Goal: Task Accomplishment & Management: Manage account settings

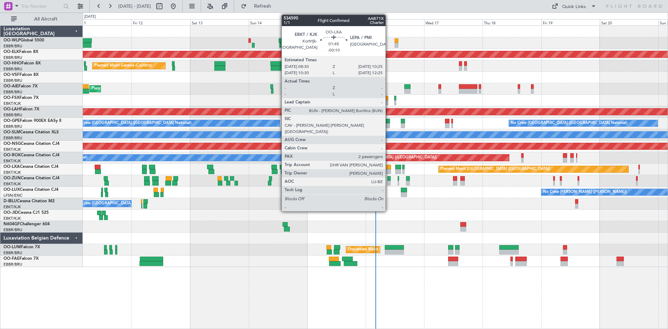
click at [389, 171] on div at bounding box center [388, 171] width 5 height 5
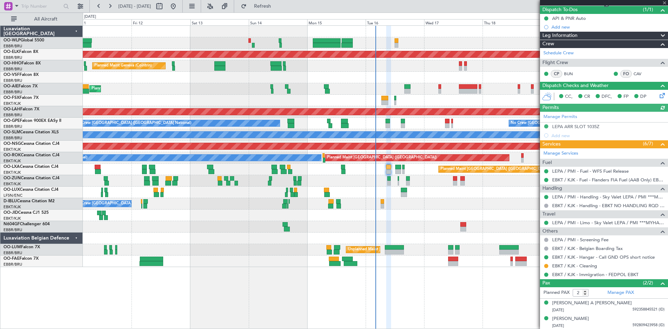
scroll to position [63, 0]
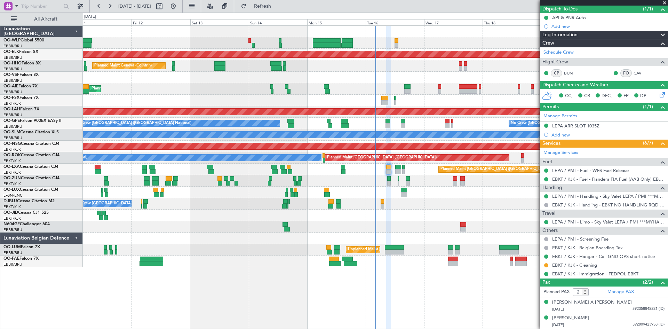
click at [534, 222] on link "LEPA / PMI - Limo - Sky Valet LEPA / PMI ***MYHANDLING***" at bounding box center [608, 222] width 112 height 6
click at [534, 220] on link "LEPA / PMI - Limo - Sky Valet LEPA / PMI ***MYHANDLING***" at bounding box center [608, 222] width 112 height 6
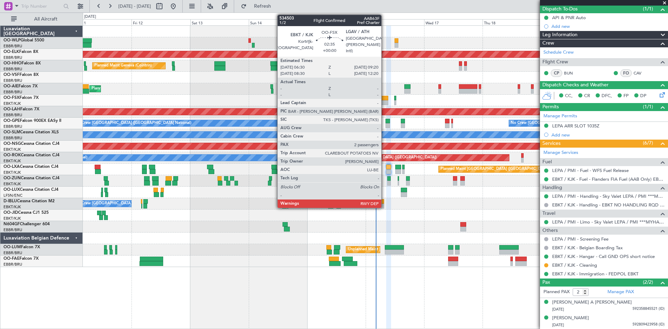
click at [384, 101] on div at bounding box center [384, 102] width 7 height 5
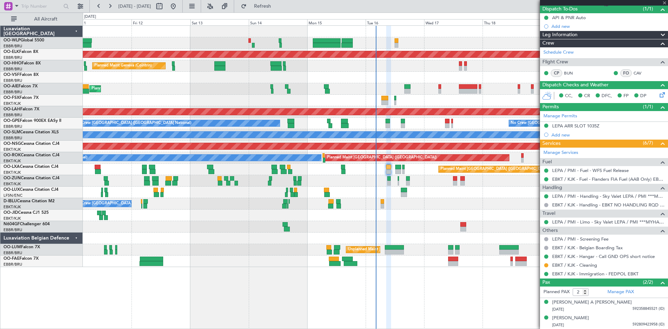
scroll to position [0, 0]
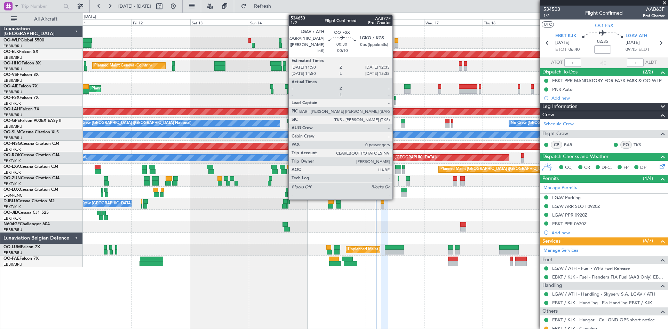
click at [396, 102] on div at bounding box center [395, 102] width 2 height 5
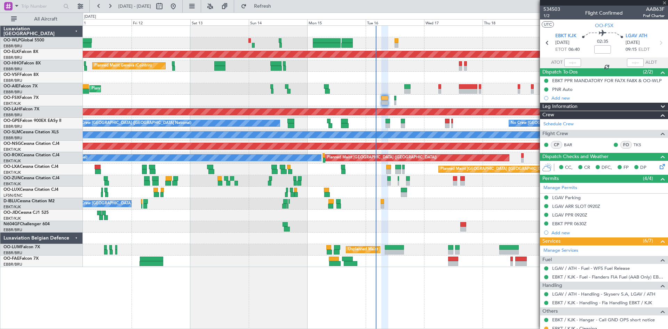
type input "-00:10"
type input "0"
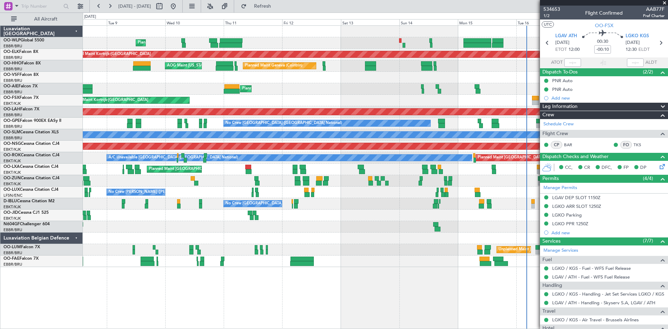
click at [374, 77] on div "Planned Maint Liege Planned Maint Kortrijk-Wevelgem Planned Maint Geneva (Coint…" at bounding box center [375, 146] width 585 height 241
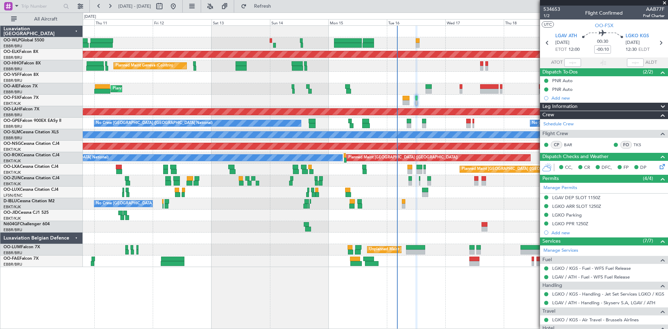
click at [301, 254] on div "Planned Maint Liege Planned Maint Kortrijk-Wevelgem Planned Maint Geneva (Coint…" at bounding box center [375, 176] width 585 height 303
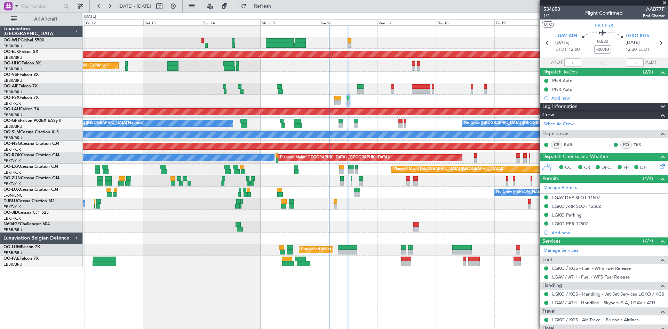
click at [397, 209] on div "Planned Maint Liege Planned Maint Kortrijk-Wevelgem Planned Maint Geneva (Coint…" at bounding box center [375, 146] width 585 height 241
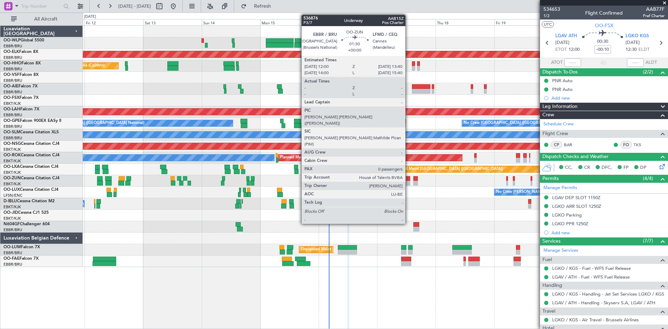
click at [408, 179] on div at bounding box center [408, 178] width 4 height 5
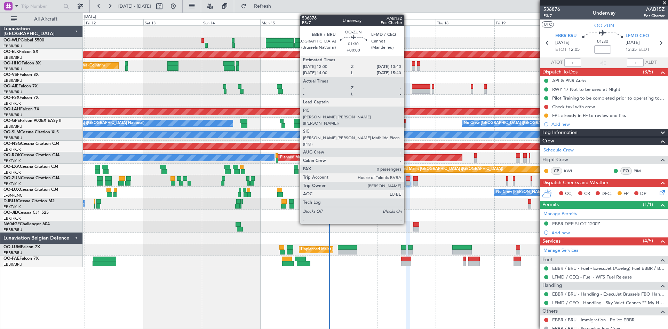
click at [408, 183] on div at bounding box center [408, 183] width 4 height 5
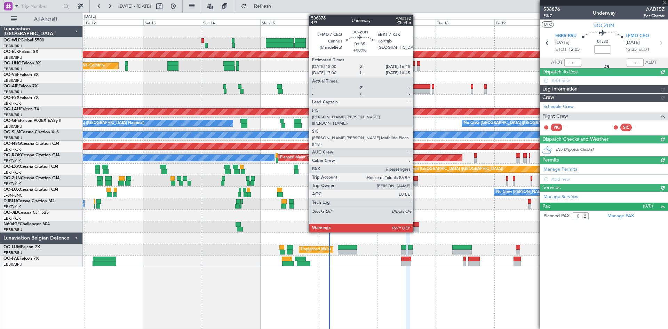
click at [416, 182] on div at bounding box center [415, 183] width 5 height 5
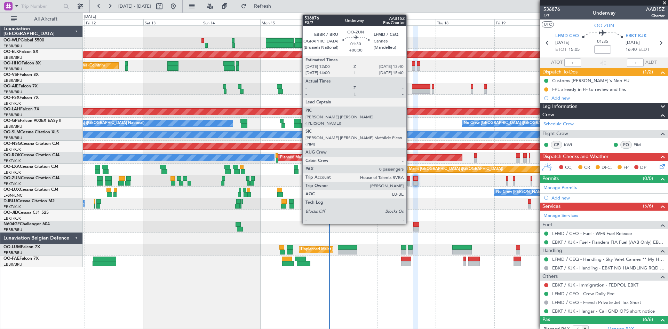
click at [410, 183] on div at bounding box center [408, 183] width 4 height 5
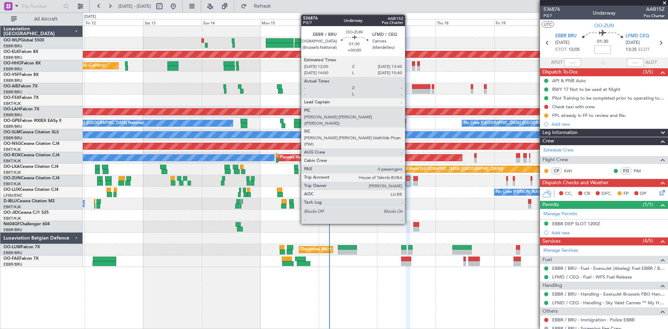
click at [408, 183] on div at bounding box center [408, 183] width 4 height 5
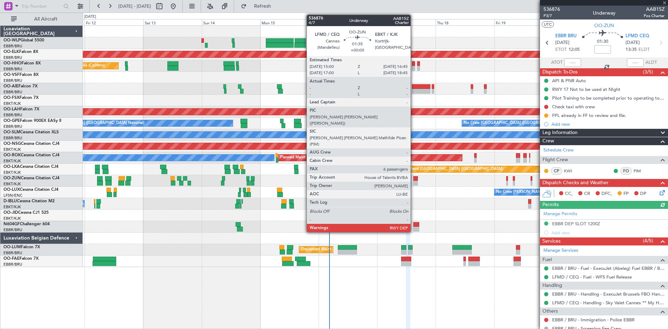
click at [414, 183] on div at bounding box center [415, 183] width 5 height 5
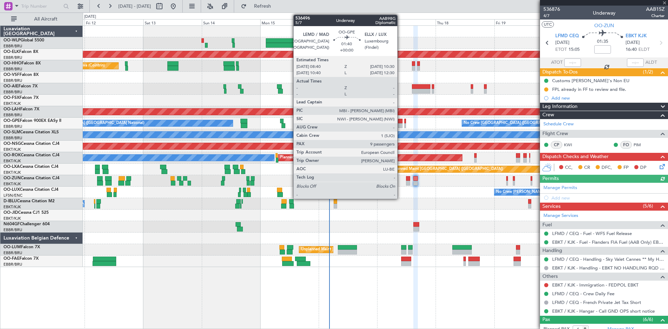
click at [400, 125] on div at bounding box center [400, 125] width 5 height 5
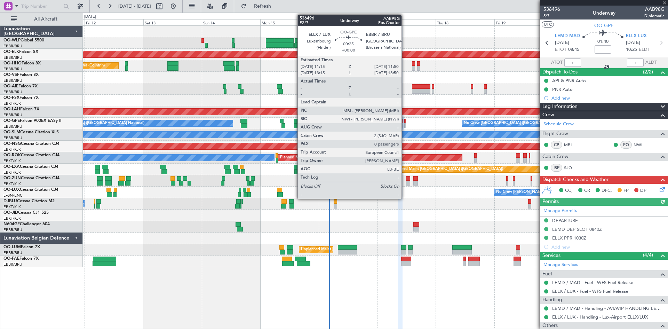
click at [405, 124] on div at bounding box center [405, 125] width 2 height 5
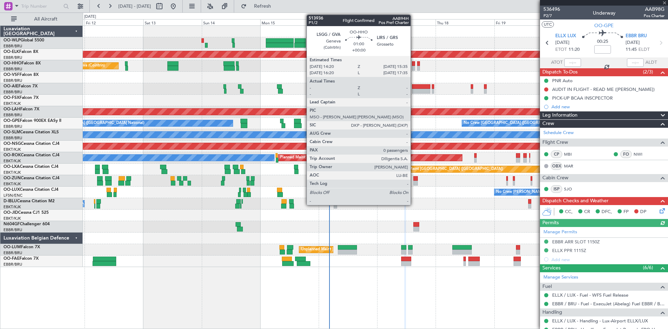
click at [414, 65] on div at bounding box center [413, 63] width 3 height 5
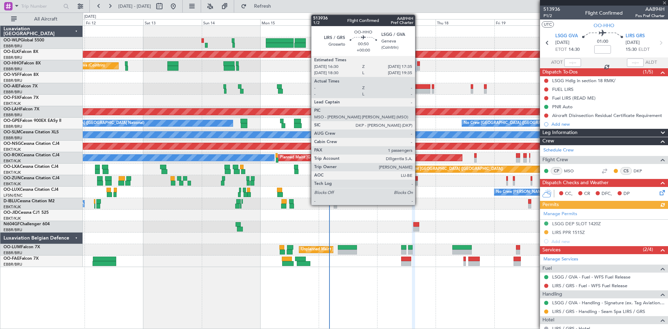
click at [418, 66] on div at bounding box center [418, 68] width 3 height 5
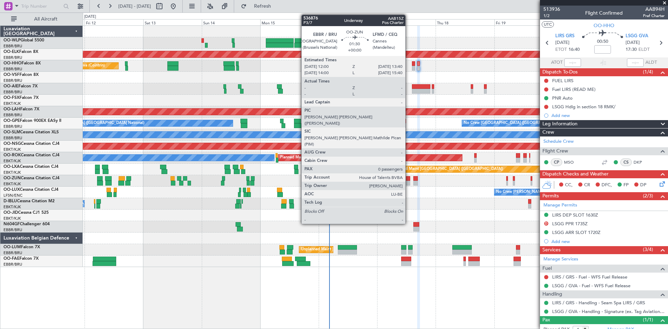
click at [408, 183] on div at bounding box center [408, 183] width 4 height 5
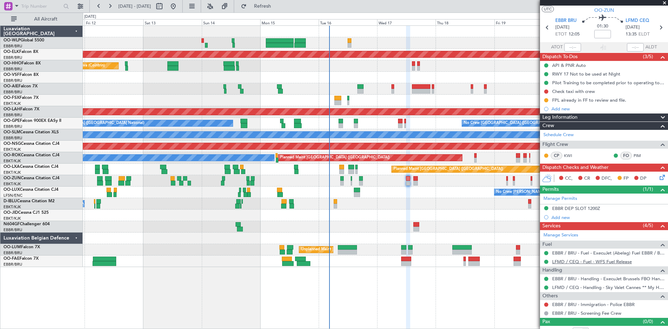
scroll to position [23, 0]
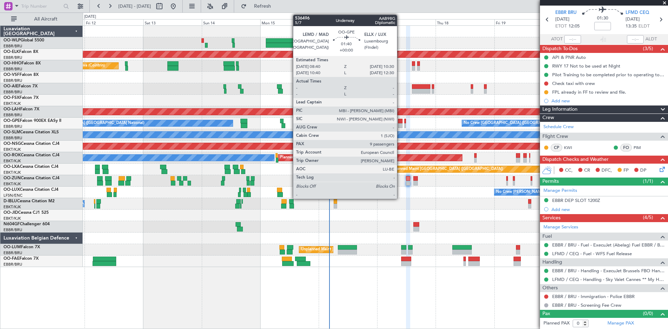
click at [400, 123] on div at bounding box center [400, 125] width 5 height 5
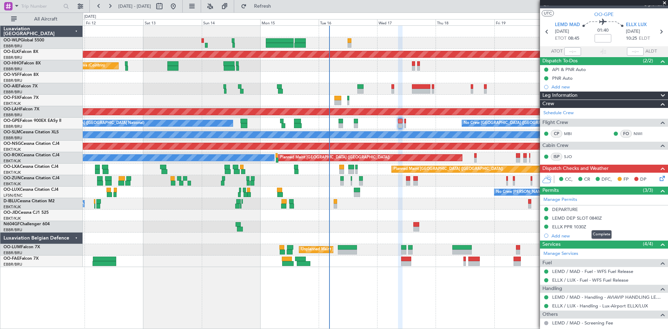
scroll to position [0, 0]
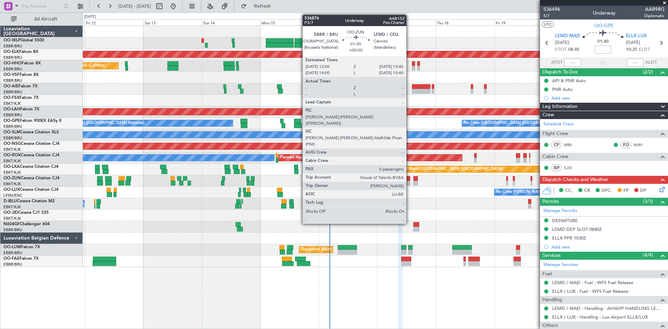
click at [410, 180] on div at bounding box center [408, 178] width 4 height 5
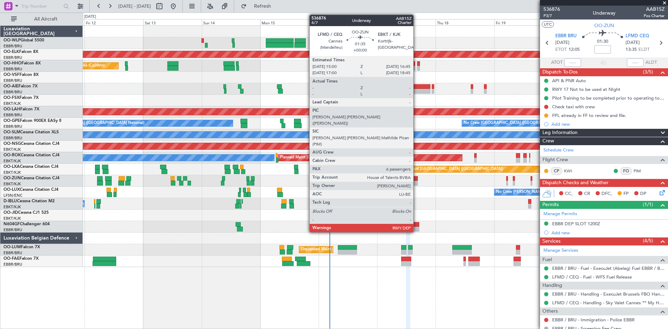
click at [416, 181] on div at bounding box center [415, 183] width 5 height 5
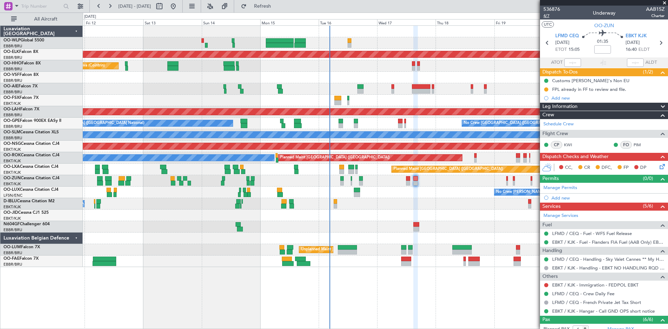
click at [534, 18] on span "4/7" at bounding box center [551, 16] width 17 height 6
click at [534, 35] on span "EBKT KJK" at bounding box center [636, 36] width 21 height 7
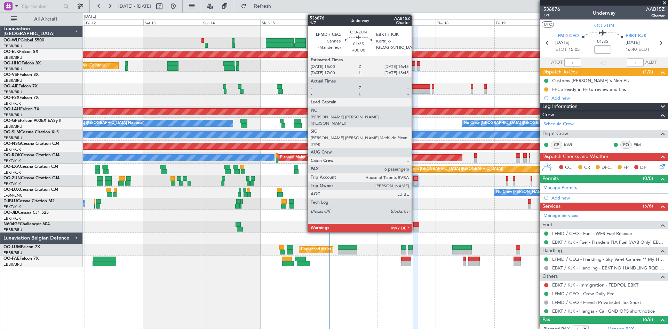
click at [415, 180] on div at bounding box center [415, 178] width 5 height 5
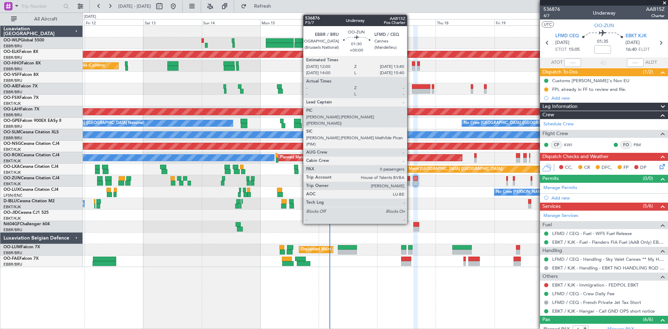
click at [410, 182] on div at bounding box center [408, 183] width 4 height 5
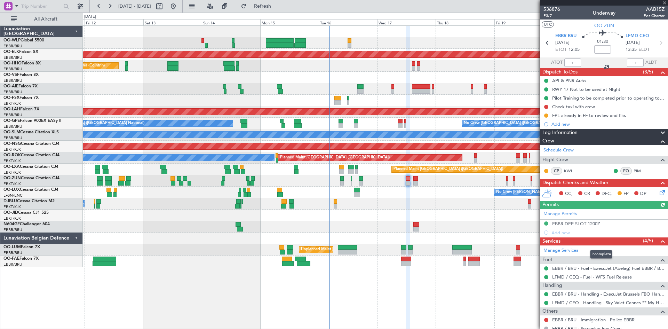
scroll to position [23, 0]
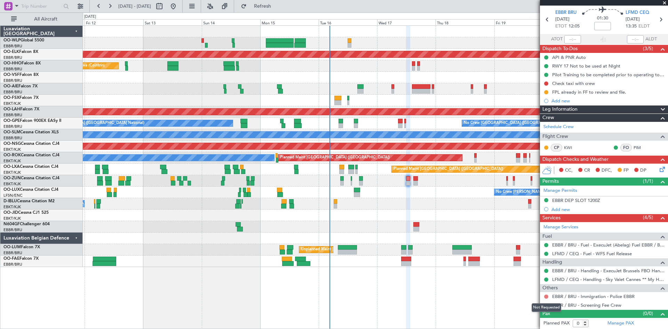
click at [534, 254] on button at bounding box center [546, 296] width 4 height 4
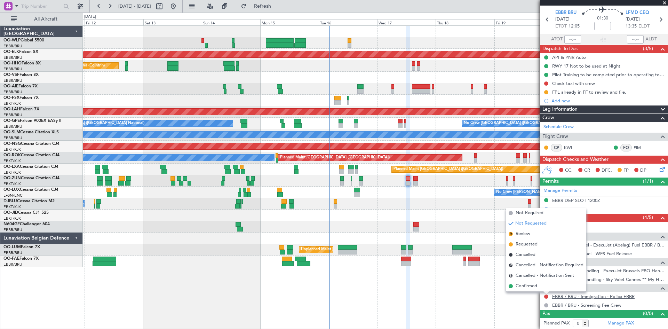
click at [534, 254] on link "EBBR / BRU - Immigration - Police EBBR" at bounding box center [593, 296] width 82 height 6
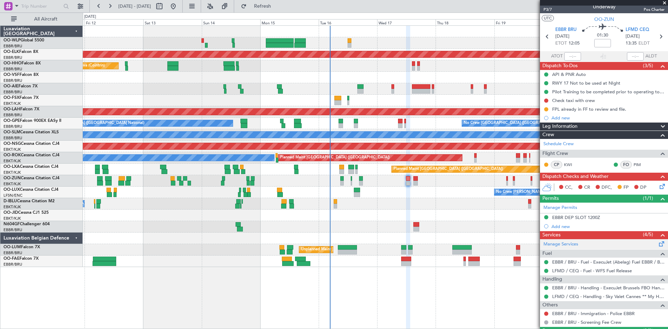
scroll to position [0, 0]
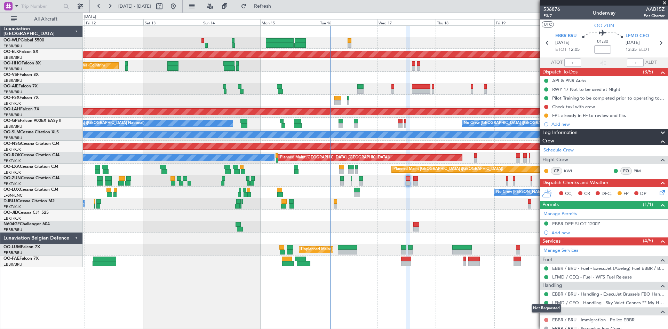
click at [534, 254] on button at bounding box center [546, 320] width 4 height 4
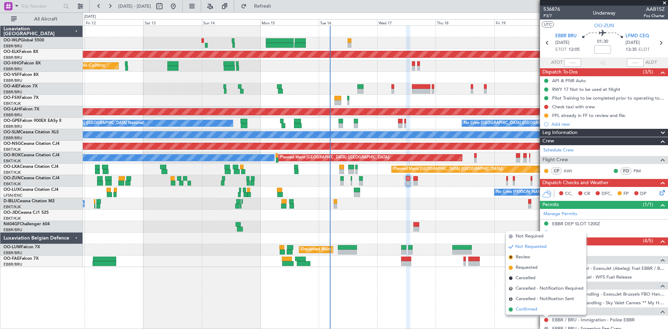
click at [524, 254] on span "Confirmed" at bounding box center [527, 309] width 22 height 7
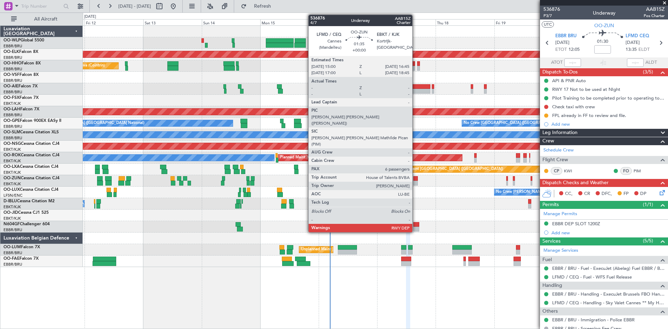
click at [415, 180] on div at bounding box center [415, 178] width 5 height 5
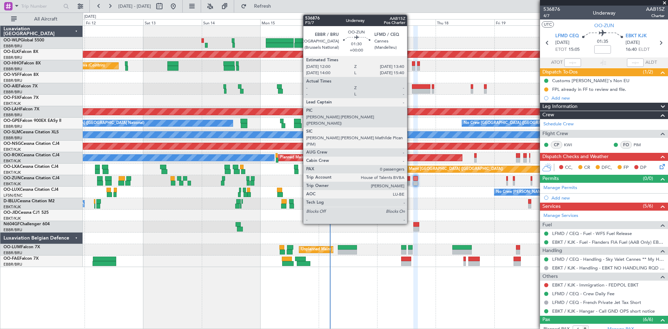
click at [410, 182] on div at bounding box center [408, 183] width 4 height 5
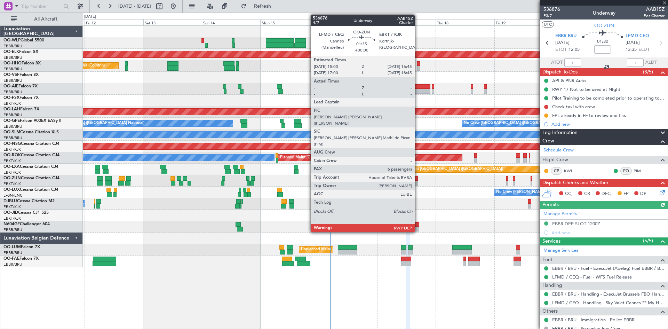
click at [418, 185] on div at bounding box center [415, 183] width 5 height 5
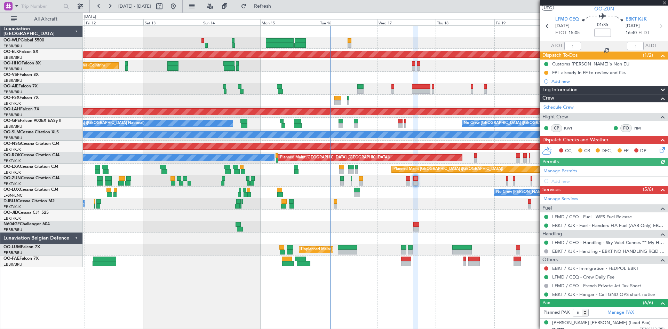
scroll to position [35, 0]
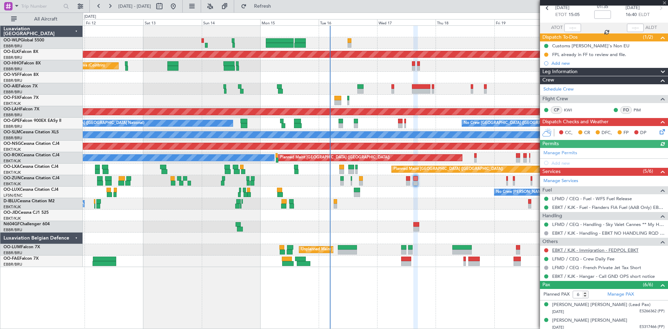
click at [534, 251] on link "EBKT / KJK - Immigration - FEDPOL EBKT" at bounding box center [595, 250] width 86 height 6
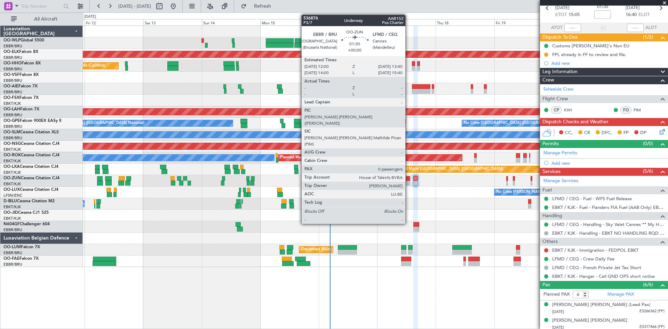
click at [408, 180] on div at bounding box center [408, 178] width 4 height 5
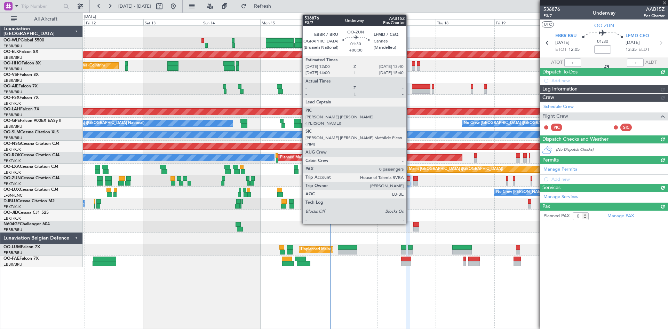
scroll to position [0, 0]
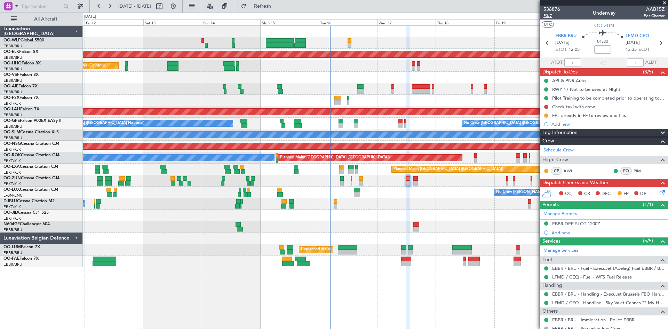
click at [534, 14] on span "P3/7" at bounding box center [551, 16] width 17 height 6
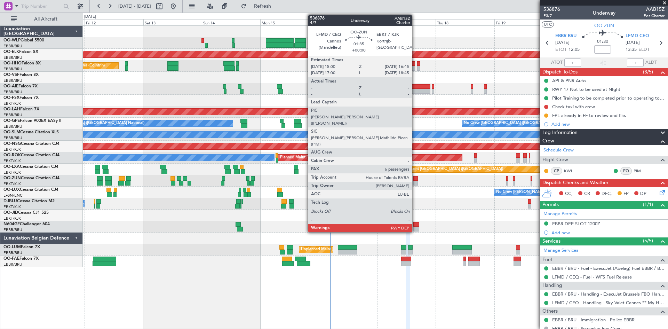
click at [415, 182] on div at bounding box center [415, 183] width 5 height 5
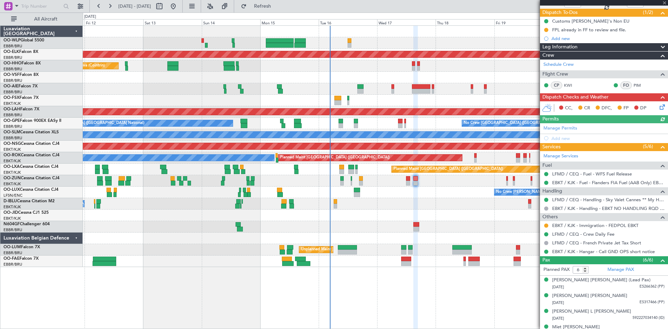
scroll to position [100, 0]
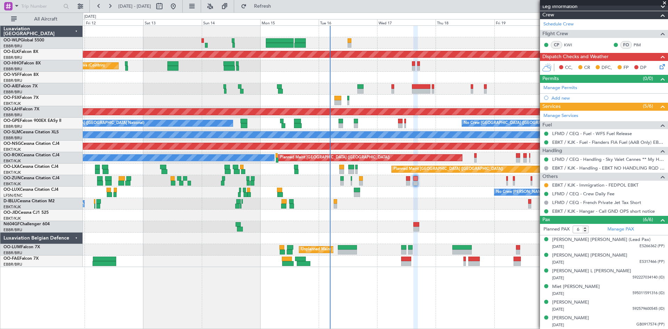
click at [411, 179] on div "Planned Maint Kortrijk-[GEOGRAPHIC_DATA]" at bounding box center [375, 180] width 585 height 11
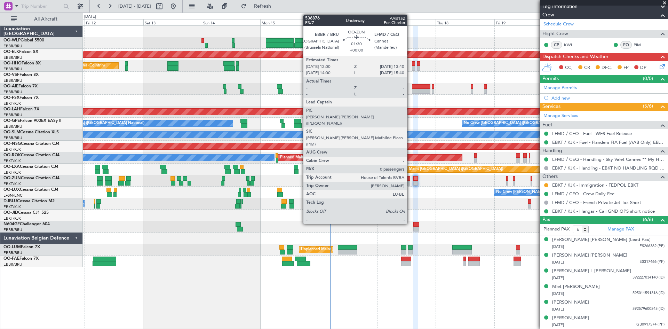
click at [410, 179] on div at bounding box center [408, 178] width 4 height 5
click at [408, 179] on div at bounding box center [408, 178] width 4 height 5
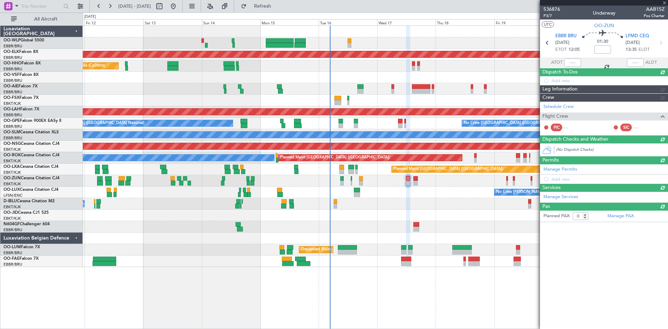
scroll to position [0, 0]
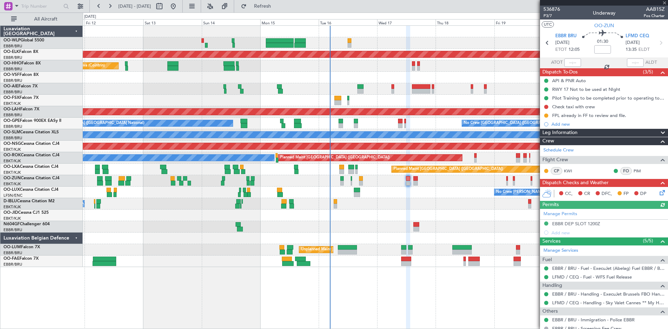
click at [534, 192] on icon at bounding box center [661, 192] width 6 height 6
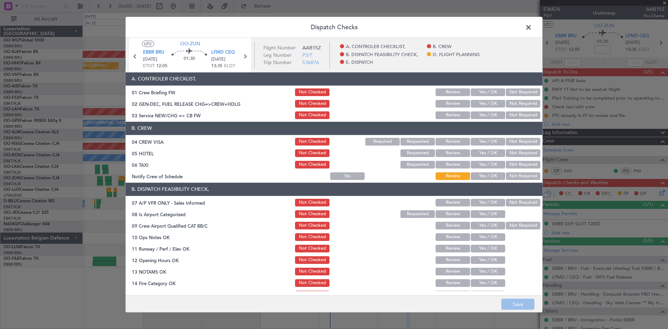
click at [482, 140] on button "Yes / OK" at bounding box center [488, 142] width 34 height 8
click at [524, 156] on button "Not Required" at bounding box center [523, 153] width 34 height 8
click at [506, 162] on button "Not Required" at bounding box center [523, 165] width 34 height 8
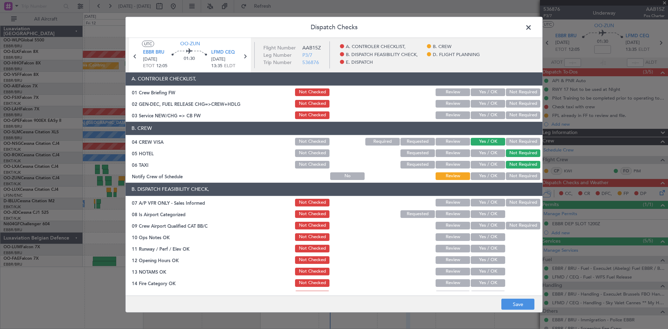
click at [451, 164] on button "Review" at bounding box center [453, 165] width 34 height 8
click at [484, 178] on button "Yes / OK" at bounding box center [488, 176] width 34 height 8
click at [510, 201] on button "Not Required" at bounding box center [523, 203] width 34 height 8
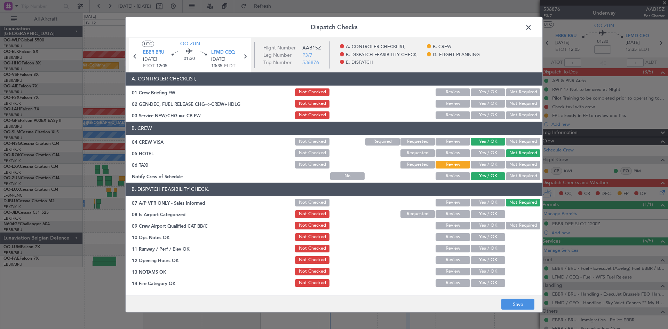
click at [480, 217] on button "Yes / OK" at bounding box center [488, 214] width 34 height 8
click at [510, 224] on button "Not Required" at bounding box center [523, 226] width 34 height 8
click at [491, 232] on div "Yes / OK" at bounding box center [487, 237] width 35 height 10
click at [487, 239] on button "Yes / OK" at bounding box center [488, 237] width 34 height 8
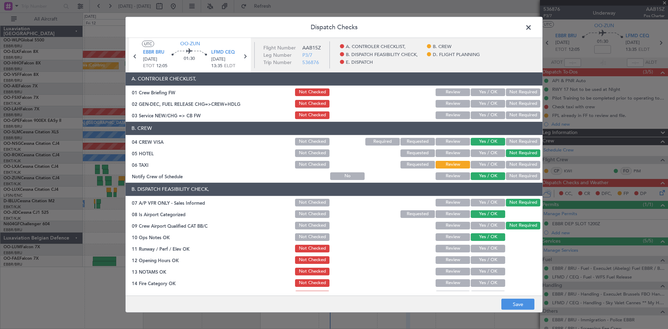
click at [485, 246] on button "Yes / OK" at bounding box center [488, 249] width 34 height 8
click at [484, 254] on button "Yes / OK" at bounding box center [488, 260] width 34 height 8
click at [483, 254] on button "Yes / OK" at bounding box center [488, 272] width 34 height 8
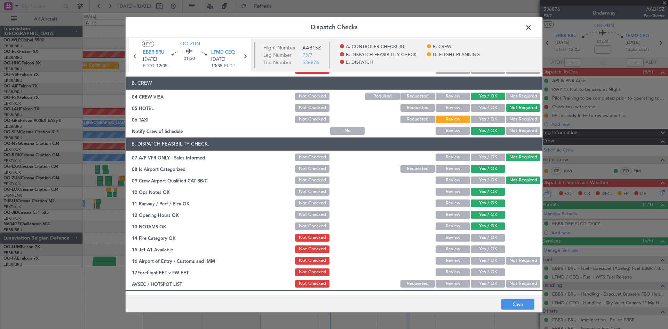
scroll to position [104, 0]
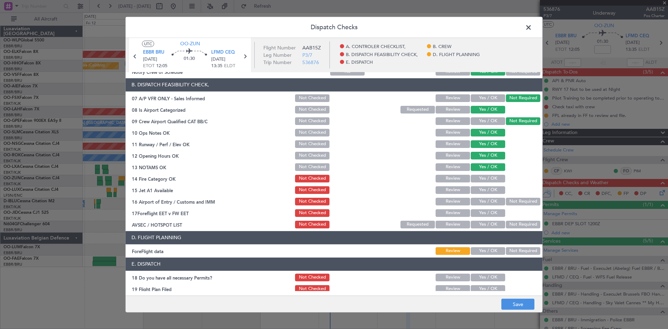
click at [480, 183] on section "B. DISPATCH FEASIBILITY CHECK, 07 A/P VFR ONLY - Sales Informed Not Checked Rev…" at bounding box center [334, 153] width 417 height 151
click at [479, 193] on button "Yes / OK" at bounding box center [488, 190] width 34 height 8
click at [485, 183] on div "Yes / OK" at bounding box center [487, 179] width 35 height 10
click at [493, 181] on button "Yes / OK" at bounding box center [488, 179] width 34 height 8
click at [514, 204] on button "Not Required" at bounding box center [523, 202] width 34 height 8
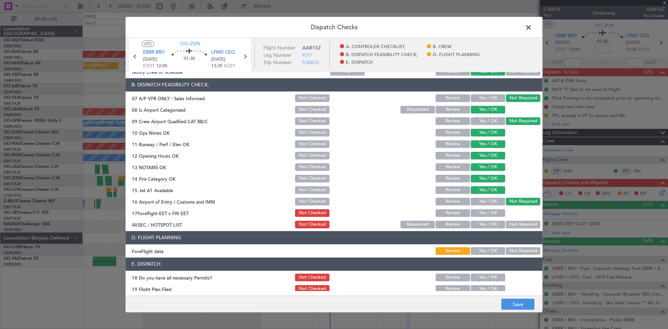
click at [487, 211] on button "Yes / OK" at bounding box center [488, 213] width 34 height 8
click at [506, 224] on button "Not Required" at bounding box center [523, 225] width 34 height 8
click at [476, 249] on button "Yes / OK" at bounding box center [488, 251] width 34 height 8
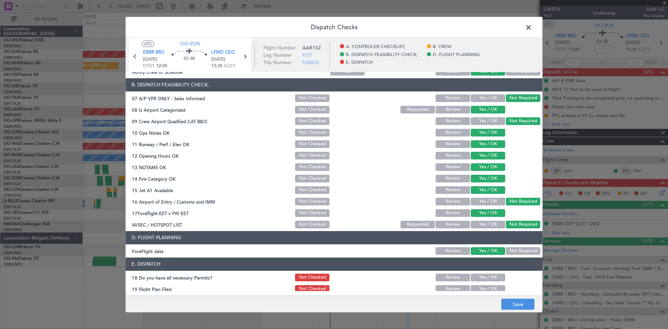
click at [452, 213] on button "Review" at bounding box center [453, 213] width 34 height 8
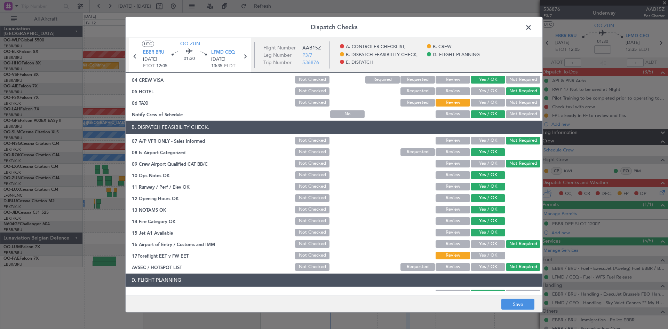
scroll to position [0, 0]
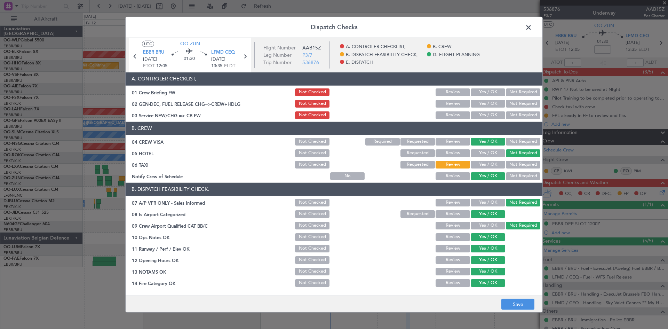
click at [488, 102] on button "Yes / OK" at bounding box center [488, 104] width 34 height 8
click at [488, 112] on button "Yes / OK" at bounding box center [488, 115] width 34 height 8
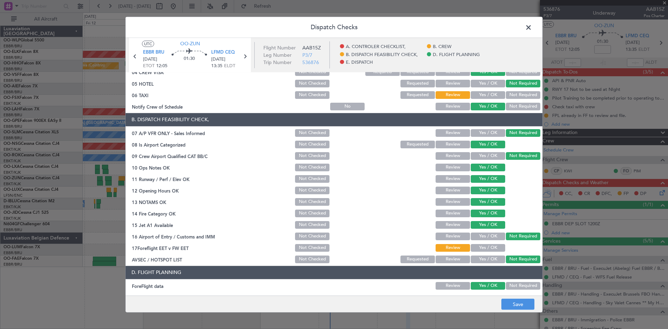
scroll to position [132, 0]
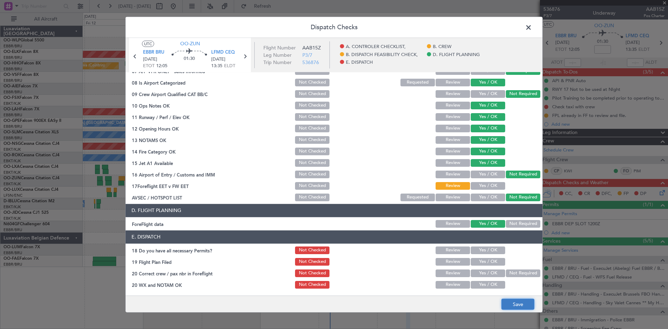
click at [518, 254] on button "Save" at bounding box center [517, 304] width 33 height 11
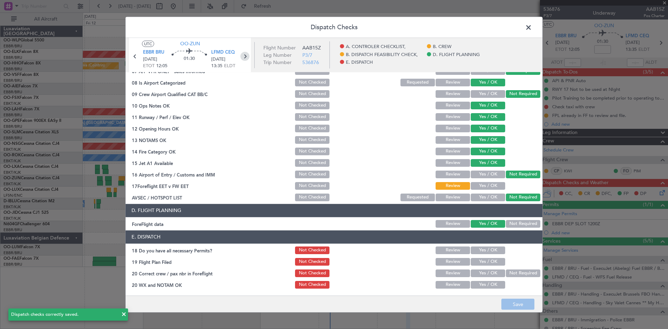
click at [246, 58] on icon at bounding box center [244, 55] width 9 height 9
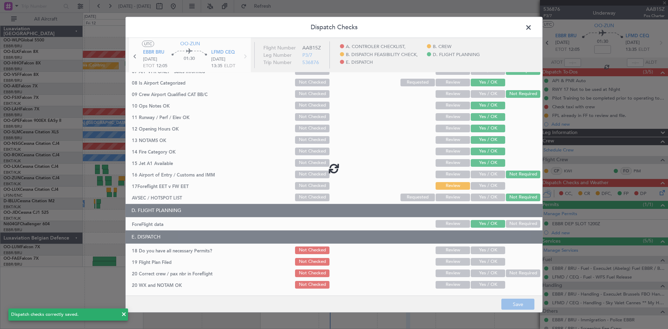
type input "6"
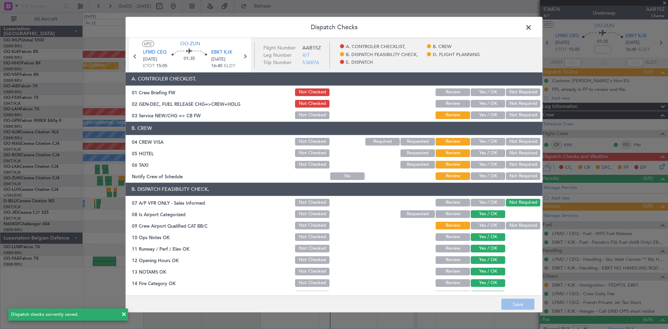
click at [483, 104] on button "Yes / OK" at bounding box center [488, 104] width 34 height 8
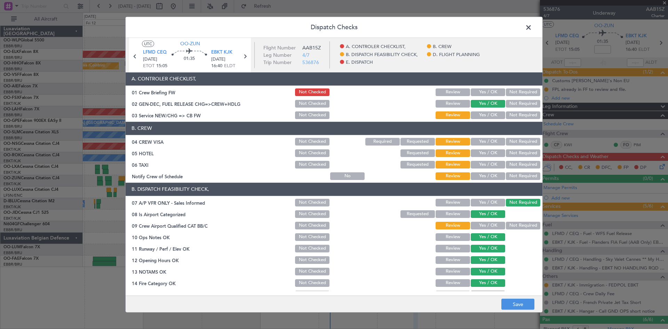
click at [483, 114] on button "Yes / OK" at bounding box center [488, 115] width 34 height 8
click at [485, 142] on button "Yes / OK" at bounding box center [488, 142] width 34 height 8
click at [507, 153] on button "Not Required" at bounding box center [523, 153] width 34 height 8
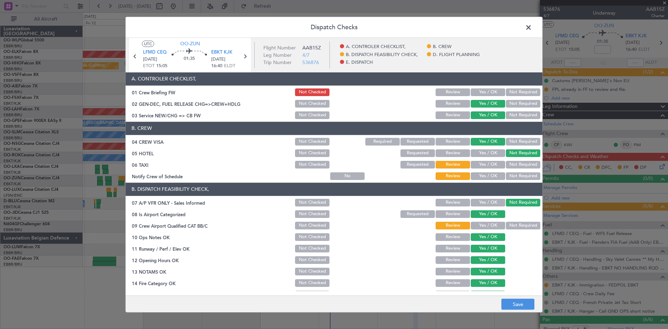
click at [511, 166] on button "Not Required" at bounding box center [523, 165] width 34 height 8
click at [450, 165] on button "Review" at bounding box center [453, 165] width 34 height 8
click at [479, 176] on button "Yes / OK" at bounding box center [488, 176] width 34 height 8
click at [505, 221] on div "Not Required" at bounding box center [522, 226] width 35 height 10
click at [506, 222] on button "Not Required" at bounding box center [523, 226] width 34 height 8
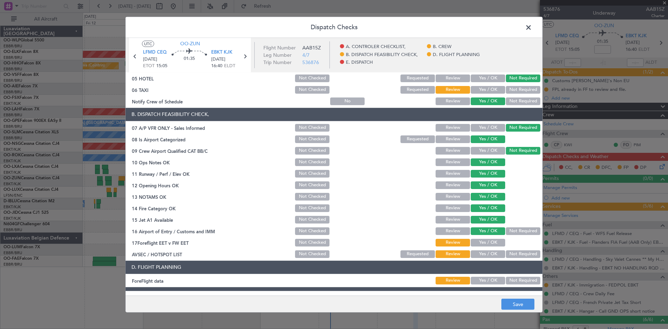
scroll to position [104, 0]
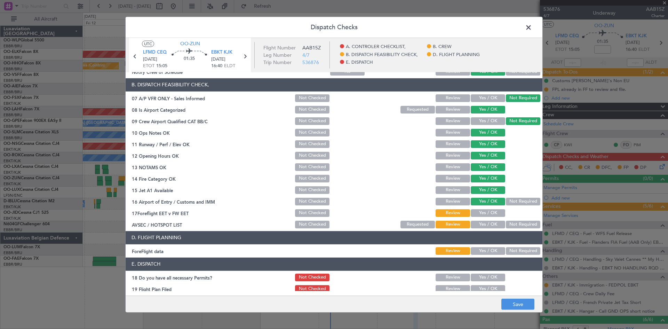
click at [490, 213] on button "Yes / OK" at bounding box center [488, 213] width 34 height 8
click at [488, 220] on div "Yes / OK" at bounding box center [487, 225] width 35 height 10
click at [508, 221] on button "Not Required" at bounding box center [523, 225] width 34 height 8
click at [456, 214] on button "Review" at bounding box center [453, 213] width 34 height 8
click at [477, 250] on button "Yes / OK" at bounding box center [488, 251] width 34 height 8
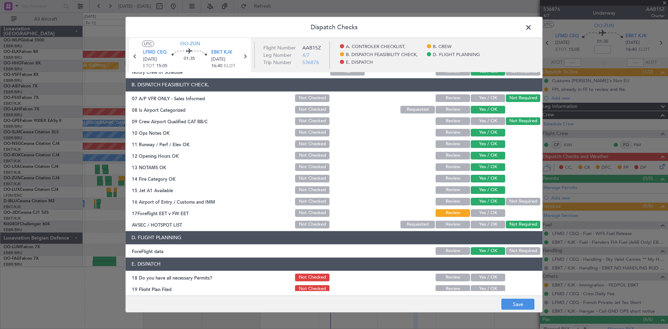
click at [477, 220] on div "Yes / OK" at bounding box center [487, 225] width 35 height 10
click at [479, 216] on button "Yes / OK" at bounding box center [488, 213] width 34 height 8
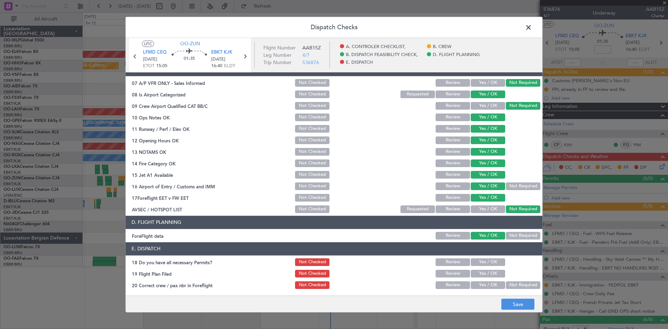
scroll to position [132, 0]
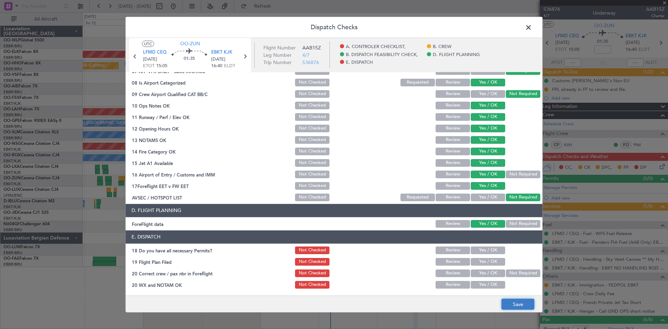
click at [519, 254] on button "Save" at bounding box center [517, 304] width 33 height 11
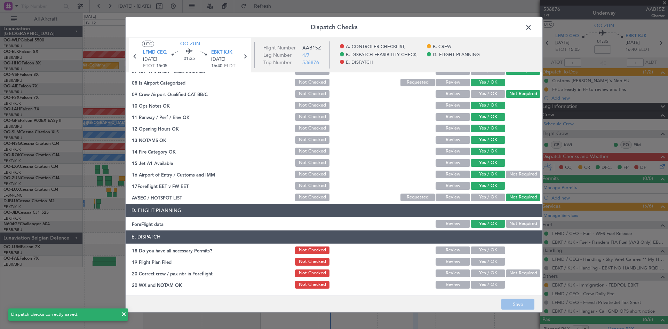
click at [532, 27] on span at bounding box center [532, 29] width 0 height 14
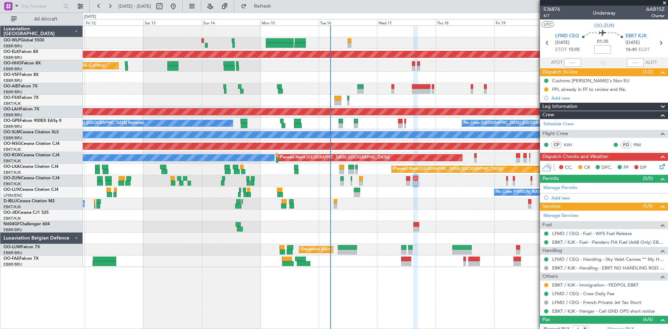
click at [534, 50] on input at bounding box center [602, 49] width 17 height 8
type input "-00:10"
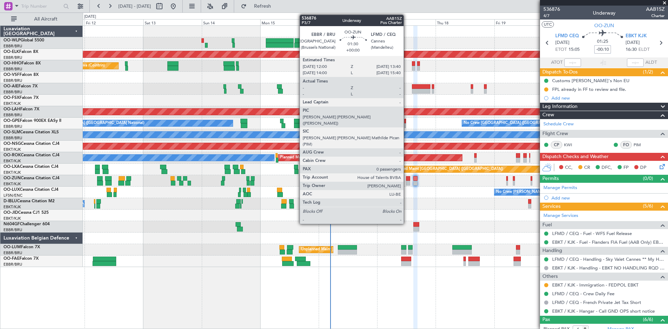
click at [407, 184] on div at bounding box center [408, 183] width 4 height 5
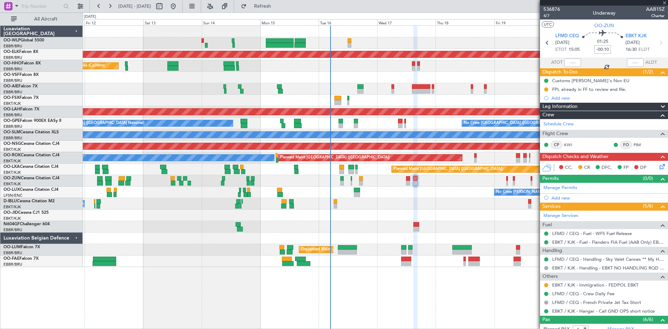
type input "0"
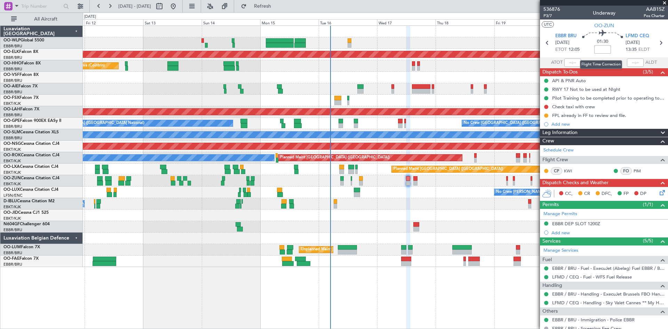
click at [534, 51] on input at bounding box center [602, 49] width 17 height 8
type input "-00:00"
type input "-00:15"
click at [452, 207] on div "No Crew [GEOGRAPHIC_DATA] ([GEOGRAPHIC_DATA] National)" at bounding box center [375, 203] width 585 height 11
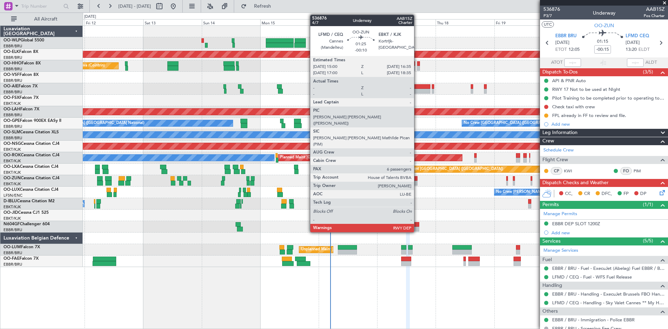
click at [417, 181] on div at bounding box center [415, 183] width 4 height 5
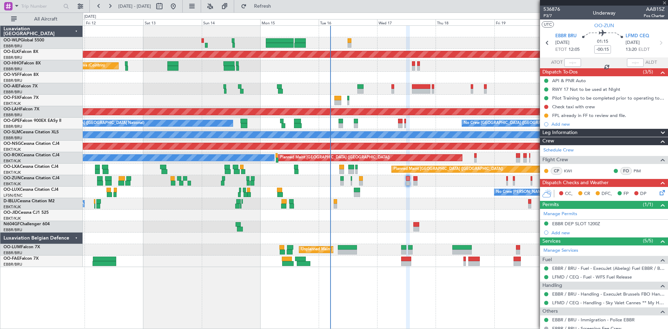
type input "-00:10"
type input "6"
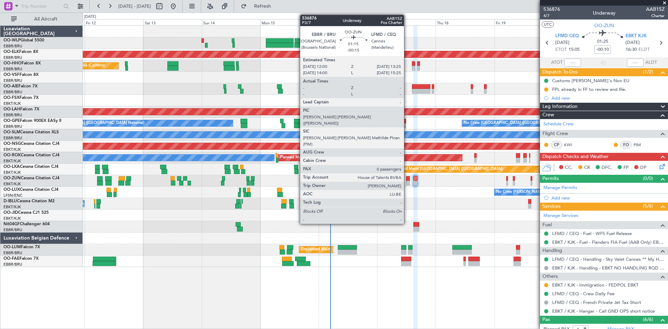
click at [407, 180] on div at bounding box center [407, 178] width 3 height 5
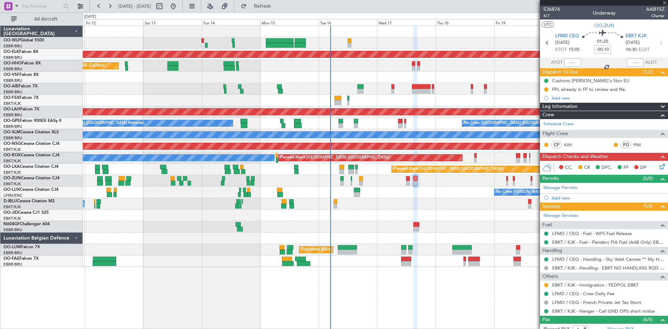
type input "-00:15"
type input "0"
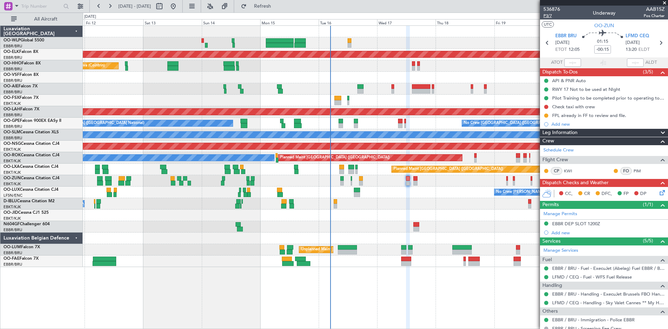
click at [534, 17] on span "P3/7" at bounding box center [551, 16] width 17 height 6
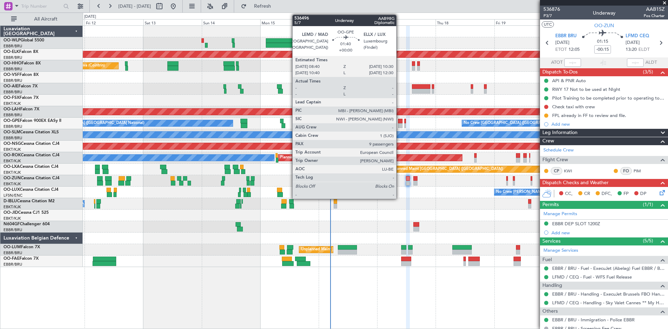
click at [399, 123] on div at bounding box center [400, 121] width 5 height 5
type input "9"
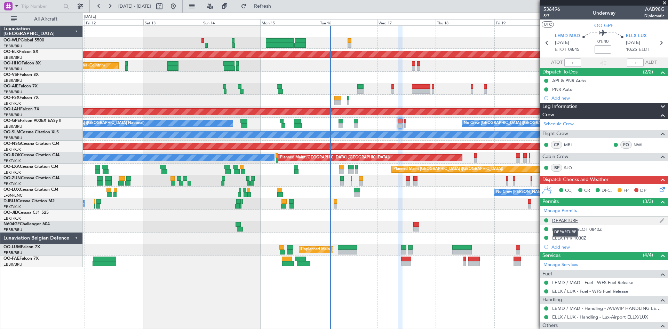
click at [571, 221] on div "DEPARTURE" at bounding box center [565, 220] width 26 height 6
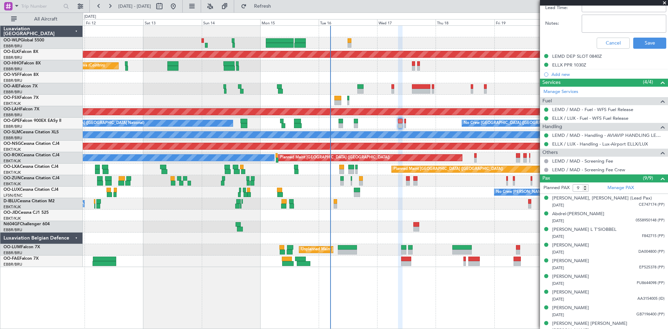
scroll to position [386, 0]
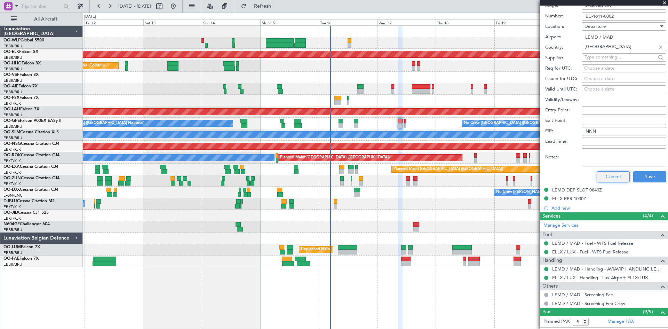
click at [617, 178] on button "Cancel" at bounding box center [613, 176] width 33 height 11
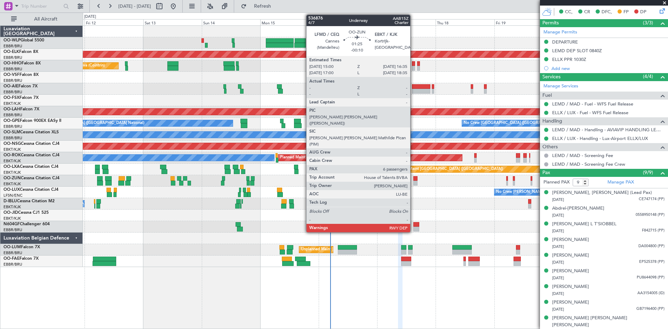
click at [413, 181] on div at bounding box center [415, 183] width 4 height 5
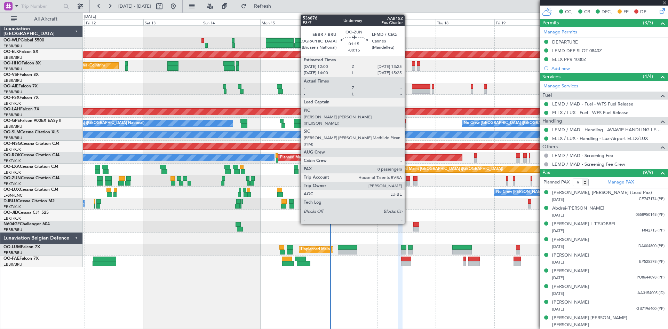
type input "-00:10"
type input "6"
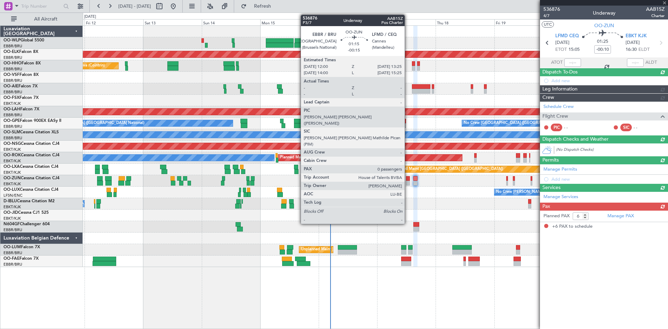
scroll to position [0, 0]
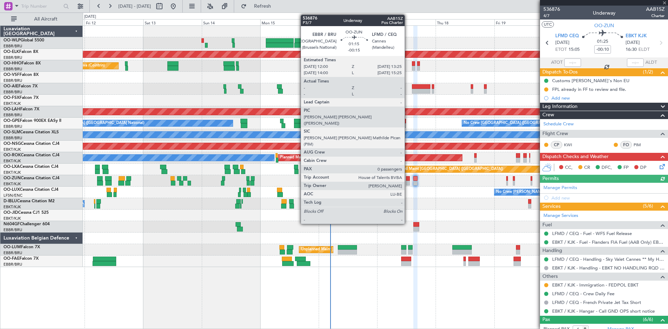
click at [408, 181] on div at bounding box center [407, 183] width 3 height 5
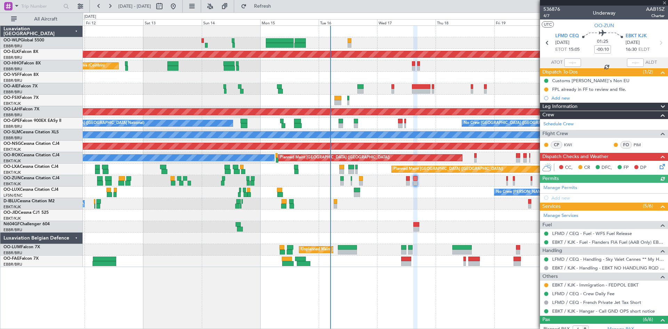
type input "-00:15"
type input "0"
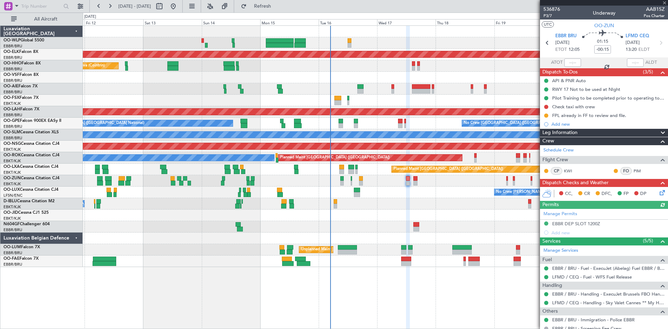
scroll to position [23, 0]
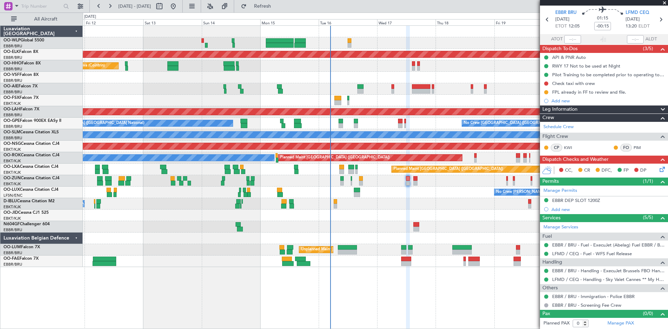
click at [659, 169] on icon at bounding box center [661, 168] width 6 height 6
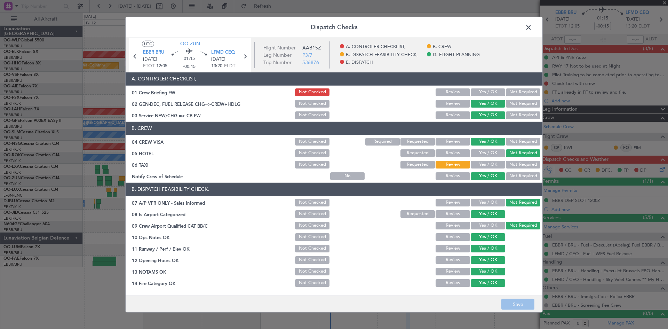
click at [532, 29] on span at bounding box center [532, 29] width 0 height 14
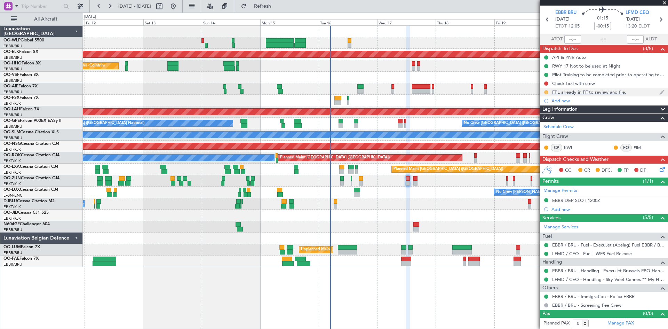
click at [548, 91] on button at bounding box center [546, 92] width 4 height 4
click at [474, 199] on div "No Crew [GEOGRAPHIC_DATA] ([GEOGRAPHIC_DATA] National)" at bounding box center [375, 203] width 585 height 11
click at [509, 217] on div at bounding box center [375, 214] width 585 height 11
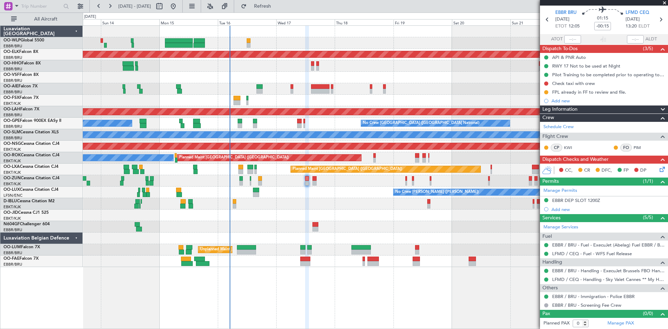
click at [376, 201] on div "Planned Maint Kortrijk-Wevelgem Planned Maint Geneva (Cointrin) Planned Maint L…" at bounding box center [375, 146] width 585 height 241
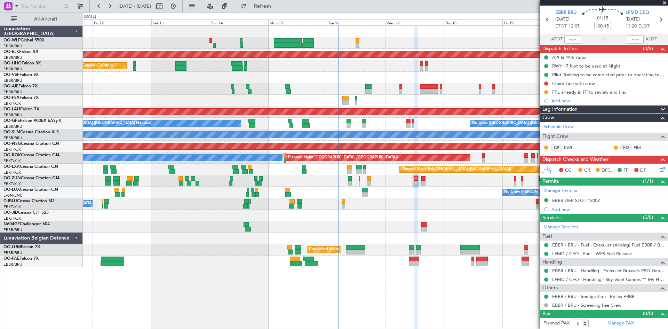
click at [455, 212] on div "Planned Maint Liege Planned Maint Kortrijk-Wevelgem Planned Maint Geneva (Coint…" at bounding box center [375, 146] width 585 height 241
click at [423, 65] on div "Planned Maint Geneva (Cointrin) AOG Maint New York (Teterboro)" at bounding box center [375, 65] width 585 height 11
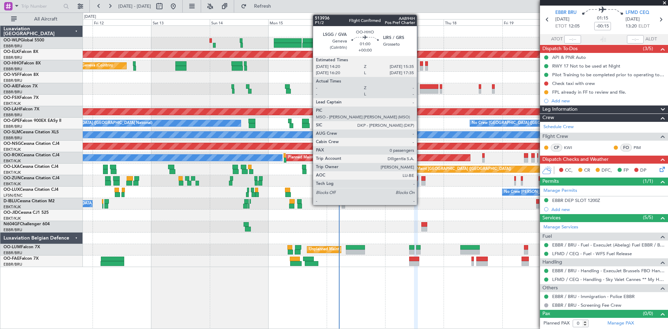
click at [420, 69] on div at bounding box center [421, 68] width 3 height 5
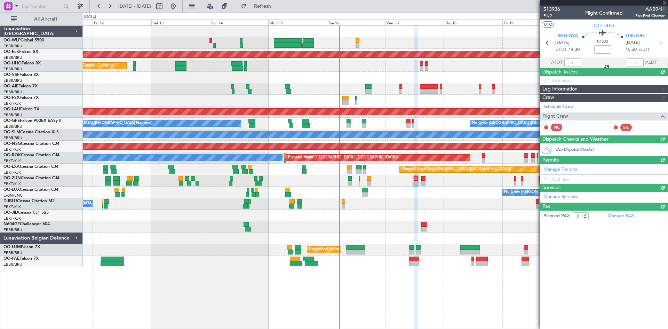
scroll to position [0, 0]
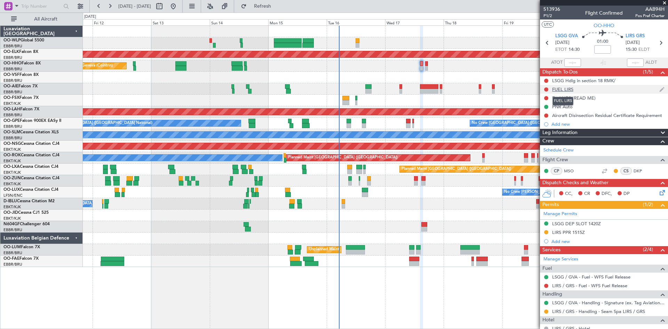
click at [563, 89] on div "FUEL LIRS" at bounding box center [562, 89] width 21 height 6
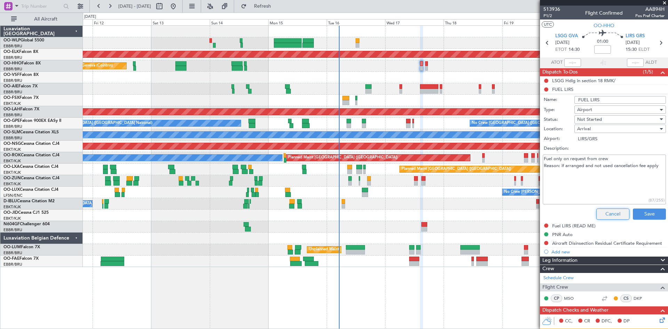
click at [609, 213] on button "Cancel" at bounding box center [612, 213] width 33 height 11
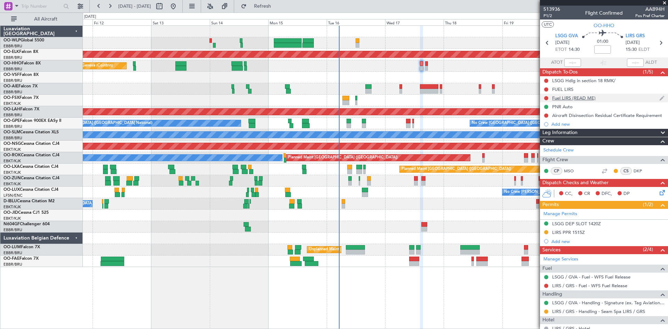
click at [587, 100] on div "Fuel LIRS (READ ME)" at bounding box center [573, 98] width 43 height 6
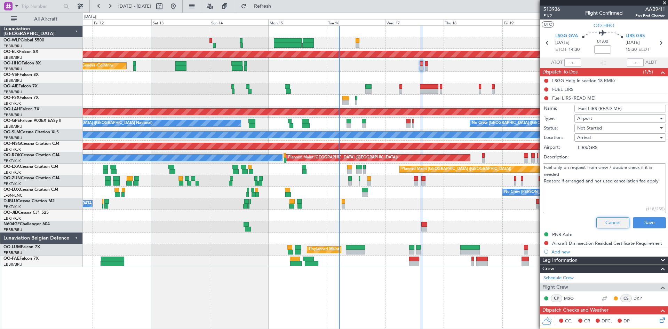
click at [610, 219] on button "Cancel" at bounding box center [612, 222] width 33 height 11
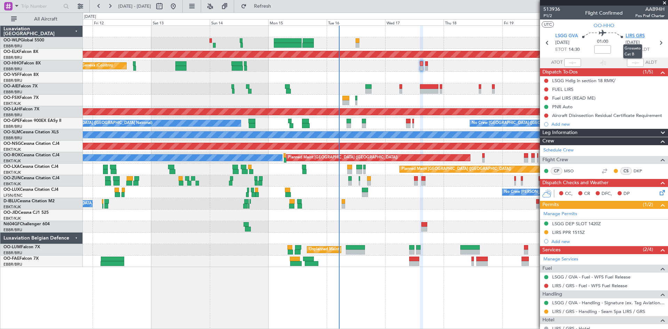
click at [630, 34] on span "LIRS GRS" at bounding box center [635, 36] width 19 height 7
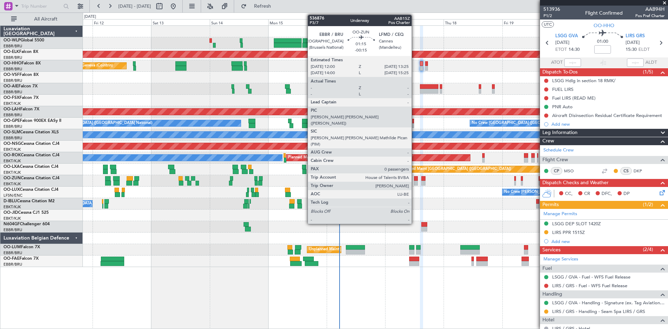
click at [415, 184] on div at bounding box center [415, 183] width 3 height 5
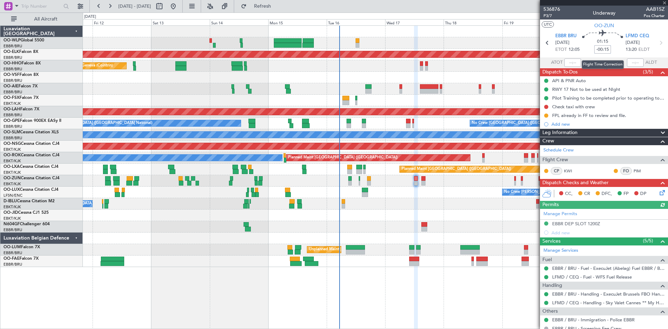
click at [601, 51] on input "-00:15" at bounding box center [602, 49] width 17 height 8
type input "-00:00"
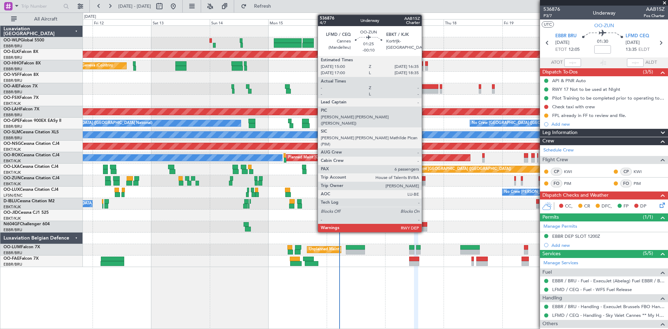
click at [425, 179] on div at bounding box center [423, 178] width 4 height 5
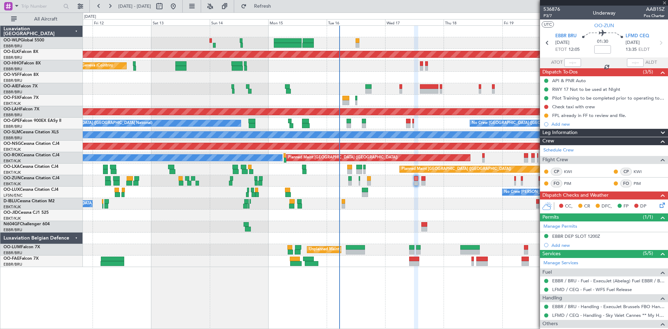
type input "-00:10"
type input "6"
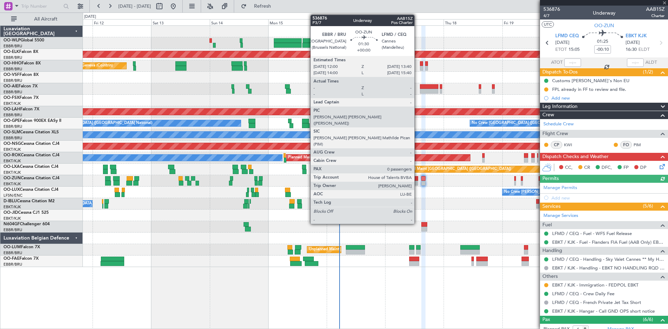
click at [418, 181] on div at bounding box center [416, 183] width 4 height 5
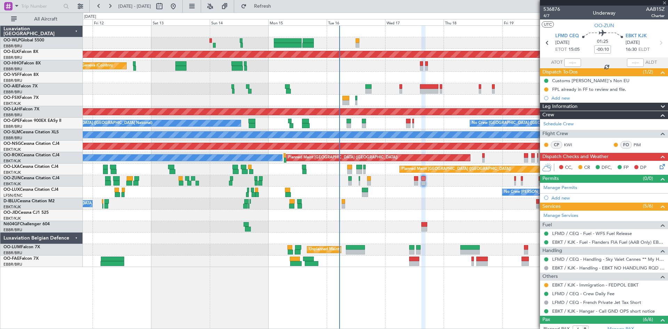
type input "0"
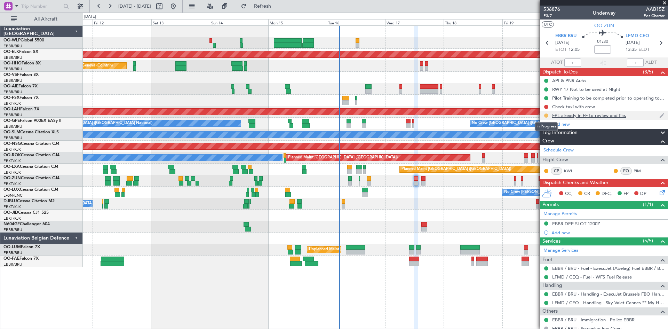
click at [545, 114] on button at bounding box center [546, 115] width 4 height 4
click at [544, 143] on span "Completed" at bounding box center [549, 146] width 23 height 7
click at [552, 16] on span "P3/7" at bounding box center [551, 16] width 17 height 6
click at [658, 194] on icon at bounding box center [661, 192] width 6 height 6
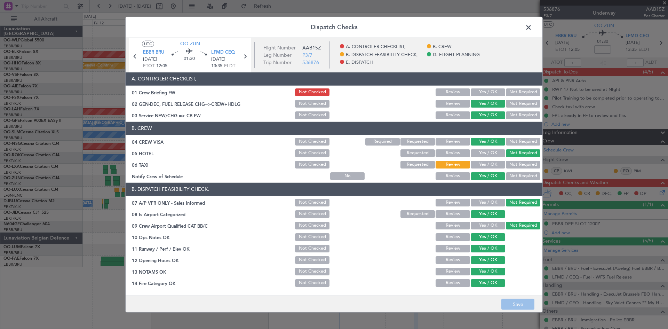
click at [482, 96] on button "Yes / OK" at bounding box center [488, 92] width 34 height 8
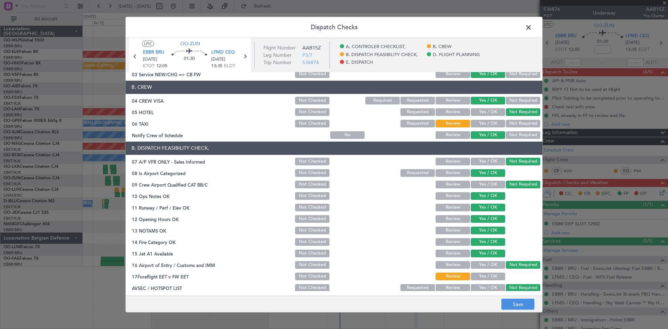
scroll to position [132, 0]
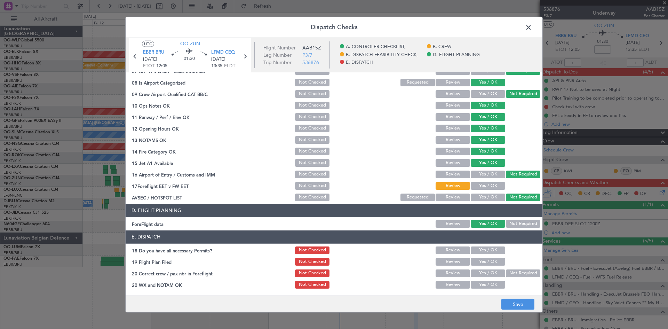
click at [471, 248] on button "Yes / OK" at bounding box center [488, 250] width 34 height 8
click at [474, 258] on button "Yes / OK" at bounding box center [488, 262] width 34 height 8
click at [476, 272] on button "Yes / OK" at bounding box center [488, 273] width 34 height 8
click at [477, 280] on div "Yes / OK" at bounding box center [487, 285] width 35 height 10
click at [478, 284] on button "Yes / OK" at bounding box center [488, 285] width 34 height 8
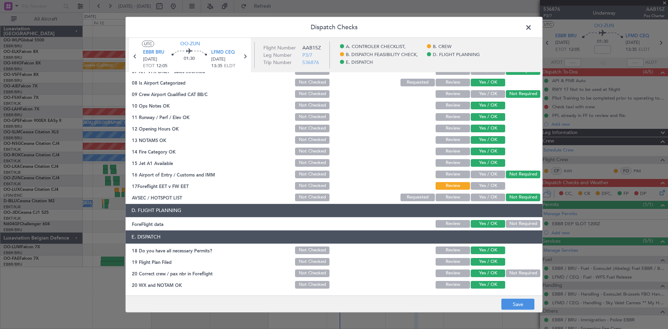
click at [476, 185] on button "Yes / OK" at bounding box center [488, 186] width 34 height 8
click at [519, 302] on button "Save" at bounding box center [517, 304] width 33 height 11
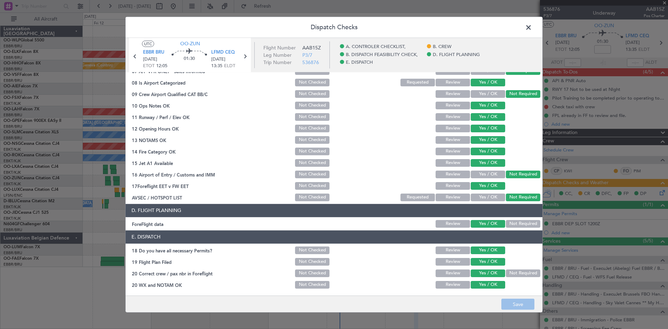
drag, startPoint x: 527, startPoint y: 26, endPoint x: 545, endPoint y: 28, distance: 18.3
click at [532, 26] on span at bounding box center [532, 29] width 0 height 14
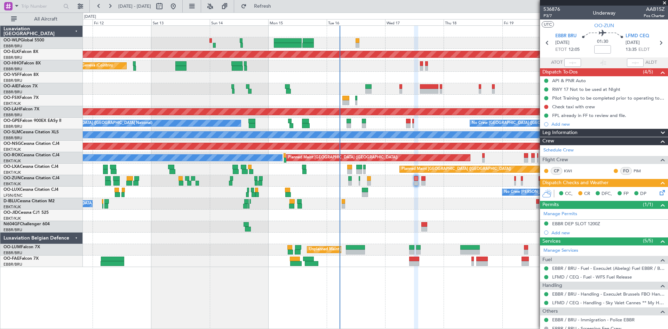
click at [601, 48] on mat-tooltip-component "Flight Time" at bounding box center [601, 54] width 32 height 18
click at [599, 50] on mat-tooltip-component "Flight Time" at bounding box center [601, 54] width 32 height 18
click at [600, 51] on input at bounding box center [602, 49] width 17 height 8
type input "-00:05"
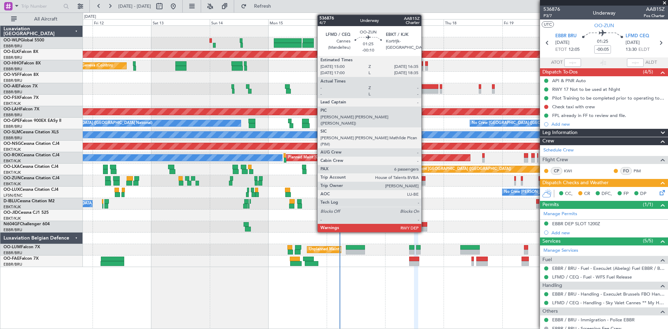
click at [424, 178] on div at bounding box center [423, 178] width 4 height 5
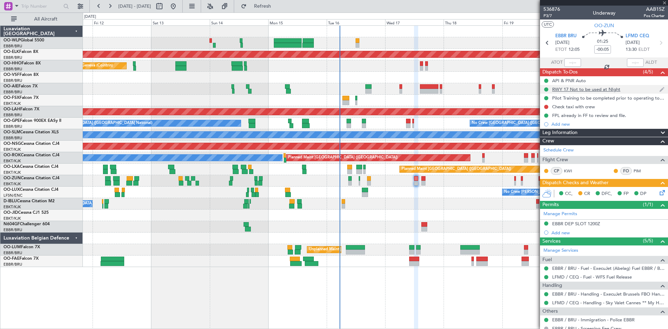
type input "-00:10"
type input "6"
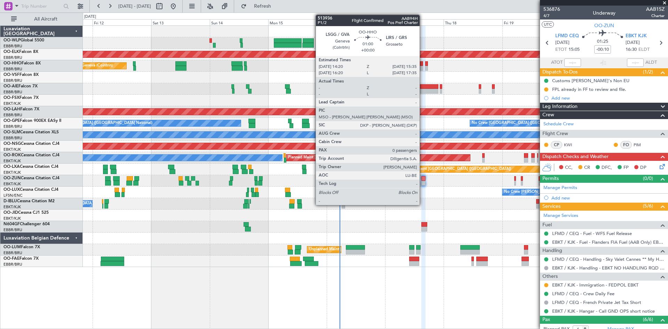
click at [423, 66] on div at bounding box center [421, 68] width 3 height 5
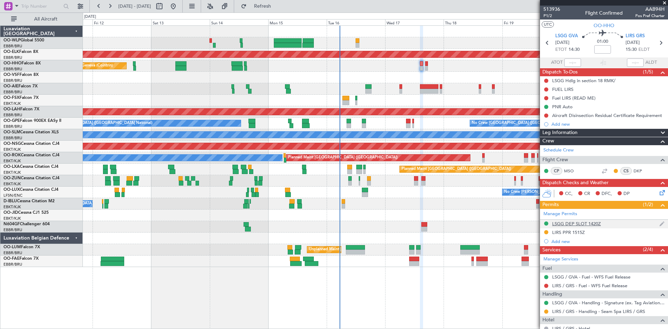
click at [589, 224] on div "LSGG DEP SLOT 1420Z" at bounding box center [576, 224] width 49 height 6
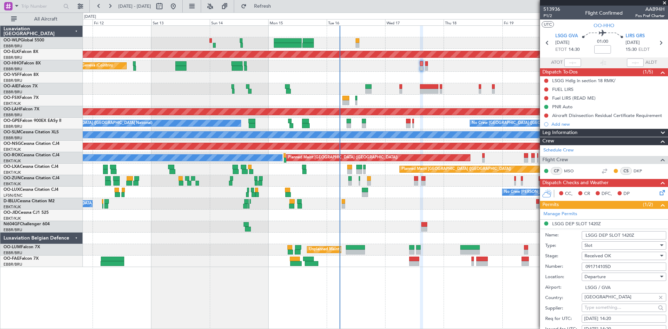
drag, startPoint x: 622, startPoint y: 265, endPoint x: 578, endPoint y: 263, distance: 44.3
click at [578, 263] on div "Number: 091714105D" at bounding box center [605, 266] width 121 height 10
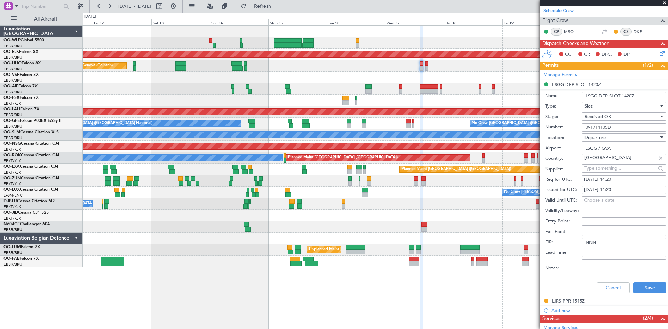
scroll to position [231, 0]
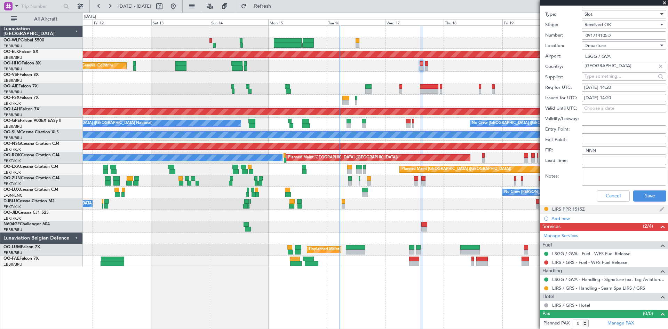
click at [574, 207] on div "LIRS PPR 1515Z" at bounding box center [568, 209] width 33 height 6
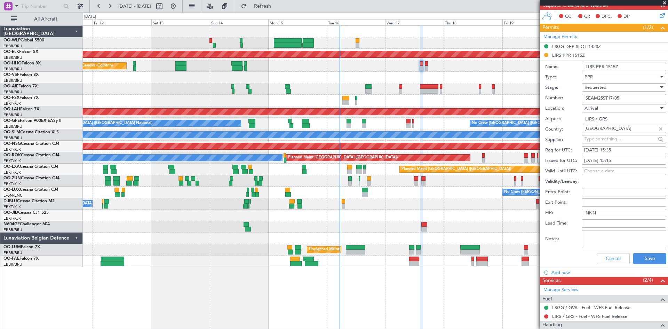
scroll to position [127, 0]
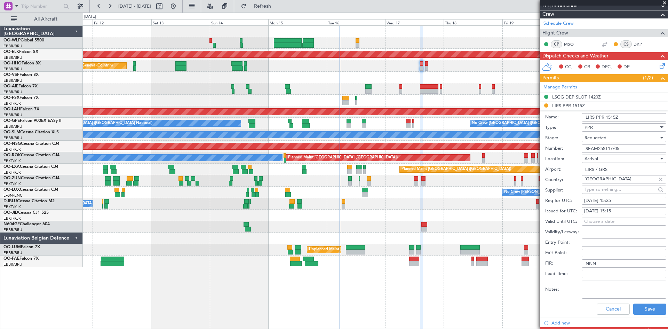
drag, startPoint x: 626, startPoint y: 146, endPoint x: 585, endPoint y: 149, distance: 41.5
click at [585, 149] on input "SEAM25ST17/05" at bounding box center [624, 148] width 85 height 8
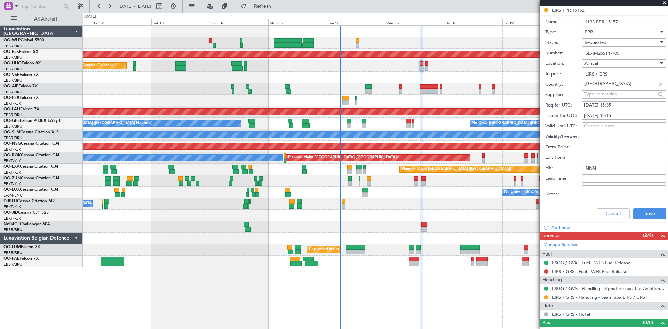
scroll to position [231, 0]
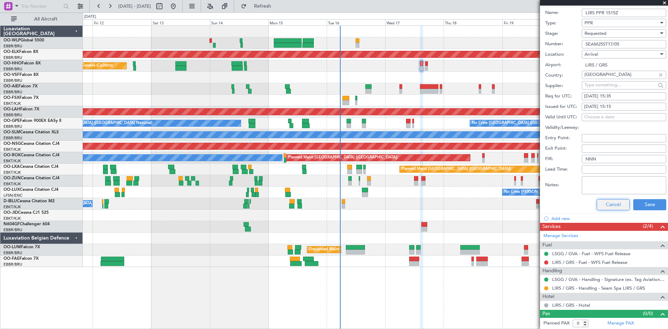
click at [610, 203] on button "Cancel" at bounding box center [613, 204] width 33 height 11
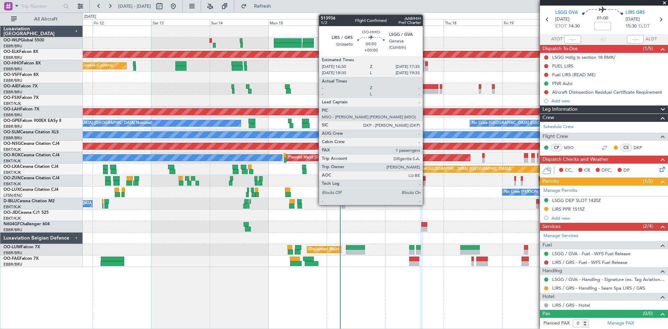
click at [426, 67] on div at bounding box center [426, 68] width 3 height 5
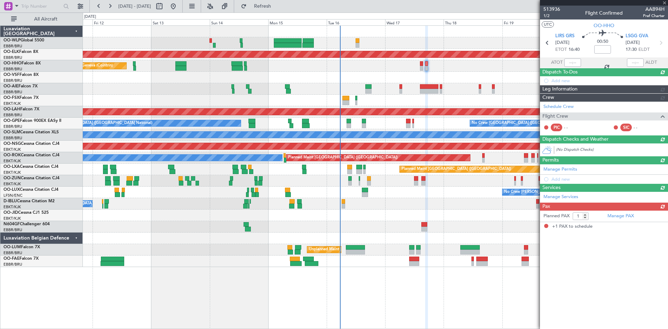
scroll to position [0, 0]
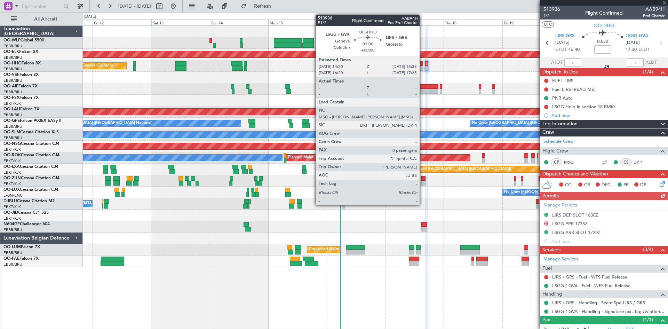
click at [423, 69] on div at bounding box center [421, 68] width 3 height 5
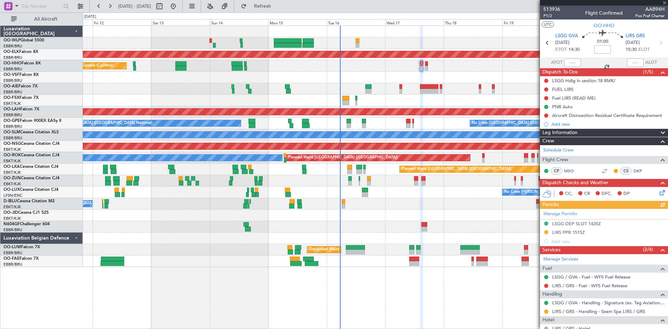
click at [547, 117] on mat-tooltip-component "Not Started" at bounding box center [546, 126] width 33 height 18
click at [545, 115] on button at bounding box center [546, 115] width 4 height 4
click at [539, 149] on span "Completed" at bounding box center [549, 146] width 23 height 7
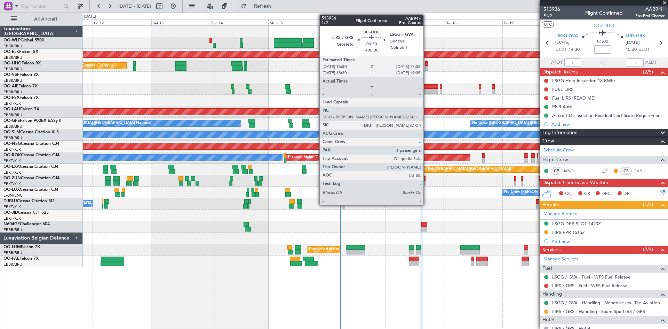
click at [427, 63] on div at bounding box center [426, 63] width 3 height 5
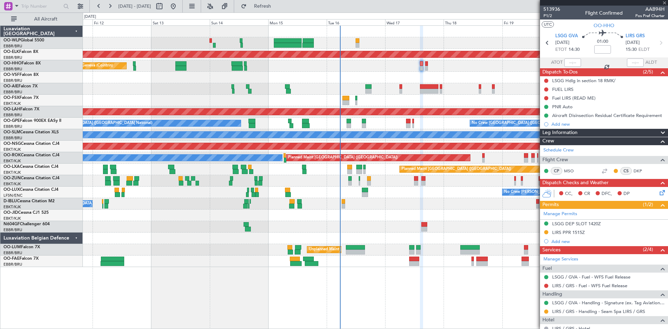
type input "1"
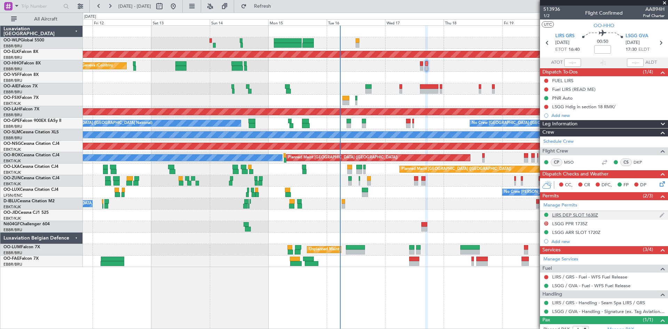
click at [589, 218] on div "LIRS DEP SLOT 1630Z" at bounding box center [604, 215] width 128 height 9
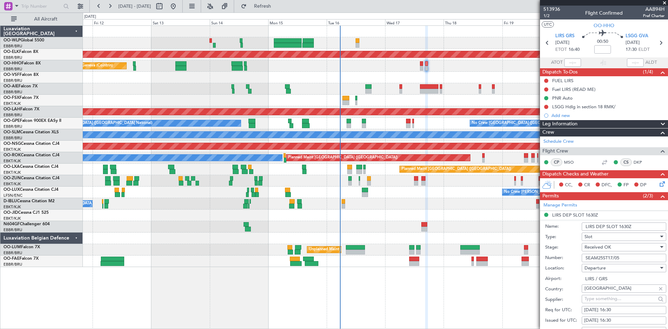
drag, startPoint x: 622, startPoint y: 258, endPoint x: 582, endPoint y: 257, distance: 40.0
click at [582, 257] on input "SEAM25ST17/05" at bounding box center [624, 258] width 85 height 8
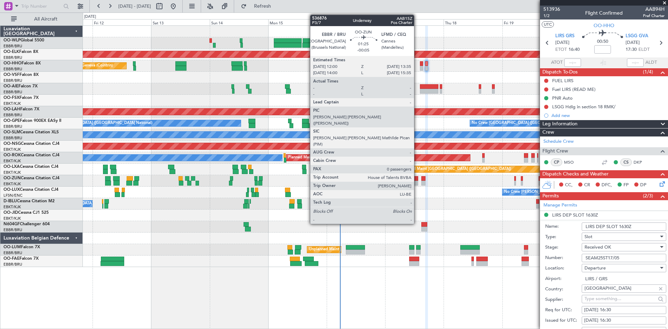
click at [416, 181] on div at bounding box center [416, 183] width 4 height 5
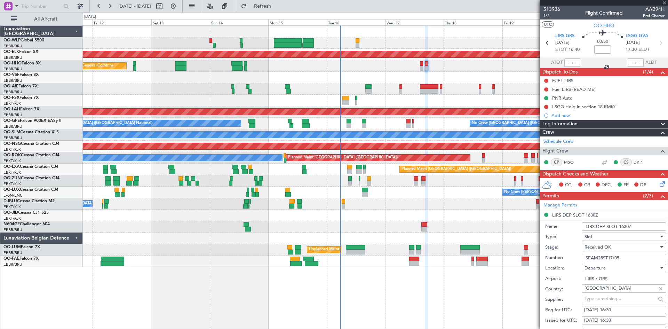
type input "-00:05"
type input "0"
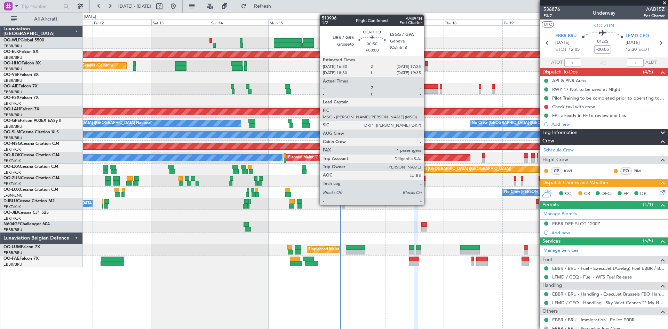
click at [427, 66] on div at bounding box center [426, 68] width 3 height 5
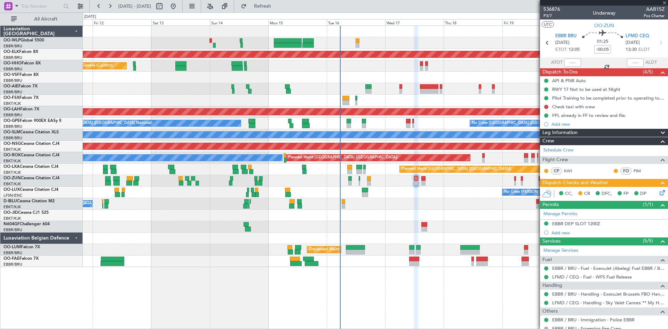
type input "1"
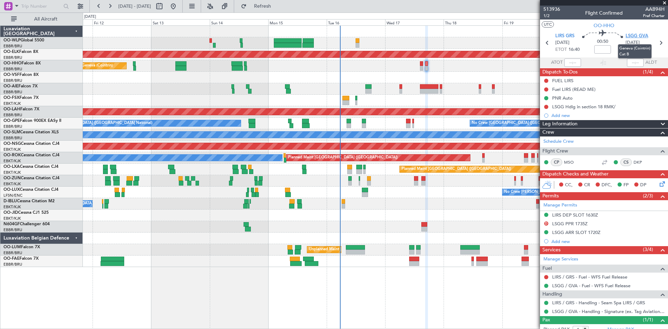
click at [636, 37] on span "LSGG GVA" at bounding box center [637, 36] width 23 height 7
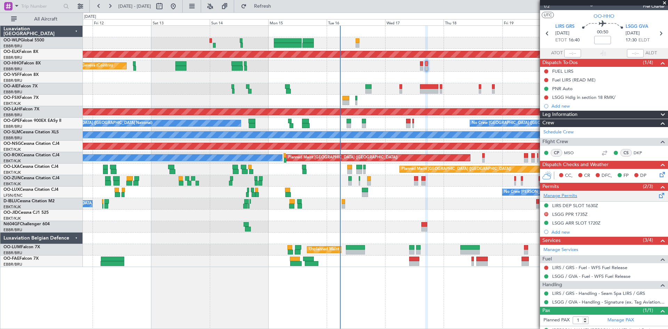
scroll to position [22, 0]
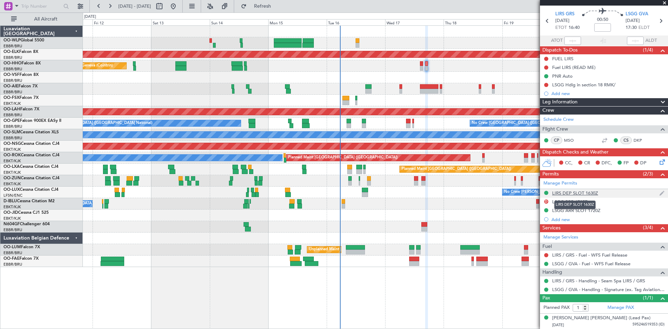
click at [586, 194] on div "LIRS DEP SLOT 1630Z" at bounding box center [575, 193] width 46 height 6
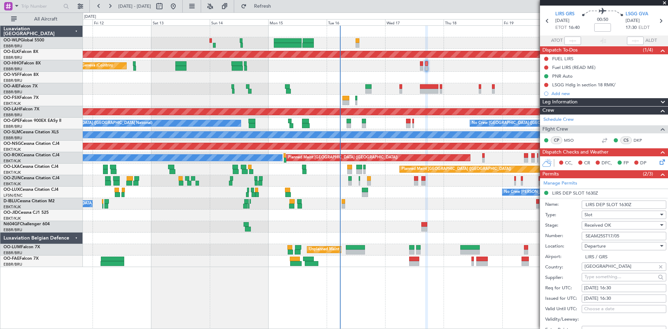
click at [622, 236] on input "SEAM25ST17/05" at bounding box center [624, 236] width 85 height 8
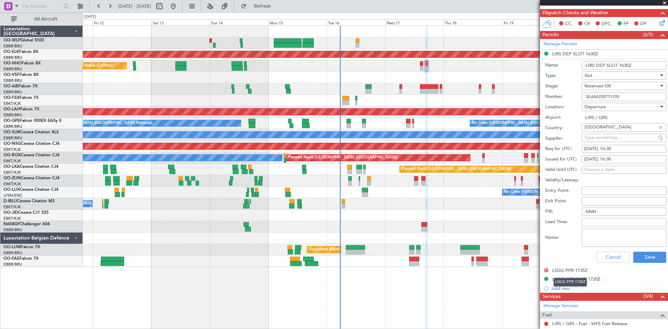
click at [576, 277] on mat-tooltip-component "LSGG PPR 1735Z" at bounding box center [570, 282] width 43 height 18
click at [583, 276] on div "LSGG ARR SLOT 1720Z" at bounding box center [576, 279] width 48 height 6
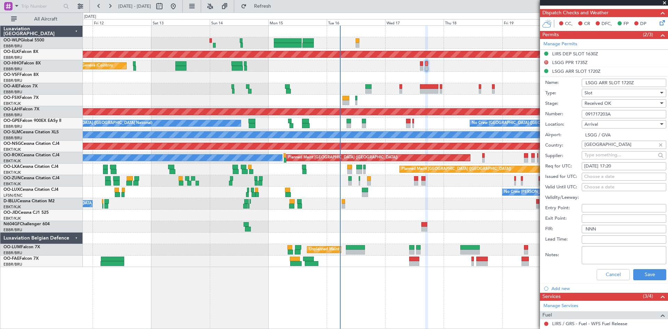
drag, startPoint x: 618, startPoint y: 112, endPoint x: 566, endPoint y: 114, distance: 51.9
click at [566, 114] on div "Number: 091717203A" at bounding box center [605, 114] width 121 height 10
click at [610, 275] on button "Cancel" at bounding box center [613, 274] width 33 height 11
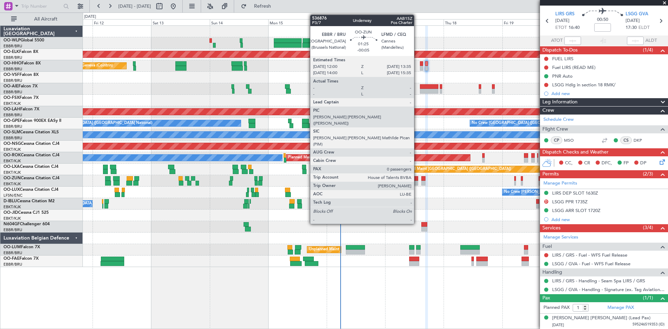
click at [417, 182] on div at bounding box center [416, 183] width 4 height 5
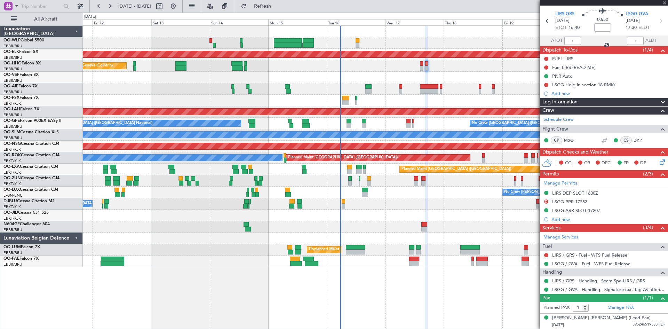
type input "-00:05"
type input "0"
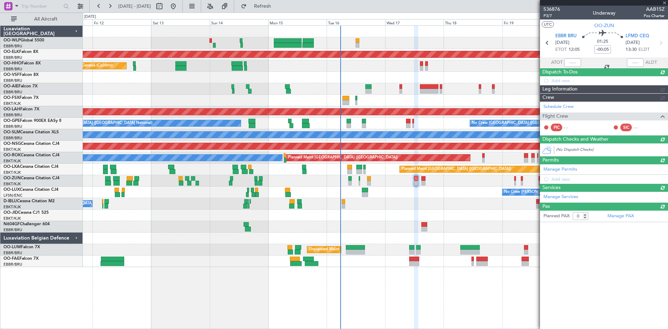
scroll to position [0, 0]
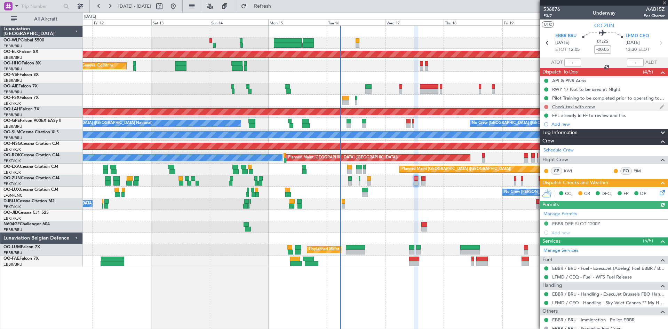
click at [544, 106] on button at bounding box center [546, 107] width 4 height 4
click at [541, 129] on span "In Progress" at bounding box center [550, 127] width 24 height 7
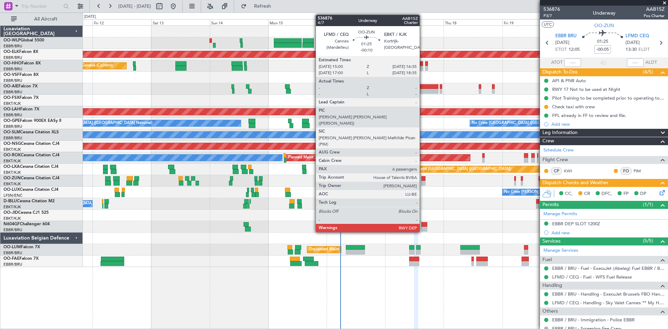
click at [423, 181] on div at bounding box center [423, 183] width 4 height 5
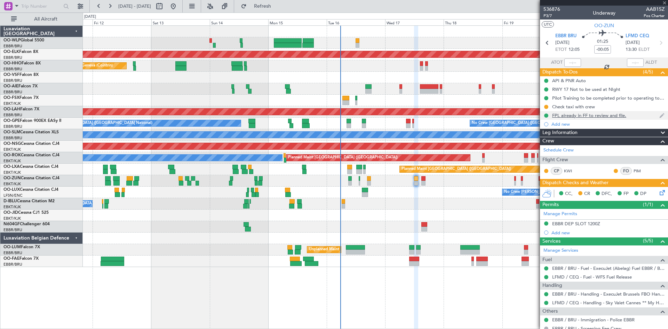
type input "-00:10"
type input "6"
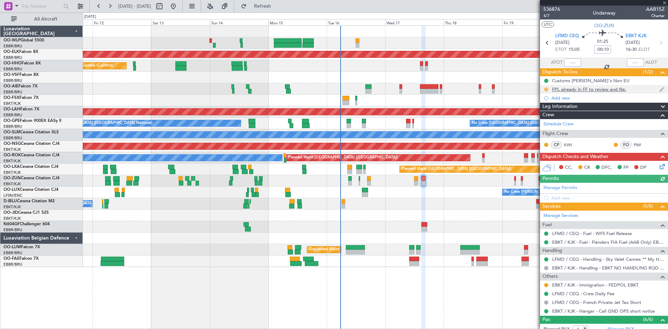
click at [546, 89] on button at bounding box center [546, 89] width 4 height 4
click at [548, 120] on span "Completed" at bounding box center [549, 120] width 23 height 7
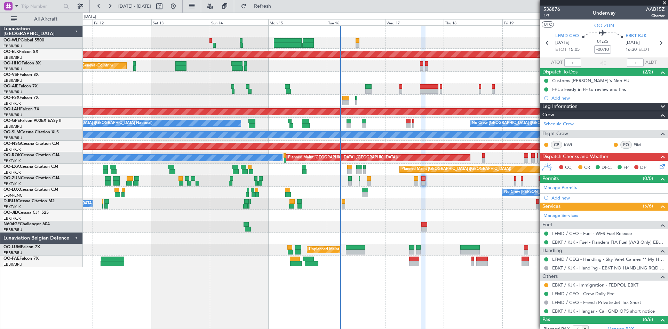
click at [658, 165] on icon at bounding box center [661, 165] width 6 height 6
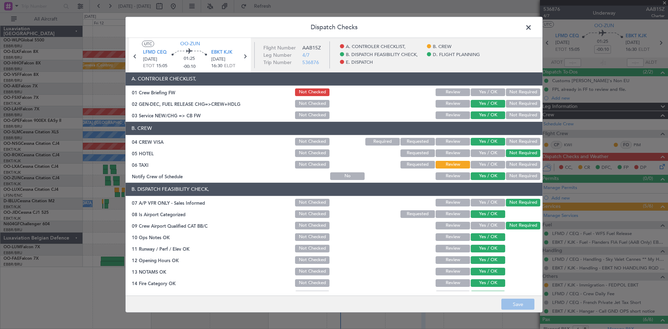
click at [481, 92] on button "Yes / OK" at bounding box center [488, 92] width 34 height 8
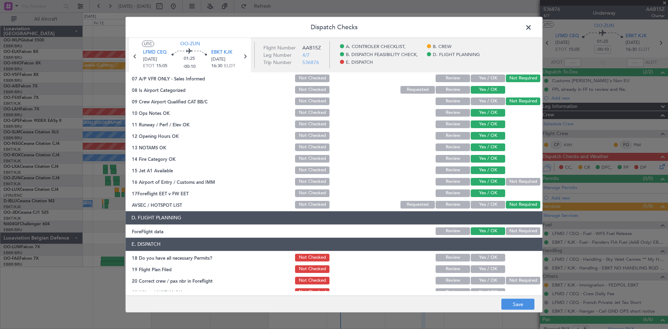
scroll to position [132, 0]
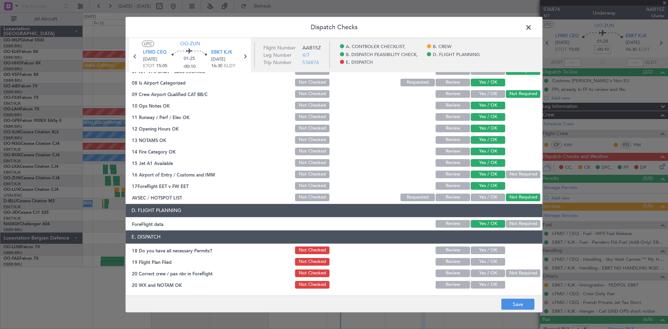
click at [481, 245] on div "Yes / OK" at bounding box center [487, 250] width 35 height 10
click at [482, 248] on button "Yes / OK" at bounding box center [488, 250] width 34 height 8
click at [482, 257] on div "Yes / OK" at bounding box center [487, 262] width 35 height 10
click at [483, 263] on button "Yes / OK" at bounding box center [488, 262] width 34 height 8
click at [483, 273] on button "Yes / OK" at bounding box center [488, 273] width 34 height 8
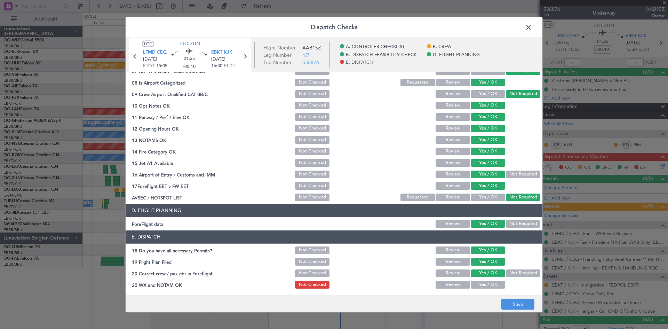
click at [484, 284] on button "Yes / OK" at bounding box center [488, 285] width 34 height 8
click at [511, 299] on button "Save" at bounding box center [517, 304] width 33 height 11
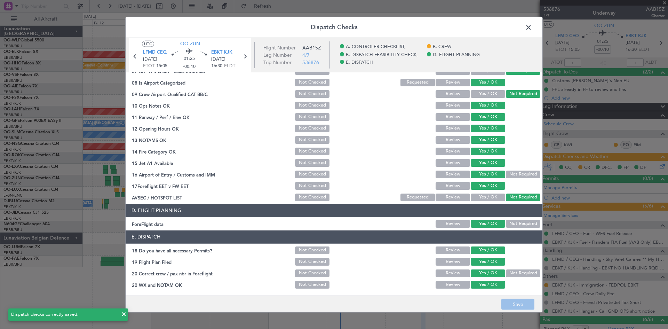
click at [532, 31] on span at bounding box center [532, 29] width 0 height 14
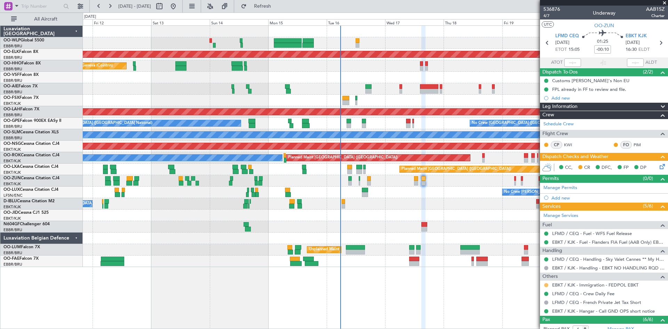
click at [545, 285] on button at bounding box center [546, 285] width 4 height 4
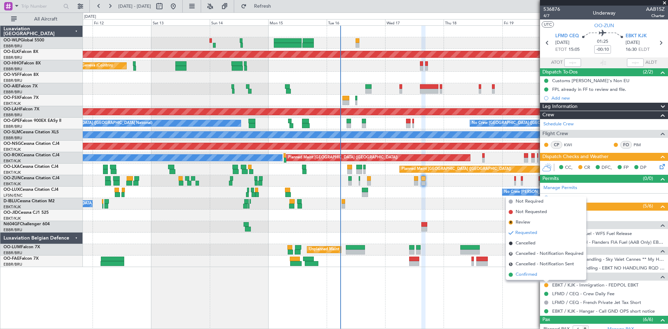
click at [533, 277] on span "Confirmed" at bounding box center [527, 274] width 22 height 7
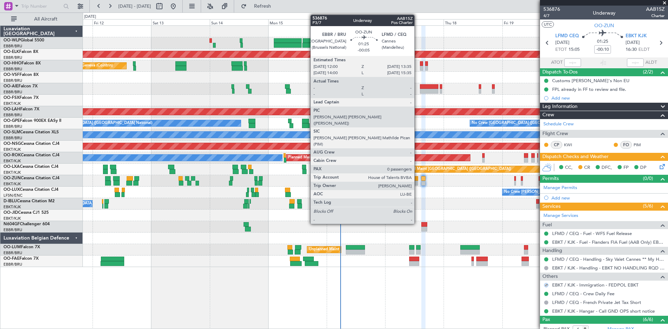
click at [418, 182] on div at bounding box center [416, 183] width 4 height 5
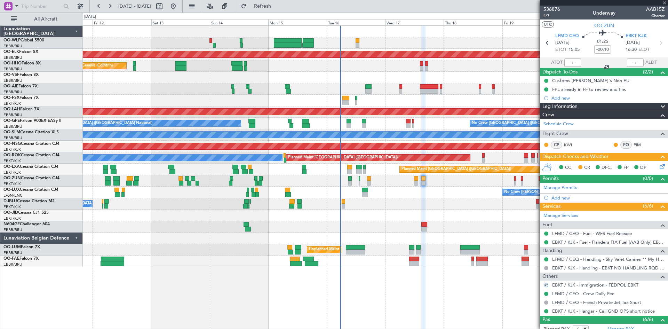
type input "-00:05"
type input "0"
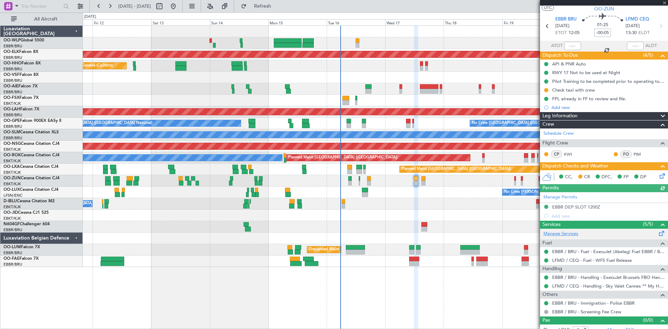
scroll to position [23, 0]
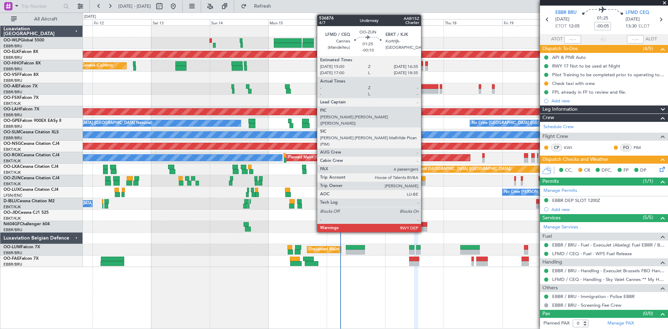
click at [424, 183] on div at bounding box center [423, 183] width 4 height 5
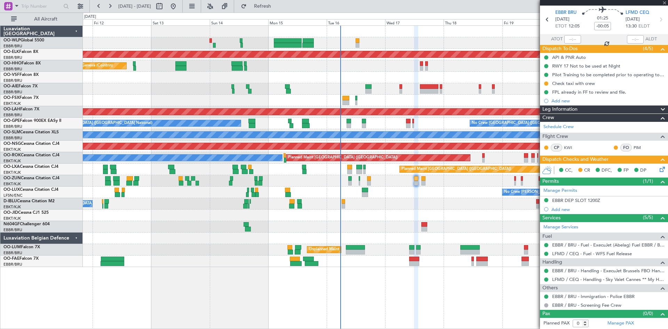
type input "-00:10"
type input "6"
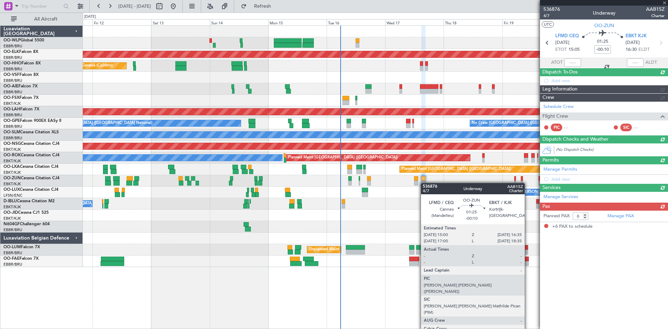
scroll to position [0, 0]
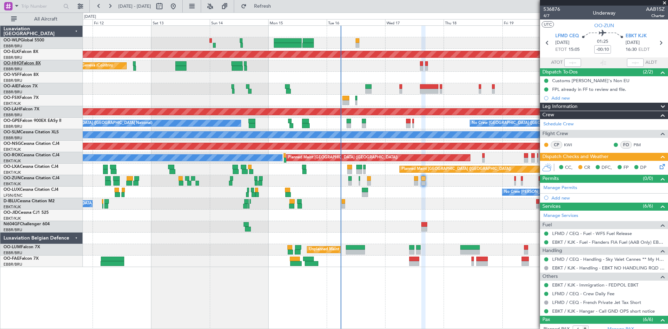
click at [24, 65] on link "OO-HHO Falcon 8X" at bounding box center [21, 63] width 37 height 4
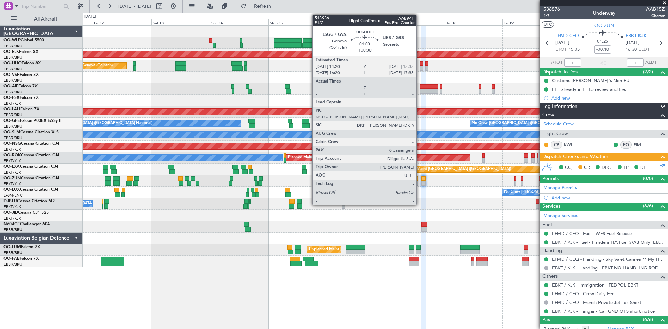
click at [420, 66] on div at bounding box center [421, 68] width 3 height 5
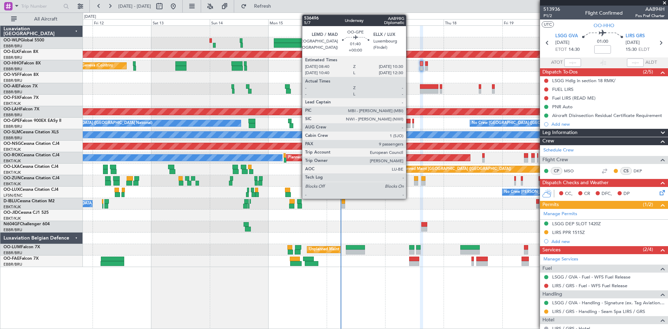
click at [409, 123] on div at bounding box center [408, 125] width 5 height 5
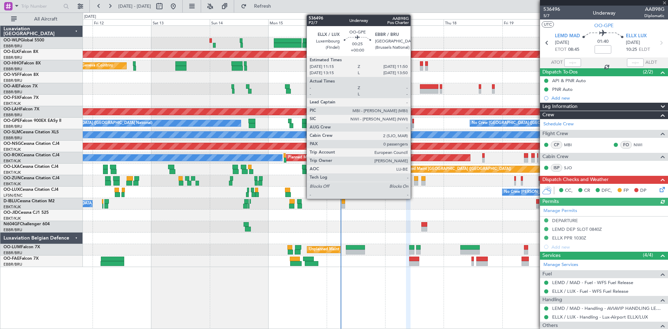
click at [413, 124] on div at bounding box center [413, 125] width 2 height 5
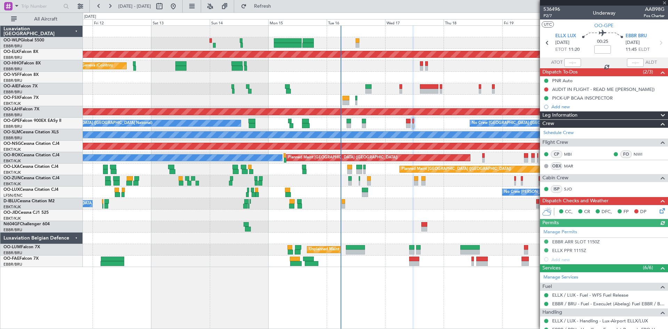
scroll to position [50, 0]
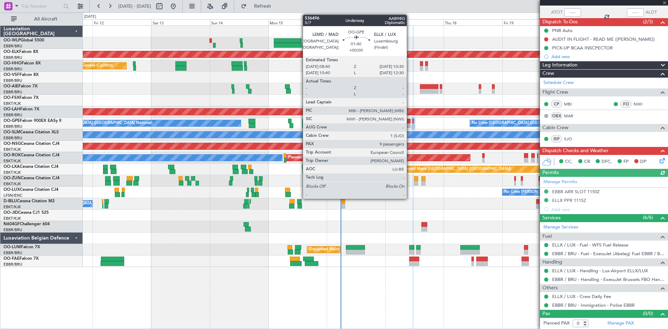
click at [410, 122] on div at bounding box center [408, 121] width 5 height 5
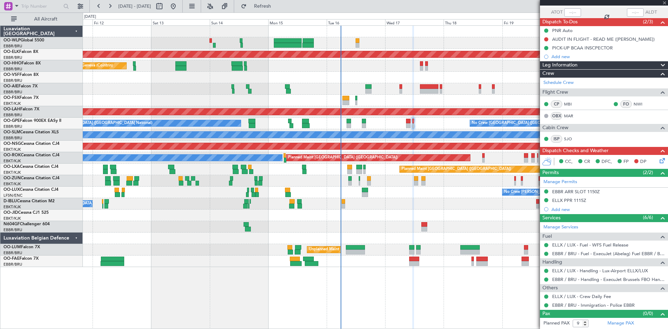
scroll to position [0, 0]
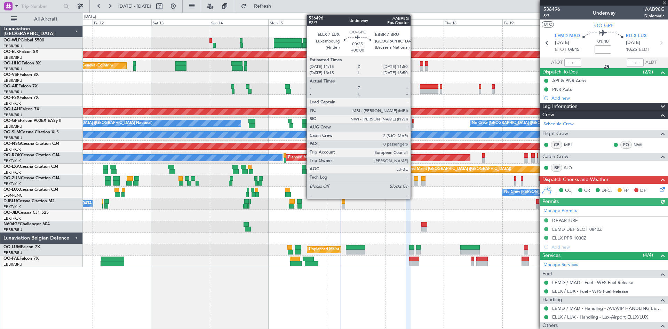
click at [414, 124] on div at bounding box center [413, 125] width 2 height 5
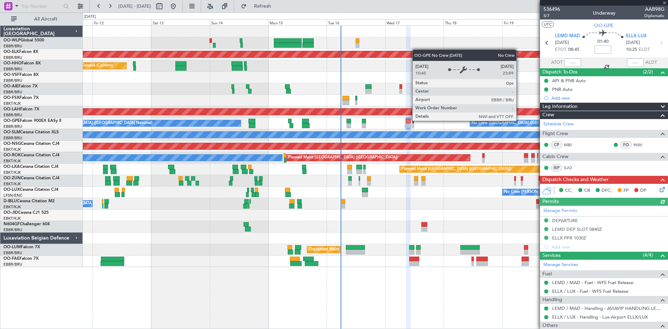
type input "0"
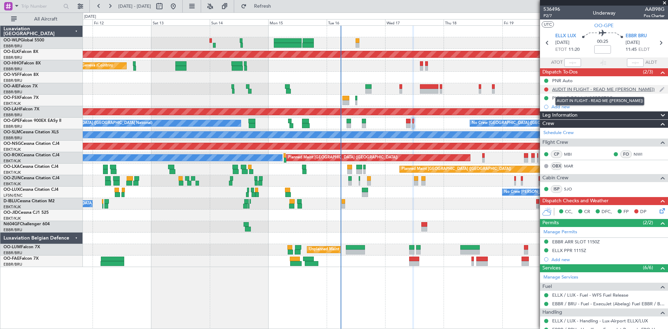
click at [597, 90] on div "AUDIT IN FLIGHT - READ ME (MICHEL ARMIROTTO)" at bounding box center [603, 89] width 103 height 6
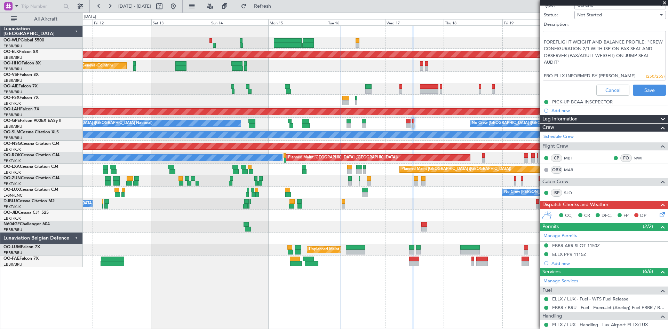
scroll to position [158, 0]
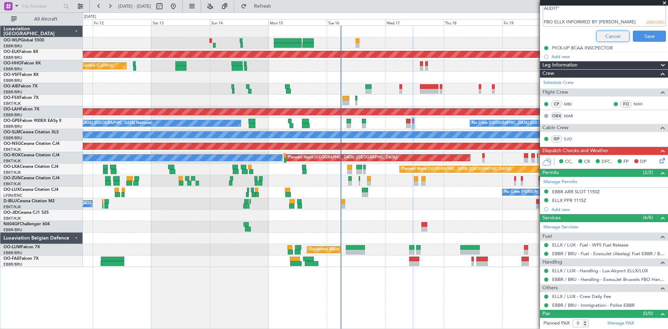
click at [615, 35] on button "Cancel" at bounding box center [612, 36] width 33 height 11
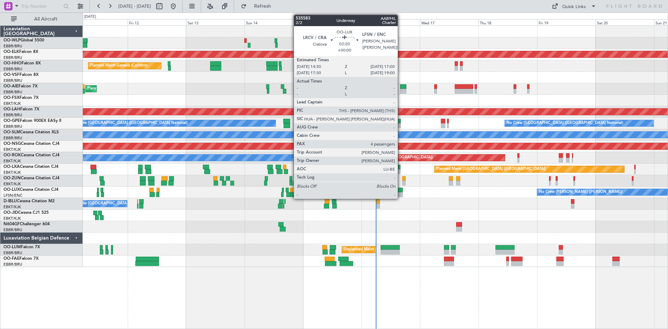
click at [401, 193] on div at bounding box center [400, 194] width 6 height 5
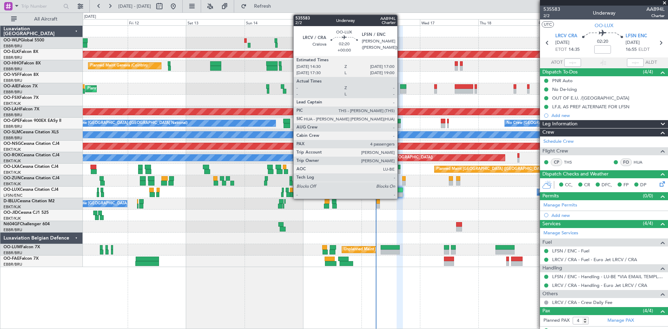
click at [400, 195] on div at bounding box center [400, 194] width 6 height 5
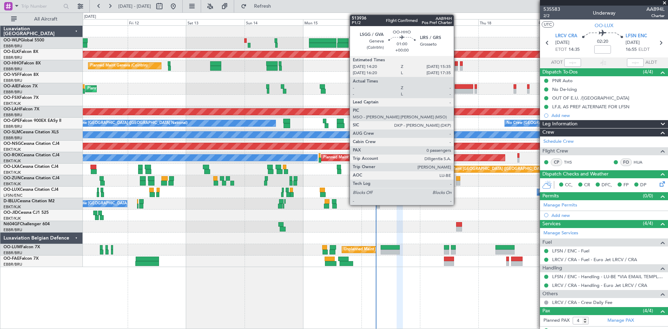
click at [457, 63] on div at bounding box center [456, 63] width 3 height 5
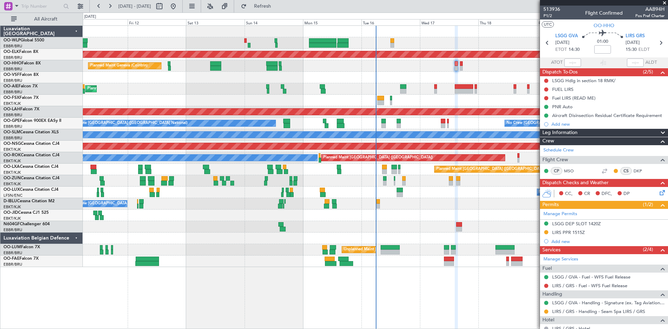
click at [277, 0] on fb-refresh-button "Refresh" at bounding box center [258, 6] width 49 height 13
click at [277, 4] on span "Refresh" at bounding box center [262, 6] width 29 height 5
click at [551, 16] on span "P1/2" at bounding box center [551, 16] width 17 height 6
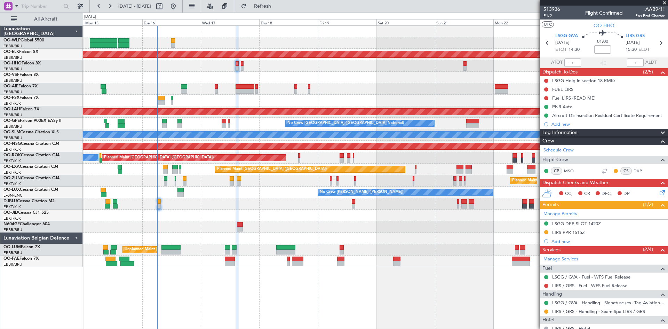
click at [192, 106] on div "Planned Maint Kortrijk-Wevelgem Planned Maint Geneva (Cointrin) Planned Maint L…" at bounding box center [375, 146] width 585 height 241
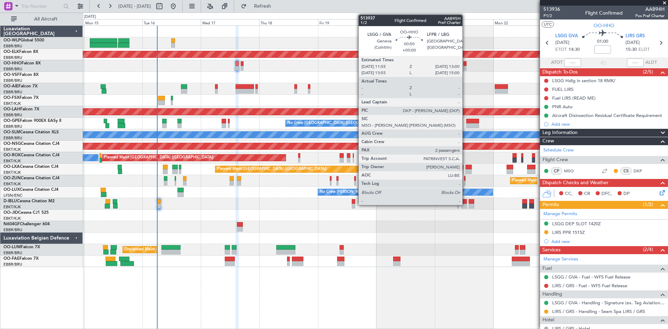
click at [466, 66] on div at bounding box center [464, 68] width 3 height 5
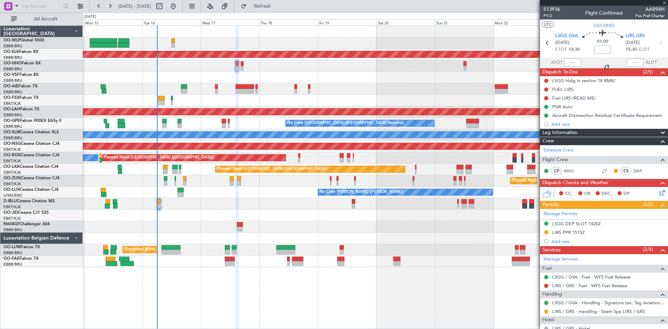
type input "2"
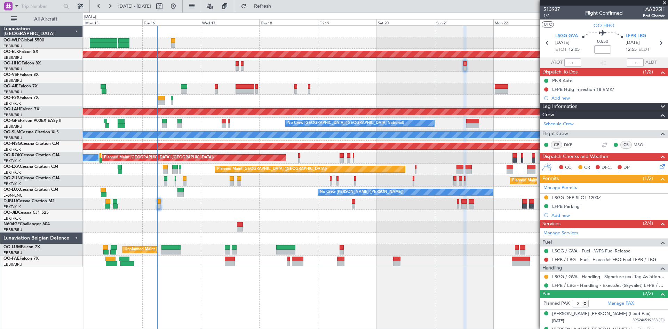
click at [546, 199] on mat-tooltip-component "Requested" at bounding box center [546, 208] width 31 height 18
click at [546, 197] on button at bounding box center [546, 197] width 4 height 4
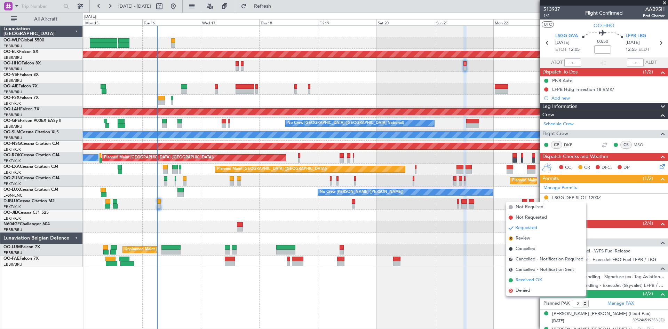
click at [540, 277] on span "Received OK" at bounding box center [529, 280] width 26 height 7
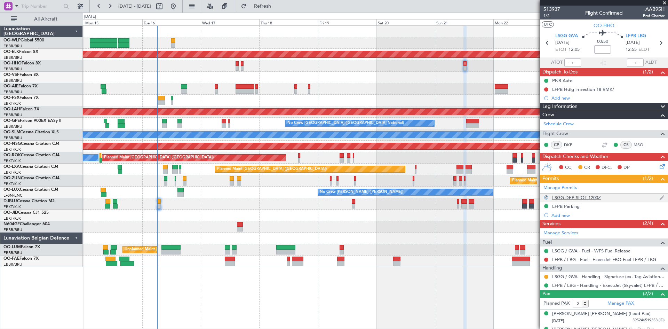
click at [591, 197] on div "LSGG DEP SLOT 1200Z" at bounding box center [576, 197] width 49 height 6
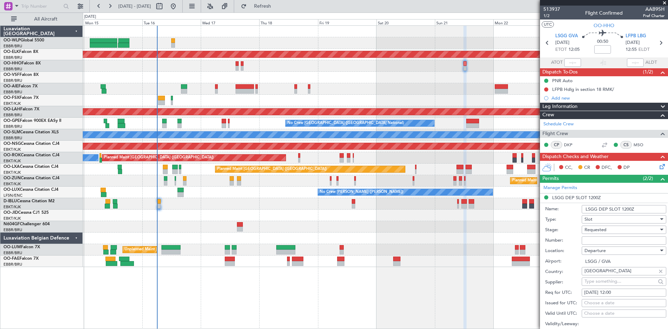
click at [607, 241] on input "Number:" at bounding box center [624, 240] width 85 height 8
paste input "092111303D"
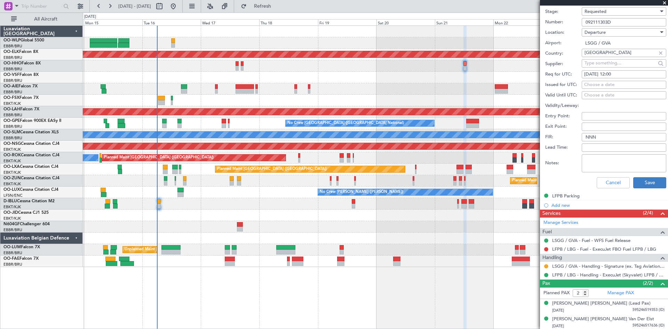
scroll to position [219, 0]
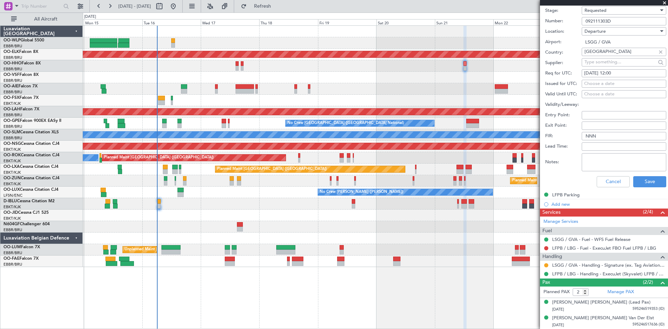
type input "092111303D"
click at [640, 173] on div "Cancel Save" at bounding box center [605, 182] width 121 height 18
click at [637, 179] on button "Save" at bounding box center [649, 181] width 33 height 11
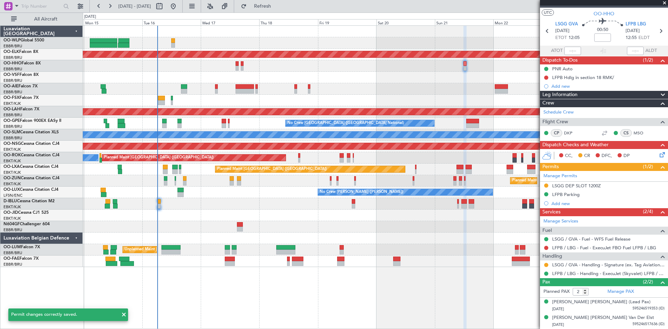
scroll to position [11, 0]
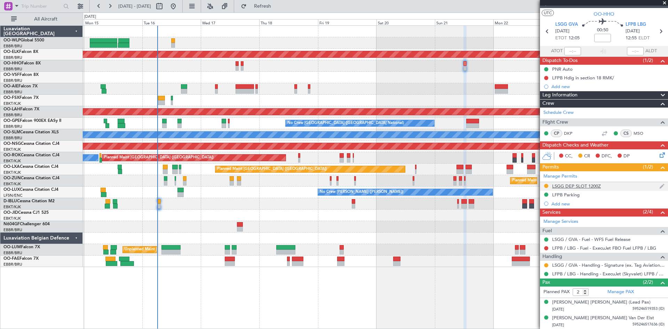
click at [571, 184] on div "LSGG DEP SLOT 1200Z" at bounding box center [576, 186] width 49 height 6
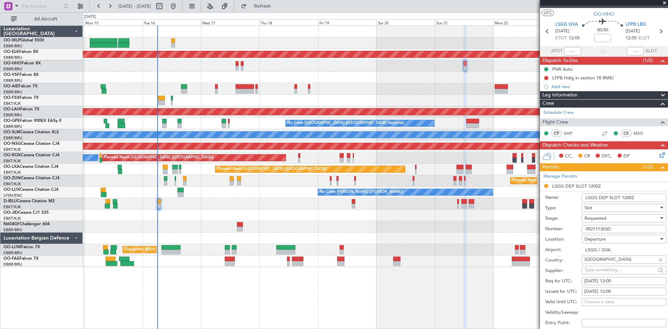
click at [627, 220] on div "Requested" at bounding box center [622, 218] width 74 height 10
click at [605, 272] on span "Received OK" at bounding box center [621, 270] width 73 height 10
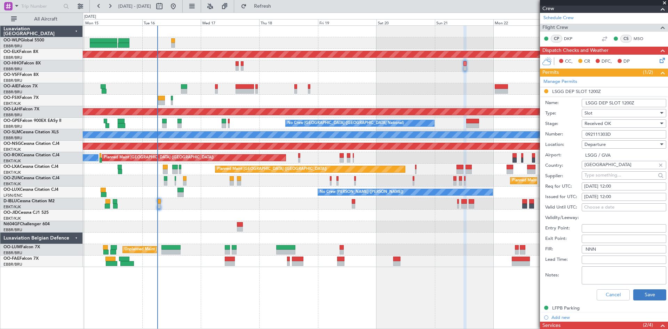
scroll to position [116, 0]
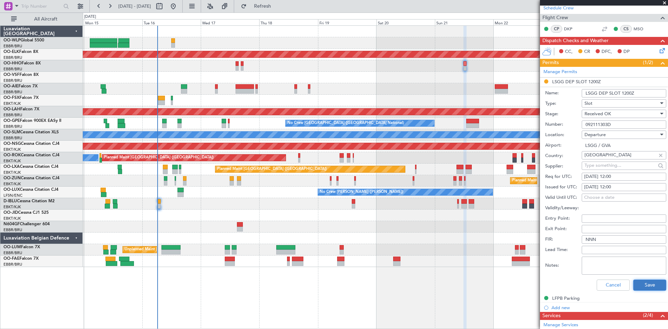
click at [650, 282] on button "Save" at bounding box center [649, 284] width 33 height 11
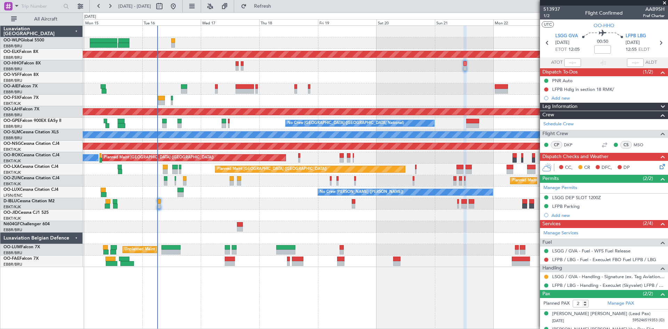
scroll to position [11, 0]
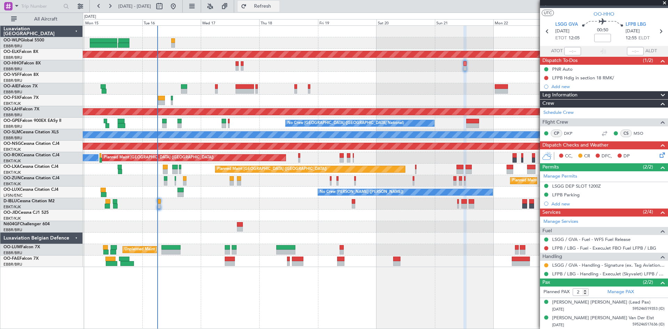
click at [275, 3] on button "Refresh" at bounding box center [259, 6] width 42 height 11
click at [546, 267] on mat-tooltip-component "Requested" at bounding box center [546, 276] width 31 height 18
click at [544, 263] on button at bounding box center [546, 265] width 4 height 4
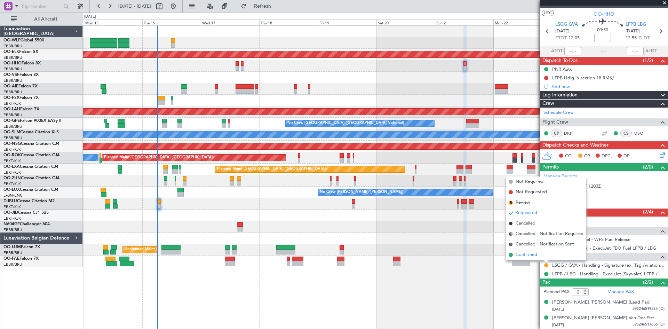
click at [531, 254] on span "Confirmed" at bounding box center [527, 254] width 22 height 7
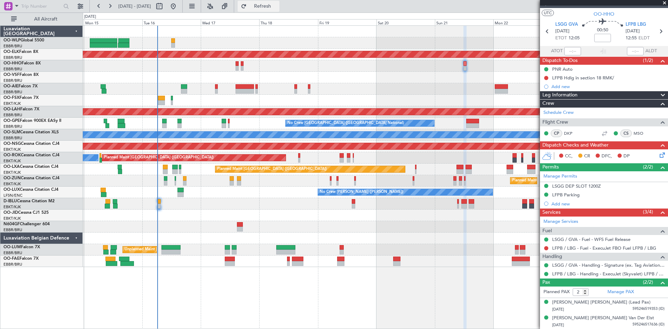
click at [277, 4] on span "Refresh" at bounding box center [262, 6] width 29 height 5
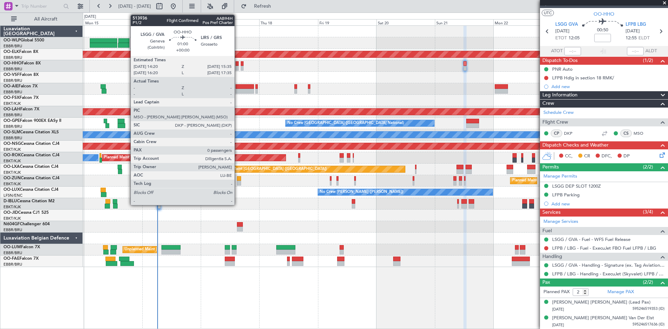
click at [238, 65] on div at bounding box center [237, 63] width 3 height 5
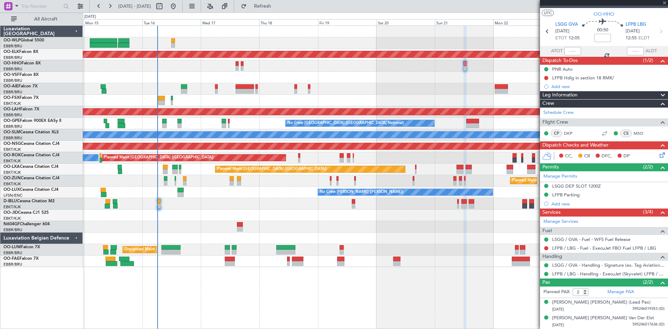
type input "0"
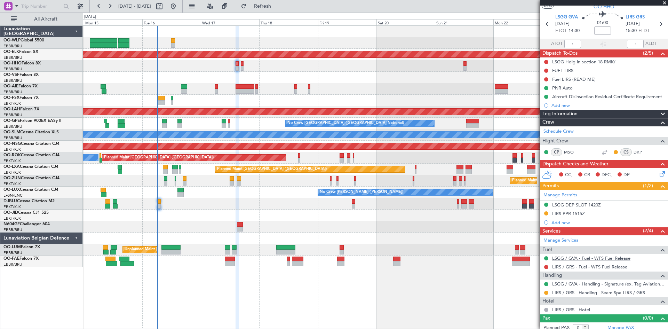
scroll to position [23, 0]
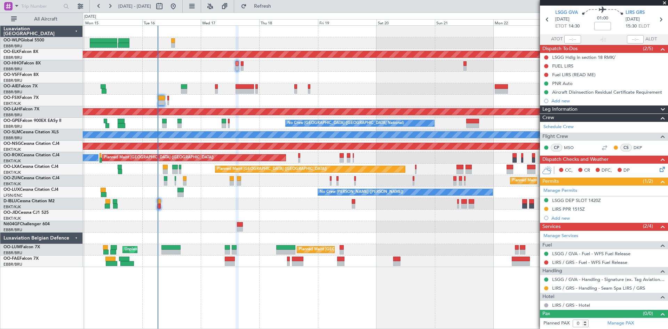
click at [663, 4] on span at bounding box center [664, 3] width 7 height 6
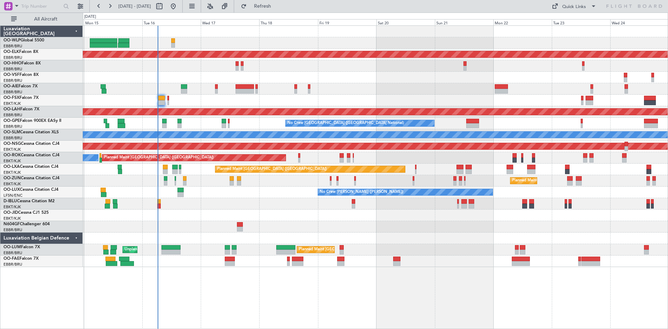
scroll to position [0, 0]
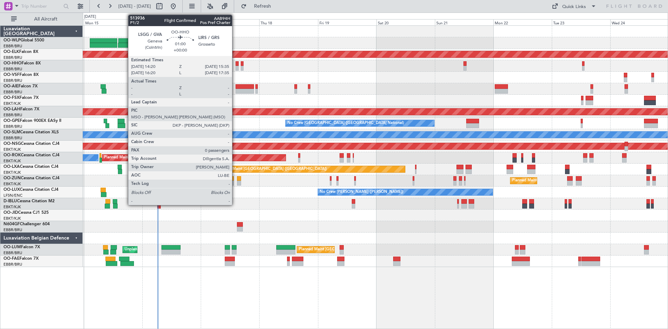
click at [236, 65] on div at bounding box center [237, 63] width 3 height 5
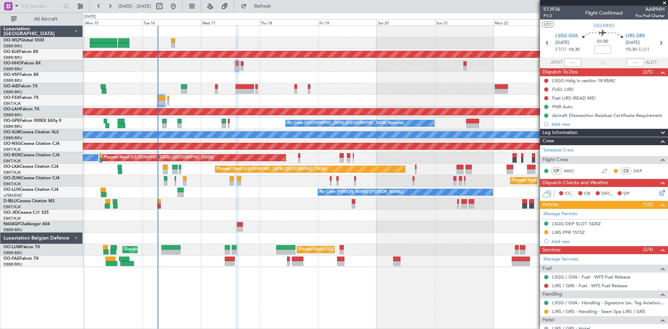
click at [658, 194] on icon at bounding box center [661, 192] width 6 height 6
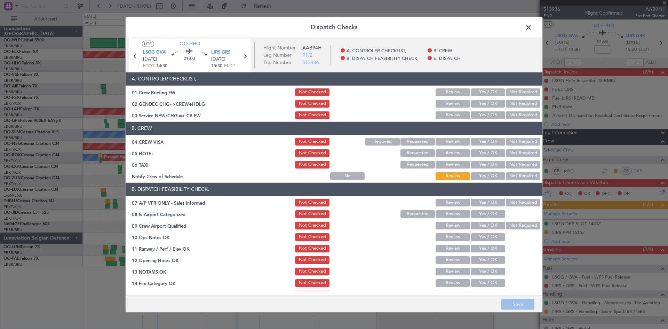
click at [485, 113] on button "Yes / OK" at bounding box center [488, 115] width 34 height 8
click at [486, 105] on button "Yes / OK" at bounding box center [488, 104] width 34 height 8
click at [473, 142] on button "Yes / OK" at bounding box center [488, 142] width 34 height 8
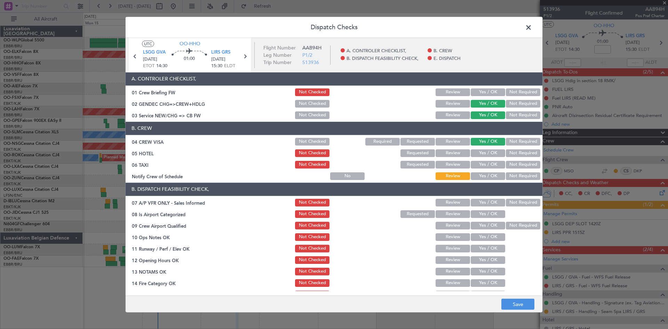
click at [514, 152] on button "Not Required" at bounding box center [523, 153] width 34 height 8
click at [514, 166] on button "Not Required" at bounding box center [523, 165] width 34 height 8
click at [486, 177] on button "Yes / OK" at bounding box center [488, 176] width 34 height 8
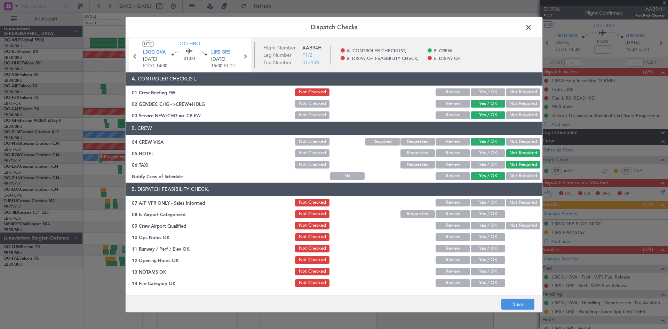
click at [479, 203] on button "Yes / OK" at bounding box center [488, 203] width 34 height 8
click at [482, 210] on button "Yes / OK" at bounding box center [488, 214] width 34 height 8
click at [519, 205] on button "Not Required" at bounding box center [523, 203] width 34 height 8
drag, startPoint x: 508, startPoint y: 224, endPoint x: 490, endPoint y: 234, distance: 20.5
click at [508, 223] on button "Not Required" at bounding box center [523, 226] width 34 height 8
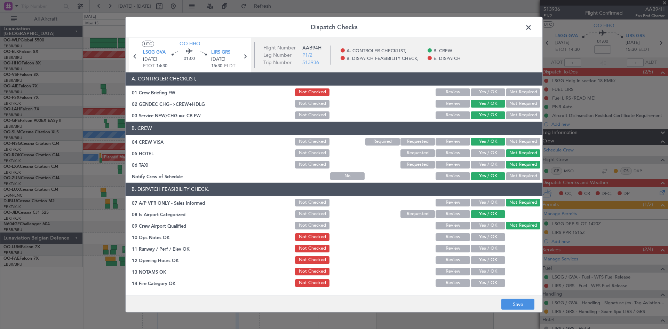
click at [485, 238] on button "Yes / OK" at bounding box center [488, 237] width 34 height 8
click at [480, 249] on button "Yes / OK" at bounding box center [488, 249] width 34 height 8
click at [480, 255] on div "Yes / OK" at bounding box center [487, 260] width 35 height 10
click at [481, 263] on button "Yes / OK" at bounding box center [488, 260] width 34 height 8
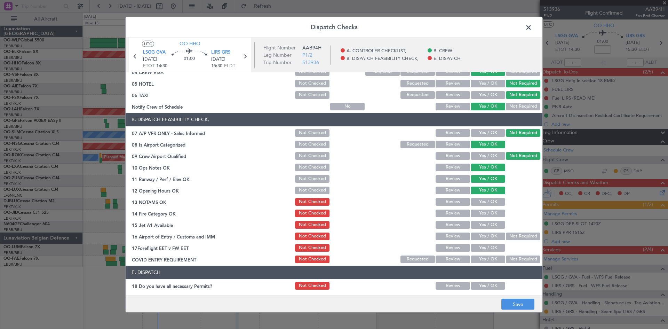
click at [471, 202] on button "Yes / OK" at bounding box center [488, 202] width 34 height 8
click at [481, 213] on button "Yes / OK" at bounding box center [488, 213] width 34 height 8
click at [485, 226] on button "Yes / OK" at bounding box center [488, 225] width 34 height 8
click at [516, 235] on button "Not Required" at bounding box center [523, 236] width 34 height 8
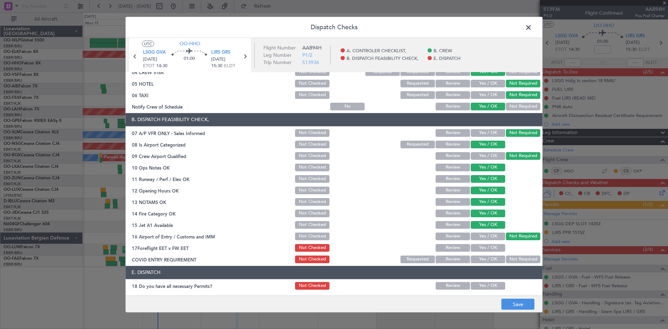
click at [480, 247] on button "Yes / OK" at bounding box center [488, 248] width 34 height 8
click at [482, 257] on button "Yes / OK" at bounding box center [488, 259] width 34 height 8
click at [508, 258] on button "Not Required" at bounding box center [523, 259] width 34 height 8
drag, startPoint x: 436, startPoint y: 247, endPoint x: 464, endPoint y: 260, distance: 30.4
click at [437, 247] on button "Review" at bounding box center [453, 248] width 34 height 8
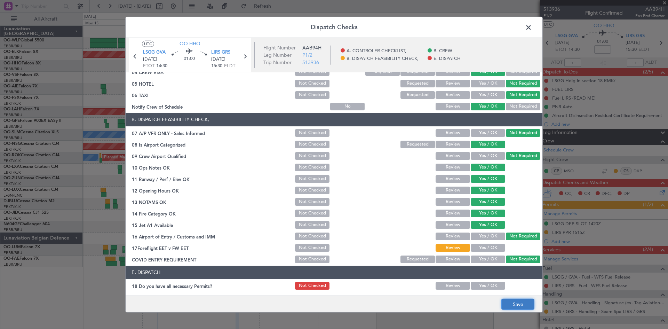
click at [510, 300] on button "Save" at bounding box center [517, 304] width 33 height 11
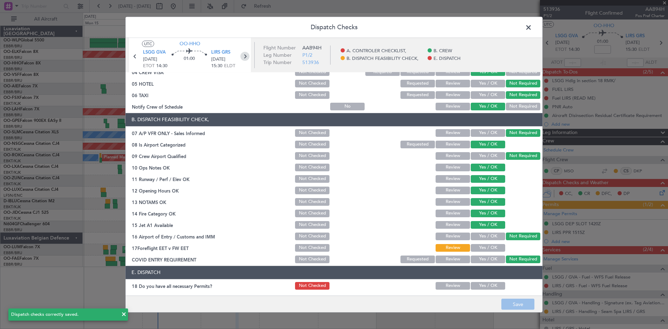
click at [244, 57] on icon at bounding box center [244, 55] width 9 height 9
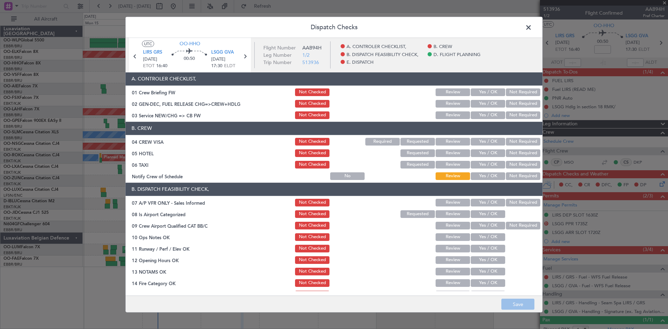
click at [485, 104] on button "Yes / OK" at bounding box center [488, 104] width 34 height 8
click at [485, 117] on button "Yes / OK" at bounding box center [488, 115] width 34 height 8
click at [485, 135] on section "B. CREW 04 CREW VISA Not Checked Required Requested Review Yes / OK Not Require…" at bounding box center [334, 151] width 417 height 59
click at [486, 142] on button "Yes / OK" at bounding box center [488, 142] width 34 height 8
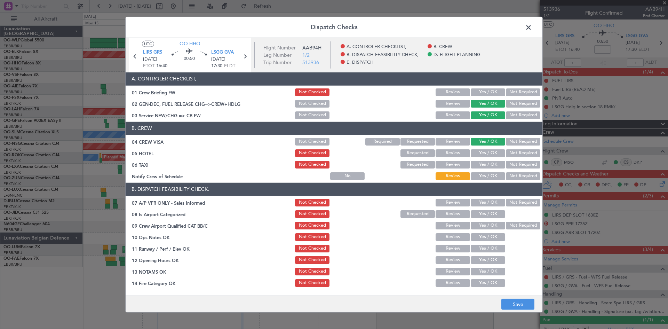
click at [506, 153] on button "Not Required" at bounding box center [523, 153] width 34 height 8
click at [511, 162] on button "Not Required" at bounding box center [523, 165] width 34 height 8
click at [493, 173] on button "Yes / OK" at bounding box center [488, 176] width 34 height 8
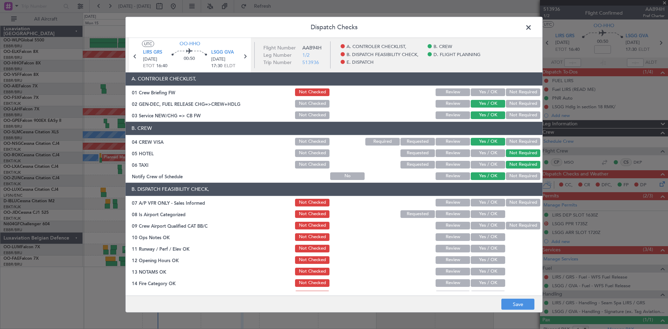
click at [492, 177] on button "Yes / OK" at bounding box center [488, 176] width 34 height 8
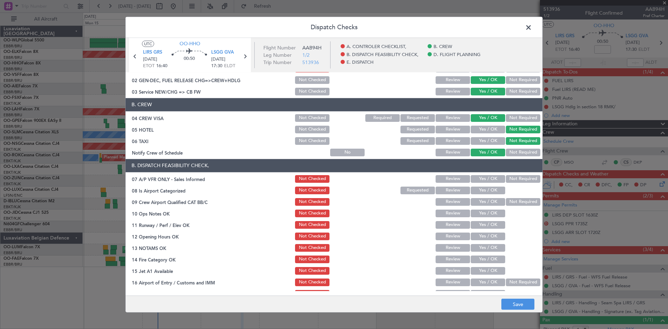
scroll to position [35, 0]
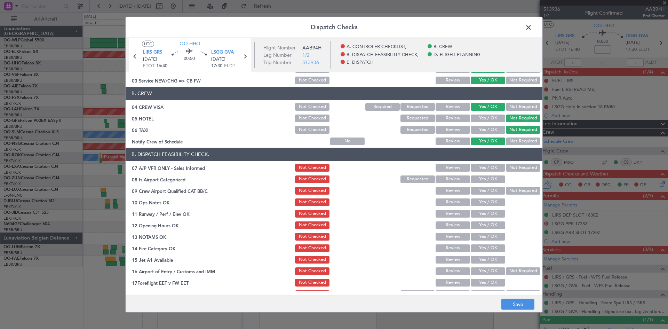
click at [506, 170] on button "Not Required" at bounding box center [523, 168] width 34 height 8
click at [486, 186] on div "Yes / OK" at bounding box center [487, 191] width 35 height 10
click at [485, 182] on button "Yes / OK" at bounding box center [488, 179] width 34 height 8
click at [516, 189] on button "Not Required" at bounding box center [523, 191] width 34 height 8
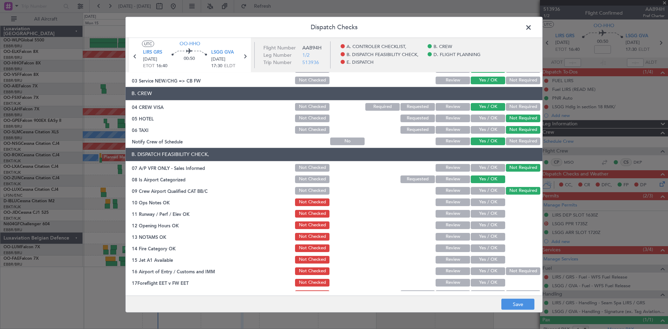
drag, startPoint x: 496, startPoint y: 201, endPoint x: 494, endPoint y: 204, distance: 3.8
click at [494, 202] on button "Yes / OK" at bounding box center [488, 202] width 34 height 8
drag, startPoint x: 488, startPoint y: 216, endPoint x: 487, endPoint y: 219, distance: 3.6
click at [488, 216] on button "Yes / OK" at bounding box center [488, 214] width 34 height 8
click at [487, 226] on button "Yes / OK" at bounding box center [488, 225] width 34 height 8
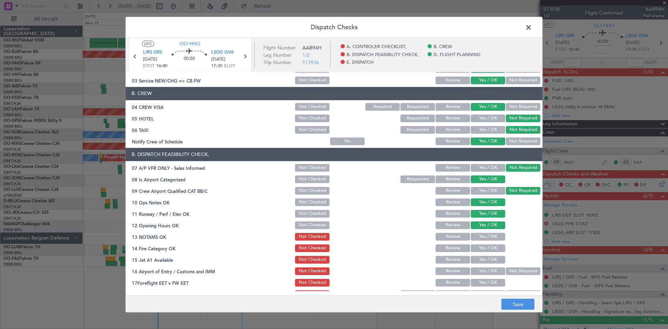
click at [485, 233] on div "Yes / OK" at bounding box center [487, 237] width 35 height 10
drag, startPoint x: 483, startPoint y: 242, endPoint x: 479, endPoint y: 247, distance: 6.2
click at [481, 245] on section "B. DISPATCH FEASIBILITY CHECK, 07 A/P VFR ONLY - Sales Informed Not Checked Rev…" at bounding box center [334, 223] width 417 height 151
click at [478, 248] on button "Yes / OK" at bounding box center [488, 248] width 34 height 8
drag, startPoint x: 480, startPoint y: 232, endPoint x: 480, endPoint y: 238, distance: 5.6
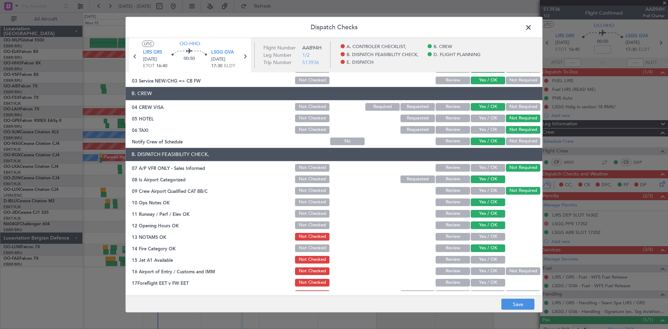
click at [480, 232] on div "Yes / OK" at bounding box center [487, 237] width 35 height 10
click at [479, 253] on div "Yes / OK" at bounding box center [487, 248] width 35 height 10
click at [480, 257] on button "Yes / OK" at bounding box center [488, 260] width 34 height 8
click at [482, 239] on button "Yes / OK" at bounding box center [488, 237] width 34 height 8
click at [516, 265] on section "B. DISPATCH FEASIBILITY CHECK, 07 A/P VFR ONLY - Sales Informed Not Checked Rev…" at bounding box center [334, 223] width 417 height 151
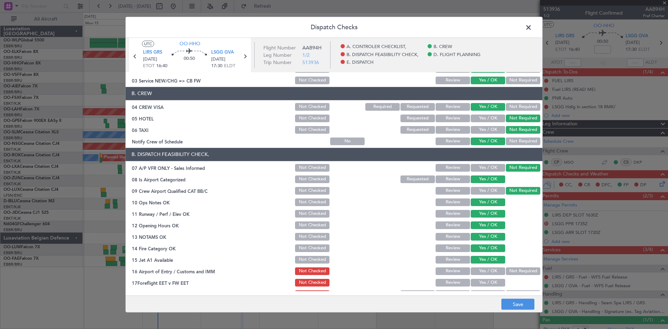
click at [516, 269] on button "Not Required" at bounding box center [523, 271] width 34 height 8
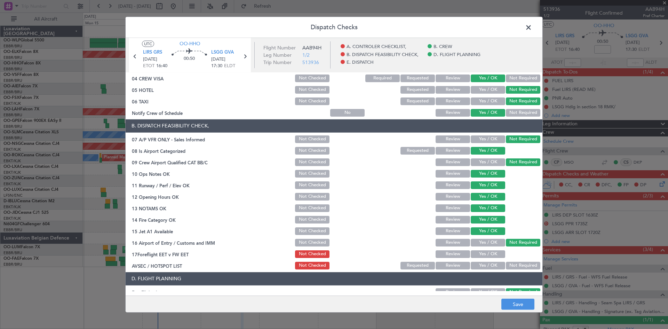
scroll to position [70, 0]
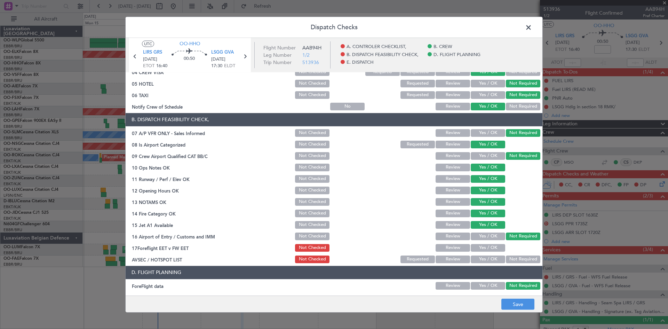
click at [491, 248] on button "Yes / OK" at bounding box center [488, 248] width 34 height 8
click at [506, 255] on button "Not Required" at bounding box center [523, 259] width 34 height 8
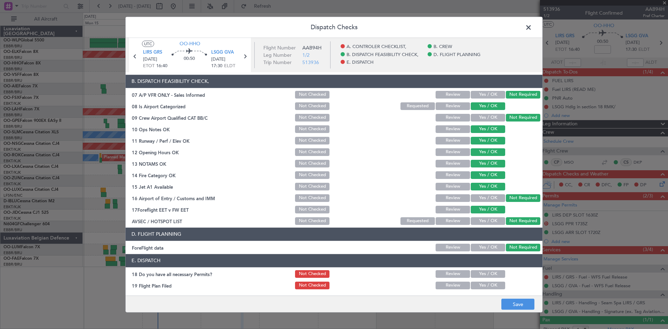
scroll to position [132, 0]
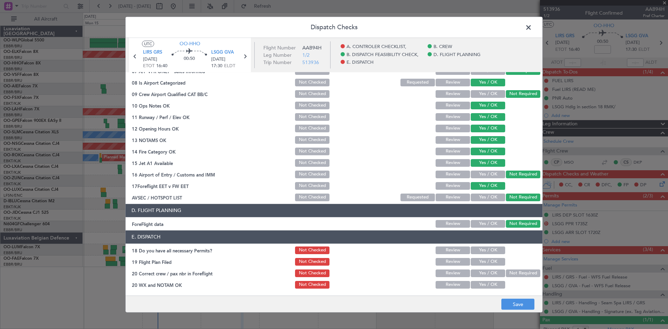
click at [488, 251] on button "Yes / OK" at bounding box center [488, 250] width 34 height 8
click at [492, 260] on button "Yes / OK" at bounding box center [488, 262] width 34 height 8
click at [506, 271] on button "Not Required" at bounding box center [523, 273] width 34 height 8
click at [491, 277] on div "Yes / OK" at bounding box center [487, 273] width 35 height 10
click at [488, 275] on button "Yes / OK" at bounding box center [488, 273] width 34 height 8
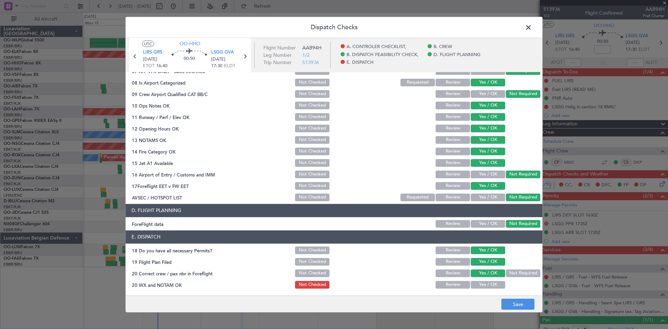
click at [491, 283] on button "Yes / OK" at bounding box center [488, 285] width 34 height 8
drag, startPoint x: 285, startPoint y: 239, endPoint x: 303, endPoint y: 254, distance: 23.4
click at [303, 254] on section "E. DISPATCH 18 Do you have all necessary Permits? Not Checked Review Yes / OK 1…" at bounding box center [334, 259] width 417 height 59
click at [304, 252] on button "Not Checked" at bounding box center [312, 250] width 34 height 8
click at [309, 266] on div "Not Checked" at bounding box center [311, 262] width 35 height 10
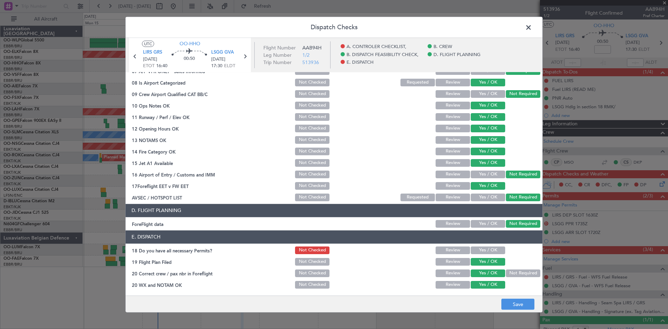
click at [445, 188] on button "Review" at bounding box center [453, 186] width 34 height 8
click at [317, 260] on button "Not Checked" at bounding box center [312, 262] width 34 height 8
click at [317, 270] on button "Not Checked" at bounding box center [312, 273] width 34 height 8
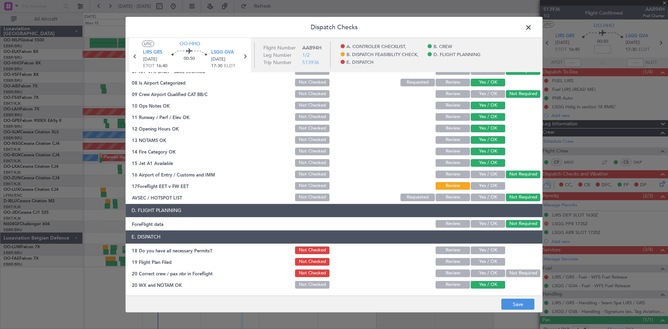
click at [321, 284] on button "Not Checked" at bounding box center [312, 285] width 34 height 8
click at [506, 306] on button "Save" at bounding box center [517, 304] width 33 height 11
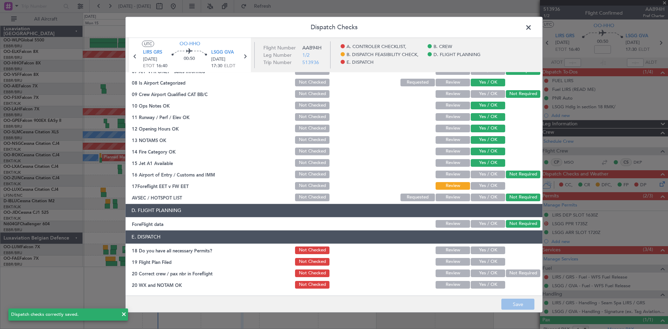
click at [532, 29] on span at bounding box center [532, 29] width 0 height 14
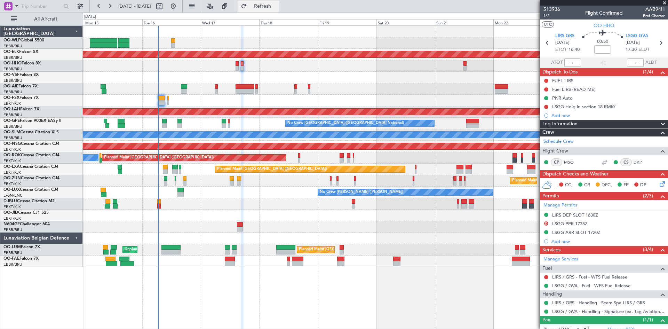
click at [273, 5] on span "Refresh" at bounding box center [262, 6] width 29 height 5
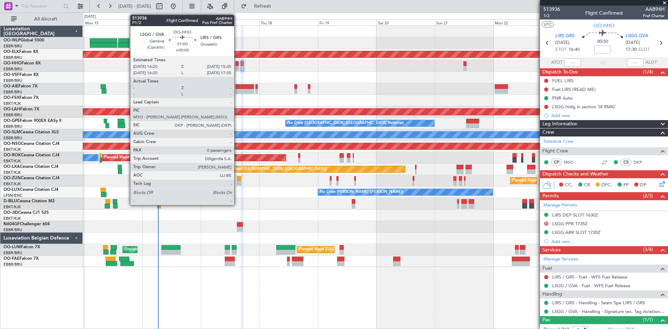
click at [237, 68] on div at bounding box center [237, 68] width 3 height 5
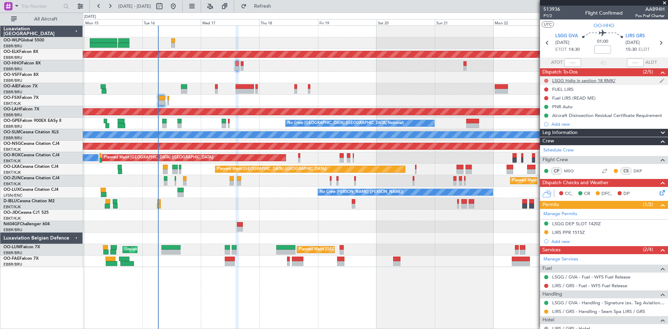
click at [544, 80] on button at bounding box center [546, 81] width 4 height 4
click at [548, 103] on span "In Progress" at bounding box center [550, 100] width 24 height 7
click at [547, 88] on button at bounding box center [546, 89] width 4 height 4
click at [549, 110] on span "In Progress" at bounding box center [550, 109] width 24 height 7
click at [549, 97] on div at bounding box center [546, 98] width 6 height 6
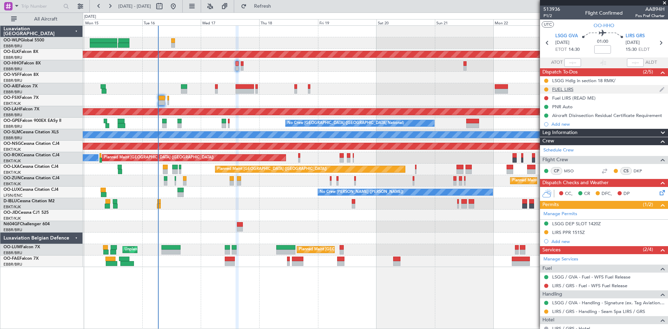
click at [546, 92] on div at bounding box center [546, 90] width 6 height 6
click at [546, 89] on button at bounding box center [546, 89] width 4 height 4
click at [540, 101] on span "Not Started" at bounding box center [550, 99] width 25 height 7
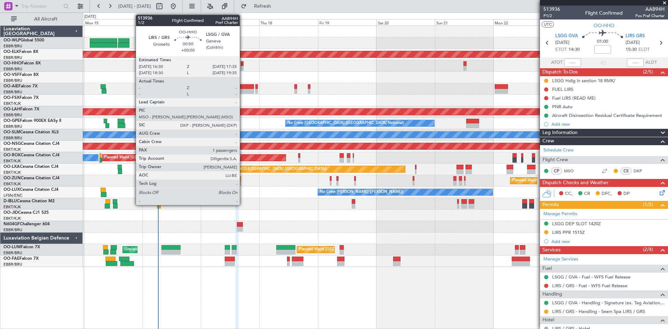
click at [243, 65] on div at bounding box center [242, 63] width 3 height 5
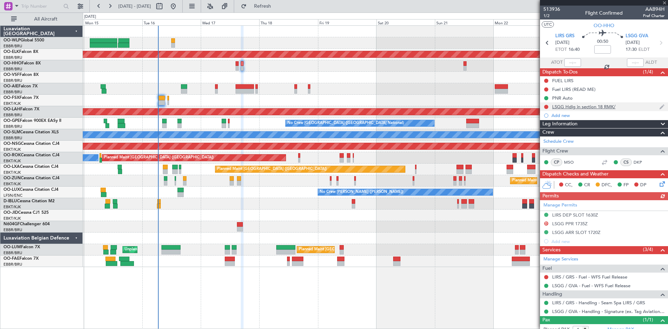
click at [545, 104] on nimbus-traffic-light at bounding box center [546, 107] width 6 height 6
click at [546, 108] on button at bounding box center [546, 107] width 4 height 4
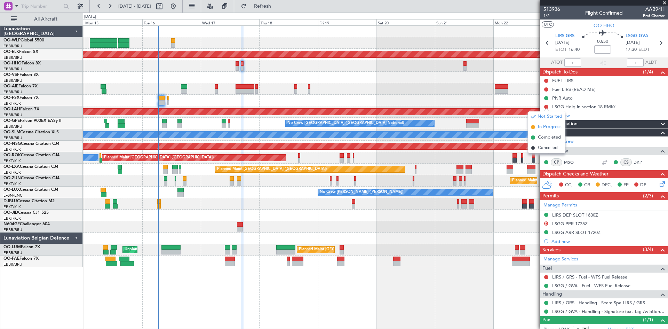
click at [534, 130] on li "In Progress" at bounding box center [546, 127] width 37 height 10
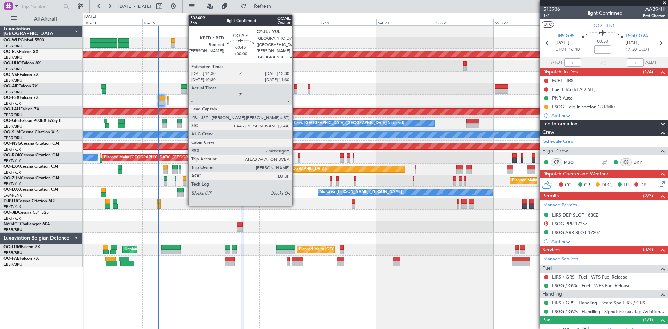
click at [295, 90] on div at bounding box center [295, 91] width 3 height 5
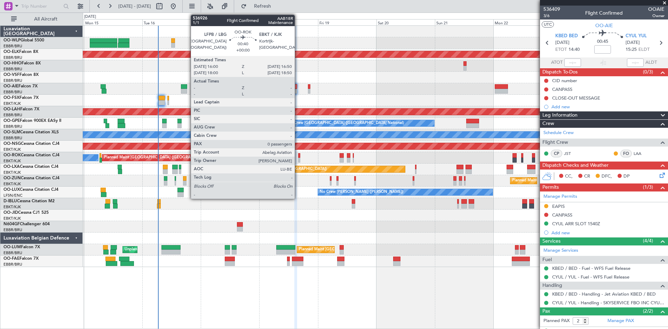
click at [298, 154] on div at bounding box center [299, 155] width 2 height 5
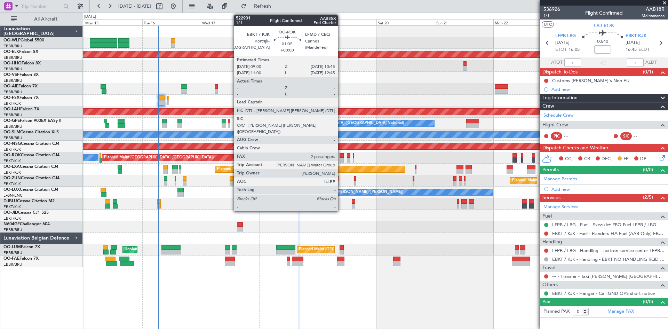
click at [341, 159] on div at bounding box center [342, 160] width 5 height 5
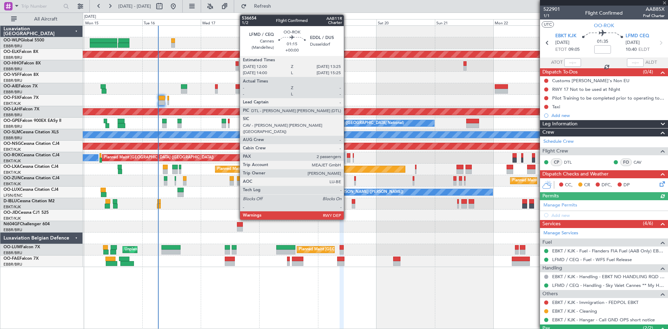
click at [347, 157] on div at bounding box center [348, 155] width 3 height 5
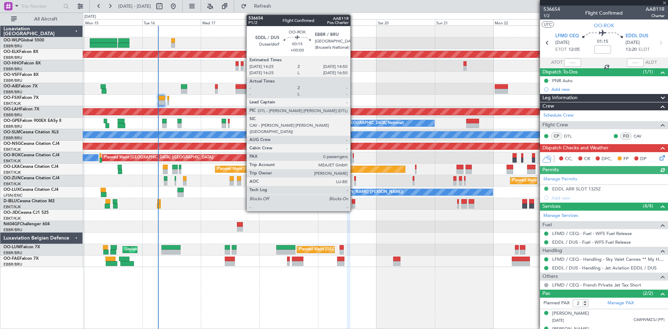
click at [353, 159] on div at bounding box center [353, 160] width 1 height 5
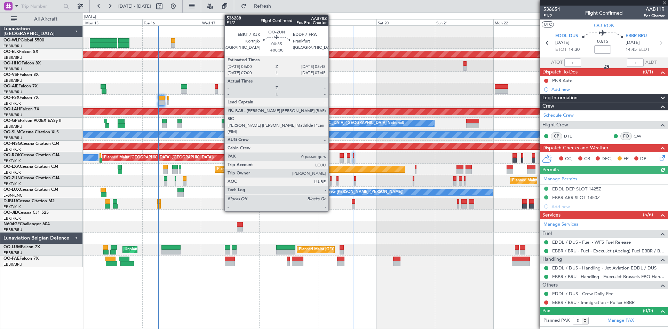
click at [332, 181] on div at bounding box center [331, 183] width 2 height 5
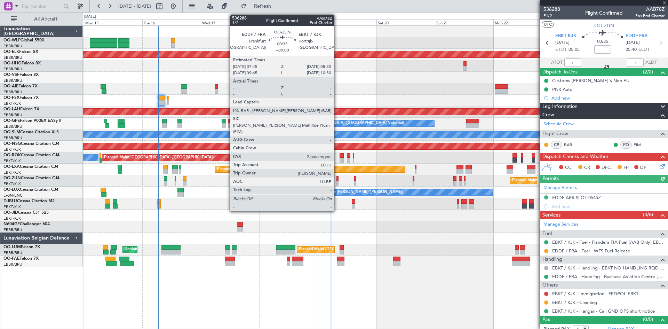
click at [337, 183] on div at bounding box center [337, 183] width 2 height 5
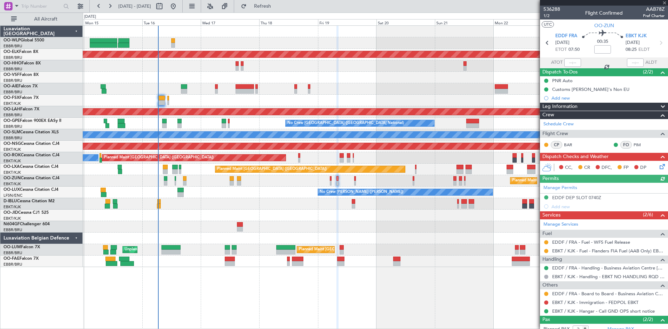
click at [356, 182] on div "Planned Maint Kortrijk-[GEOGRAPHIC_DATA]" at bounding box center [375, 180] width 585 height 11
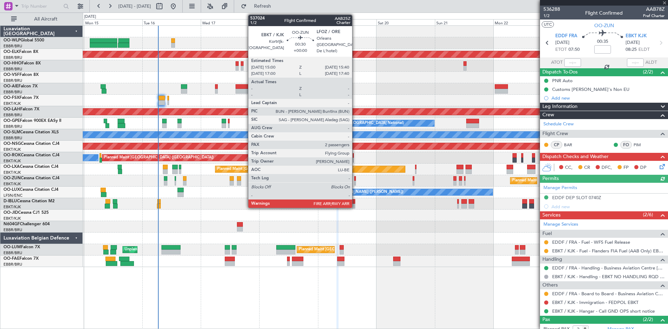
click at [354, 182] on div at bounding box center [355, 183] width 2 height 5
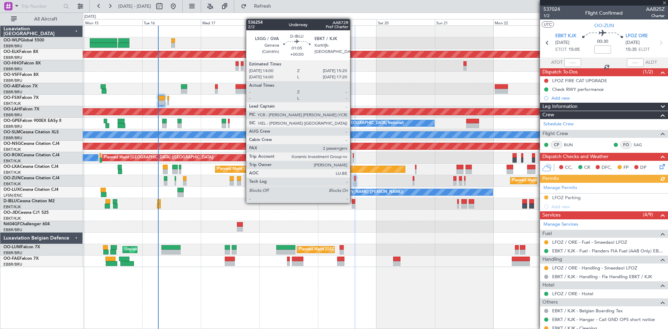
click at [353, 202] on div at bounding box center [353, 201] width 3 height 5
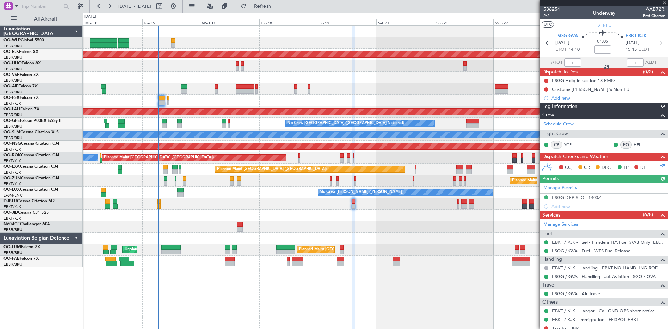
click at [416, 168] on div "Planned Maint Paris (Le Bourget) Planned Maint Kortrijk-Wevelgem A/C Unavailabl…" at bounding box center [375, 169] width 585 height 11
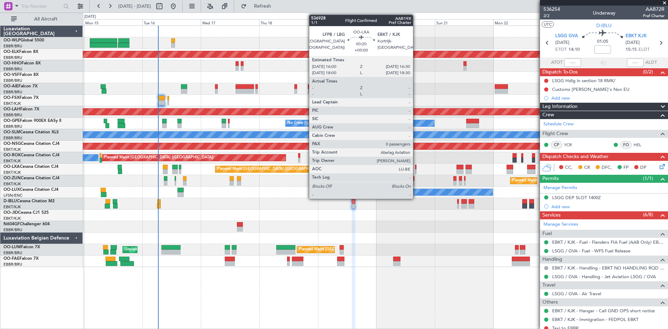
click at [416, 169] on div at bounding box center [415, 167] width 1 height 5
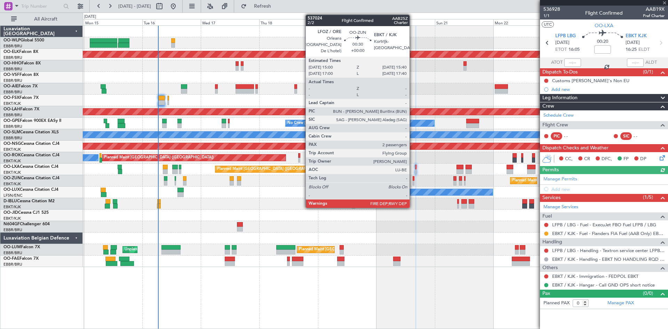
click at [413, 183] on div at bounding box center [414, 183] width 2 height 5
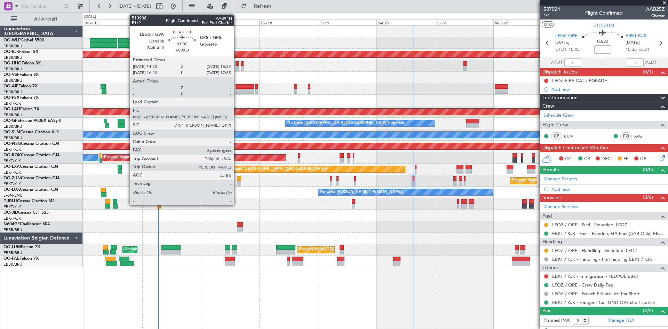
click at [237, 69] on div at bounding box center [237, 68] width 3 height 5
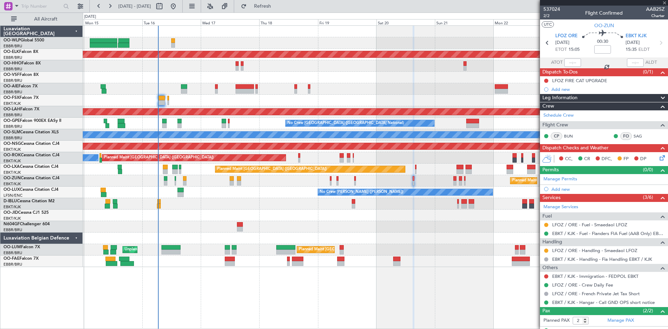
type input "0"
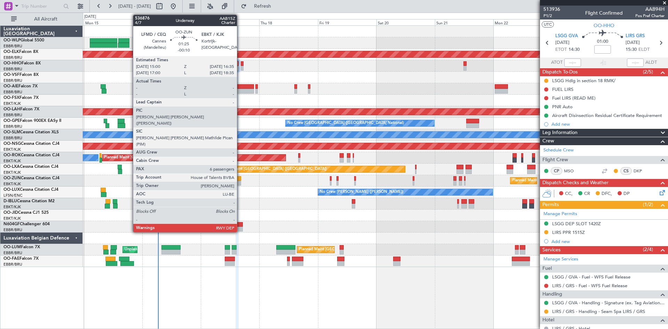
click at [240, 180] on div at bounding box center [239, 178] width 4 height 5
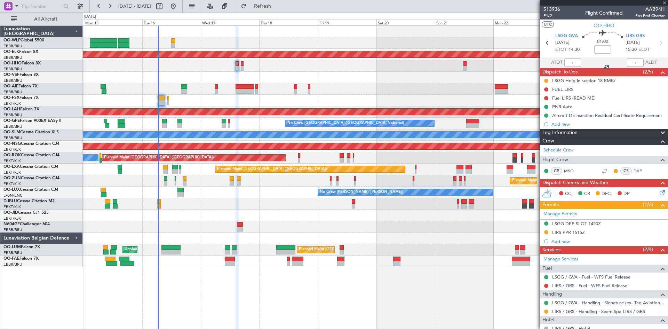
type input "-00:10"
type input "6"
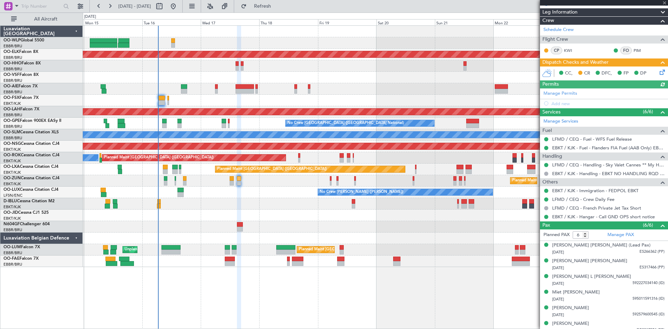
scroll to position [100, 0]
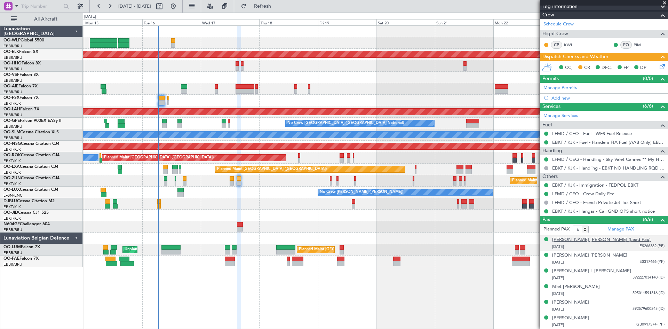
click at [600, 240] on div "[PERSON_NAME] [PERSON_NAME] (Lead Pax)" at bounding box center [601, 239] width 98 height 7
click at [658, 254] on img at bounding box center [661, 254] width 6 height 6
click at [265, 2] on button "Refresh" at bounding box center [259, 6] width 42 height 11
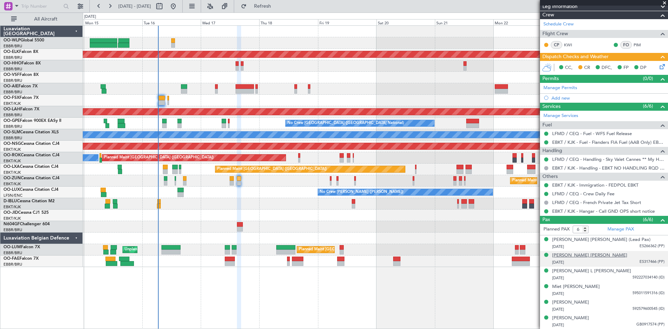
click at [595, 256] on div "[PERSON_NAME] [PERSON_NAME]" at bounding box center [589, 255] width 75 height 7
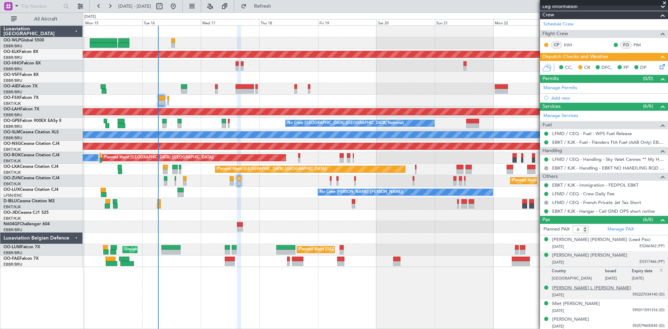
click at [575, 289] on div "[PERSON_NAME] L [PERSON_NAME]" at bounding box center [591, 288] width 79 height 7
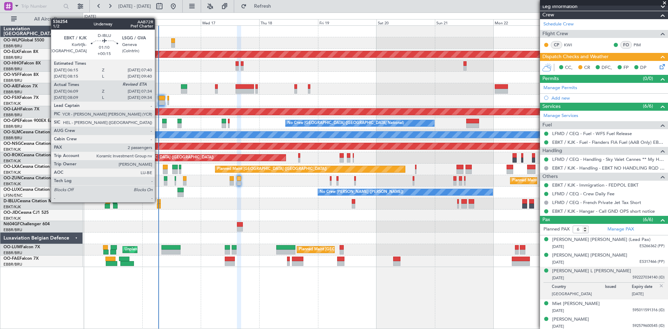
click at [158, 201] on div at bounding box center [158, 201] width 3 height 5
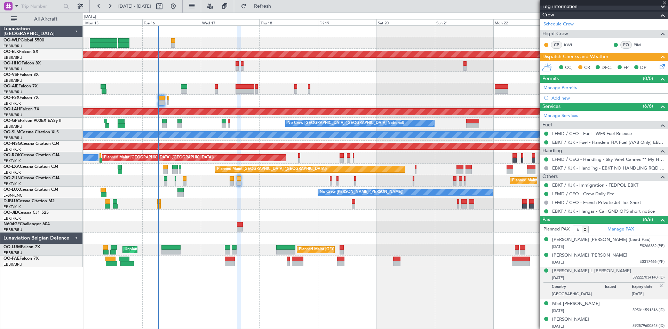
type input "+00:15"
type input "06:19"
type input "2"
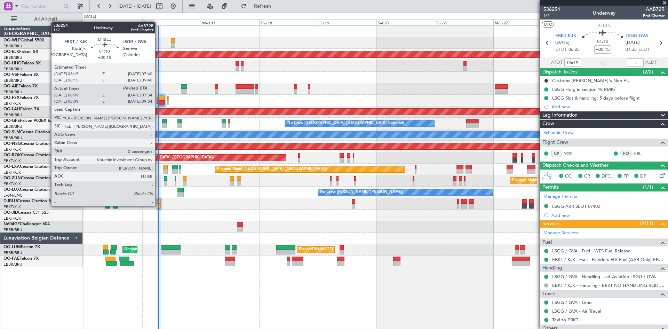
click at [158, 205] on div at bounding box center [158, 206] width 3 height 5
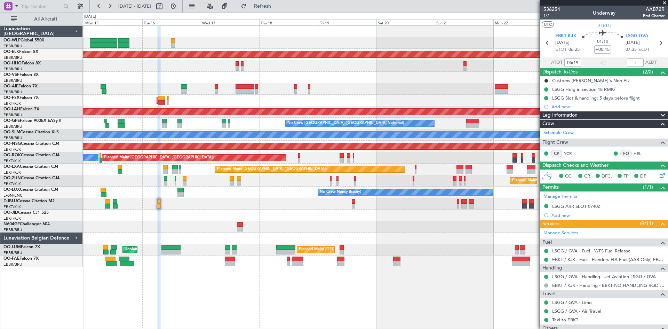
click at [234, 67] on div "Planned Maint Geneva (Cointrin)" at bounding box center [375, 65] width 585 height 11
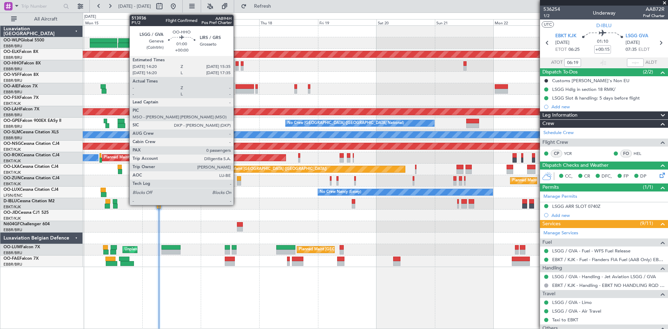
click at [237, 67] on div at bounding box center [237, 68] width 3 height 5
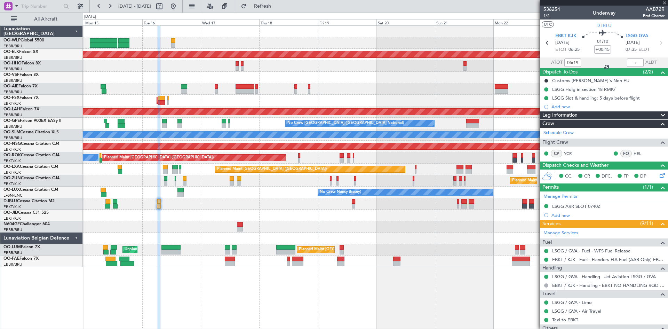
type input "0"
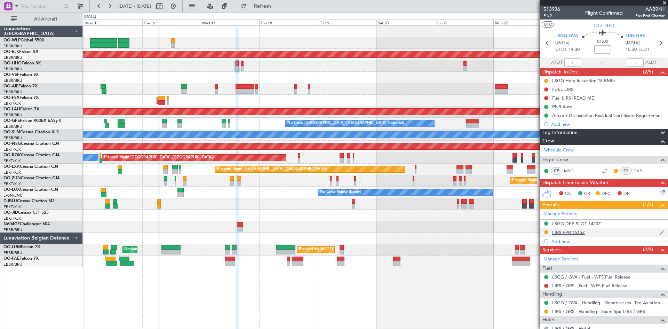
click at [562, 232] on div "LIRS PPR 1515Z" at bounding box center [568, 232] width 33 height 6
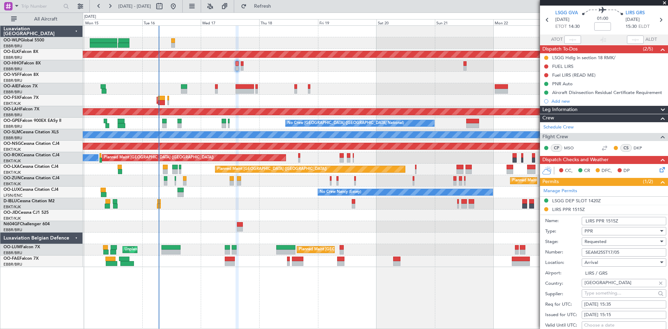
scroll to position [104, 0]
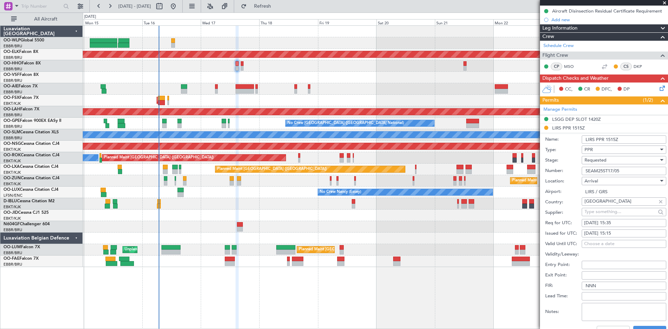
click at [626, 234] on div "[DATE] 15:15" at bounding box center [624, 233] width 80 height 7
select select "9"
select select "2025"
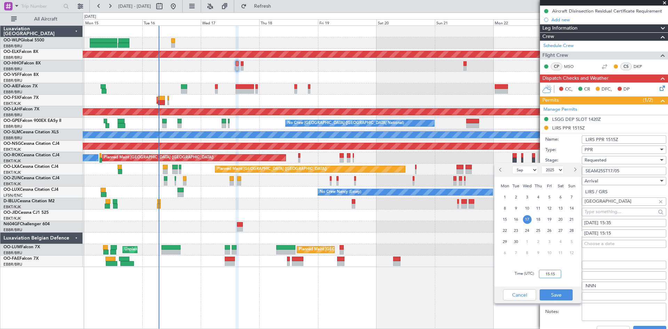
click at [552, 274] on input "15:15" at bounding box center [550, 274] width 22 height 8
type input "15:35"
click at [556, 295] on button "Save" at bounding box center [556, 294] width 33 height 11
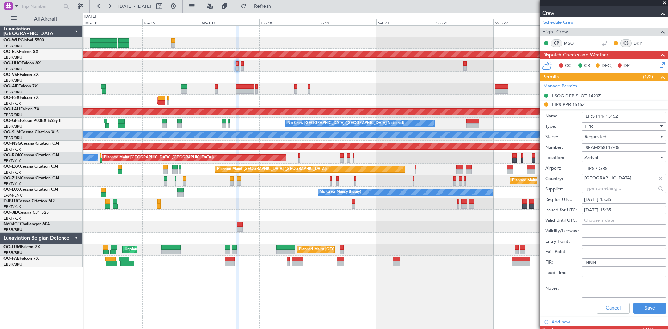
scroll to position [139, 0]
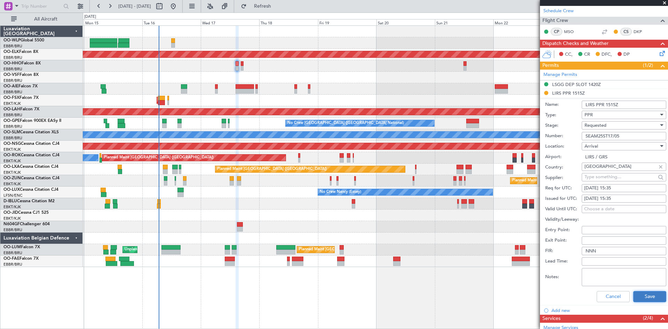
click at [646, 300] on button "Save" at bounding box center [649, 296] width 33 height 11
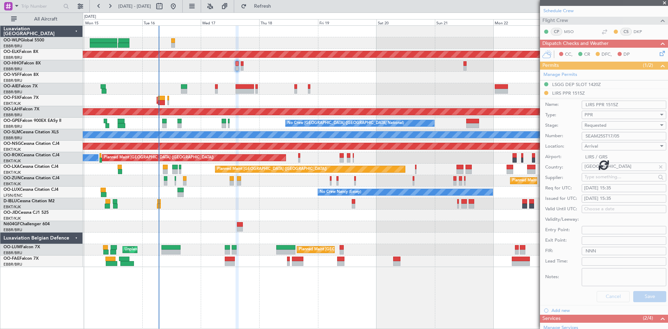
scroll to position [23, 0]
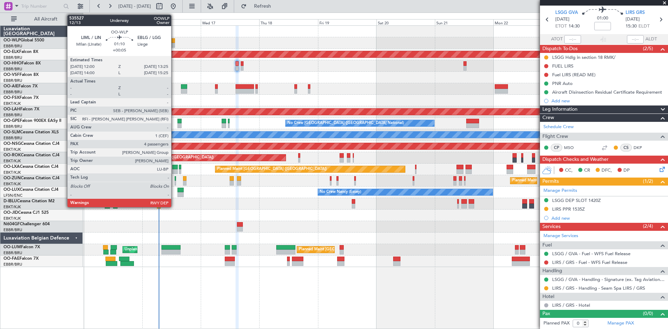
click at [174, 45] on div at bounding box center [172, 45] width 3 height 5
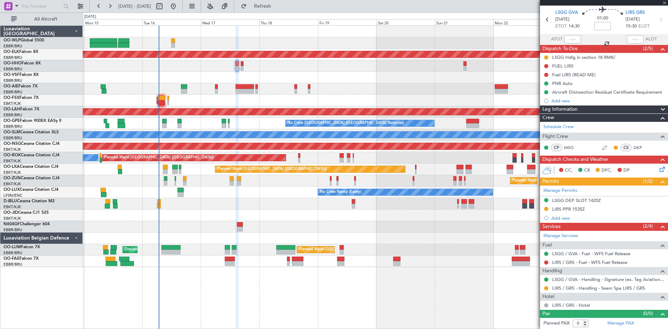
type input "+00:05"
type input "4"
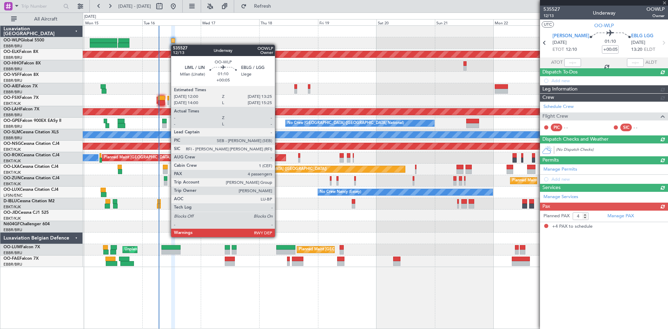
scroll to position [0, 0]
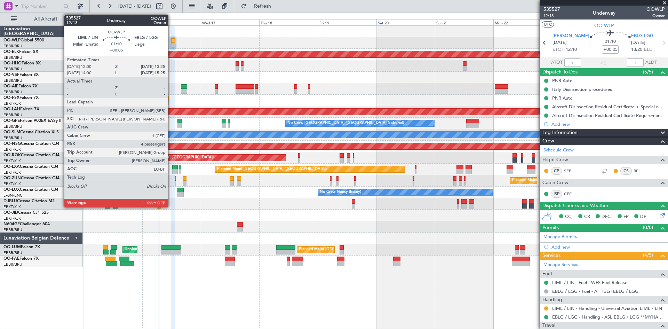
click at [171, 42] on div at bounding box center [172, 40] width 3 height 5
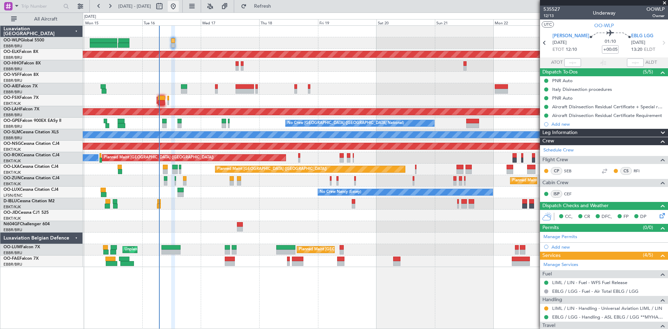
drag, startPoint x: 202, startPoint y: 4, endPoint x: 195, endPoint y: 5, distance: 7.0
click at [183, 4] on fb-range-datepicker "[DATE] - [DATE]" at bounding box center [135, 6] width 93 height 13
click at [179, 5] on button at bounding box center [173, 6] width 11 height 11
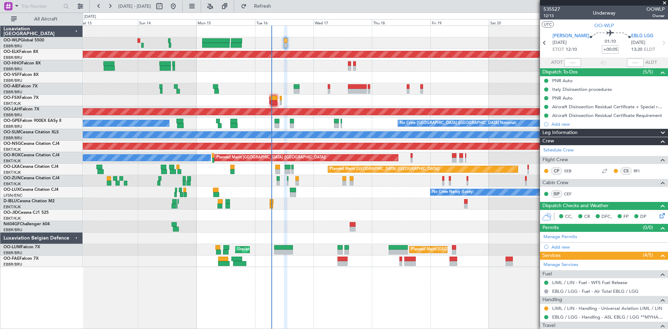
click at [353, 220] on div "Planned Maint Kortrijk-[GEOGRAPHIC_DATA] Planned Maint Geneva ([GEOGRAPHIC_DATA…" at bounding box center [375, 146] width 585 height 241
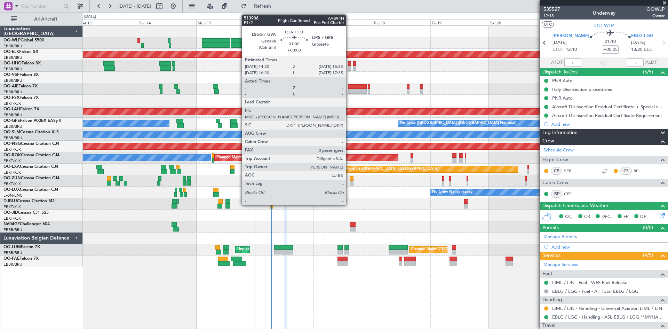
click at [349, 69] on div at bounding box center [349, 68] width 3 height 5
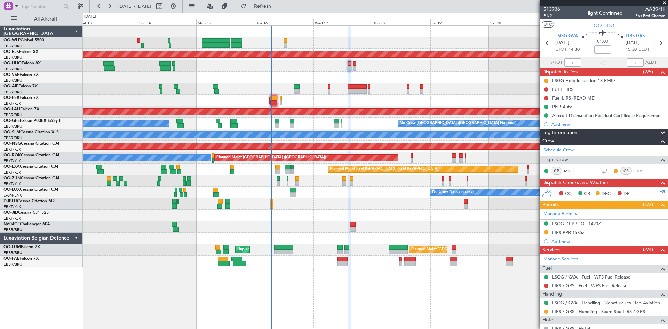
click at [658, 192] on icon at bounding box center [661, 192] width 6 height 6
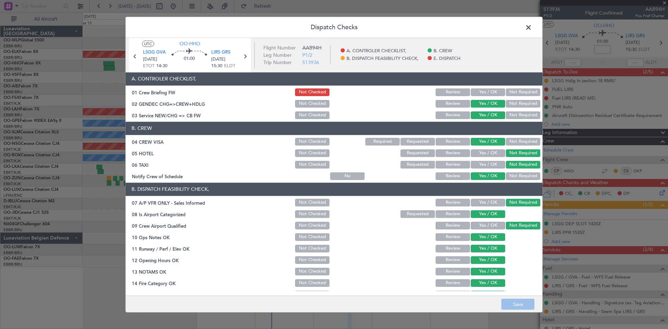
click at [532, 31] on span at bounding box center [532, 29] width 0 height 14
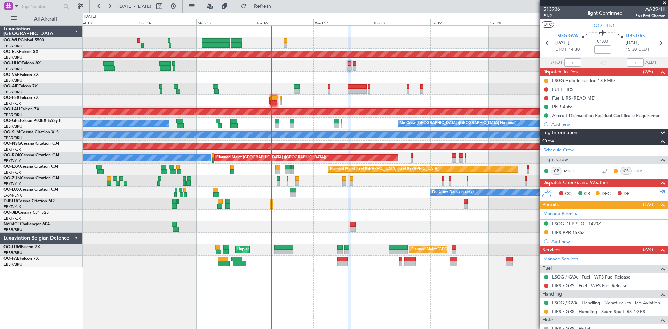
click at [356, 65] on div "Planned Maint Geneva (Cointrin) AOG Maint [US_STATE] ([GEOGRAPHIC_DATA])" at bounding box center [375, 65] width 585 height 11
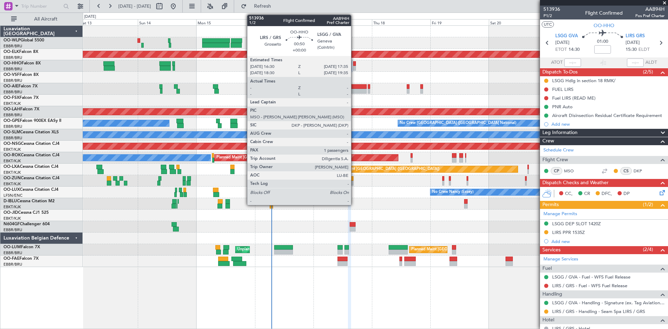
click at [354, 65] on div at bounding box center [354, 63] width 3 height 5
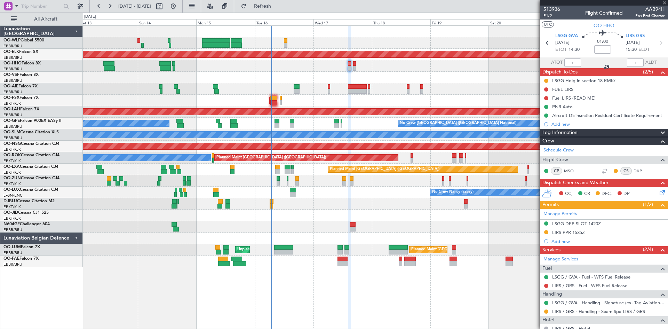
type input "1"
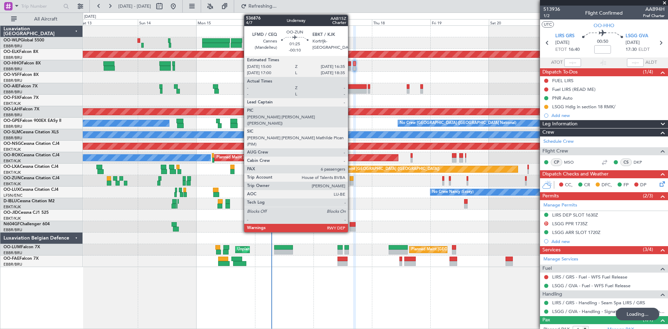
click at [351, 182] on div at bounding box center [352, 183] width 4 height 5
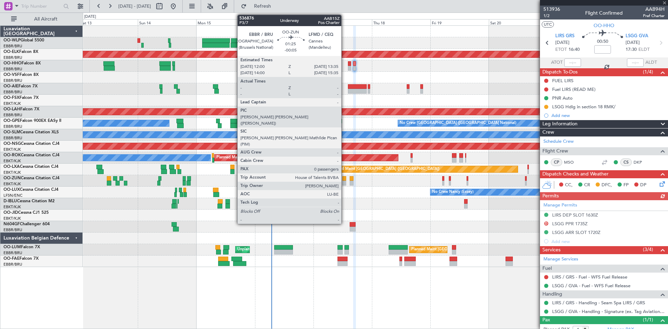
type input "-00:10"
type input "6"
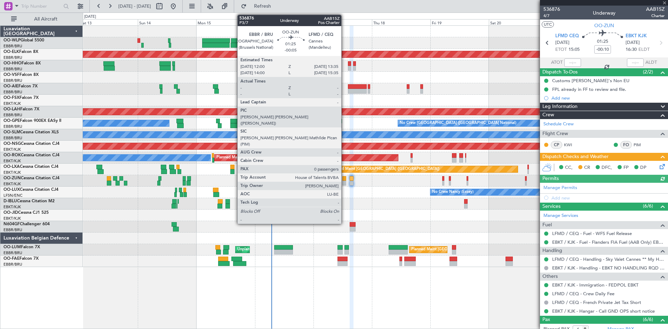
click at [344, 182] on div at bounding box center [344, 183] width 4 height 5
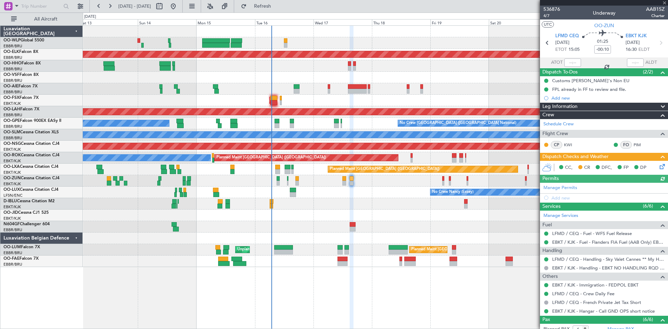
type input "-00:05"
type input "0"
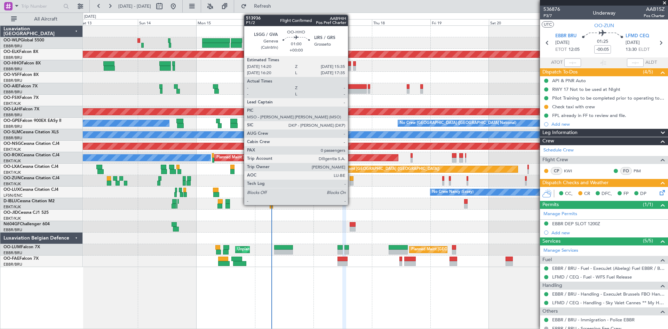
click at [351, 66] on div at bounding box center [349, 68] width 3 height 5
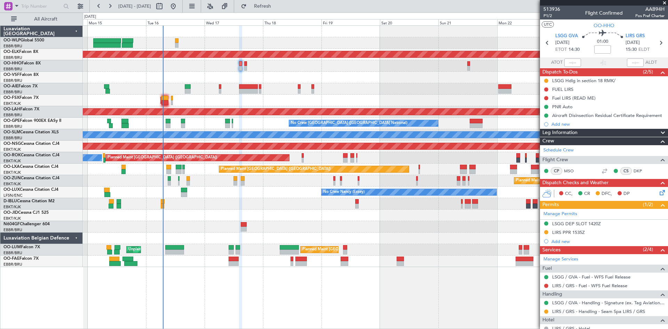
click at [309, 80] on div "Planned Maint Kortrijk-[GEOGRAPHIC_DATA] Planned Maint Geneva ([GEOGRAPHIC_DATA…" at bounding box center [375, 146] width 585 height 241
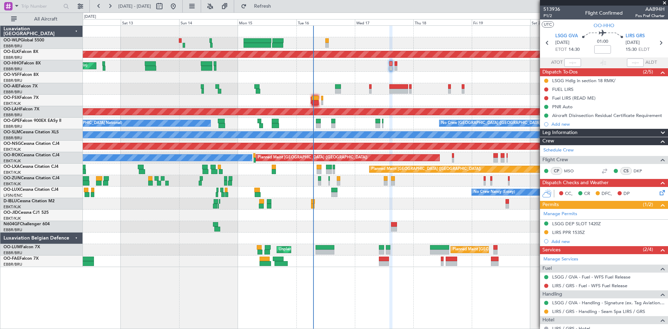
click at [491, 83] on div "Planned Maint Kortrijk-[GEOGRAPHIC_DATA] Planned Maint Geneva ([GEOGRAPHIC_DATA…" at bounding box center [375, 146] width 585 height 241
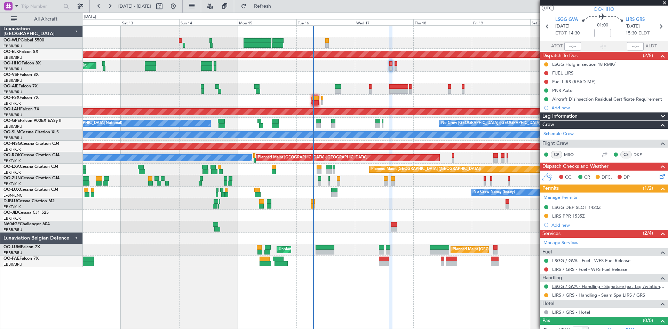
scroll to position [23, 0]
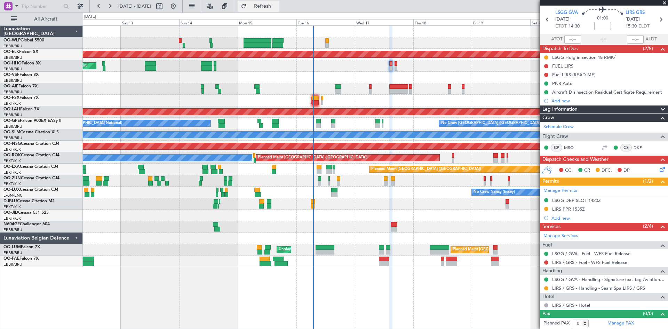
click at [277, 5] on span "Refresh" at bounding box center [262, 6] width 29 height 5
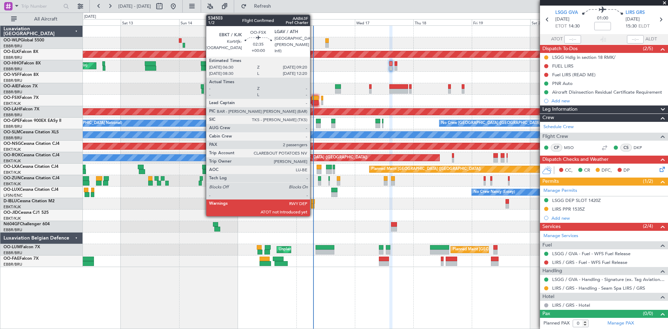
click at [313, 100] on div at bounding box center [315, 98] width 7 height 5
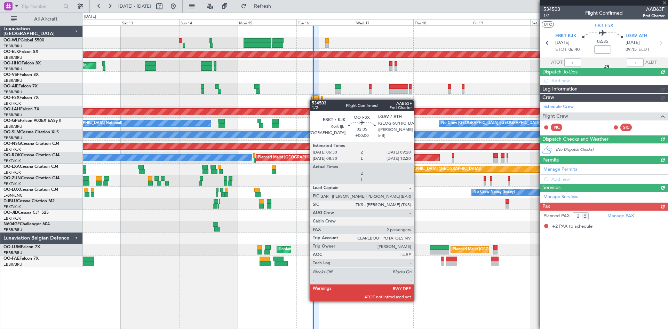
scroll to position [0, 0]
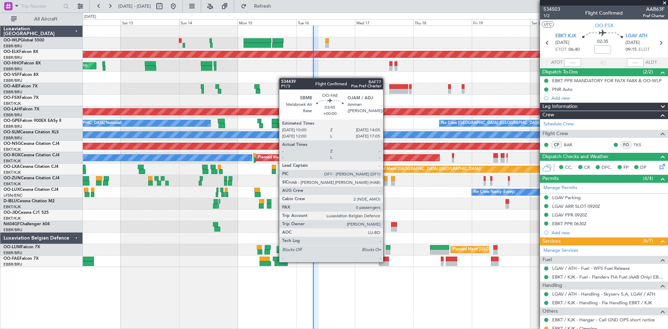
click at [386, 261] on div at bounding box center [384, 263] width 10 height 5
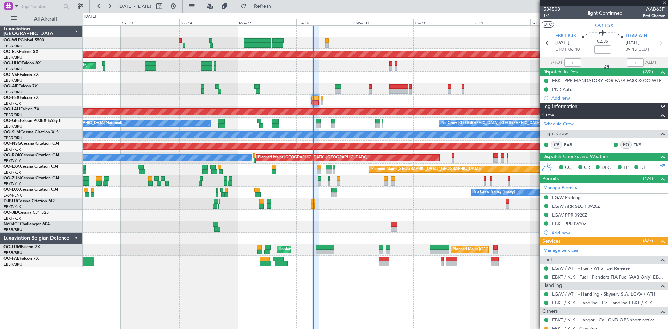
type input "0"
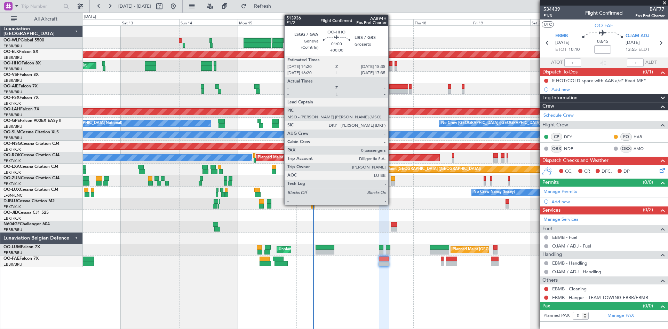
click at [391, 64] on div at bounding box center [390, 63] width 3 height 5
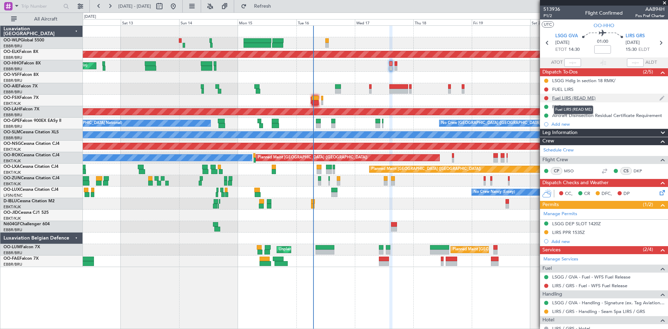
click at [558, 100] on div "Fuel LIRS (READ ME)" at bounding box center [573, 98] width 43 height 6
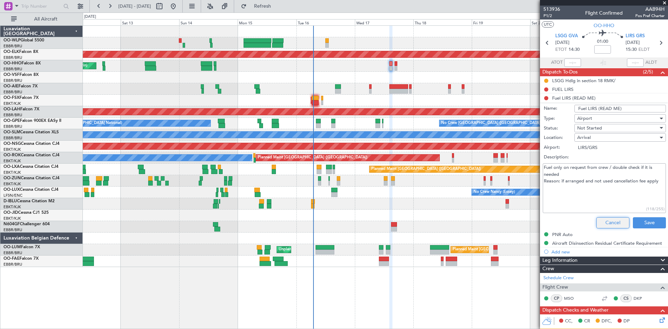
click at [610, 226] on button "Cancel" at bounding box center [612, 222] width 33 height 11
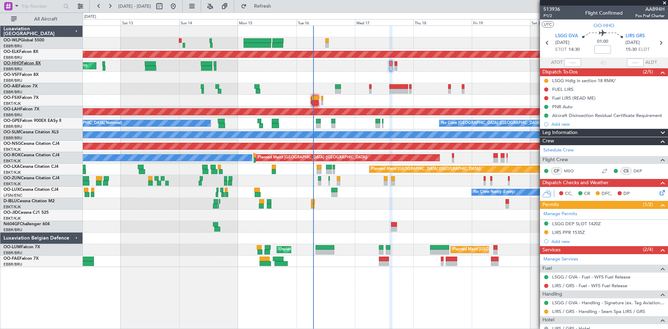
click at [26, 64] on link "OO-HHO Falcon 8X" at bounding box center [21, 63] width 37 height 4
click at [548, 17] on span "P1/2" at bounding box center [551, 16] width 17 height 6
click at [545, 89] on button at bounding box center [546, 89] width 4 height 4
click at [544, 111] on span "In Progress" at bounding box center [550, 109] width 24 height 7
click at [545, 98] on button at bounding box center [546, 98] width 4 height 4
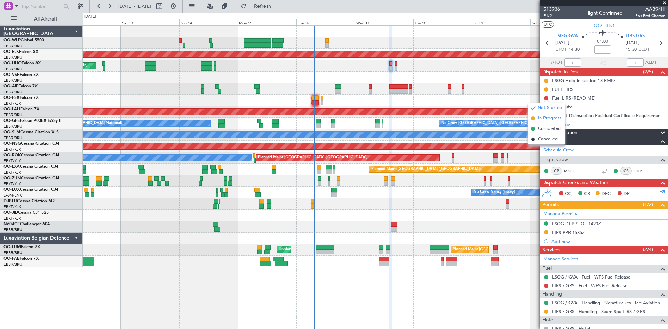
click at [543, 121] on span "In Progress" at bounding box center [550, 118] width 24 height 7
type input "-00:10"
click at [545, 82] on div at bounding box center [546, 81] width 6 height 6
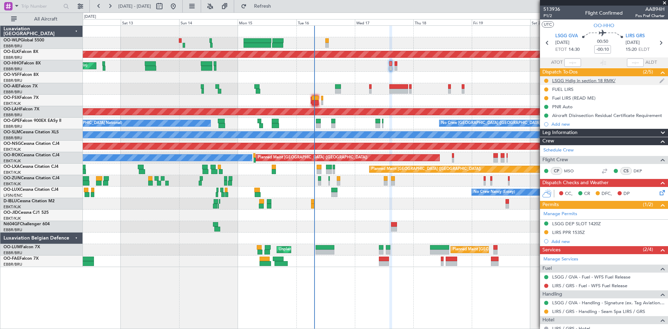
click at [548, 82] on div at bounding box center [546, 81] width 6 height 6
click at [547, 83] on div at bounding box center [546, 81] width 6 height 6
click at [546, 81] on button at bounding box center [546, 81] width 4 height 4
click at [543, 115] on li "Completed" at bounding box center [546, 111] width 37 height 10
click at [658, 43] on icon at bounding box center [660, 42] width 9 height 9
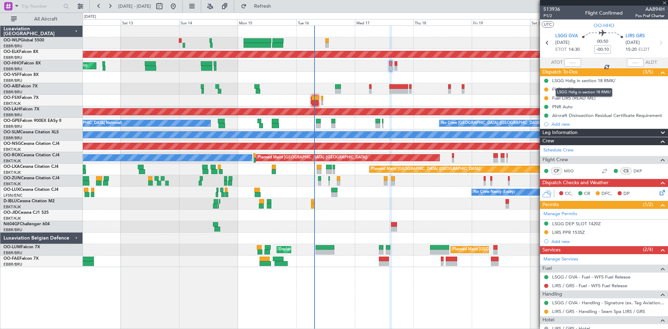
type input "1"
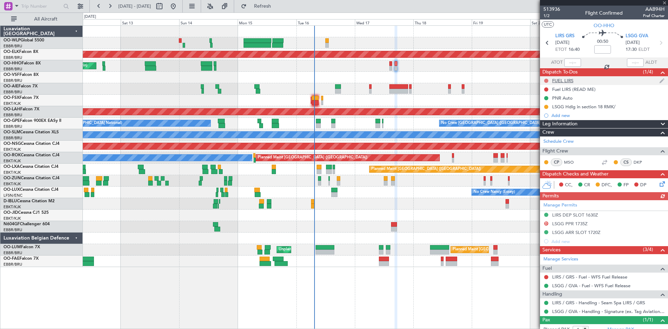
click at [547, 82] on button at bounding box center [546, 81] width 4 height 4
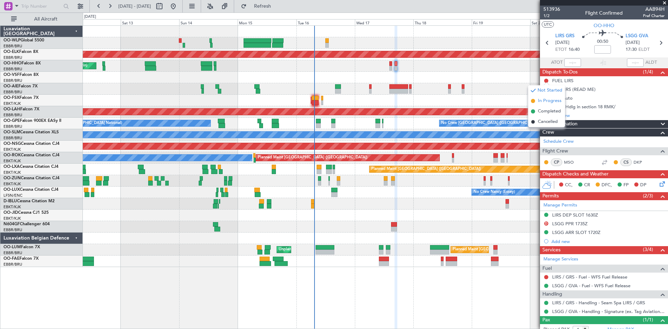
click at [546, 102] on span "In Progress" at bounding box center [550, 100] width 24 height 7
click at [544, 88] on div at bounding box center [546, 90] width 6 height 6
click at [548, 89] on div at bounding box center [546, 90] width 6 height 6
click at [548, 87] on nimbus-traffic-light at bounding box center [546, 90] width 6 height 6
click at [548, 88] on button at bounding box center [546, 89] width 4 height 4
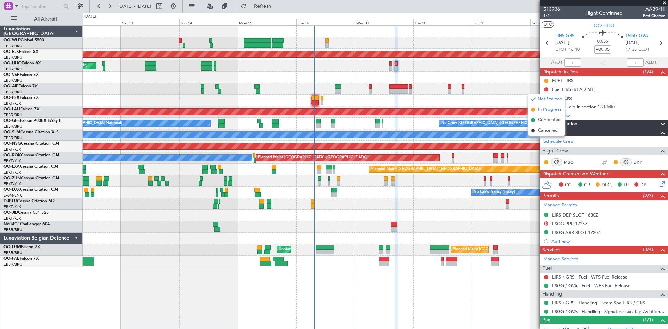
click at [546, 114] on li "In Progress" at bounding box center [546, 109] width 37 height 10
click at [547, 108] on button at bounding box center [546, 107] width 4 height 4
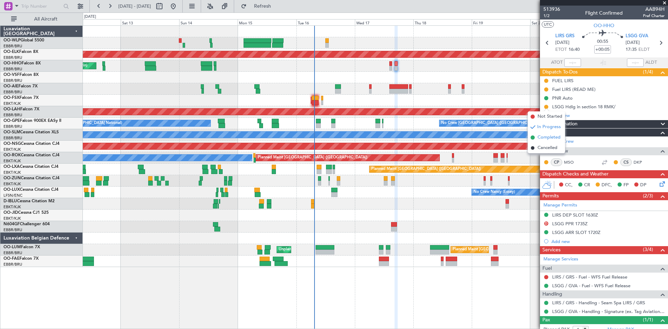
click at [546, 137] on span "Completed" at bounding box center [549, 137] width 23 height 7
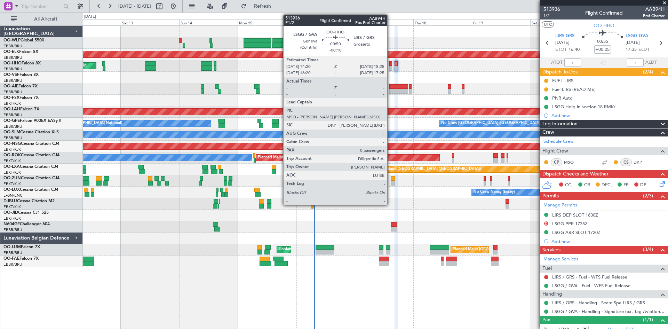
click at [390, 67] on div at bounding box center [390, 68] width 3 height 5
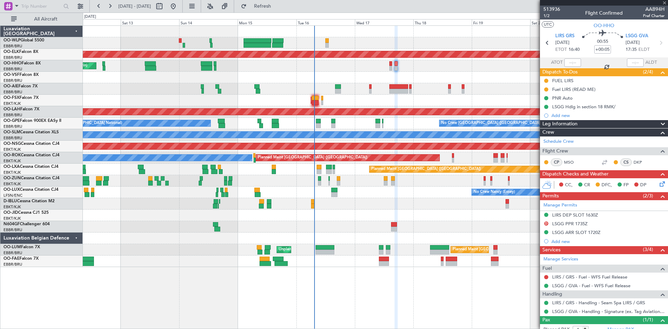
type input "-00:10"
type input "0"
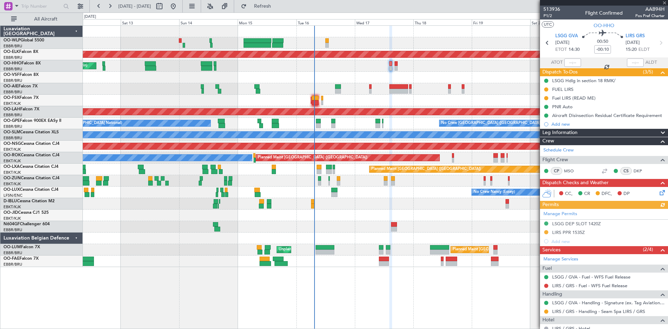
click at [658, 191] on icon at bounding box center [661, 192] width 6 height 6
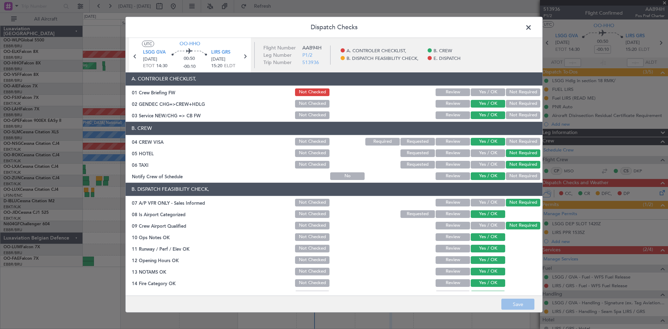
click at [473, 94] on button "Yes / OK" at bounding box center [488, 92] width 34 height 8
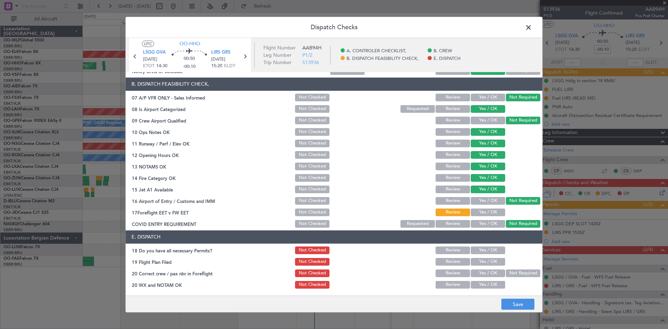
click at [479, 247] on button "Yes / OK" at bounding box center [488, 250] width 34 height 8
click at [482, 260] on button "Yes / OK" at bounding box center [488, 262] width 34 height 8
click at [482, 271] on button "Yes / OK" at bounding box center [488, 273] width 34 height 8
click at [482, 280] on div "Yes / OK" at bounding box center [487, 285] width 35 height 10
click at [488, 284] on button "Yes / OK" at bounding box center [488, 285] width 34 height 8
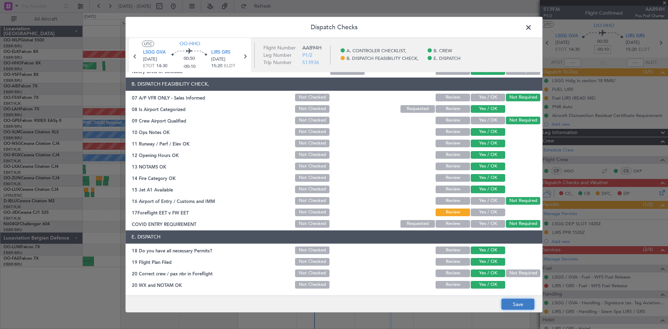
click at [523, 301] on button "Save" at bounding box center [517, 304] width 33 height 11
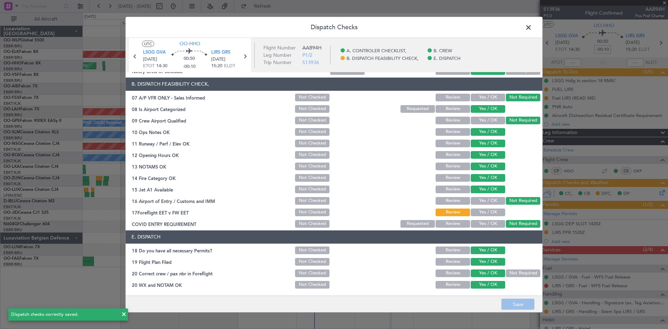
click at [512, 277] on div "Not Required" at bounding box center [522, 273] width 35 height 10
click at [516, 273] on button "Not Required" at bounding box center [523, 273] width 34 height 8
click at [514, 299] on button "Save" at bounding box center [517, 304] width 33 height 11
click at [244, 55] on icon at bounding box center [244, 55] width 9 height 9
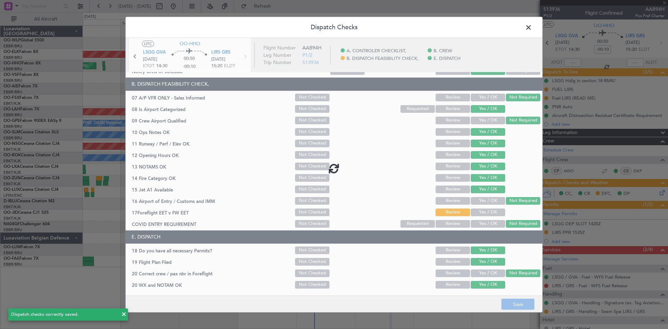
type input "+00:05"
type input "1"
type input "+00:05"
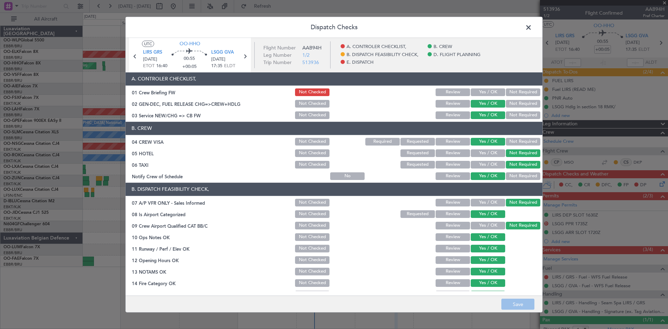
click at [480, 93] on button "Yes / OK" at bounding box center [488, 92] width 34 height 8
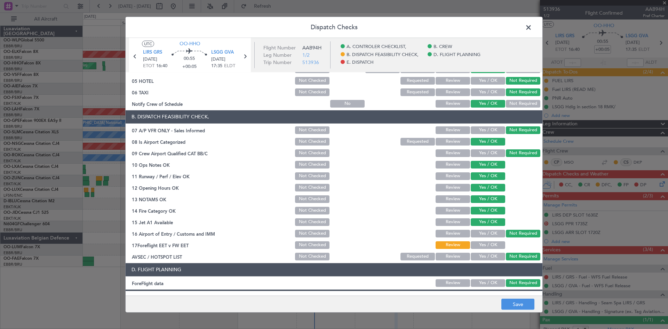
scroll to position [132, 0]
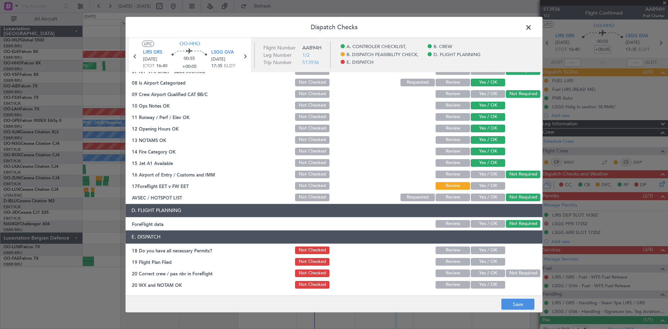
click at [477, 252] on button "Yes / OK" at bounding box center [488, 250] width 34 height 8
drag, startPoint x: 479, startPoint y: 256, endPoint x: 481, endPoint y: 261, distance: 5.9
click at [479, 256] on section "E. DISPATCH 18 Do you have all necessary Permits? Not Checked Review Yes / OK 1…" at bounding box center [334, 259] width 417 height 59
click at [482, 262] on button "Yes / OK" at bounding box center [488, 262] width 34 height 8
click at [486, 276] on button "Yes / OK" at bounding box center [488, 273] width 34 height 8
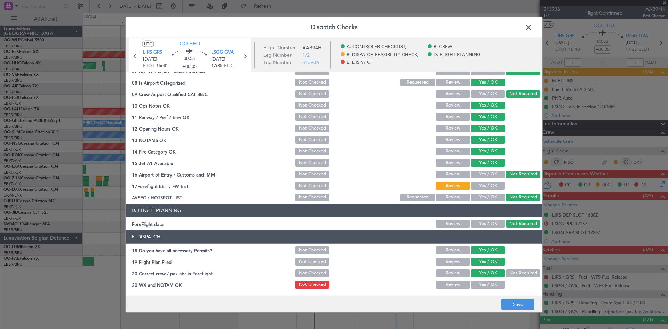
click at [486, 283] on button "Yes / OK" at bounding box center [488, 285] width 34 height 8
click at [519, 309] on button "Save" at bounding box center [517, 304] width 33 height 11
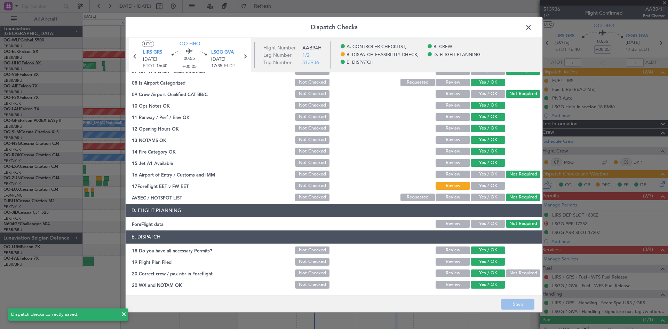
click at [532, 30] on span at bounding box center [532, 29] width 0 height 14
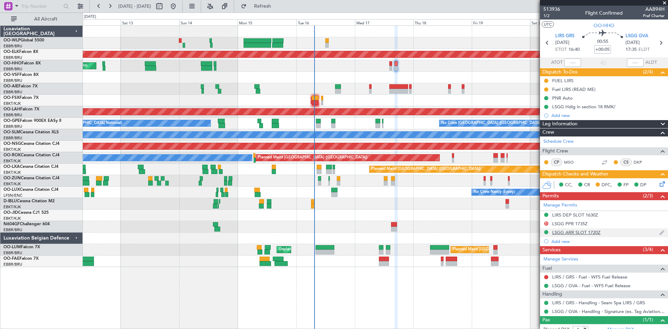
click at [564, 230] on div "LSGG ARR SLOT 1720Z" at bounding box center [576, 232] width 48 height 6
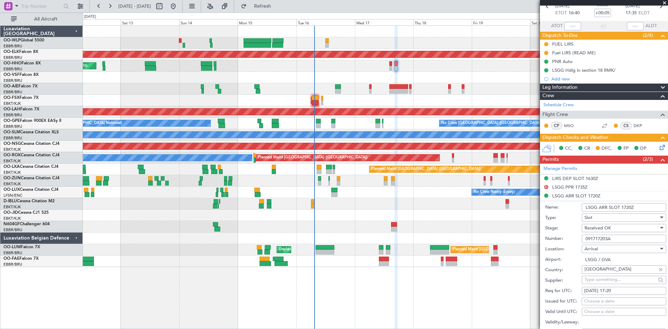
scroll to position [70, 0]
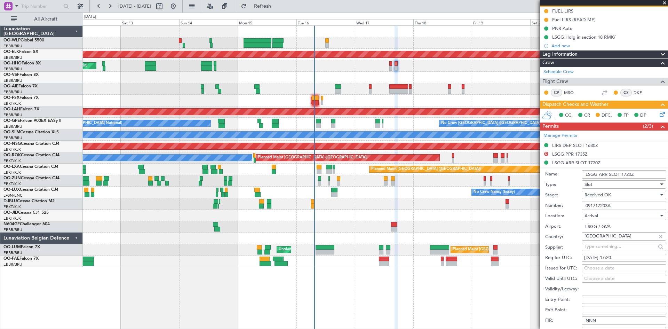
click at [604, 268] on div "Choose a date" at bounding box center [624, 268] width 80 height 7
select select "9"
select select "2025"
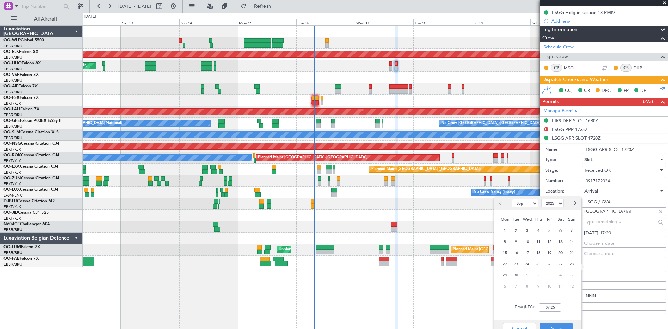
scroll to position [104, 0]
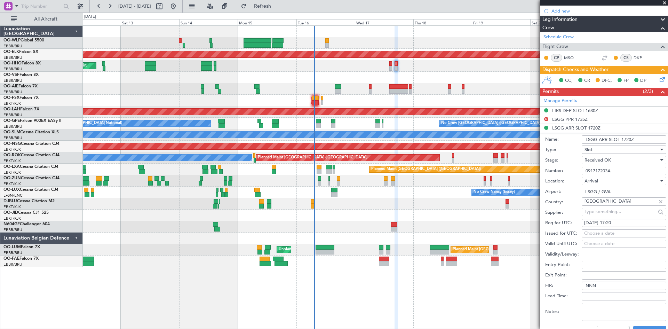
click at [612, 223] on div "17/09/2025 17:20" at bounding box center [624, 223] width 80 height 7
select select "9"
select select "2025"
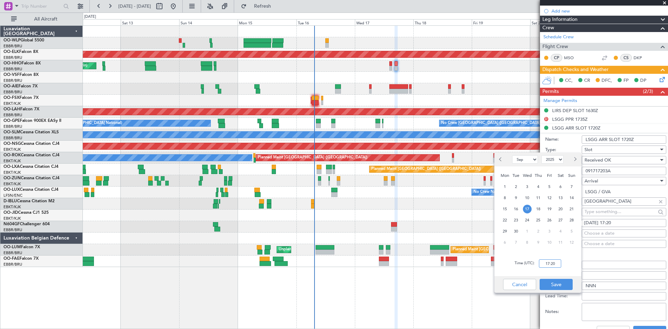
click at [546, 262] on input "17:20" at bounding box center [550, 263] width 22 height 8
type input "17:35"
click at [568, 286] on button "Save" at bounding box center [556, 284] width 33 height 11
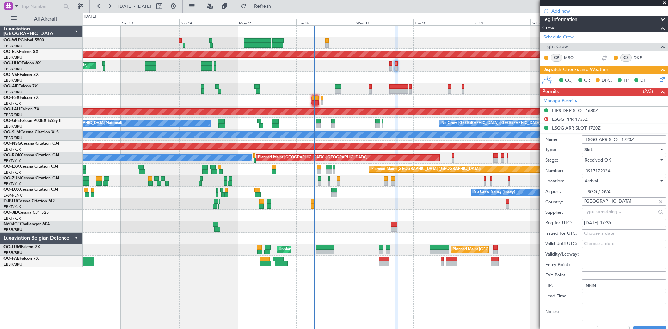
click at [607, 231] on div "Choose a date" at bounding box center [624, 233] width 80 height 7
select select "9"
select select "2025"
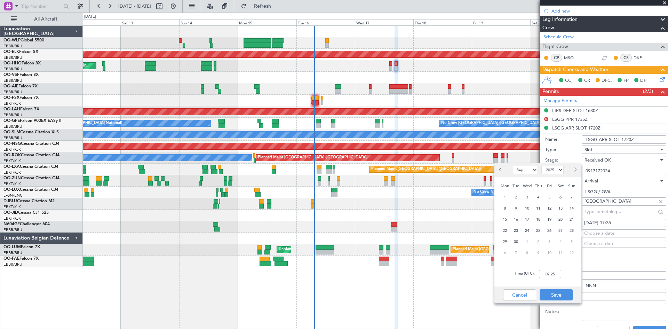
click at [546, 272] on input "07:25" at bounding box center [550, 274] width 22 height 8
type input "17:35"
click at [543, 292] on button "Save" at bounding box center [556, 294] width 33 height 11
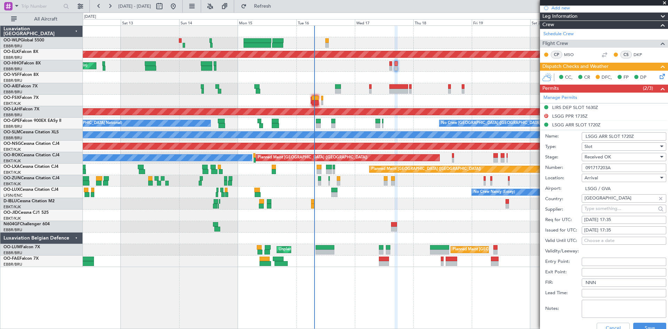
scroll to position [174, 0]
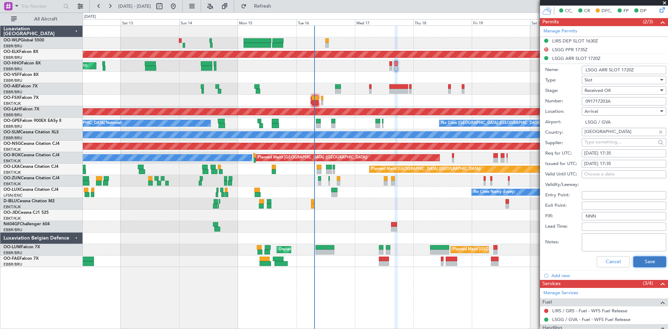
click at [645, 259] on button "Save" at bounding box center [649, 261] width 33 height 11
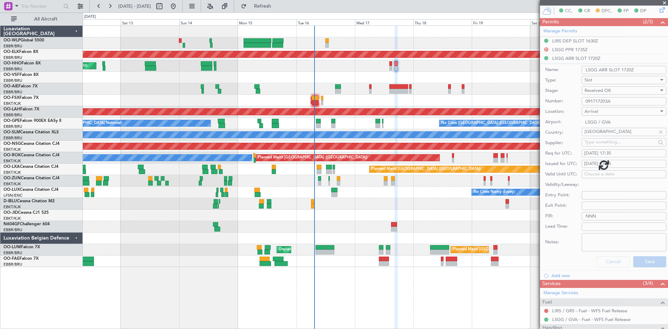
scroll to position [22, 0]
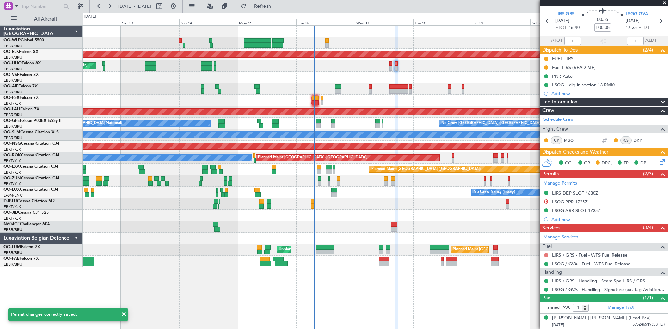
click at [548, 254] on button at bounding box center [546, 255] width 4 height 4
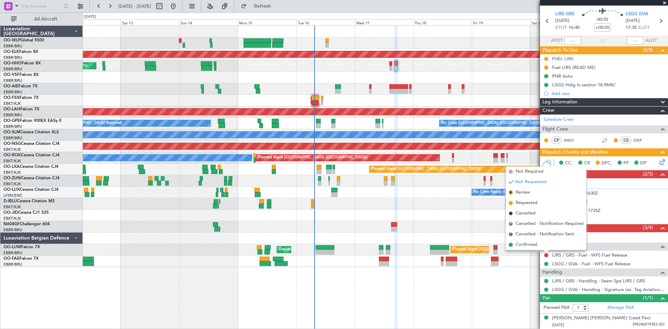
click at [465, 316] on div "Planned Maint Kortrijk-Wevelgem Planned Maint Geneva (Cointrin) AOG Maint New Y…" at bounding box center [375, 176] width 585 height 303
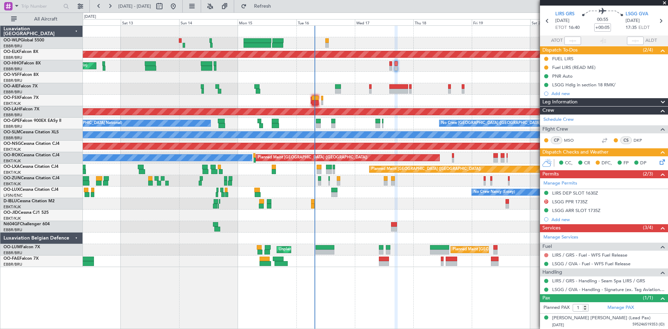
click at [544, 254] on button at bounding box center [546, 255] width 4 height 4
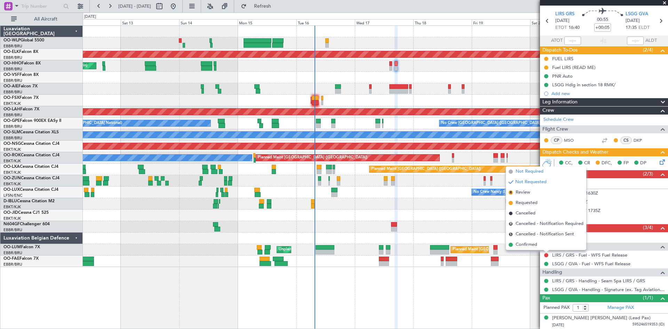
click at [534, 172] on span "Not Required" at bounding box center [530, 171] width 28 height 7
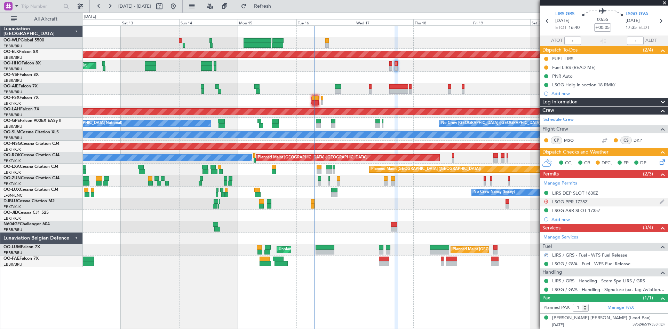
click at [544, 201] on button "D" at bounding box center [546, 201] width 4 height 4
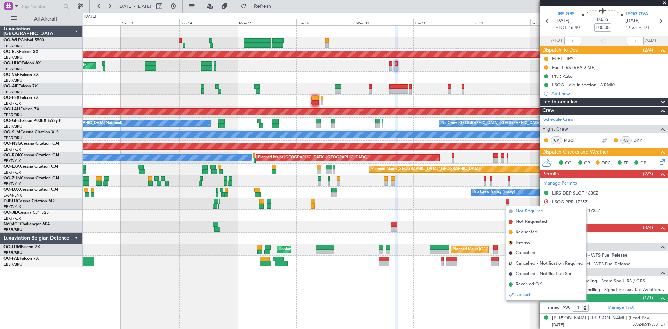
click at [533, 212] on span "Not Required" at bounding box center [530, 211] width 28 height 7
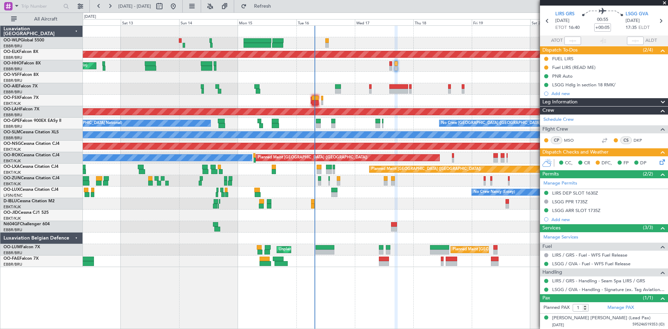
click at [658, 160] on icon at bounding box center [661, 161] width 6 height 6
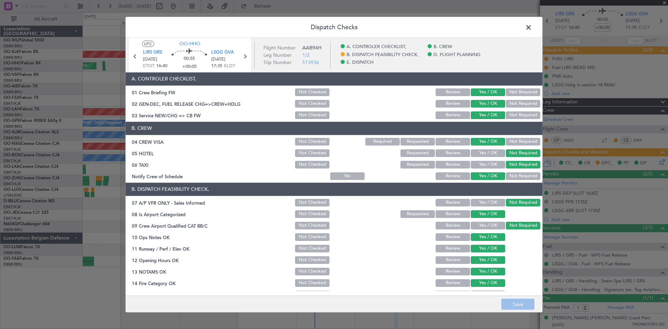
click at [532, 29] on span at bounding box center [532, 29] width 0 height 14
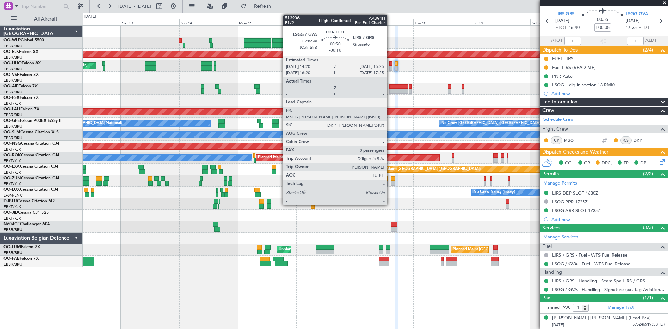
click at [390, 67] on div at bounding box center [390, 68] width 3 height 5
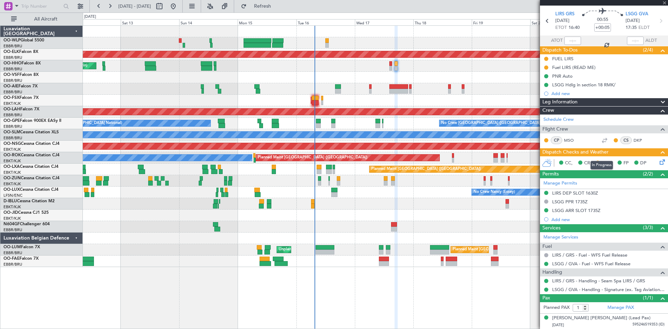
type input "-00:10"
type input "0"
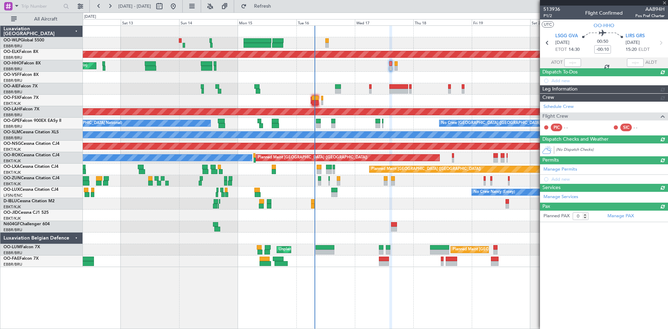
scroll to position [0, 0]
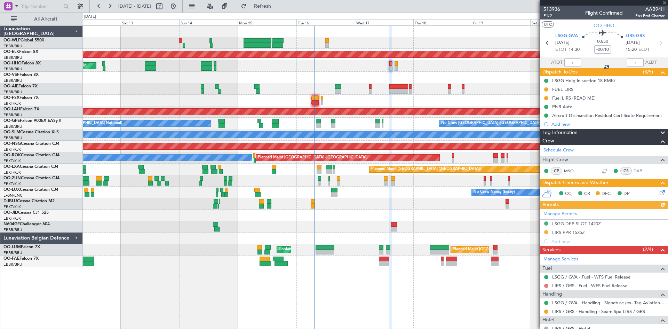
click at [548, 285] on button at bounding box center [546, 286] width 4 height 4
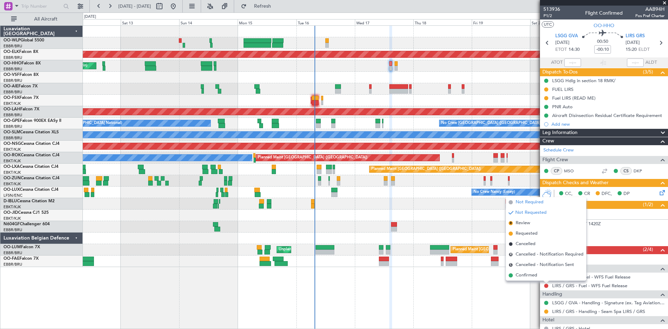
click at [525, 200] on span "Not Required" at bounding box center [530, 202] width 28 height 7
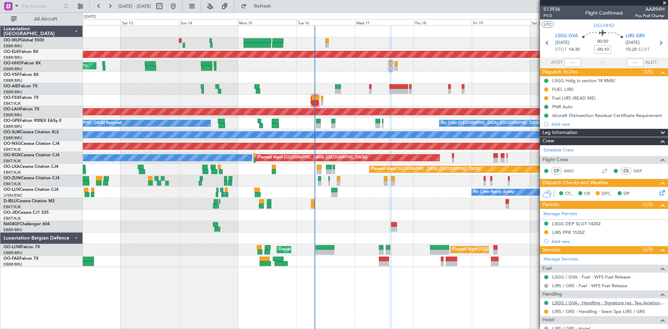
scroll to position [23, 0]
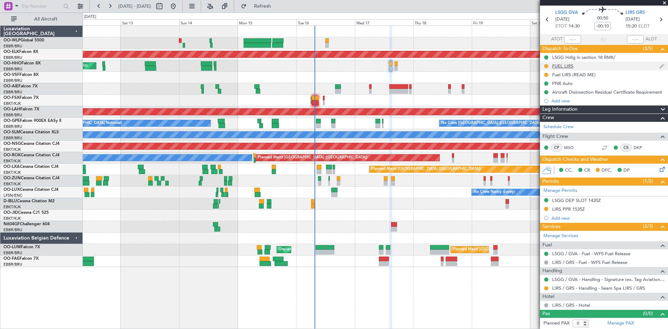
click at [544, 64] on div at bounding box center [546, 66] width 6 height 6
click at [543, 64] on nimbus-traffic-light at bounding box center [546, 66] width 6 height 6
click at [547, 66] on button at bounding box center [546, 66] width 4 height 4
click at [543, 98] on span "Completed" at bounding box center [549, 96] width 23 height 7
click at [546, 74] on button at bounding box center [546, 75] width 4 height 4
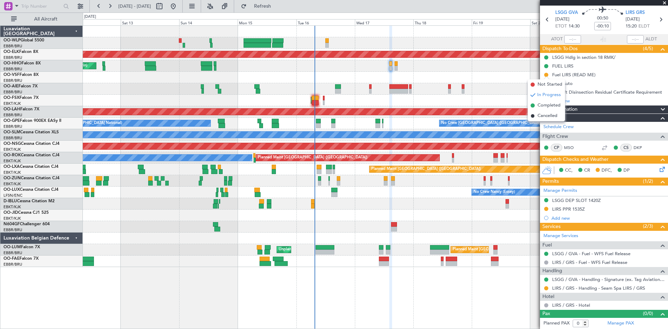
click at [500, 75] on div at bounding box center [375, 77] width 585 height 11
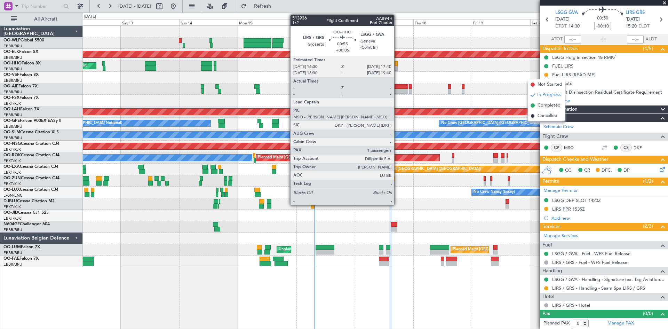
click at [397, 63] on div at bounding box center [396, 63] width 3 height 5
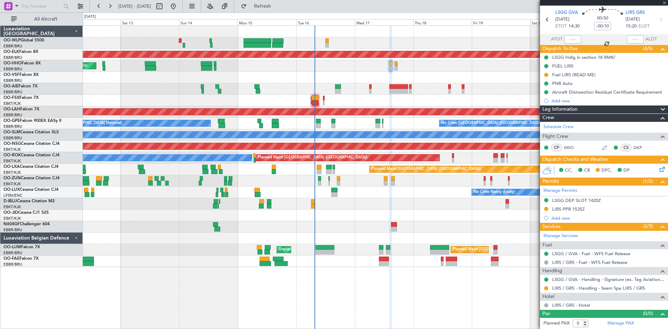
type input "+00:05"
type input "1"
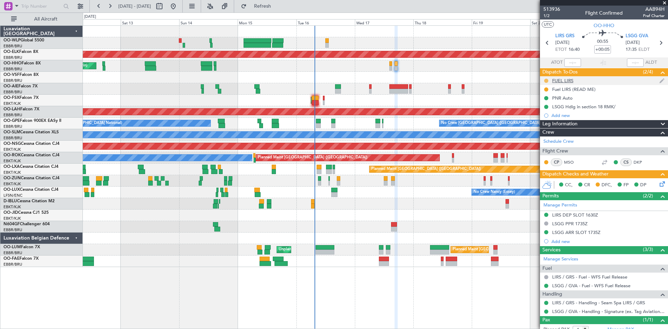
click at [547, 81] on button at bounding box center [546, 81] width 4 height 4
click at [551, 110] on span "Completed" at bounding box center [549, 111] width 23 height 7
click at [277, 6] on span "Refresh" at bounding box center [262, 6] width 29 height 5
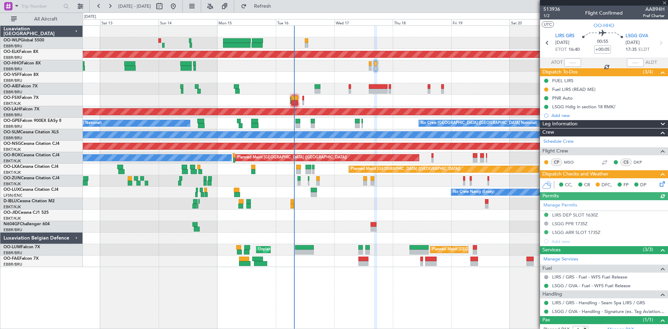
click at [431, 198] on div "Planned Maint Kortrijk-Wevelgem Planned Maint Geneva (Cointrin) AOG Maint New Y…" at bounding box center [375, 146] width 585 height 241
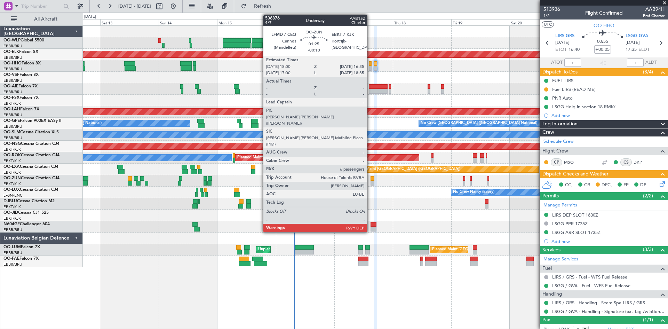
click at [371, 179] on div at bounding box center [373, 178] width 4 height 5
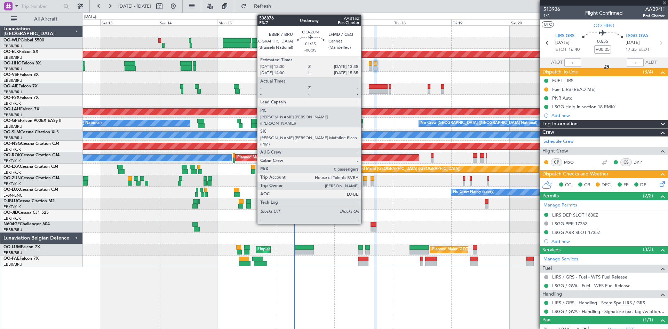
click at [364, 182] on div at bounding box center [365, 183] width 4 height 5
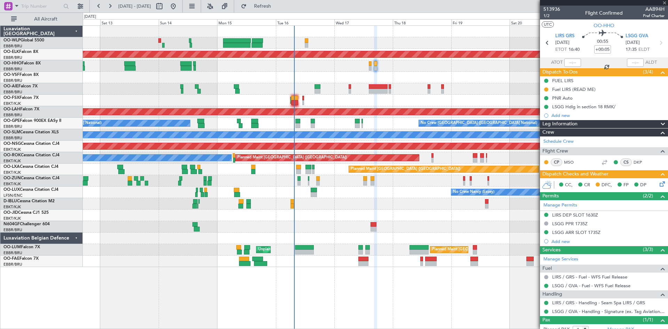
type input "-00:05"
type input "0"
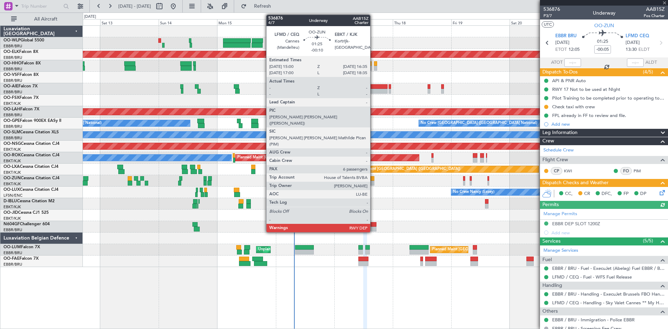
click at [373, 180] on div at bounding box center [373, 178] width 4 height 5
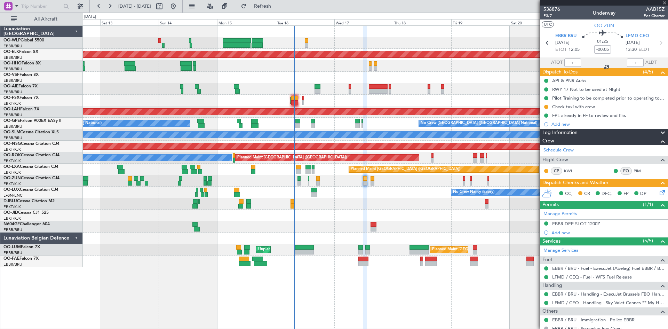
type input "-00:10"
type input "6"
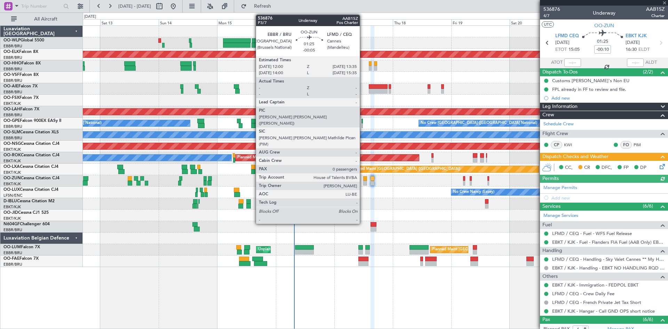
click at [363, 181] on div at bounding box center [365, 183] width 4 height 5
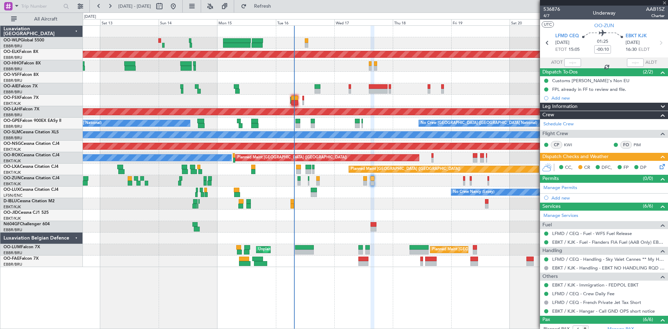
type input "-00:05"
type input "0"
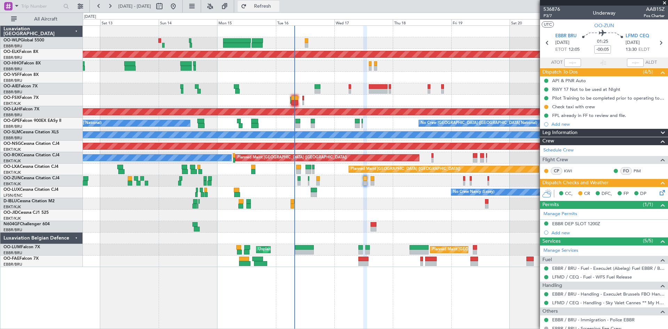
click at [277, 8] on span "Refresh" at bounding box center [262, 6] width 29 height 5
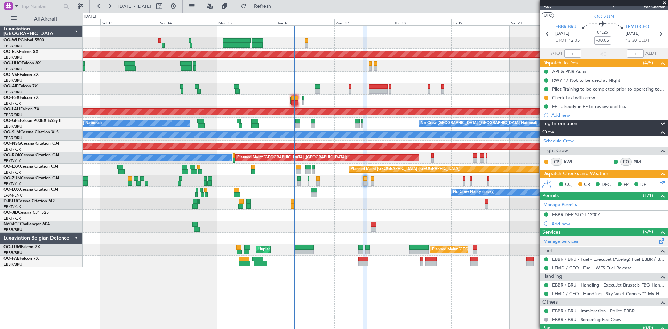
scroll to position [23, 0]
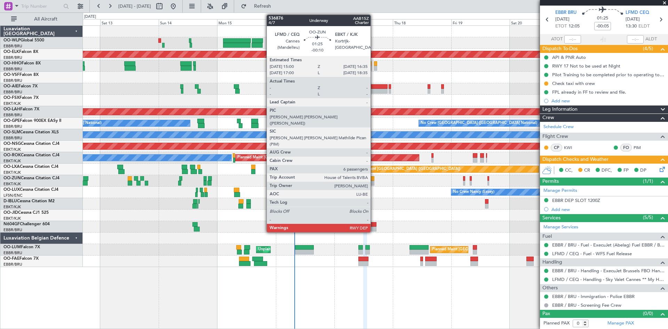
click at [374, 181] on div at bounding box center [373, 183] width 4 height 5
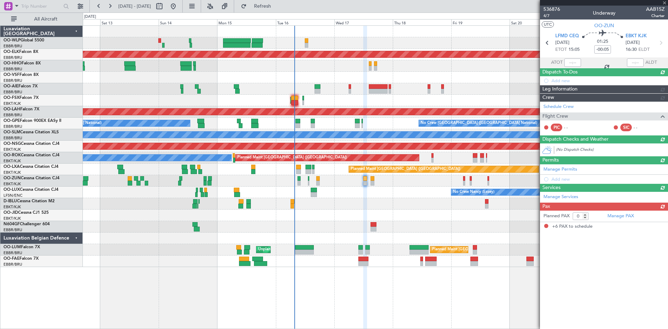
type input "-00:10"
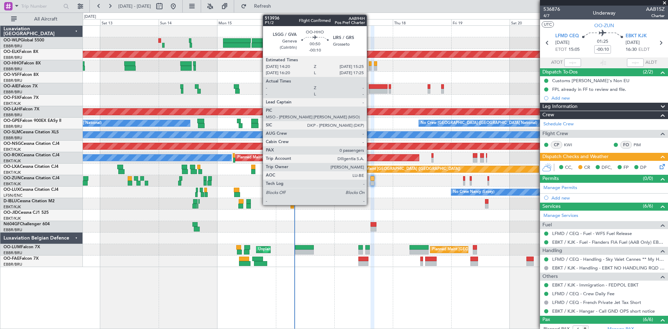
click at [370, 69] on div at bounding box center [370, 68] width 3 height 5
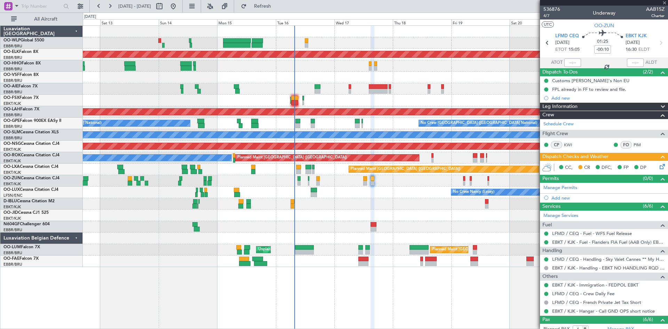
type input "0"
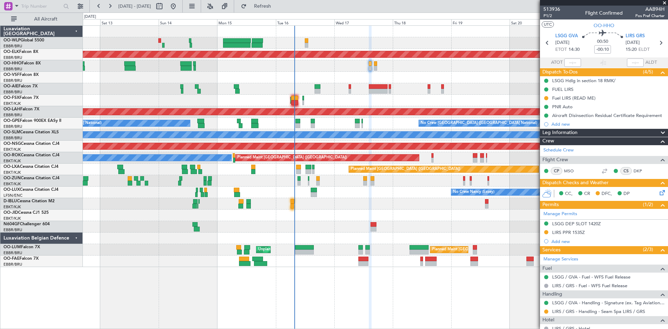
click at [543, 96] on div "Fuel LIRS (READ ME)" at bounding box center [604, 98] width 128 height 9
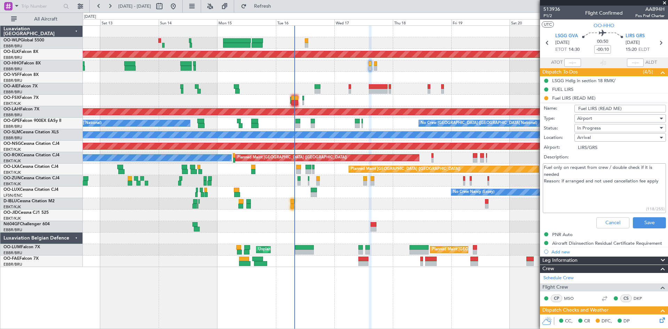
click at [547, 98] on li "Fuel LIRS (READ ME) Name: Fuel LIRS (READ ME) Type: Airport Status: In Progress…" at bounding box center [604, 162] width 128 height 137
click at [601, 221] on button "Cancel" at bounding box center [612, 222] width 33 height 11
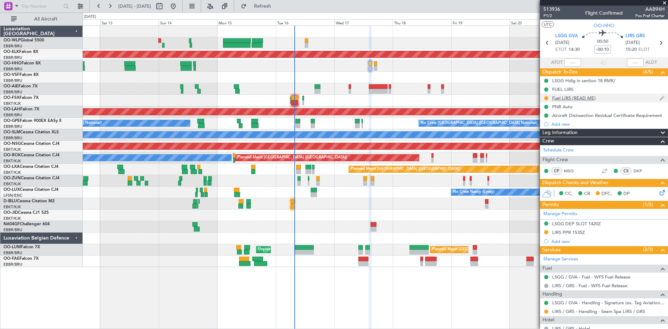
click at [548, 96] on div at bounding box center [546, 98] width 6 height 6
click at [547, 97] on button at bounding box center [546, 98] width 4 height 4
click at [546, 128] on span "Completed" at bounding box center [549, 128] width 23 height 7
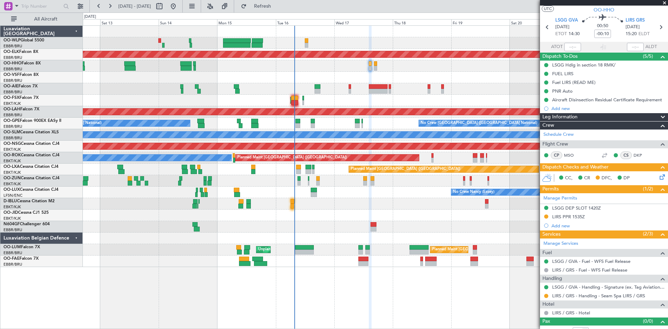
scroll to position [23, 0]
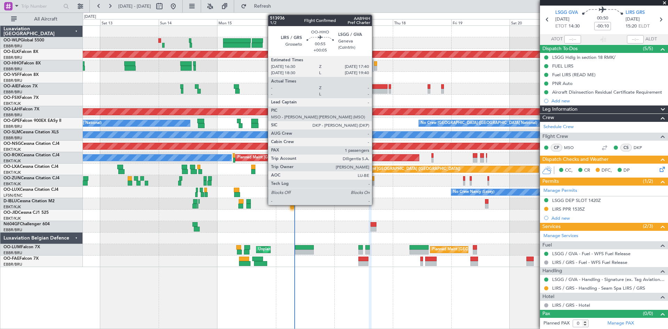
click at [375, 66] on div at bounding box center [375, 68] width 3 height 5
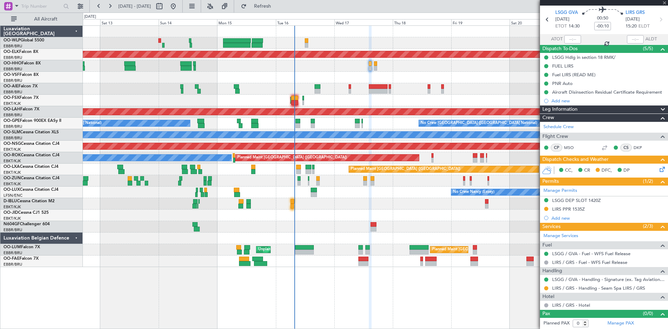
type input "+00:05"
type input "1"
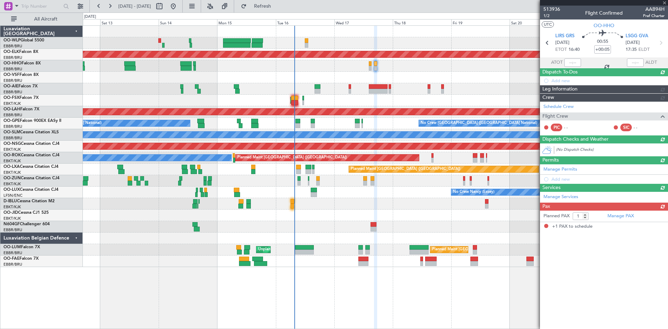
scroll to position [0, 0]
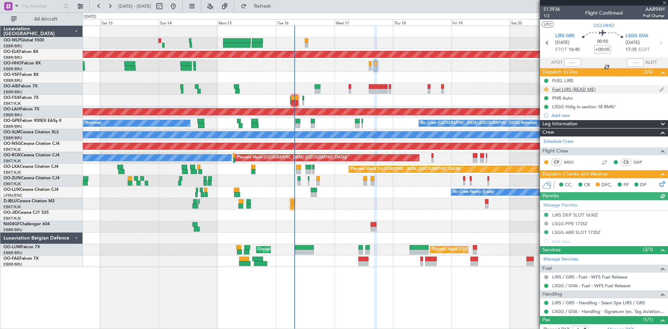
click at [546, 89] on button at bounding box center [546, 89] width 4 height 4
click at [544, 123] on span "Completed" at bounding box center [549, 120] width 23 height 7
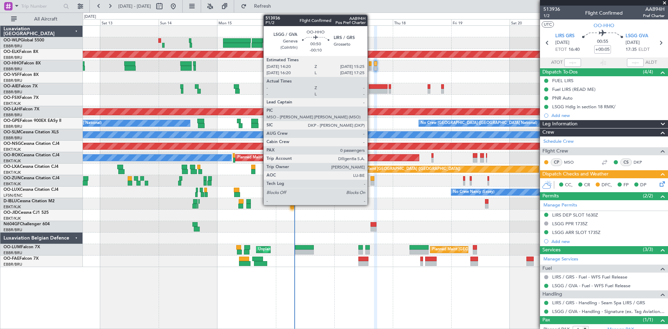
click at [371, 67] on div at bounding box center [370, 68] width 3 height 5
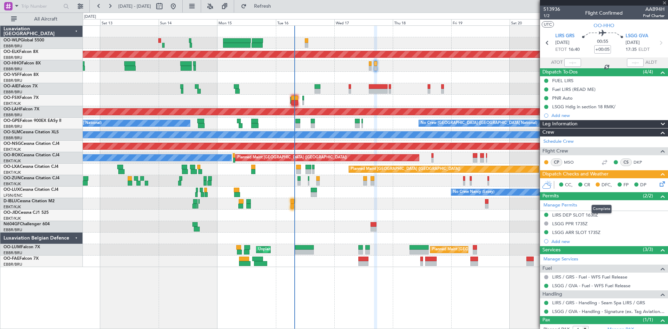
type input "-00:10"
type input "0"
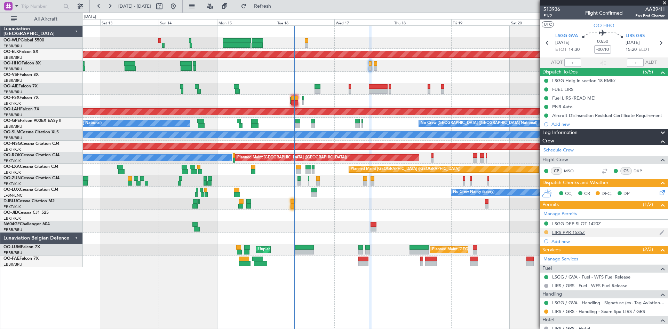
click at [547, 230] on button at bounding box center [546, 232] width 4 height 4
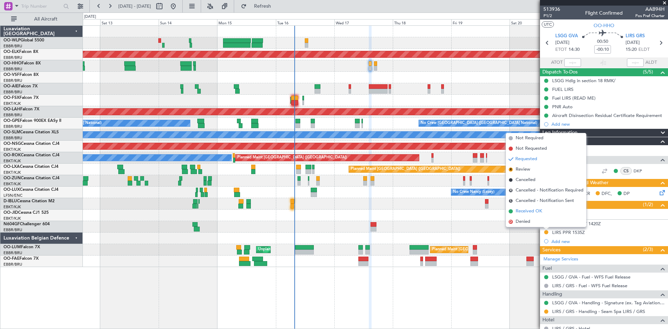
click at [528, 211] on span "Received OK" at bounding box center [529, 211] width 26 height 7
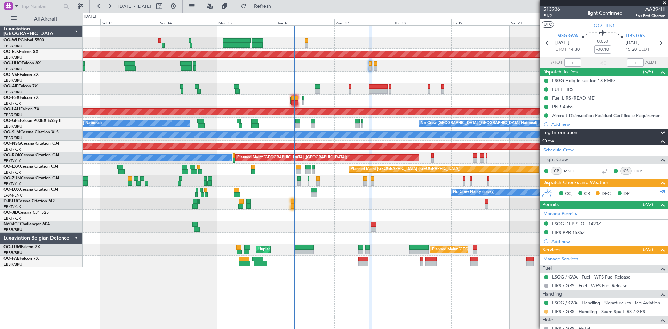
click at [547, 312] on button at bounding box center [546, 311] width 4 height 4
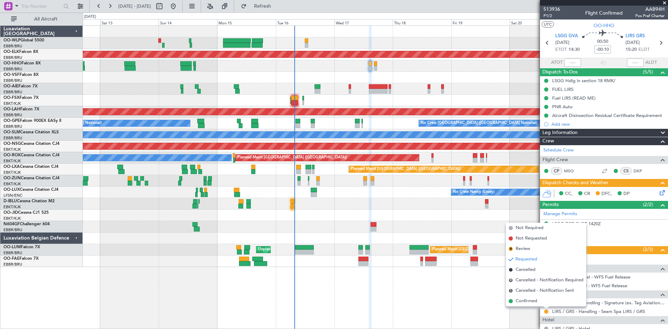
click at [536, 302] on span "Confirmed" at bounding box center [527, 300] width 22 height 7
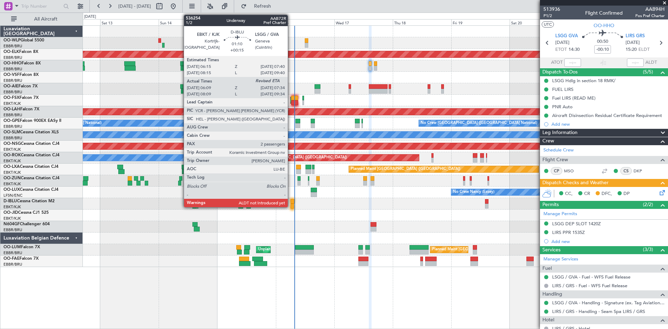
click at [291, 201] on div at bounding box center [292, 201] width 3 height 5
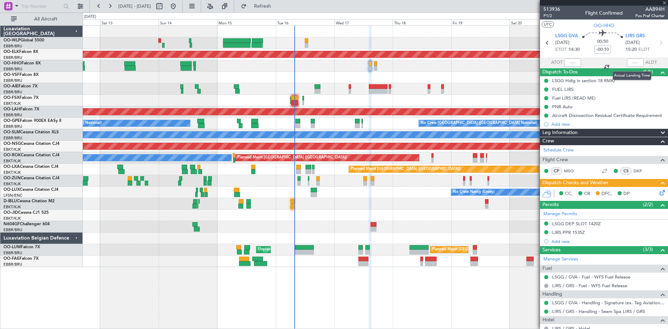
type input "+00:15"
type input "06:19"
type input "2"
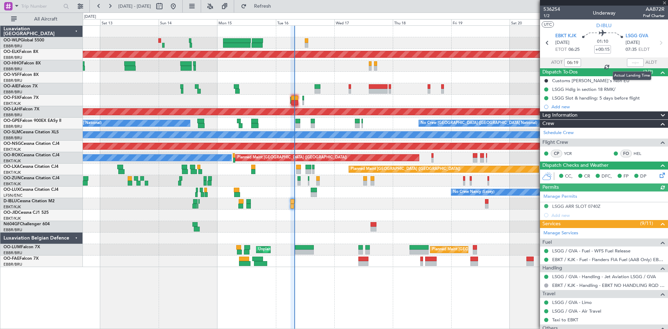
click at [628, 63] on div at bounding box center [635, 62] width 17 height 8
click at [628, 63] on input "text" at bounding box center [635, 62] width 17 height 8
click at [516, 233] on div at bounding box center [375, 237] width 585 height 11
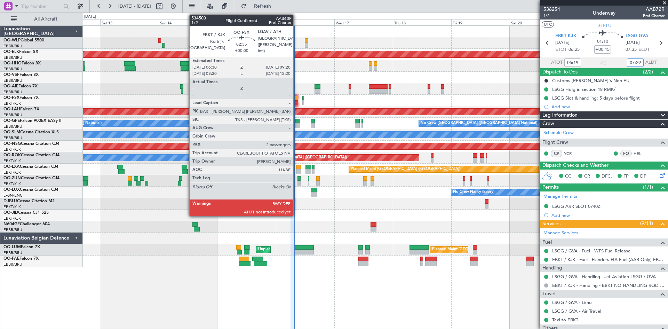
click at [296, 102] on div at bounding box center [294, 102] width 7 height 5
type input "07:29"
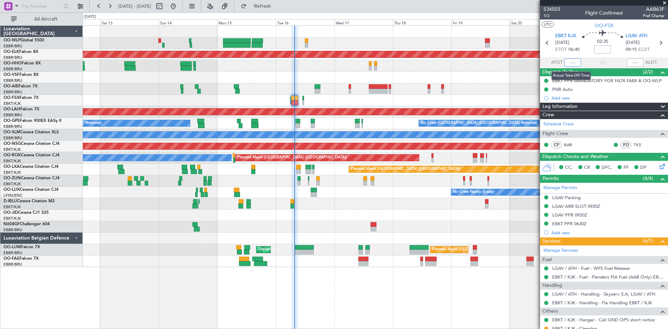
click at [568, 60] on input "text" at bounding box center [572, 62] width 17 height 8
type input "07:41"
click at [633, 61] on input "text" at bounding box center [635, 62] width 17 height 8
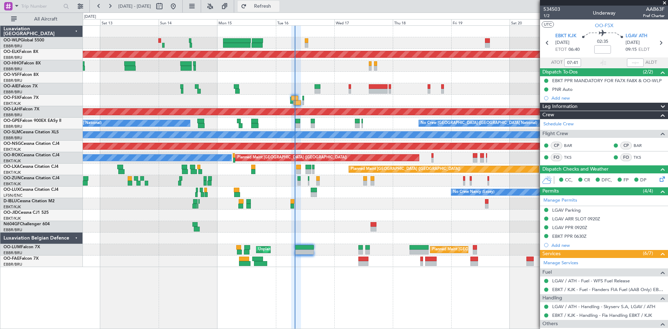
click at [265, 8] on button "Refresh" at bounding box center [259, 6] width 42 height 11
type input "07:40"
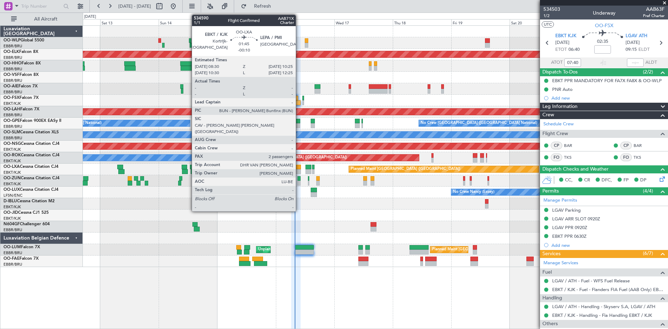
click at [299, 168] on div at bounding box center [298, 167] width 5 height 5
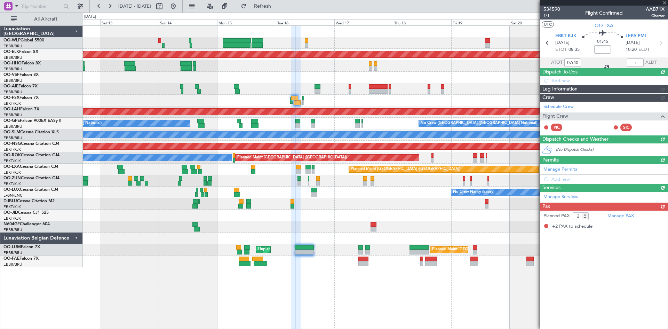
type input "-00:10"
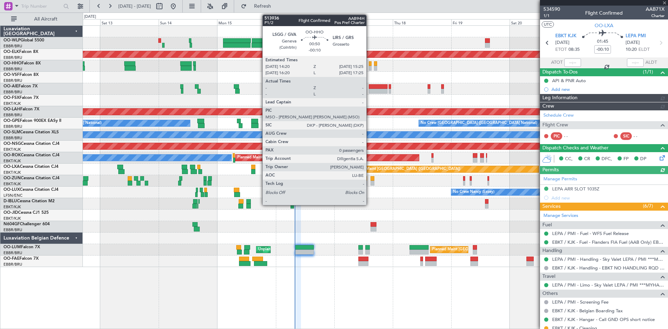
click at [373, 63] on div "Planned Maint Geneva (Cointrin) AOG Maint New York (Teterboro)" at bounding box center [375, 65] width 585 height 11
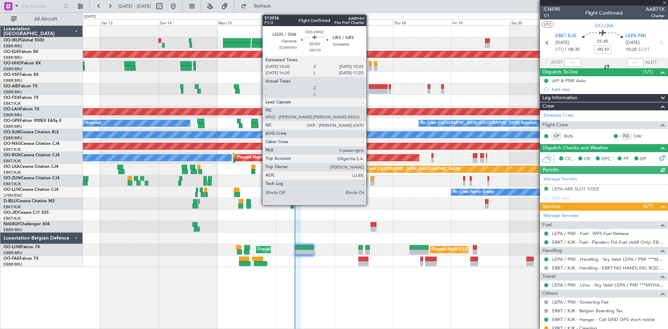
click at [371, 65] on div at bounding box center [370, 63] width 3 height 5
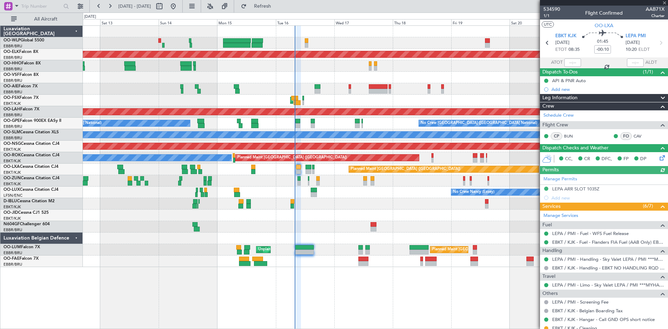
type input "0"
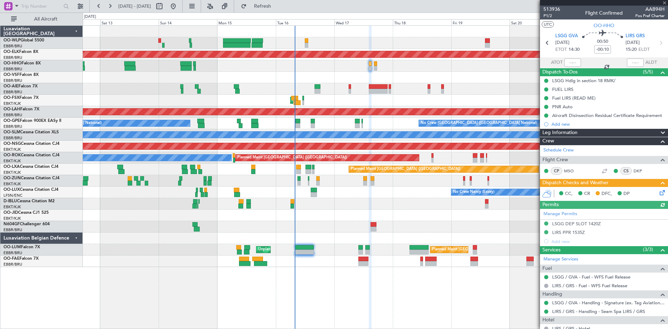
click at [658, 190] on icon at bounding box center [661, 192] width 6 height 6
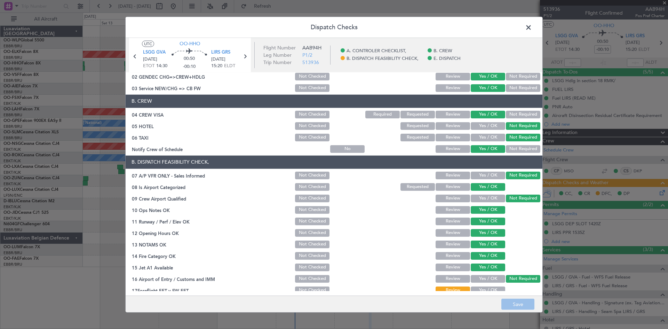
scroll to position [105, 0]
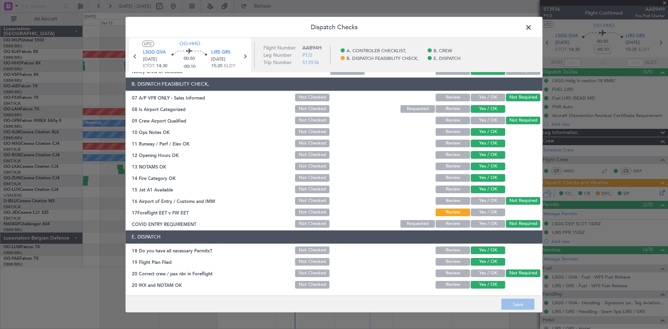
click at [488, 207] on div "Yes / OK" at bounding box center [487, 212] width 35 height 10
click at [532, 26] on span at bounding box center [532, 29] width 0 height 14
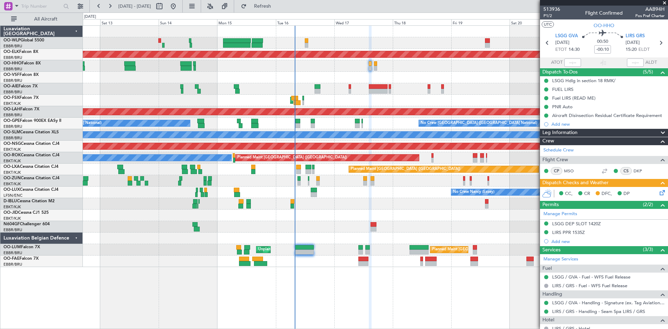
click at [378, 63] on div "Planned Maint Geneva (Cointrin) AOG Maint New York (Teterboro)" at bounding box center [375, 65] width 585 height 11
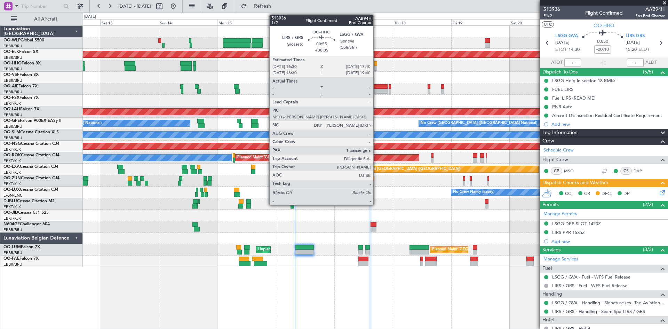
click at [376, 63] on div at bounding box center [375, 63] width 3 height 5
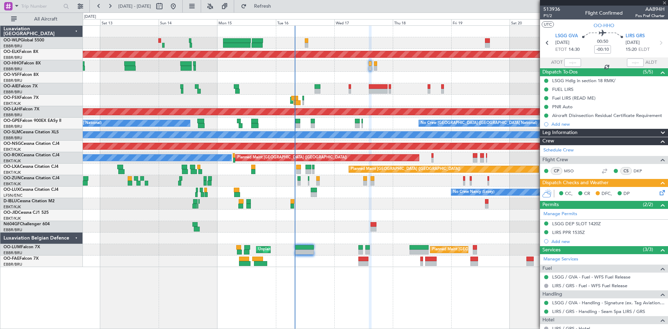
type input "+00:05"
type input "1"
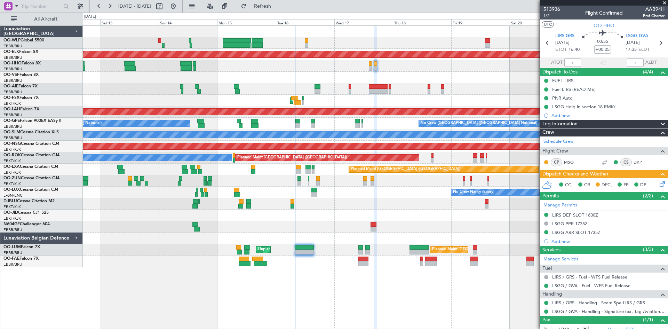
click at [658, 184] on icon at bounding box center [661, 183] width 6 height 6
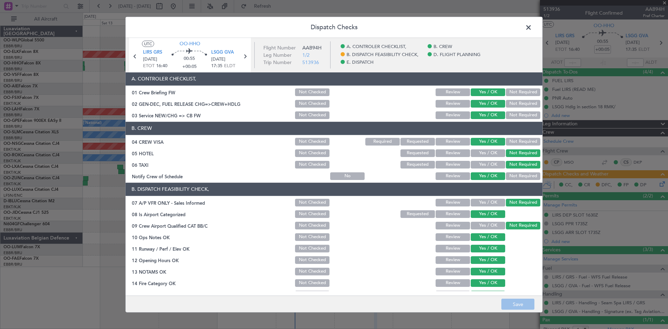
scroll to position [132, 0]
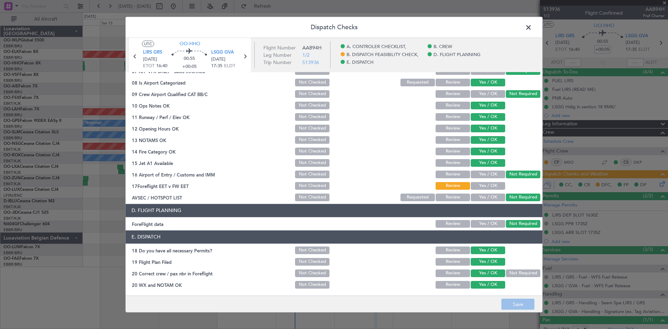
click at [484, 185] on button "Yes / OK" at bounding box center [488, 186] width 34 height 8
click at [523, 305] on button "Save" at bounding box center [517, 304] width 33 height 11
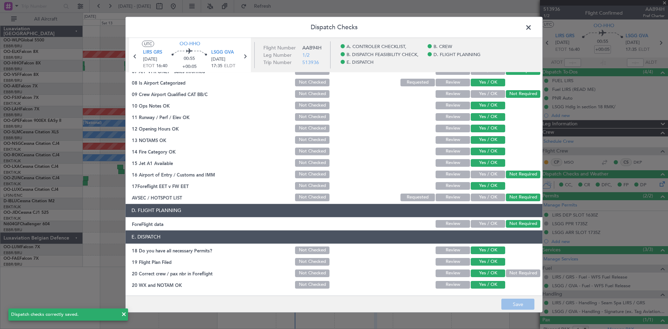
click at [532, 30] on span at bounding box center [532, 29] width 0 height 14
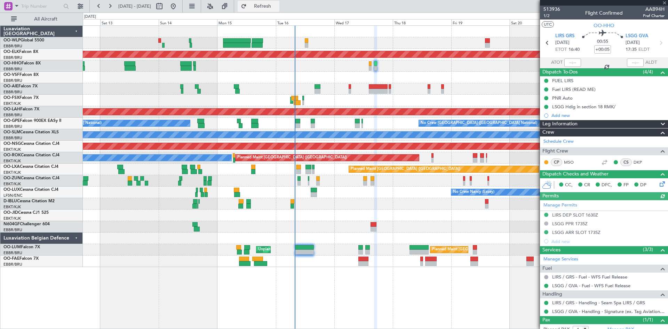
click at [268, 5] on button "Refresh" at bounding box center [259, 6] width 42 height 11
click at [271, 7] on span "Refresh" at bounding box center [262, 6] width 29 height 5
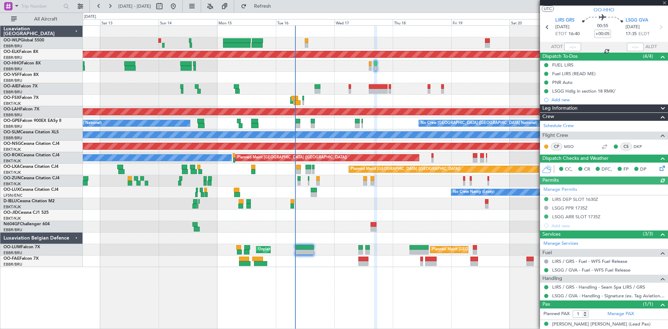
scroll to position [22, 0]
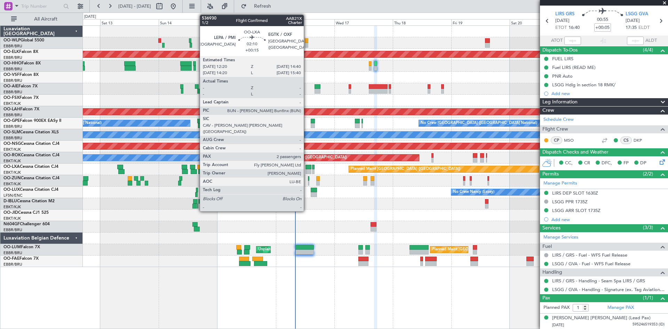
click at [307, 169] on div at bounding box center [308, 171] width 6 height 5
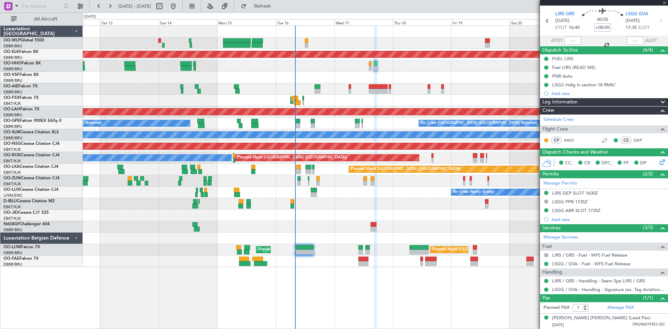
type input "+00:15"
type input "2"
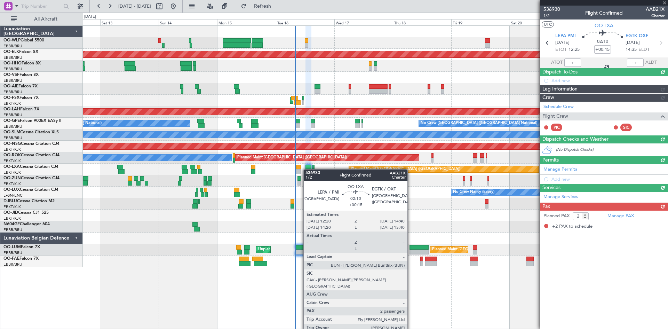
scroll to position [0, 0]
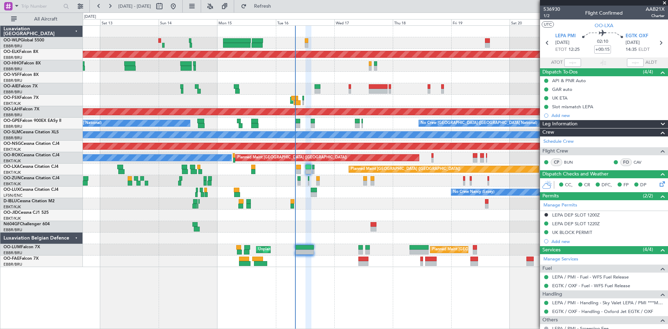
click at [497, 307] on div "Planned Maint Kortrijk-Wevelgem Planned Maint Geneva (Cointrin) AOG Maint New Y…" at bounding box center [375, 176] width 585 height 303
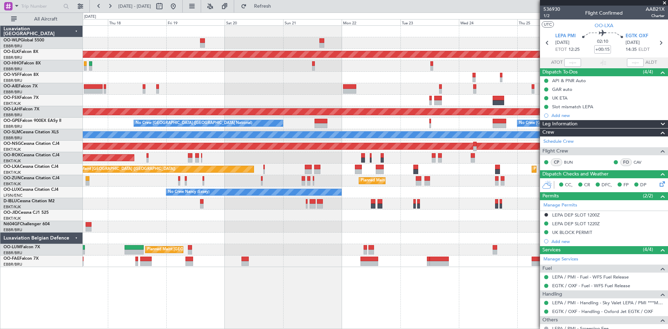
click at [114, 231] on div "Planned Maint Kortrijk-Wevelgem Planned Maint London (Farnborough) AOG Maint Ko…" at bounding box center [375, 146] width 585 height 241
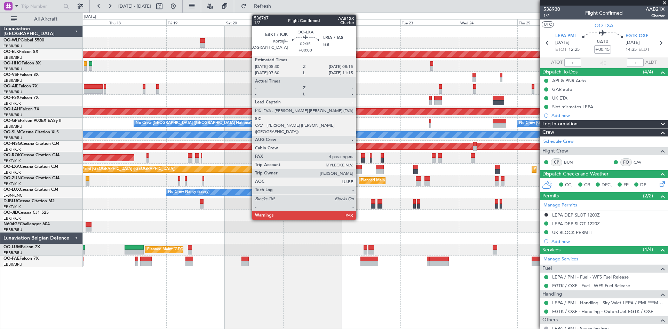
click at [359, 167] on div at bounding box center [358, 167] width 7 height 5
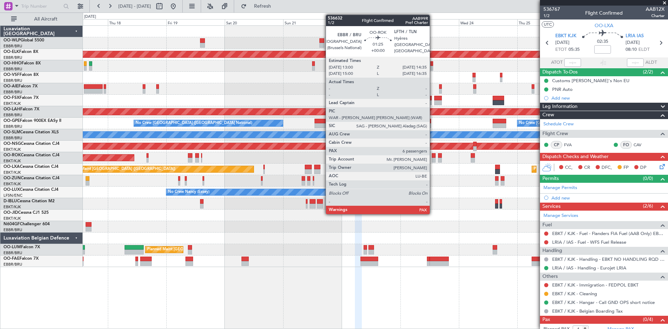
click at [433, 157] on div at bounding box center [434, 155] width 4 height 5
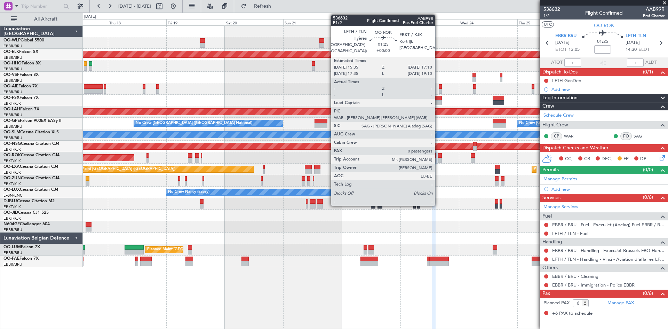
click at [438, 160] on div at bounding box center [440, 160] width 4 height 5
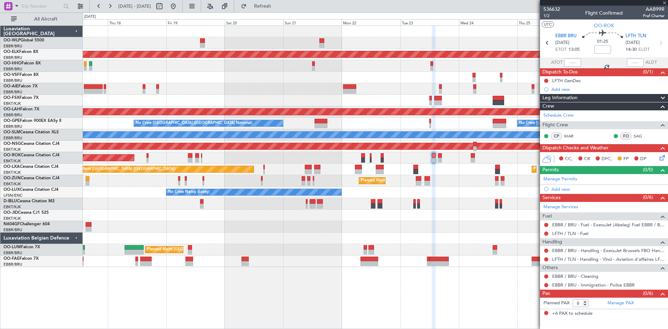
type input "0"
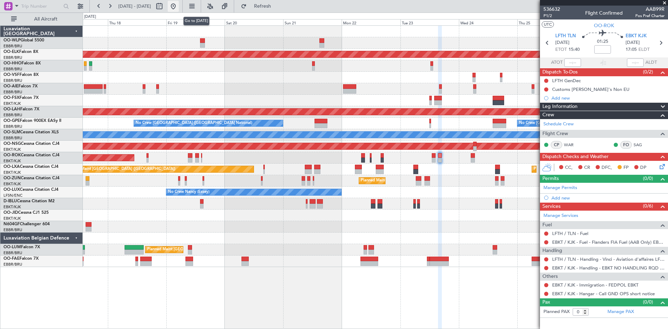
click at [179, 4] on button at bounding box center [173, 6] width 11 height 11
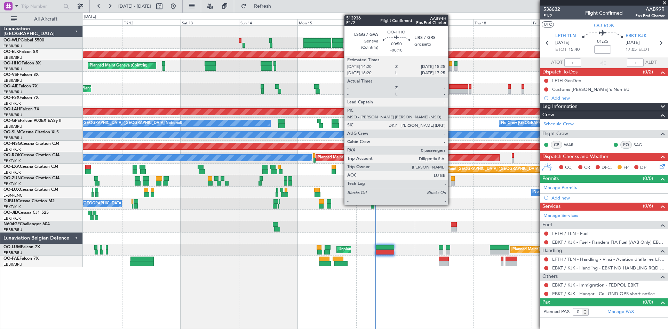
click at [451, 63] on div at bounding box center [450, 63] width 3 height 5
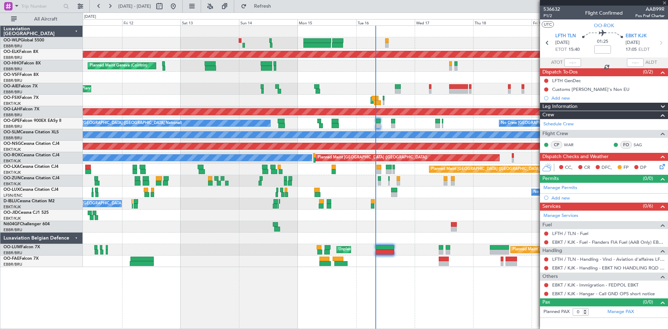
type input "-00:10"
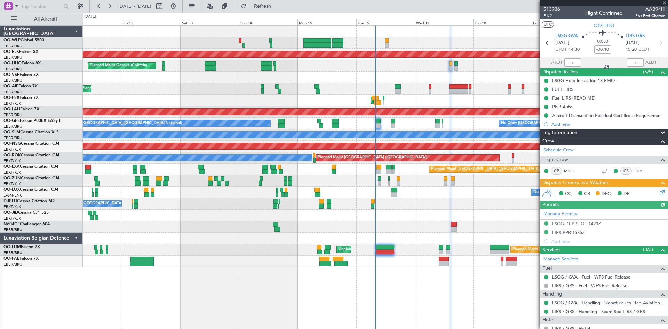
scroll to position [23, 0]
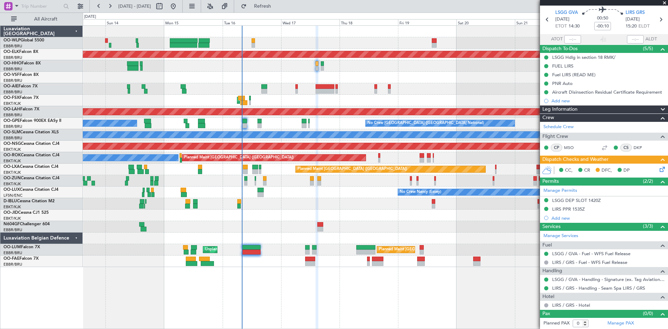
click at [367, 185] on div "Planned Maint Kortrijk-[GEOGRAPHIC_DATA]" at bounding box center [375, 180] width 585 height 11
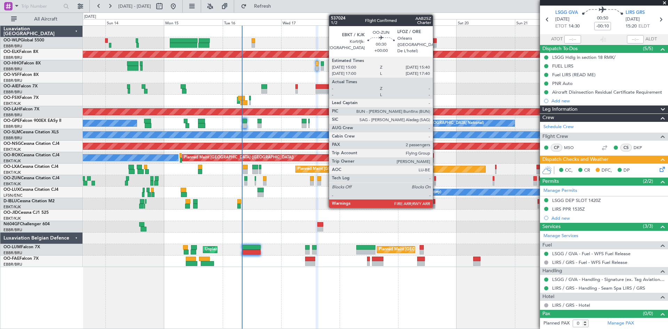
click at [436, 183] on div at bounding box center [435, 183] width 2 height 5
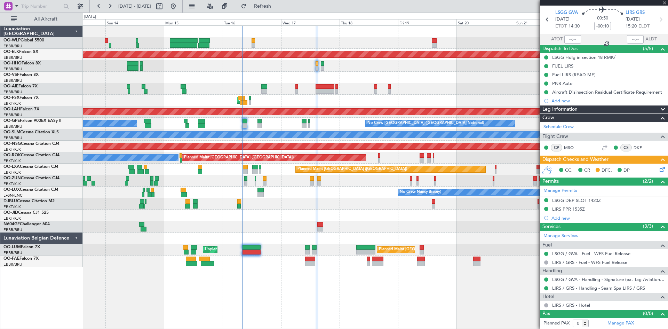
type input "2"
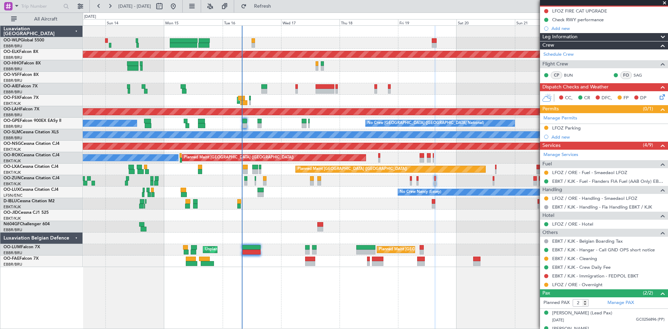
scroll to position [80, 0]
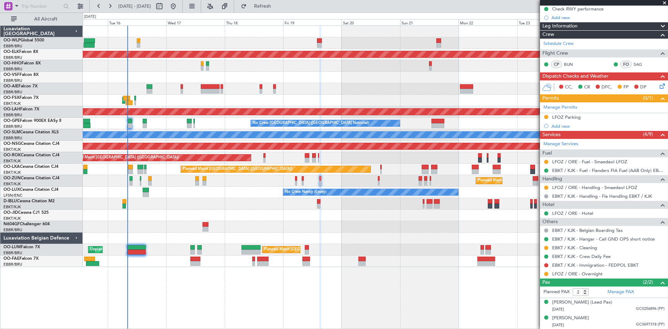
click at [365, 218] on div at bounding box center [375, 214] width 585 height 11
click at [613, 186] on link "LFOZ / ORE - Handling - Smaedaol LFOZ" at bounding box center [594, 187] width 85 height 6
click at [270, 4] on button "Refresh" at bounding box center [259, 6] width 42 height 11
click at [179, 11] on button at bounding box center [173, 6] width 11 height 11
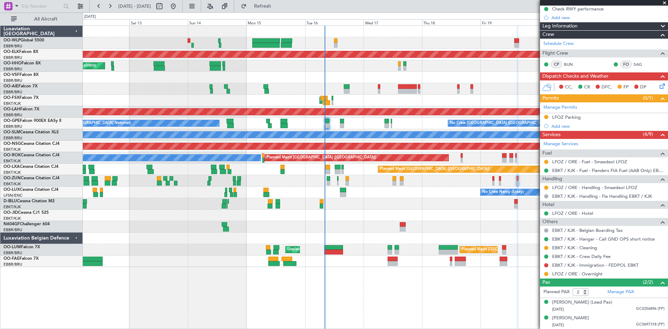
click at [401, 311] on div "Planned Maint Kortrijk-Wevelgem Planned Maint Geneva (Cointrin) AOG Maint New Y…" at bounding box center [375, 176] width 585 height 303
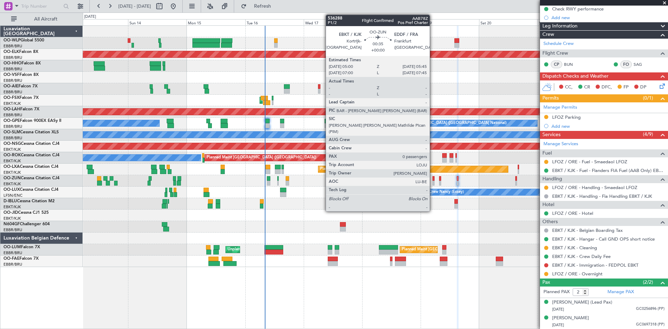
click at [433, 176] on div at bounding box center [433, 178] width 2 height 5
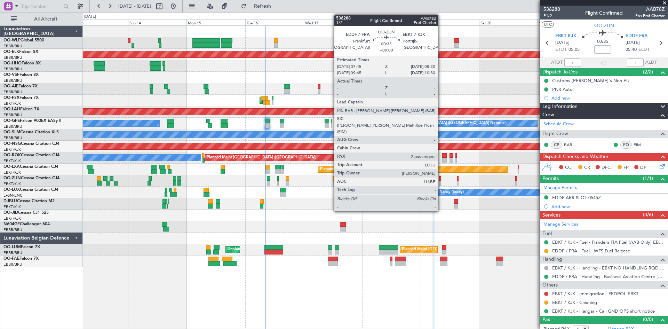
click at [441, 182] on div at bounding box center [440, 183] width 2 height 5
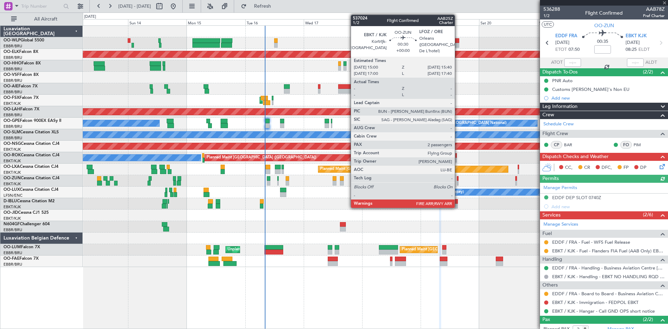
click at [458, 182] on div at bounding box center [458, 183] width 2 height 5
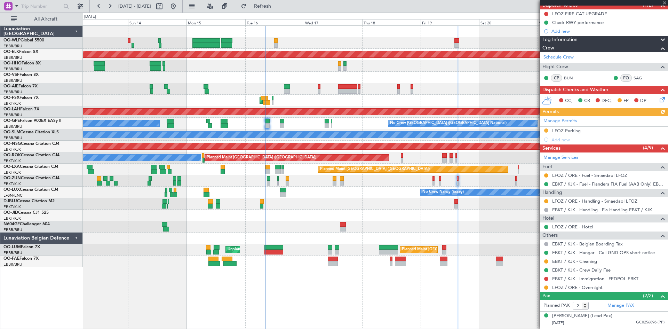
scroll to position [70, 0]
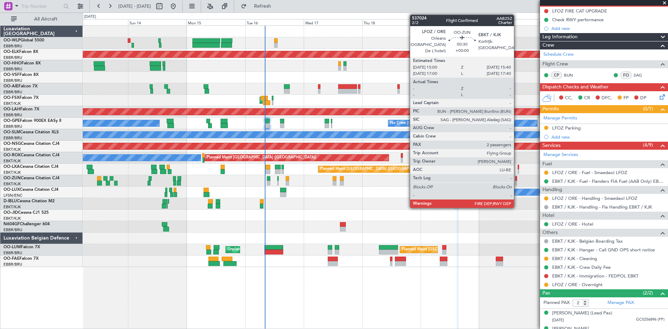
click at [517, 177] on div at bounding box center [516, 178] width 2 height 5
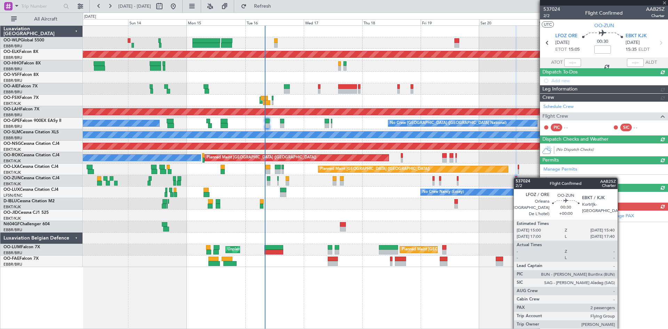
scroll to position [0, 0]
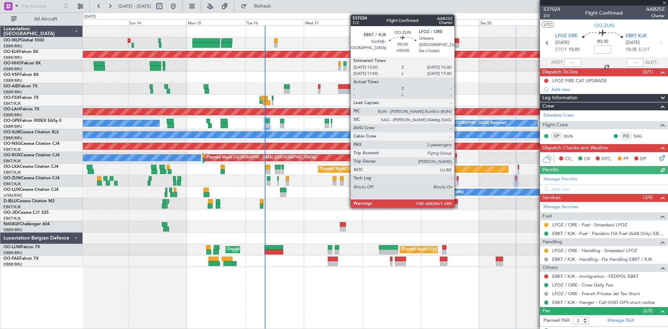
click at [458, 181] on div at bounding box center [458, 183] width 2 height 5
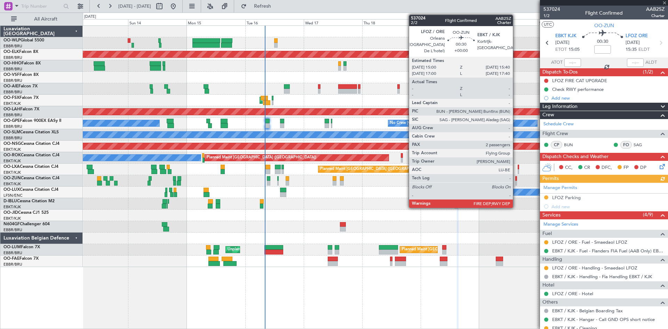
click at [516, 181] on div at bounding box center [516, 183] width 2 height 5
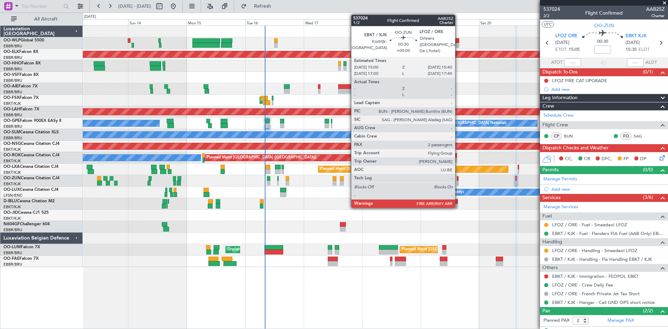
click at [458, 181] on div at bounding box center [458, 183] width 2 height 5
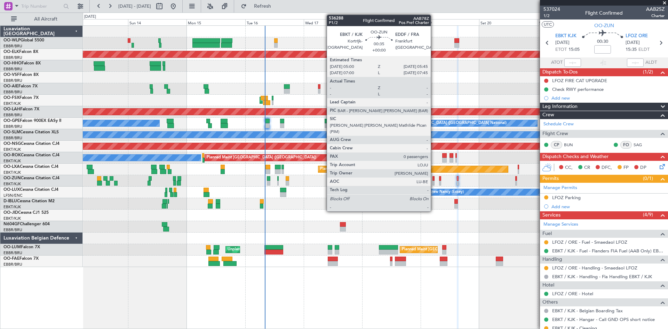
click at [434, 182] on div at bounding box center [433, 183] width 2 height 5
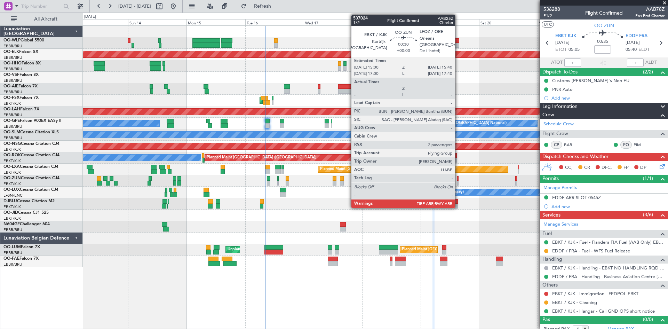
click at [458, 178] on div at bounding box center [458, 178] width 2 height 5
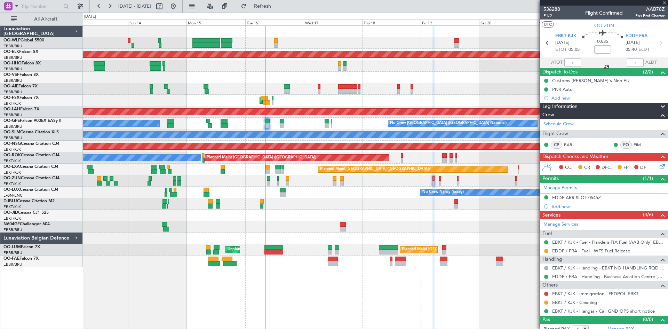
type input "2"
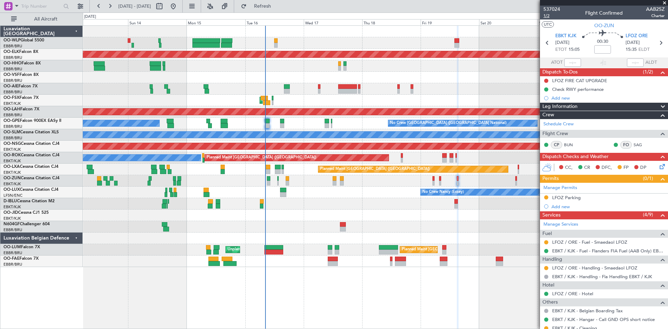
click at [552, 15] on span "1/2" at bounding box center [551, 16] width 17 height 6
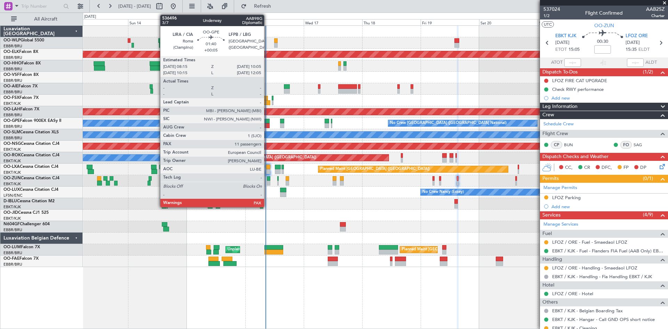
click at [269, 121] on div at bounding box center [267, 121] width 5 height 5
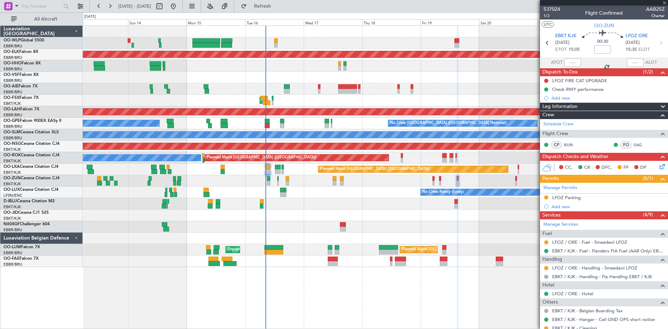
type input "+00:05"
type input "11"
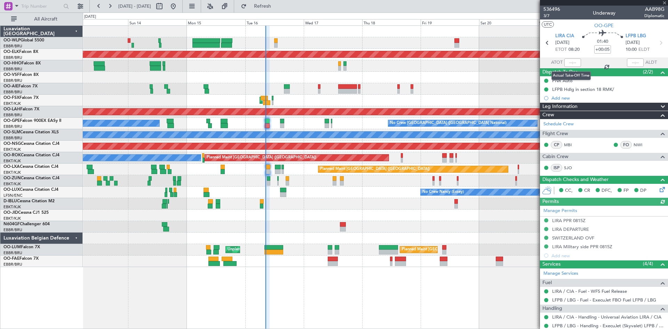
click at [569, 64] on div at bounding box center [572, 62] width 17 height 8
click at [572, 61] on div at bounding box center [572, 62] width 17 height 8
click at [568, 62] on input "text" at bounding box center [572, 62] width 17 height 8
type input "08:18"
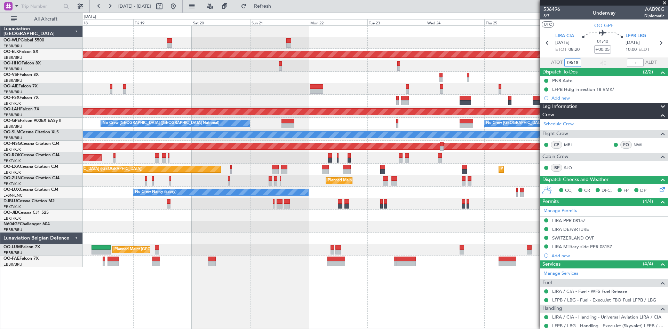
click at [210, 274] on div "Planned Maint Kortrijk-Wevelgem Planned Maint London (Farnborough) AOG Maint Ko…" at bounding box center [375, 176] width 585 height 303
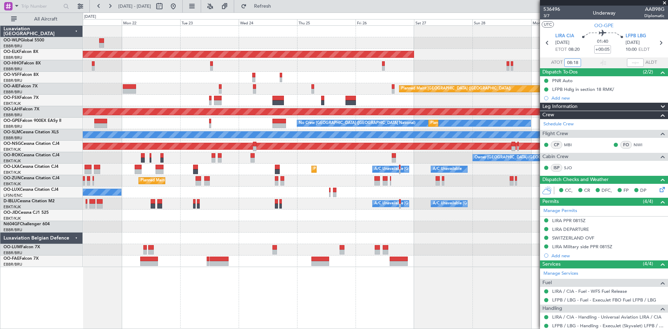
click at [261, 267] on div "Planned Maint Kortrijk-Wevelgem Planned Maint London (Farnborough) Planned Main…" at bounding box center [375, 176] width 585 height 303
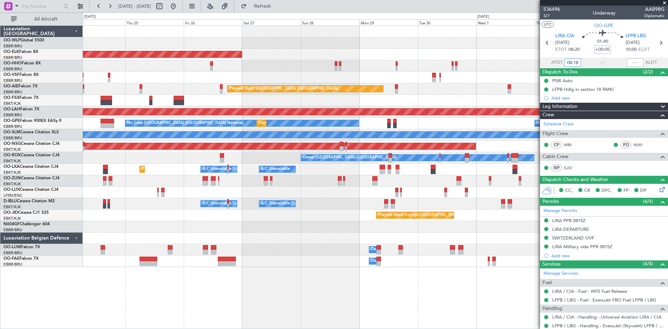
click at [311, 246] on div "Planned Maint Kortrijk-Wevelgem Planned Maint London (Farnborough) Planned Main…" at bounding box center [375, 146] width 585 height 241
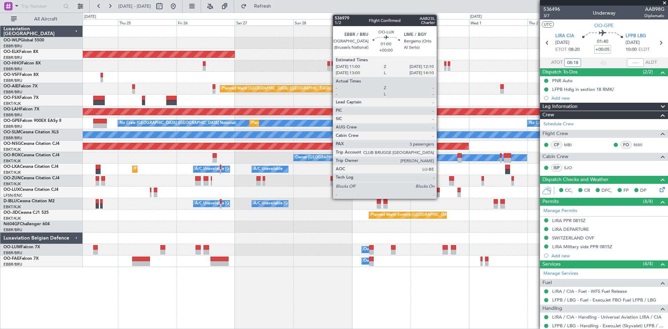
click at [439, 191] on div at bounding box center [438, 190] width 3 height 5
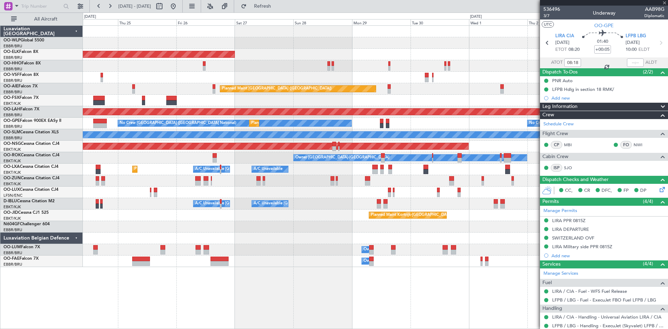
type input "3"
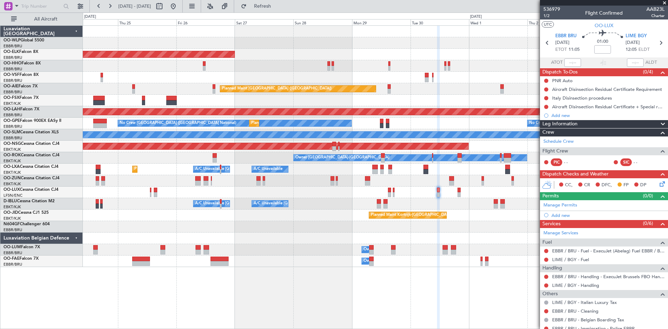
click at [461, 193] on div "No Crew Nancy (Essey)" at bounding box center [375, 191] width 585 height 11
click at [454, 196] on div "No Crew Nancy (Essey)" at bounding box center [375, 191] width 585 height 11
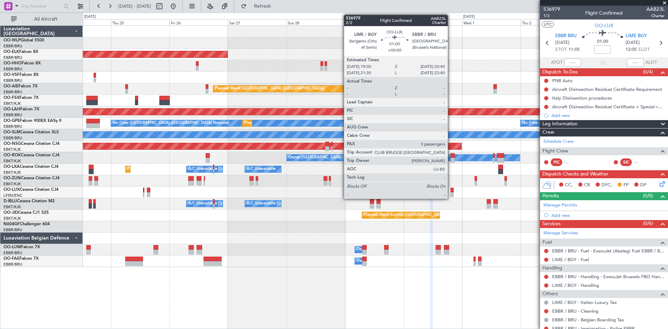
click at [451, 192] on div at bounding box center [452, 190] width 3 height 5
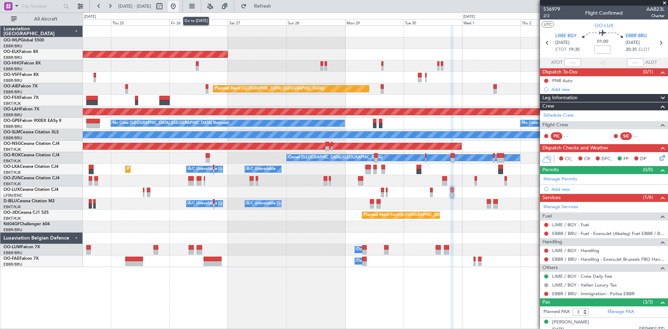
click at [179, 7] on button at bounding box center [173, 6] width 11 height 11
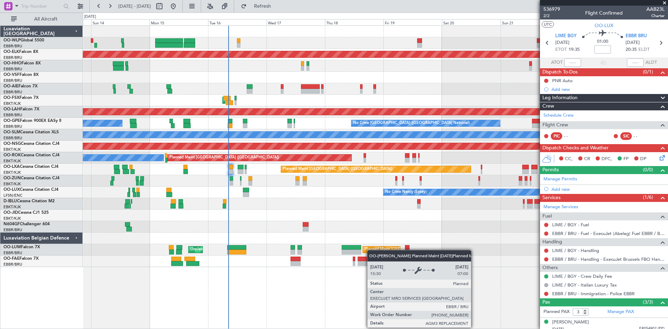
click at [368, 251] on div "Planned Maint Kortrijk-Wevelgem Planned Maint Geneva (Cointrin) Planned Maint L…" at bounding box center [375, 146] width 585 height 241
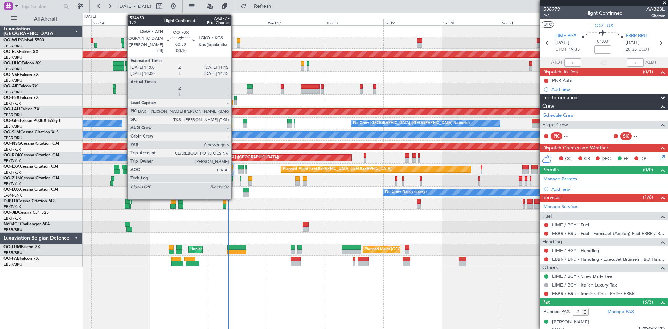
click at [234, 98] on div at bounding box center [235, 98] width 2 height 5
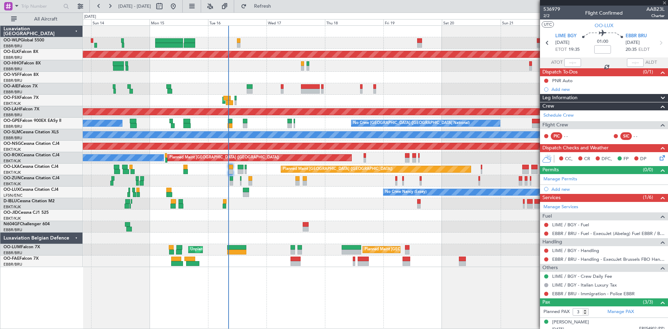
type input "-00:10"
type input "0"
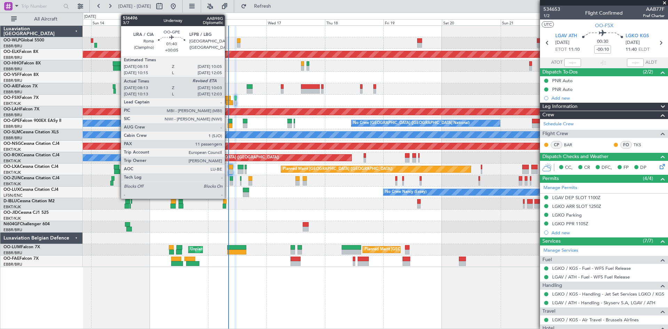
click at [228, 125] on div at bounding box center [230, 125] width 5 height 5
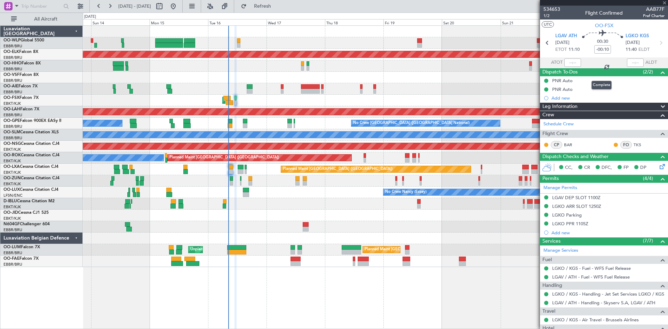
type input "+00:05"
type input "08:18"
type input "11"
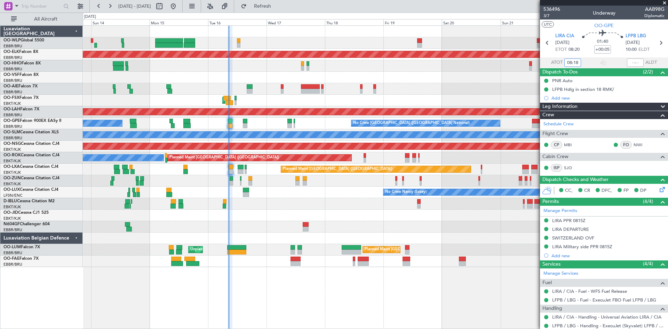
click at [578, 63] on input "08:18" at bounding box center [572, 62] width 17 height 8
type input "08:19"
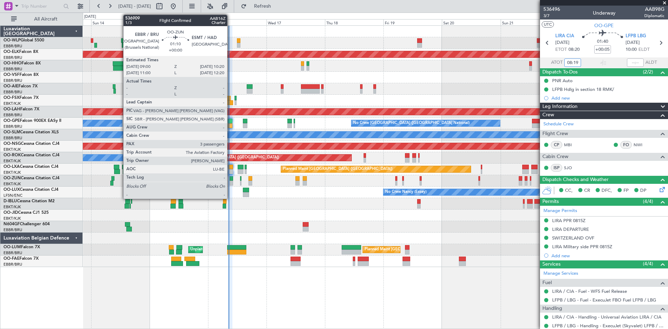
click at [230, 183] on div at bounding box center [231, 183] width 3 height 5
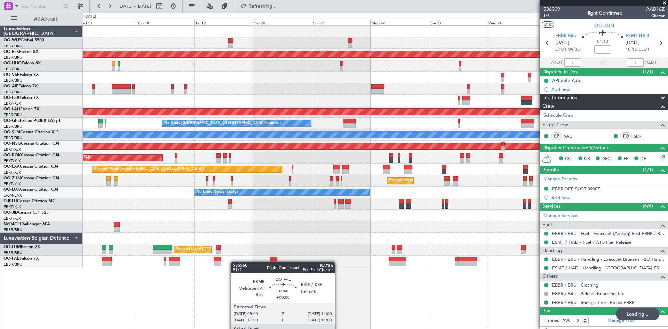
click at [175, 271] on div "Planned Maint Kortrijk-Wevelgem Planned Maint London (Farnborough) AOG Maint Ko…" at bounding box center [375, 176] width 585 height 303
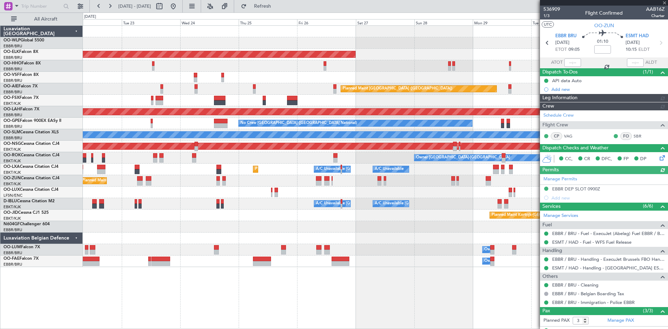
click at [213, 246] on div "Planned Maint Kortrijk-Wevelgem Planned Maint London (Farnborough) Planned Main…" at bounding box center [375, 146] width 585 height 241
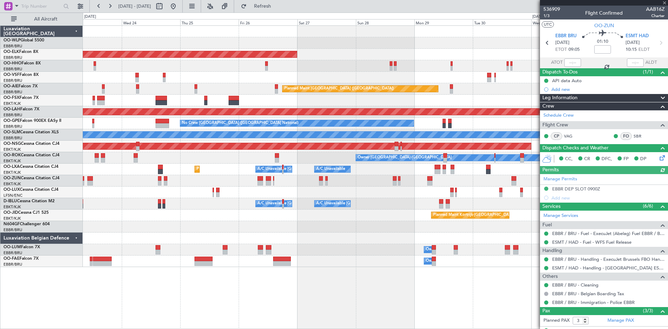
click at [383, 224] on div "Planned Maint Kortrijk-Wevelgem Planned Maint London (Farnborough) Planned Main…" at bounding box center [375, 146] width 585 height 241
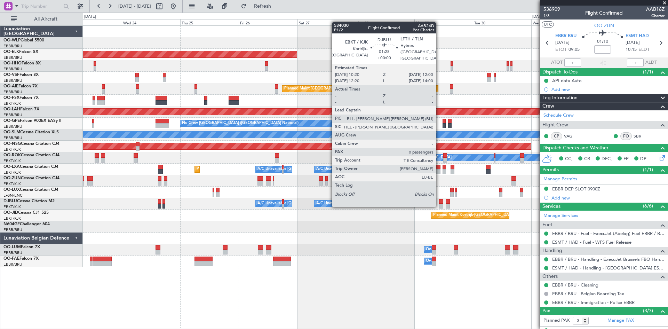
click at [439, 205] on div at bounding box center [441, 206] width 4 height 5
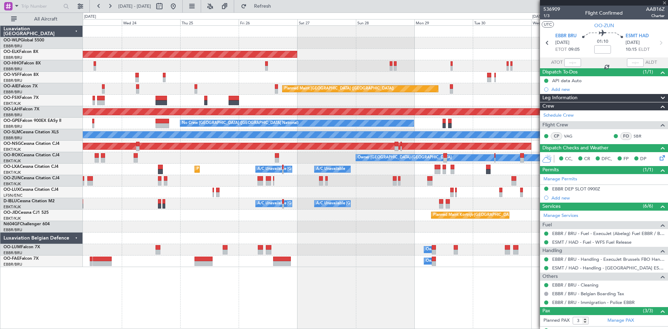
type input "0"
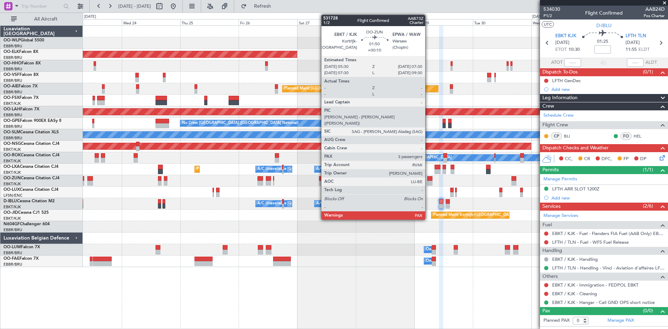
click at [428, 182] on div at bounding box center [429, 183] width 5 height 5
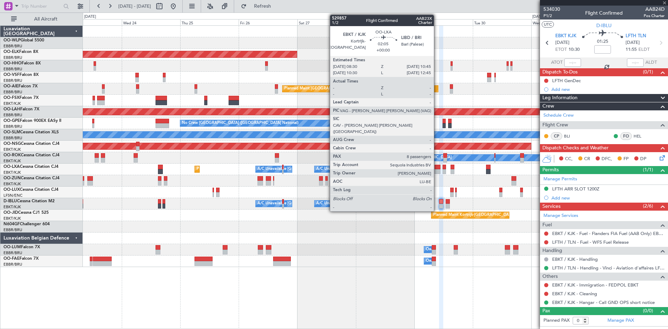
type input "+00:10"
type input "4"
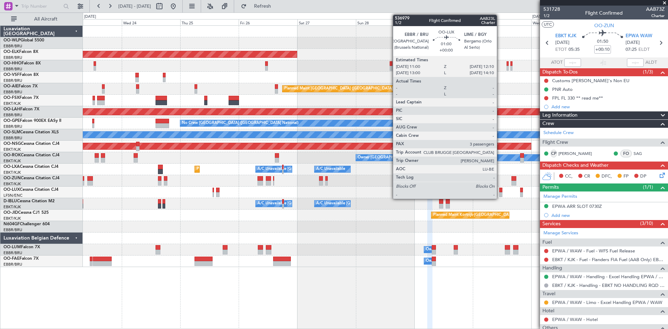
click at [500, 191] on div at bounding box center [500, 190] width 3 height 5
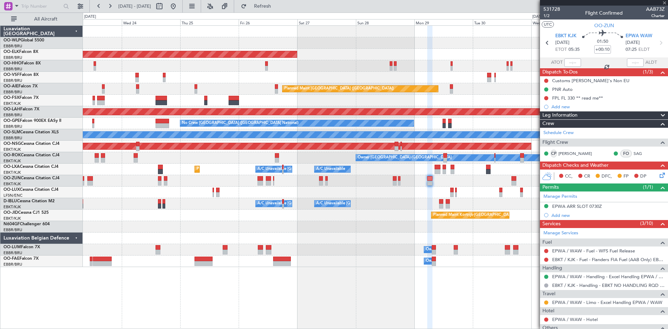
type input "3"
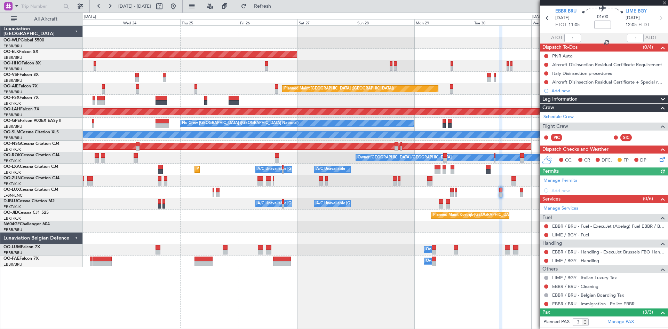
scroll to position [35, 0]
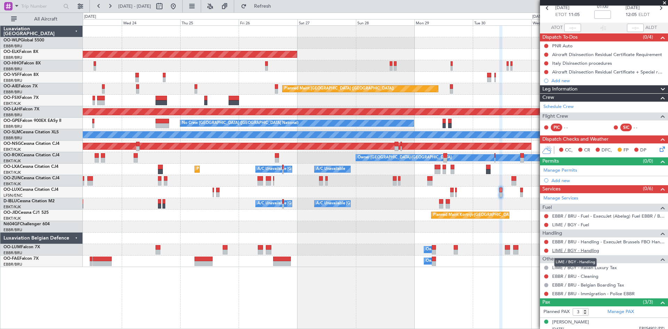
click at [586, 251] on link "LIME / BGY - Handling" at bounding box center [575, 250] width 47 height 6
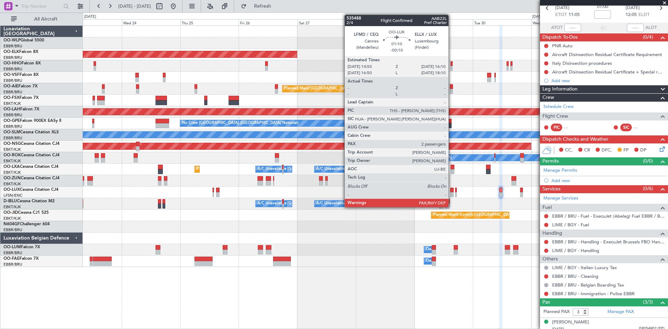
click at [452, 189] on div at bounding box center [451, 190] width 3 height 5
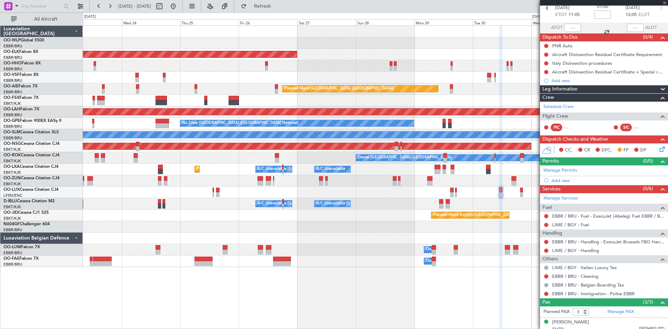
type input "-00:10"
type input "2"
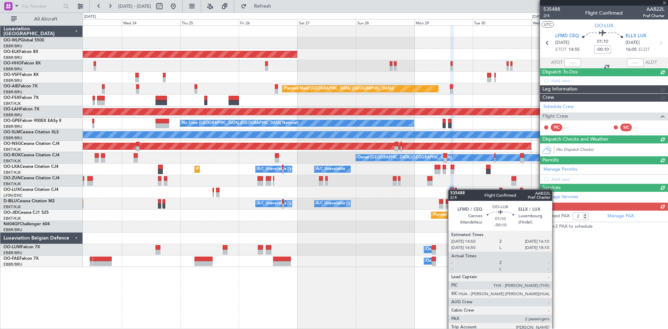
scroll to position [0, 0]
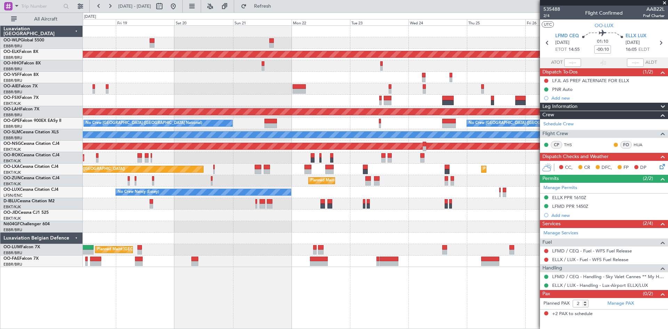
click at [413, 232] on div "Planned Maint Kortrijk-Wevelgem Planned Maint London (Farnborough) AOG Maint Ko…" at bounding box center [375, 146] width 585 height 241
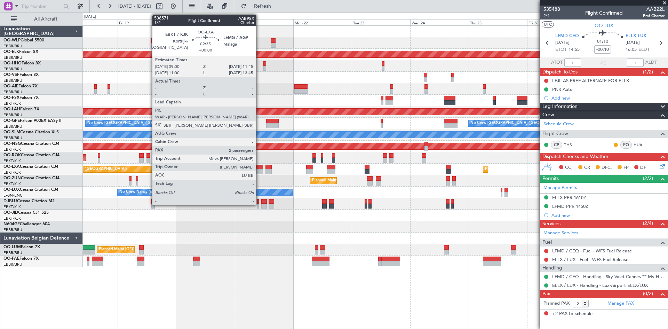
click at [259, 167] on div at bounding box center [259, 167] width 7 height 5
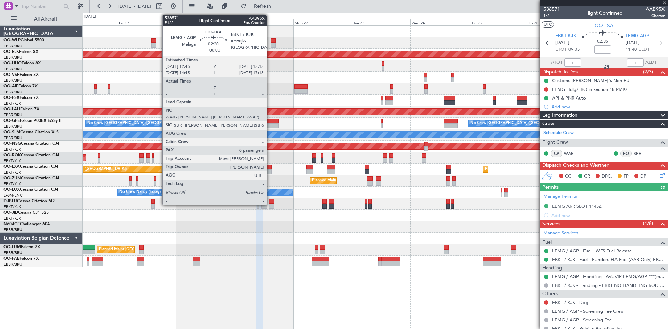
click at [270, 172] on div at bounding box center [268, 171] width 6 height 5
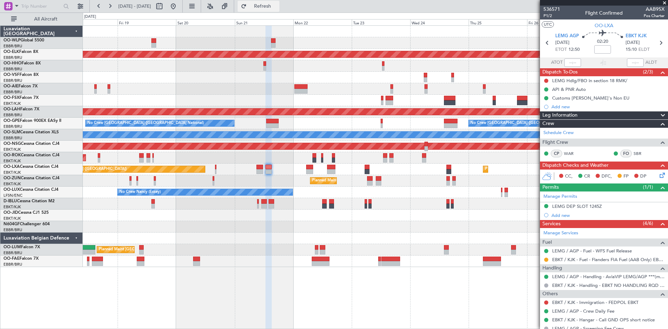
click at [270, 9] on button "Refresh" at bounding box center [259, 6] width 42 height 11
click at [279, 1] on button "Refresh" at bounding box center [259, 6] width 42 height 11
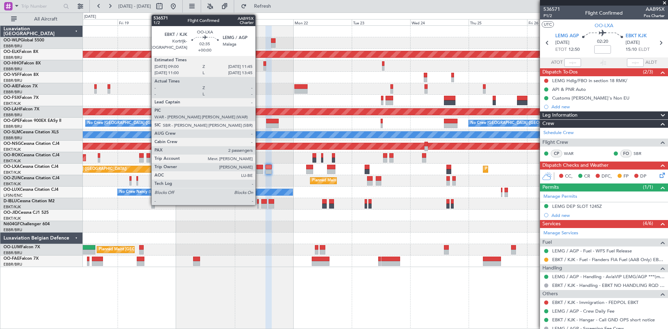
click at [259, 170] on div at bounding box center [259, 171] width 7 height 5
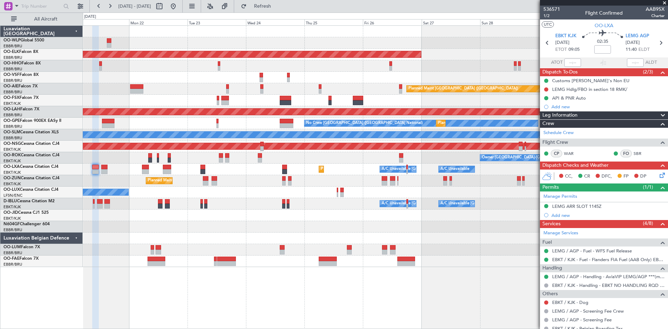
click at [313, 251] on div "Planned Maint Kortrijk-Wevelgem Planned Maint London (Farnborough) Planned Main…" at bounding box center [375, 146] width 585 height 241
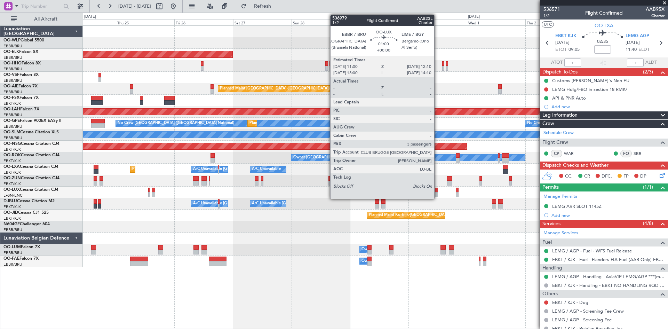
click at [437, 194] on div at bounding box center [436, 194] width 3 height 5
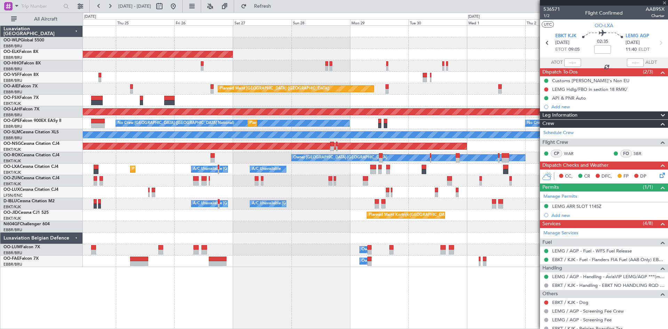
type input "3"
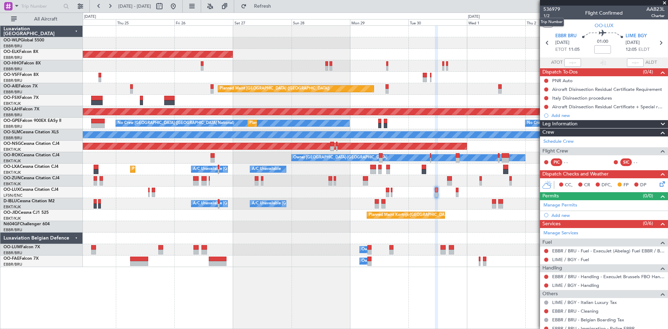
click at [547, 17] on mat-tooltip-component "Trip Number" at bounding box center [551, 22] width 34 height 18
click at [548, 15] on span "1/2" at bounding box center [551, 16] width 17 height 6
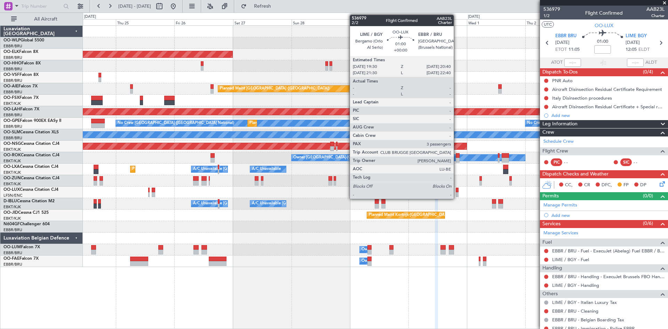
click at [457, 193] on div at bounding box center [457, 194] width 3 height 5
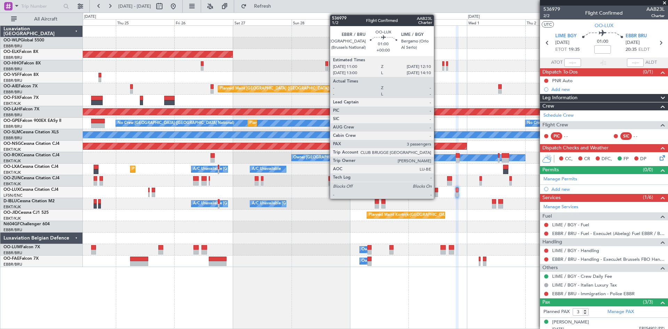
click at [437, 197] on div at bounding box center [436, 194] width 3 height 5
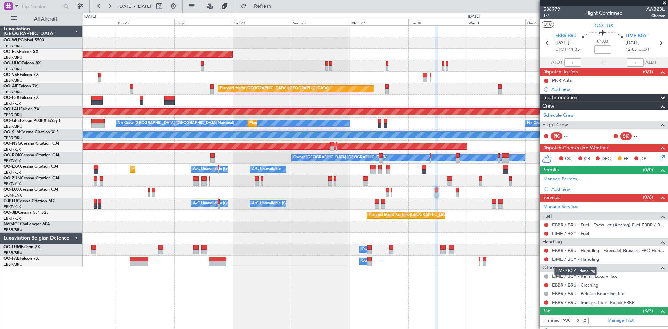
click at [592, 259] on link "LIME / BGY - Handling" at bounding box center [575, 259] width 47 height 6
click at [590, 260] on link "LIME / BGY - Handling" at bounding box center [575, 259] width 47 height 6
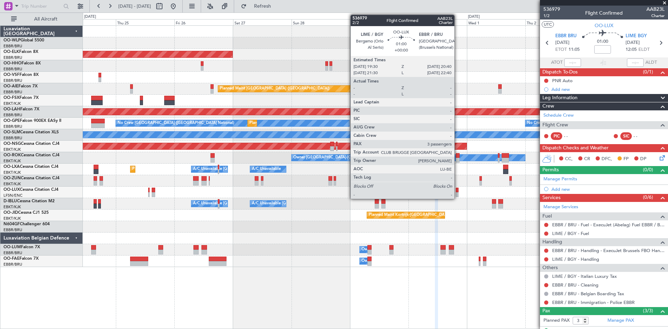
click at [458, 193] on div at bounding box center [457, 194] width 3 height 5
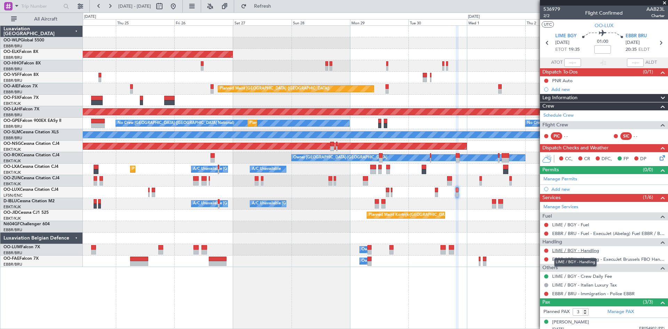
click at [592, 250] on link "LIME / BGY - Handling" at bounding box center [575, 250] width 47 height 6
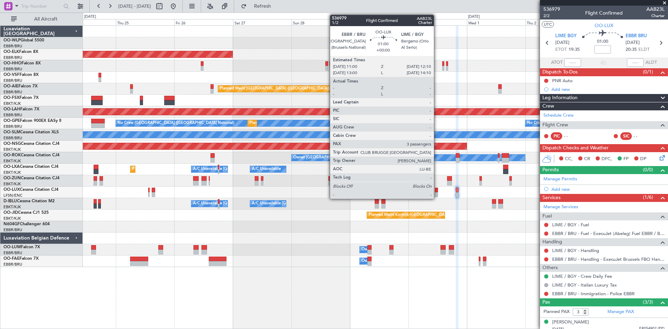
click at [437, 191] on div at bounding box center [436, 190] width 3 height 5
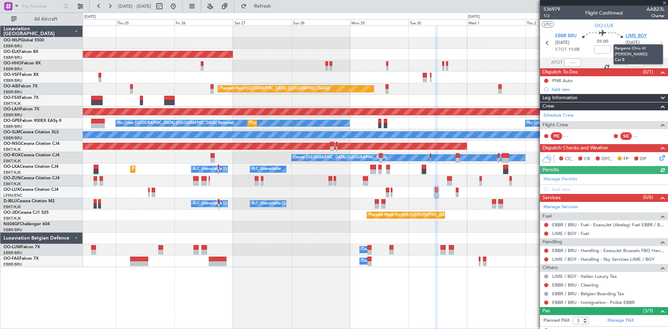
click at [634, 34] on span "LIME BGY" at bounding box center [636, 36] width 21 height 7
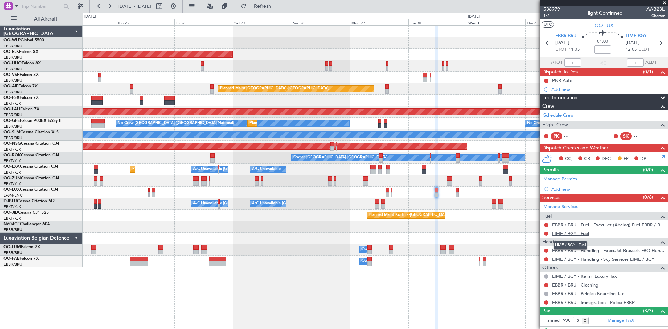
click at [589, 231] on link "LIME / BGY - Fuel" at bounding box center [570, 233] width 37 height 6
click at [562, 188] on div "Add new" at bounding box center [604, 189] width 107 height 6
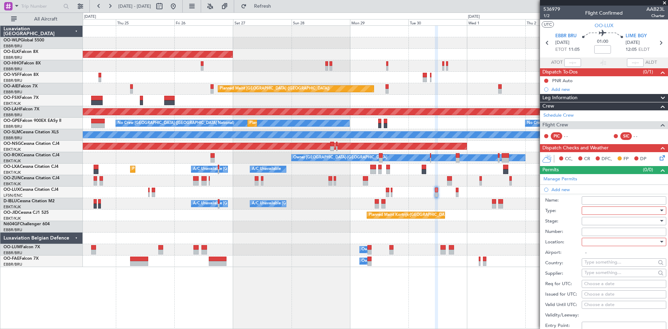
click at [621, 212] on div at bounding box center [622, 210] width 74 height 10
click at [601, 278] on span "Slot" at bounding box center [621, 276] width 73 height 10
click at [605, 222] on div at bounding box center [622, 221] width 74 height 10
click at [604, 249] on span "Not Requested" at bounding box center [621, 245] width 73 height 10
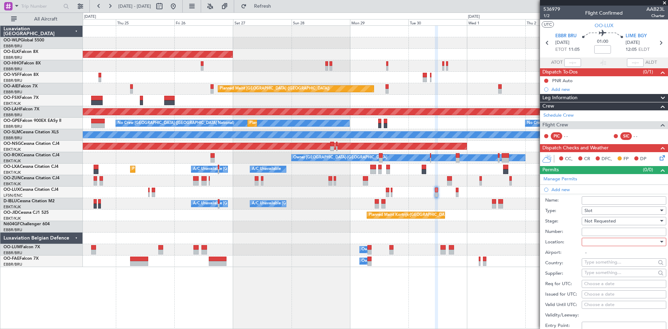
click at [626, 245] on div at bounding box center [622, 242] width 74 height 10
click at [606, 257] on span "Departure" at bounding box center [621, 256] width 73 height 10
type input "EBBR / BRU"
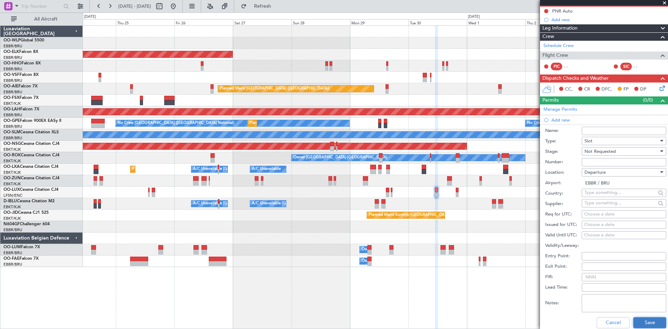
click at [641, 324] on button "Save" at bounding box center [649, 322] width 33 height 11
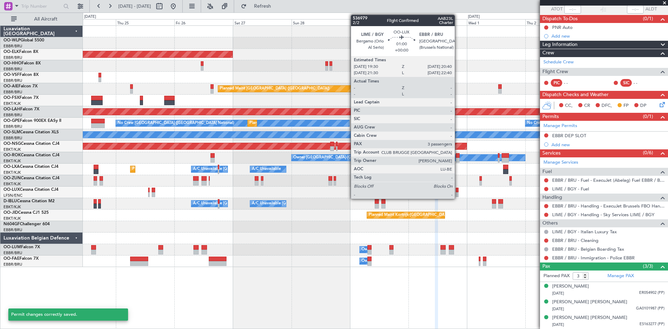
scroll to position [53, 0]
click at [458, 194] on div at bounding box center [457, 194] width 3 height 5
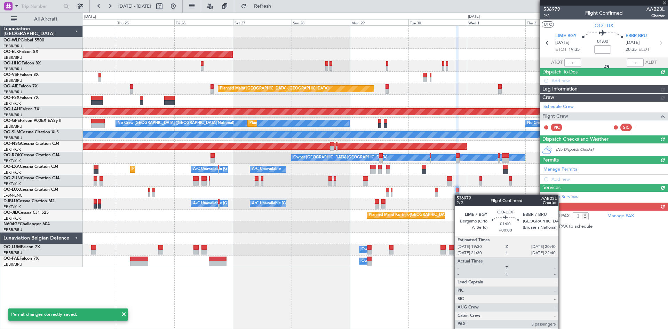
scroll to position [0, 0]
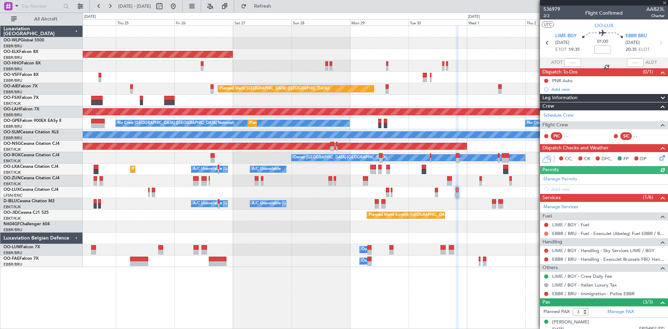
click at [546, 235] on mat-tooltip-component "Not Requested" at bounding box center [546, 244] width 39 height 18
click at [546, 234] on button at bounding box center [546, 233] width 4 height 4
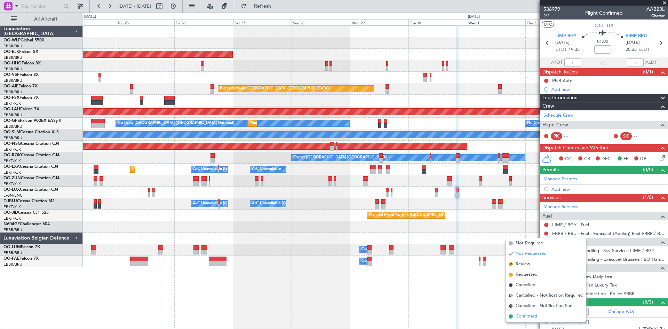
click at [530, 313] on span "Confirmed" at bounding box center [527, 316] width 22 height 7
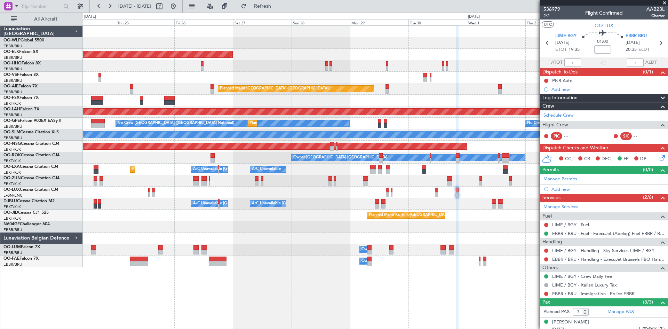
click at [587, 228] on div "LIME / BGY - Fuel" at bounding box center [604, 224] width 128 height 9
click at [586, 226] on link "LIME / BGY - Fuel" at bounding box center [570, 225] width 37 height 6
click at [277, 4] on span "Refresh" at bounding box center [262, 6] width 29 height 5
click at [564, 189] on div "Add new" at bounding box center [604, 189] width 107 height 6
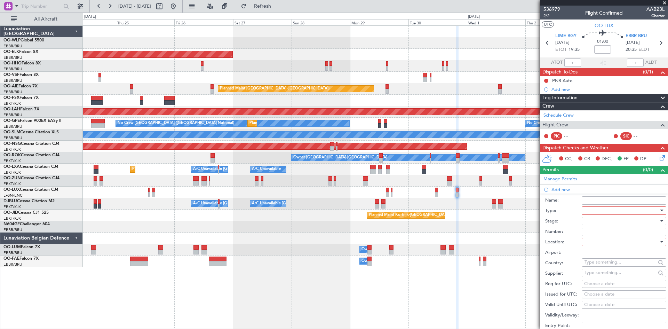
click at [596, 211] on div at bounding box center [622, 210] width 74 height 10
drag, startPoint x: 598, startPoint y: 279, endPoint x: 598, endPoint y: 274, distance: 4.9
click at [598, 278] on span "Slot" at bounding box center [621, 276] width 73 height 10
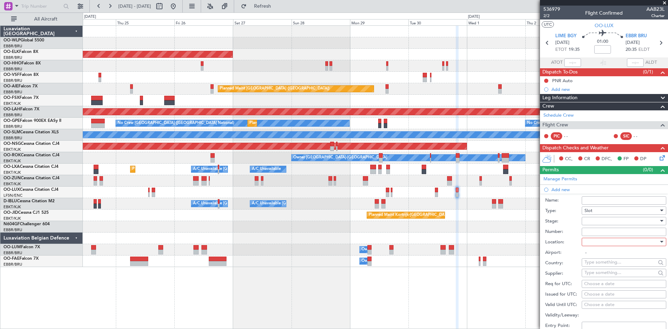
click at [599, 229] on input "Number:" at bounding box center [624, 232] width 85 height 8
click at [599, 224] on div at bounding box center [622, 221] width 74 height 10
click at [604, 245] on span "Not Requested" at bounding box center [621, 245] width 73 height 10
click at [602, 243] on div at bounding box center [622, 242] width 74 height 10
click at [593, 277] on span "Arrival" at bounding box center [621, 276] width 73 height 10
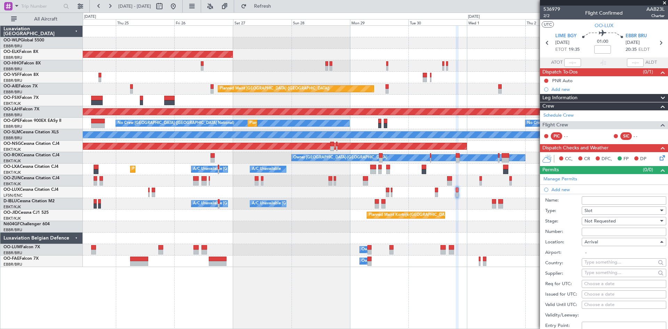
type input "EBBR / BRU"
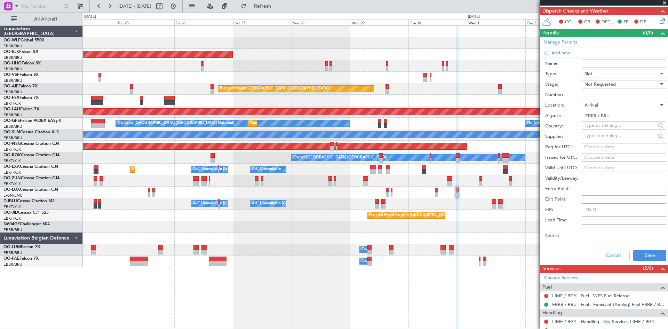
scroll to position [139, 0]
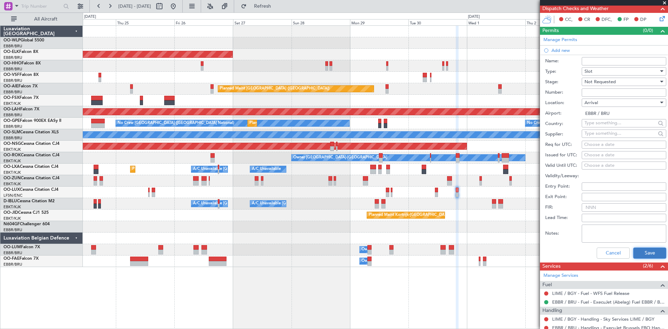
click at [642, 253] on button "Save" at bounding box center [649, 252] width 33 height 11
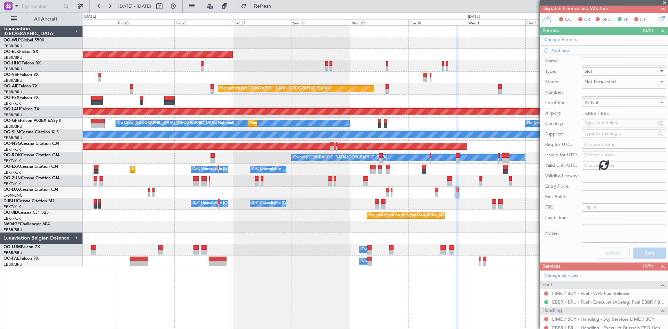
scroll to position [44, 0]
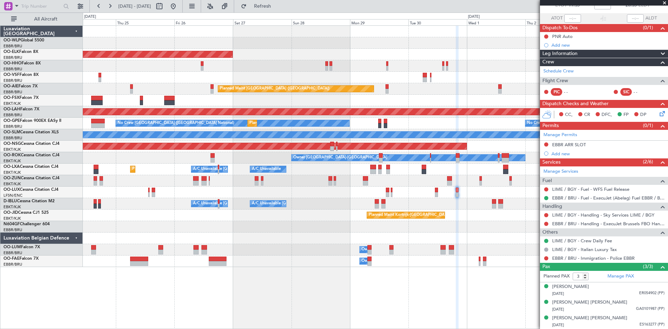
click at [438, 193] on div at bounding box center [436, 194] width 3 height 5
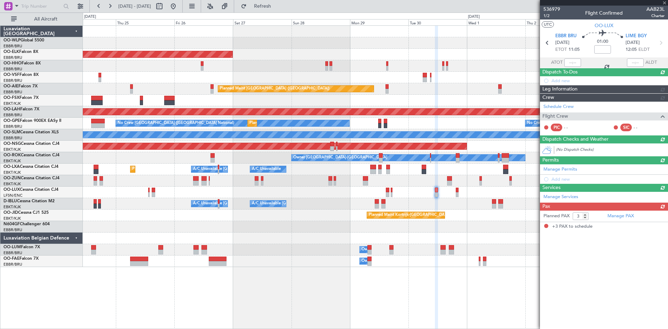
scroll to position [0, 0]
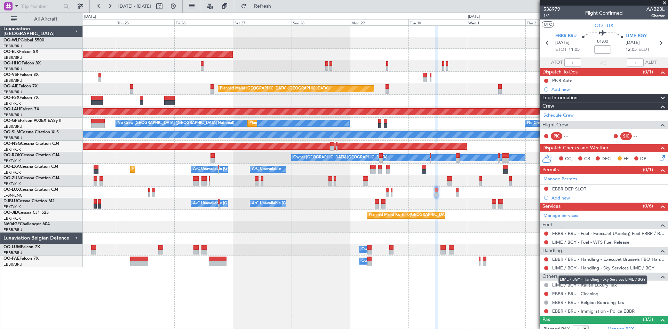
click at [610, 267] on link "LIME / BGY - Handling - Sky Services LIME / BGY" at bounding box center [603, 268] width 102 height 6
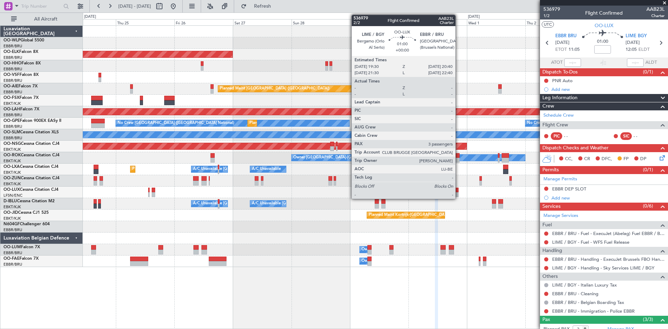
click at [459, 193] on div at bounding box center [457, 194] width 3 height 5
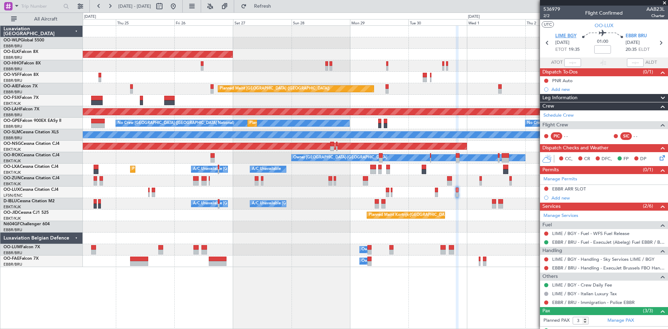
click at [556, 35] on span "LIME BGY" at bounding box center [565, 36] width 21 height 7
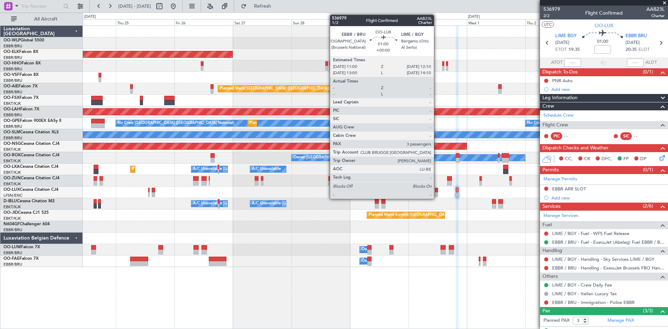
click at [437, 194] on div at bounding box center [436, 194] width 3 height 5
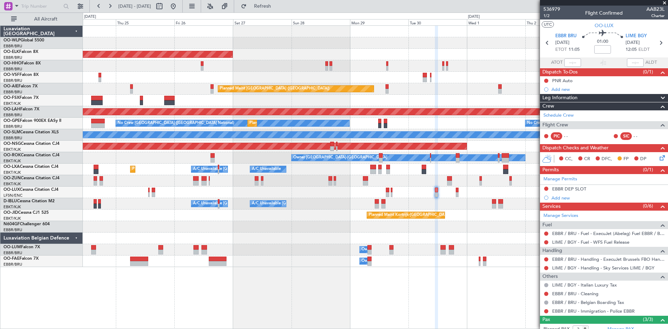
click at [658, 159] on icon at bounding box center [661, 157] width 6 height 6
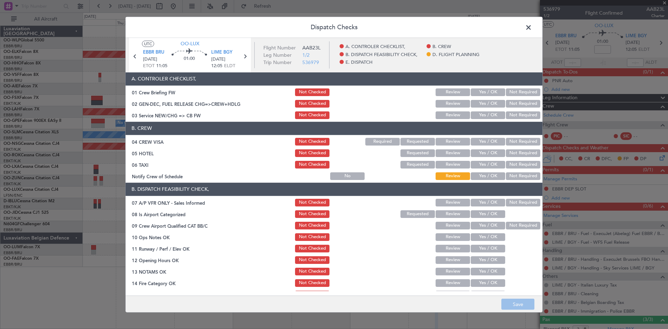
click at [476, 139] on button "Yes / OK" at bounding box center [488, 142] width 34 height 8
click at [485, 177] on button "Yes / OK" at bounding box center [488, 176] width 34 height 8
click at [512, 155] on button "Not Required" at bounding box center [523, 153] width 34 height 8
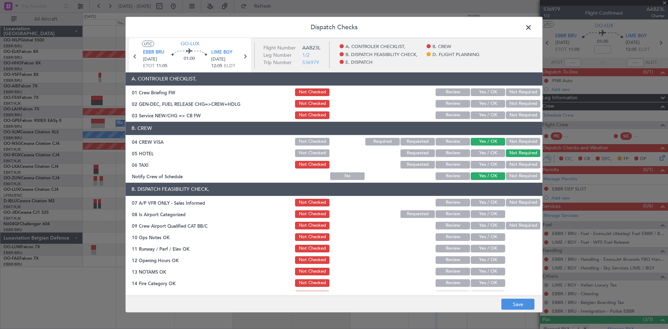
click at [510, 161] on button "Not Required" at bounding box center [523, 165] width 34 height 8
click at [508, 201] on button "Not Required" at bounding box center [523, 203] width 34 height 8
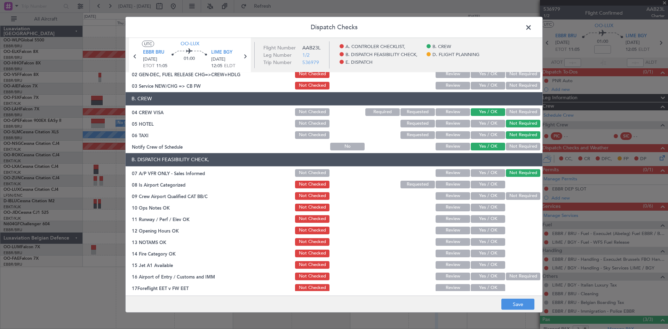
scroll to position [70, 0]
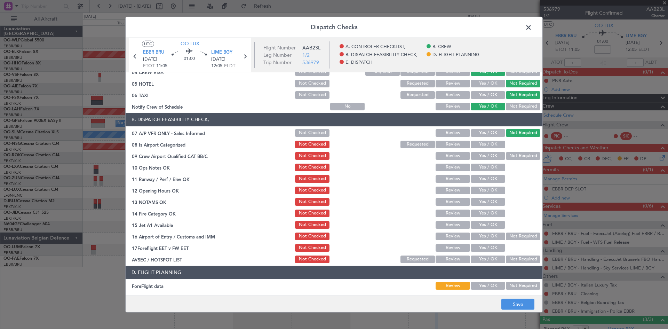
click at [485, 147] on button "Yes / OK" at bounding box center [488, 145] width 34 height 8
click at [508, 154] on button "Not Required" at bounding box center [523, 156] width 34 height 8
click at [487, 169] on button "Yes / OK" at bounding box center [488, 168] width 34 height 8
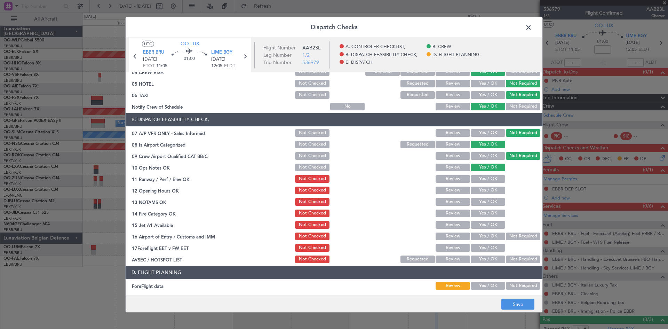
click at [483, 178] on button "Yes / OK" at bounding box center [488, 179] width 34 height 8
click at [484, 192] on button "Yes / OK" at bounding box center [488, 190] width 34 height 8
click at [483, 200] on button "Yes / OK" at bounding box center [488, 202] width 34 height 8
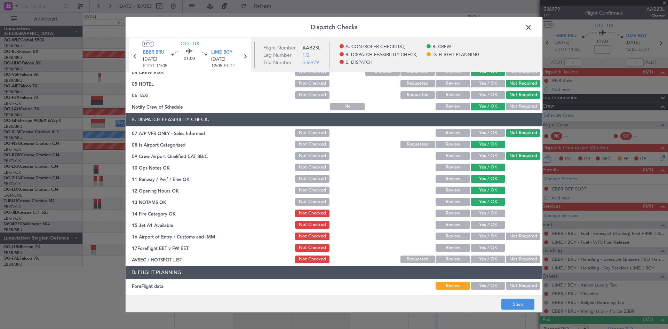
click at [482, 208] on div "Yes / OK" at bounding box center [487, 213] width 35 height 10
click at [482, 215] on button "Yes / OK" at bounding box center [488, 213] width 34 height 8
click at [480, 225] on button "Yes / OK" at bounding box center [488, 225] width 34 height 8
click at [510, 235] on button "Not Required" at bounding box center [523, 236] width 34 height 8
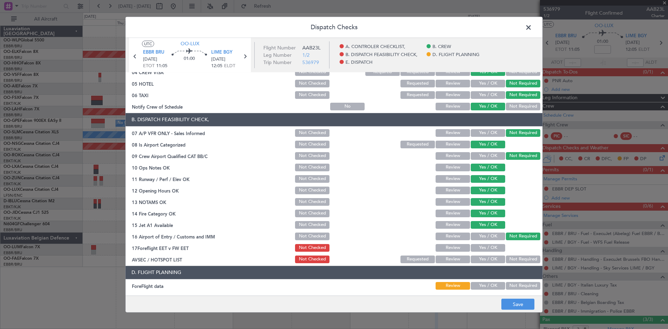
click at [478, 243] on div "Yes / OK" at bounding box center [487, 248] width 35 height 10
click at [479, 246] on button "Yes / OK" at bounding box center [488, 248] width 34 height 8
click at [511, 257] on button "Not Required" at bounding box center [523, 259] width 34 height 8
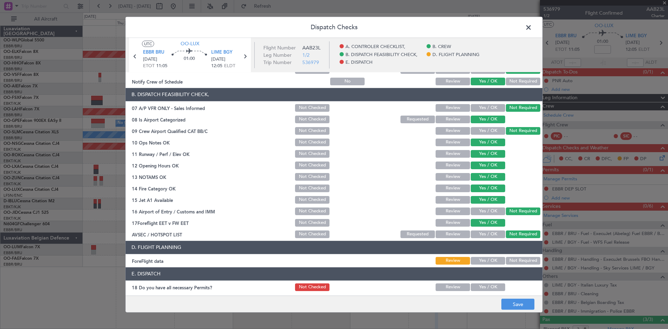
scroll to position [104, 0]
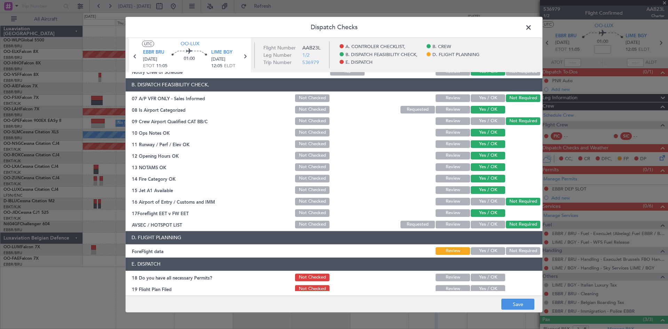
click at [457, 225] on button "Review" at bounding box center [453, 225] width 34 height 8
click at [459, 213] on button "Review" at bounding box center [453, 213] width 34 height 8
click at [506, 226] on button "Not Required" at bounding box center [523, 225] width 34 height 8
click at [510, 303] on button "Save" at bounding box center [517, 304] width 33 height 11
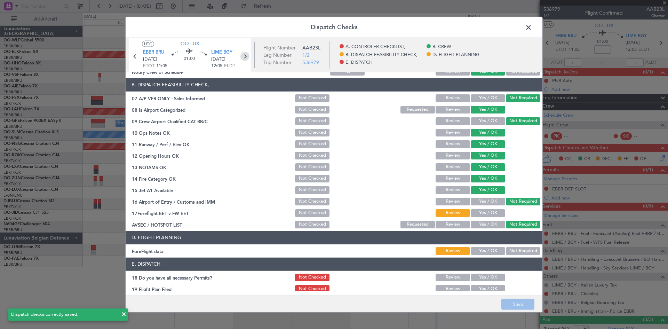
click at [244, 55] on icon at bounding box center [244, 55] width 9 height 9
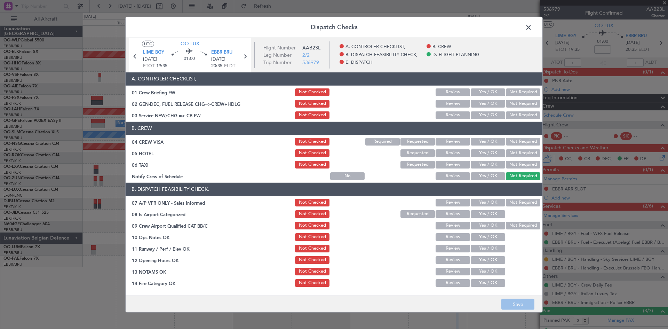
click at [478, 143] on button "Yes / OK" at bounding box center [488, 142] width 34 height 8
click at [478, 180] on button "Yes / OK" at bounding box center [488, 176] width 34 height 8
click at [507, 154] on button "Not Required" at bounding box center [523, 153] width 34 height 8
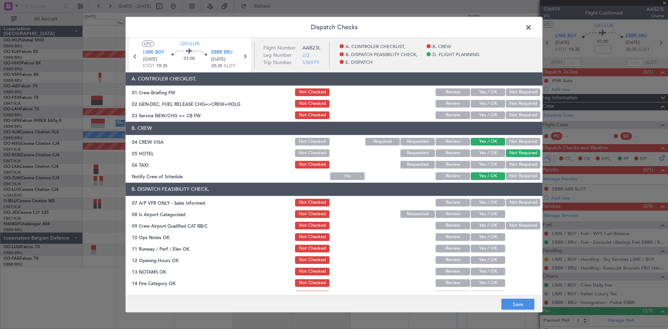
click at [506, 164] on button "Not Required" at bounding box center [523, 165] width 34 height 8
drag, startPoint x: 503, startPoint y: 200, endPoint x: 506, endPoint y: 205, distance: 4.7
click at [506, 200] on button "Not Required" at bounding box center [523, 203] width 34 height 8
click at [506, 223] on button "Not Required" at bounding box center [523, 226] width 34 height 8
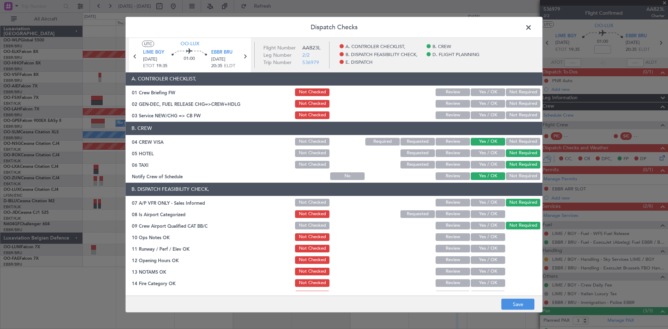
click at [486, 211] on button "Yes / OK" at bounding box center [488, 214] width 34 height 8
click at [487, 236] on button "Yes / OK" at bounding box center [488, 237] width 34 height 8
click at [484, 250] on button "Yes / OK" at bounding box center [488, 249] width 34 height 8
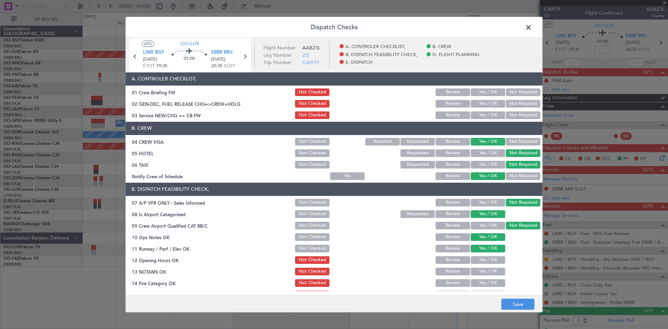
scroll to position [35, 0]
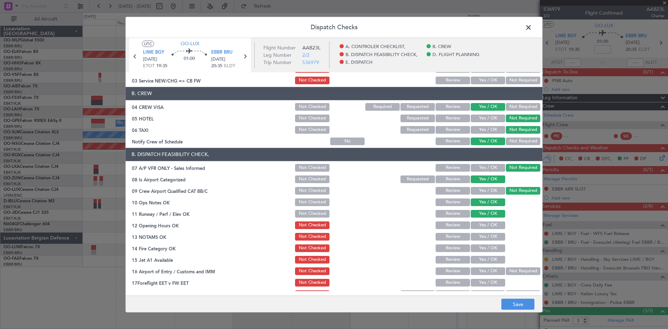
click at [480, 219] on section "B. DISPATCH FEASIBILITY CHECK, 07 A/P VFR ONLY - Sales Informed Not Checked Rev…" at bounding box center [334, 223] width 417 height 151
click at [481, 226] on button "Yes / OK" at bounding box center [488, 225] width 34 height 8
click at [483, 240] on div "Yes / OK" at bounding box center [487, 237] width 35 height 10
click at [483, 236] on button "Yes / OK" at bounding box center [488, 237] width 34 height 8
click at [483, 244] on button "Yes / OK" at bounding box center [488, 248] width 34 height 8
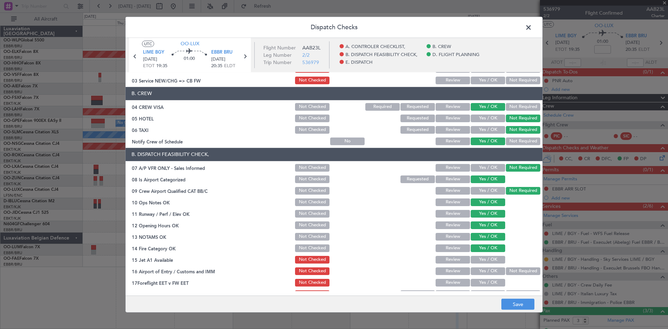
click at [482, 253] on section "B. DISPATCH FEASIBILITY CHECK, 07 A/P VFR ONLY - Sales Informed Not Checked Rev…" at bounding box center [334, 223] width 417 height 151
click at [483, 260] on button "Yes / OK" at bounding box center [488, 260] width 34 height 8
click at [506, 268] on button "Not Required" at bounding box center [523, 271] width 34 height 8
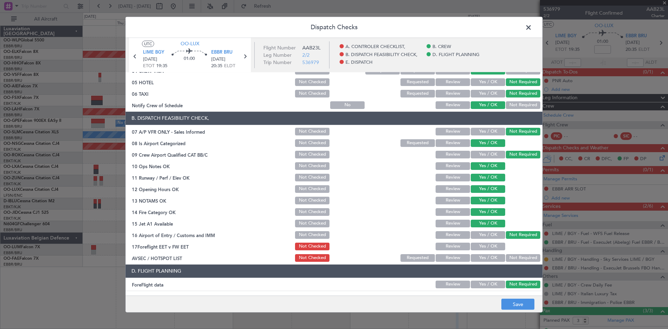
scroll to position [104, 0]
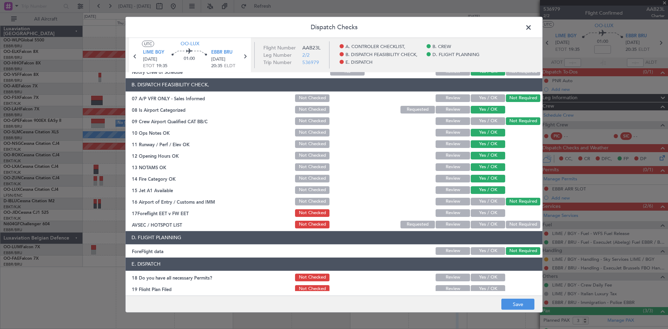
click at [456, 212] on button "Review" at bounding box center [453, 213] width 34 height 8
click at [506, 221] on button "Not Required" at bounding box center [523, 225] width 34 height 8
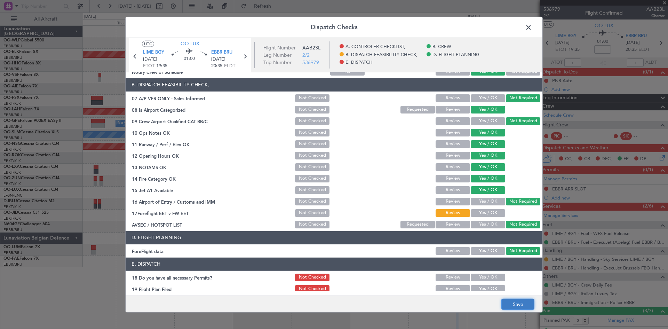
click at [521, 307] on button "Save" at bounding box center [517, 304] width 33 height 11
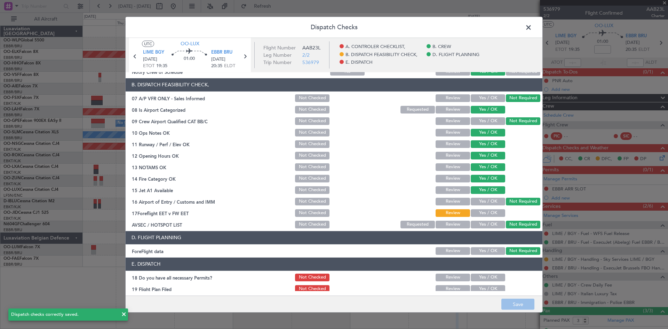
click at [532, 30] on span at bounding box center [532, 29] width 0 height 14
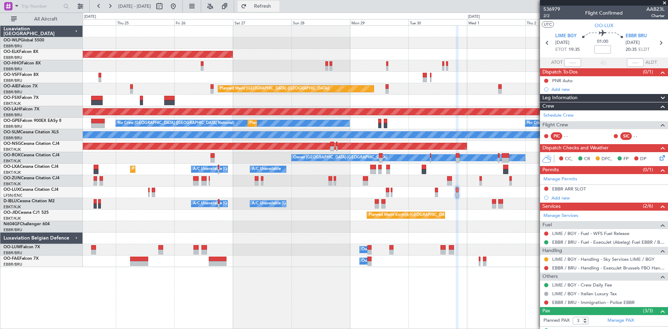
click at [279, 3] on button "Refresh" at bounding box center [259, 6] width 42 height 11
click at [179, 7] on button at bounding box center [173, 6] width 11 height 11
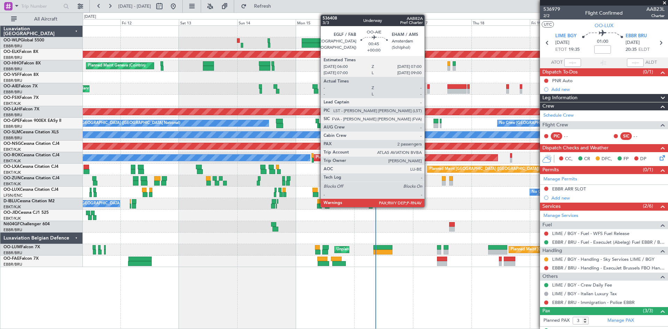
click at [428, 87] on div at bounding box center [428, 86] width 3 height 5
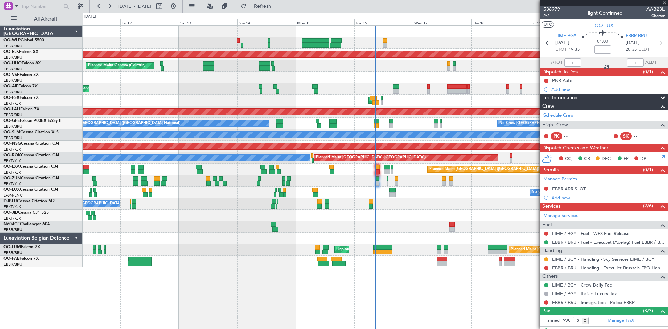
type input "2"
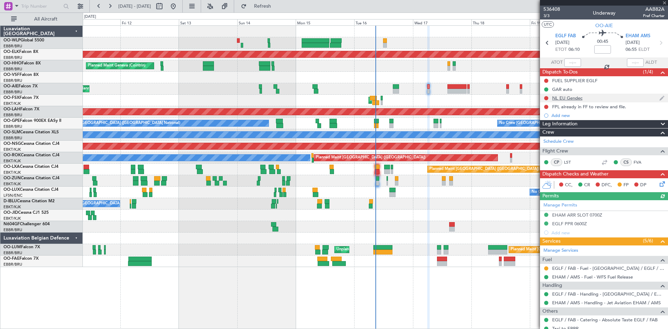
click at [574, 101] on div "NL EU Gendec" at bounding box center [604, 98] width 128 height 9
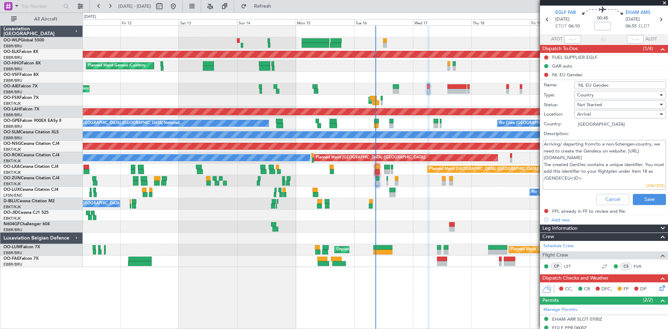
scroll to position [35, 0]
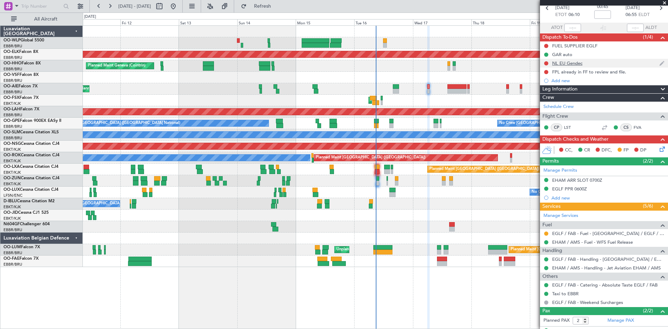
click at [572, 63] on div "NL EU Gendec" at bounding box center [567, 63] width 30 height 6
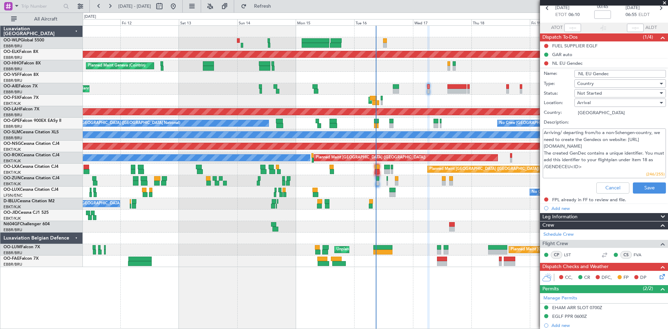
click at [575, 148] on textarea "Arriving/ departing from/to a non-Schengen-country, we need to create the Gende…" at bounding box center [604, 153] width 123 height 50
drag, startPoint x: 575, startPoint y: 148, endPoint x: 581, endPoint y: 145, distance: 5.9
click at [581, 145] on textarea "Arriving/ departing from/to a non-Schengen-country, we need to create the Gende…" at bounding box center [604, 153] width 123 height 50
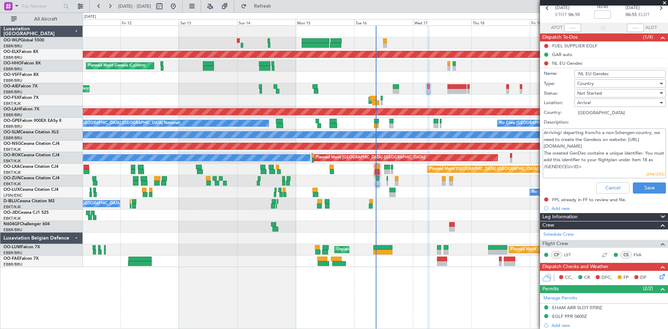
click at [614, 144] on textarea "Arriving/ departing from/to a non-Schengen-country, we need to create the Gende…" at bounding box center [604, 153] width 123 height 50
drag, startPoint x: 587, startPoint y: 143, endPoint x: 542, endPoint y: 145, distance: 45.6
click at [542, 145] on div "Arriving/ departing from/to a non-Schengen-country, we need to create the Gende…" at bounding box center [603, 153] width 135 height 53
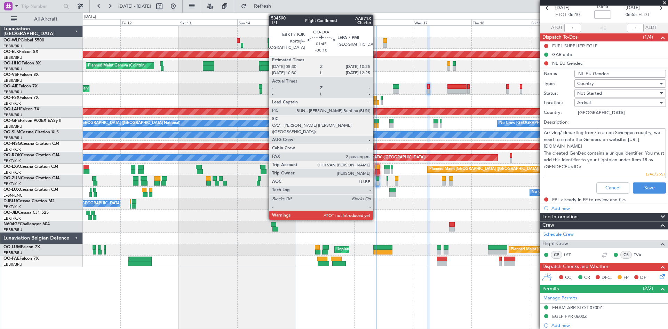
click at [376, 168] on div at bounding box center [377, 167] width 5 height 5
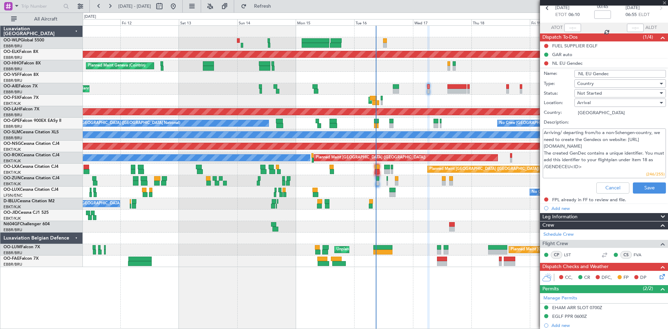
type input "-00:10"
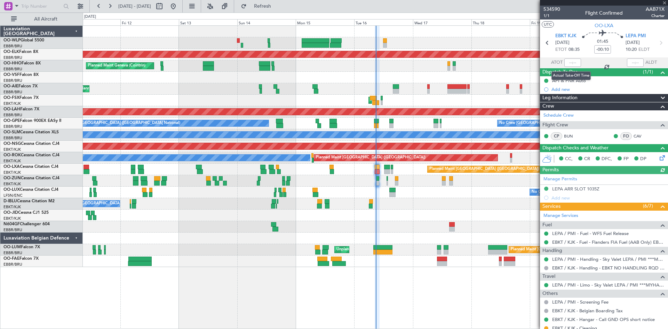
click at [565, 63] on div at bounding box center [572, 62] width 17 height 8
click at [565, 63] on input "text" at bounding box center [572, 62] width 17 height 8
type input "08:51"
click at [279, 11] on button "Refresh" at bounding box center [259, 6] width 42 height 11
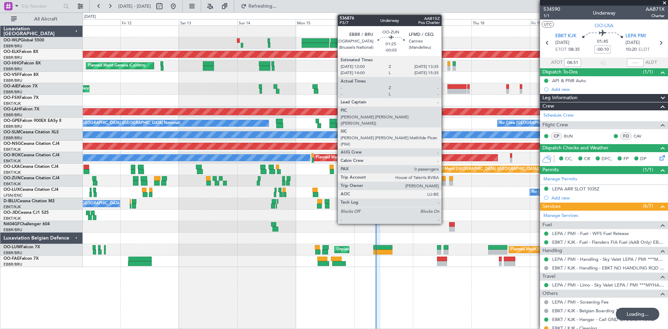
click at [445, 179] on div at bounding box center [444, 178] width 4 height 5
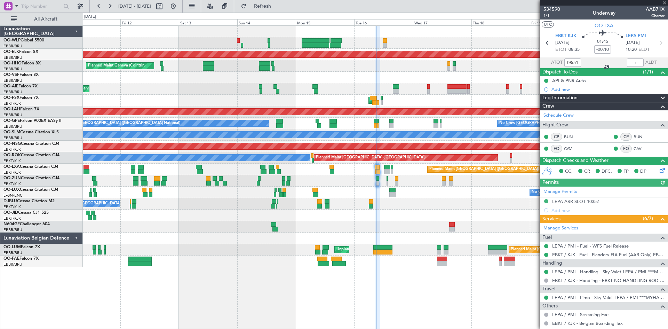
type input "-00:05"
type input "0"
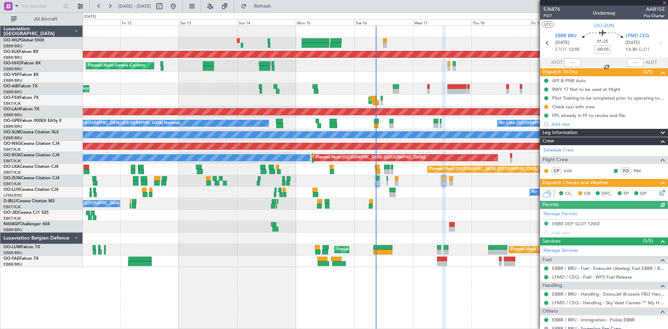
scroll to position [23, 0]
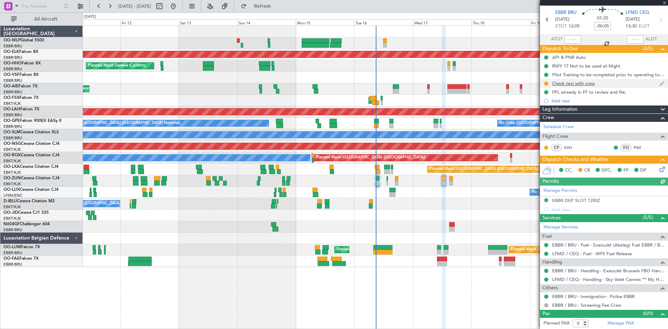
click at [575, 86] on div "Check taxi with crew" at bounding box center [604, 83] width 128 height 9
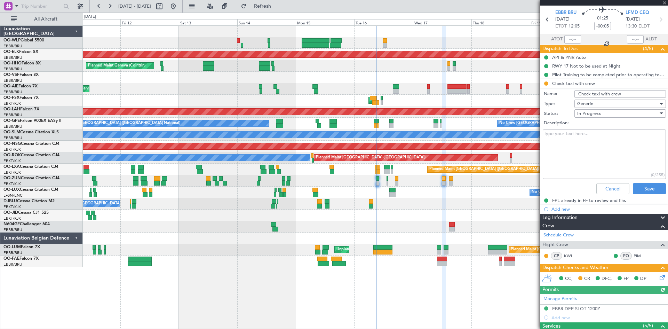
click at [587, 142] on textarea "Description:" at bounding box center [604, 154] width 123 height 50
click at [609, 189] on button "Cancel" at bounding box center [612, 188] width 33 height 11
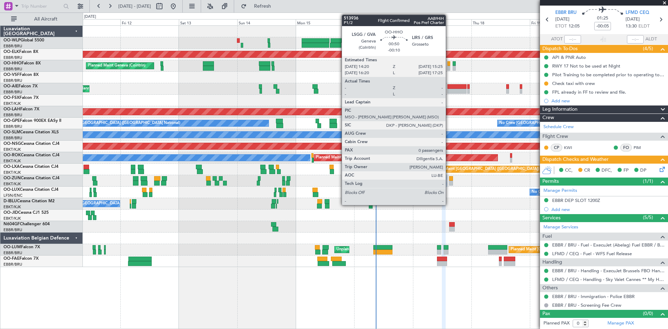
click at [449, 65] on div at bounding box center [448, 63] width 3 height 5
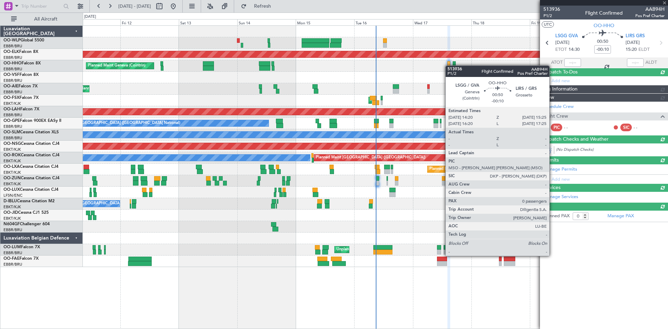
scroll to position [0, 0]
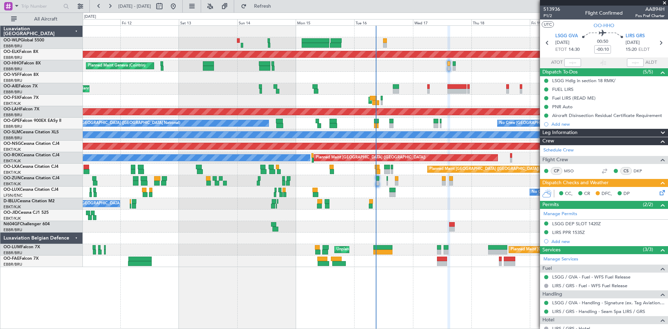
click at [658, 193] on icon at bounding box center [661, 192] width 6 height 6
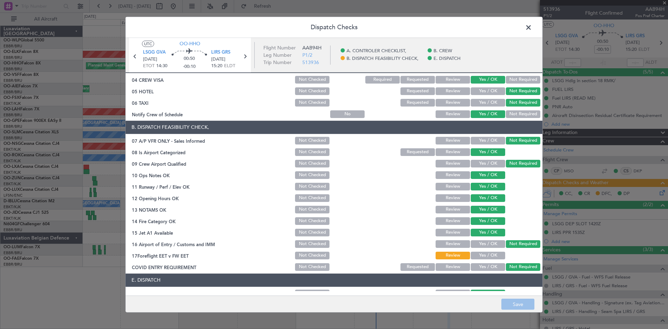
scroll to position [105, 0]
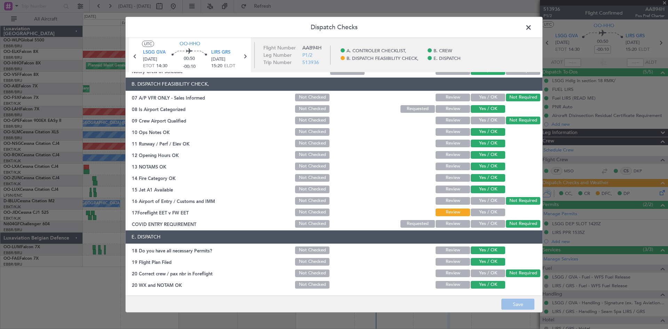
click at [484, 206] on section "B. DISPATCH FEASIBILITY CHECK, 07 A/P VFR ONLY - Sales Informed Not Checked Rev…" at bounding box center [334, 153] width 417 height 151
click at [487, 214] on button "Yes / OK" at bounding box center [488, 212] width 34 height 8
click at [518, 302] on button "Save" at bounding box center [517, 304] width 33 height 11
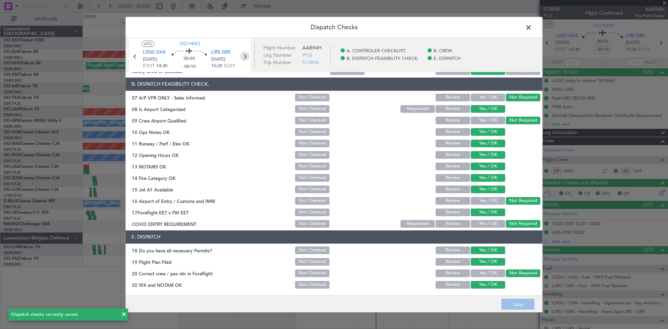
click at [246, 56] on icon at bounding box center [244, 55] width 9 height 9
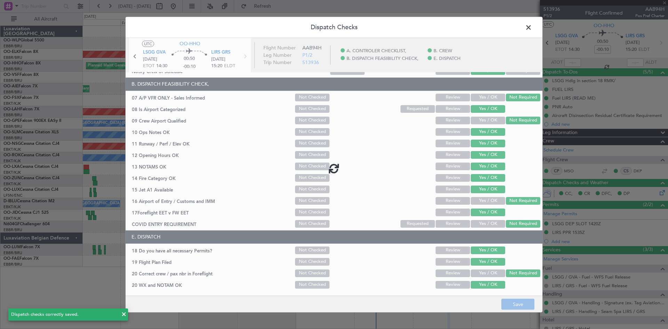
type input "+00:05"
type input "1"
type input "+00:05"
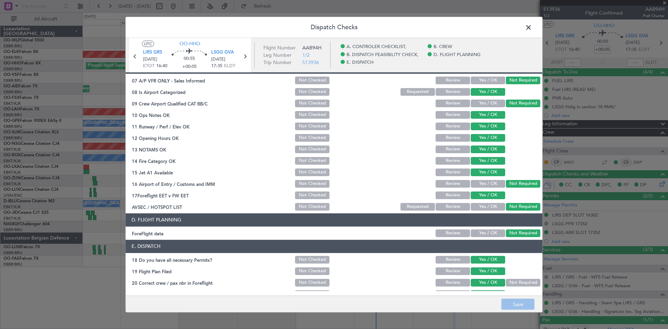
scroll to position [132, 0]
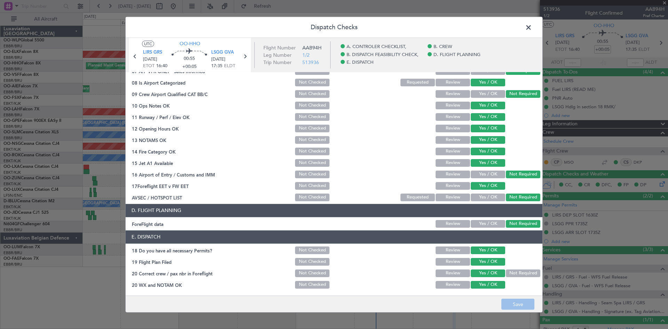
click at [532, 25] on span at bounding box center [532, 29] width 0 height 14
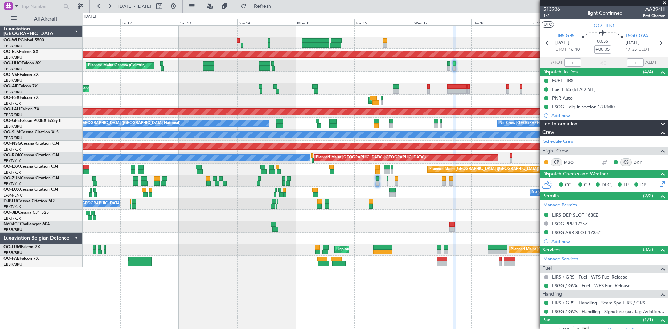
click at [663, 4] on span at bounding box center [664, 3] width 7 height 6
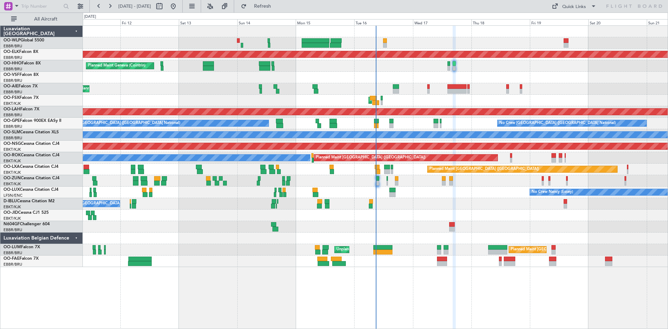
type input "0"
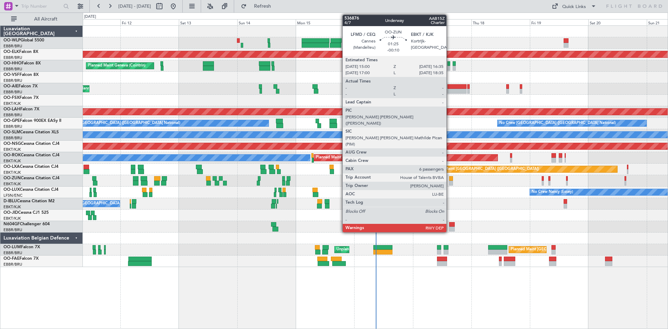
click at [450, 183] on div at bounding box center [451, 183] width 4 height 5
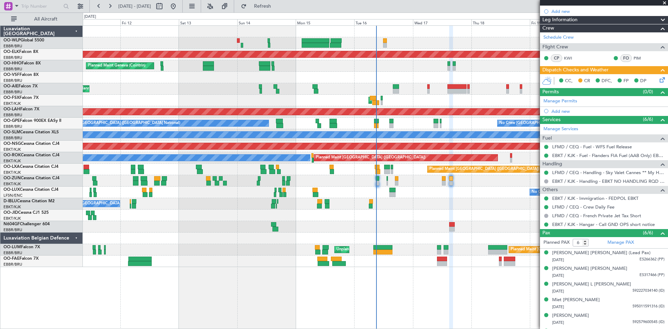
scroll to position [100, 0]
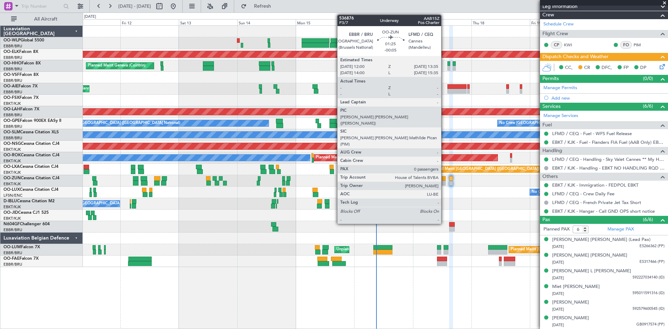
click at [444, 182] on div at bounding box center [444, 183] width 4 height 5
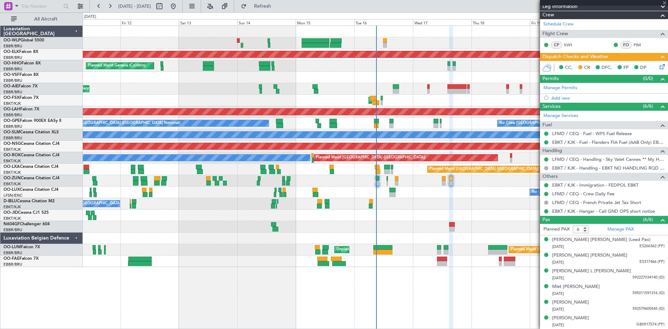
type input "-00:05"
type input "0"
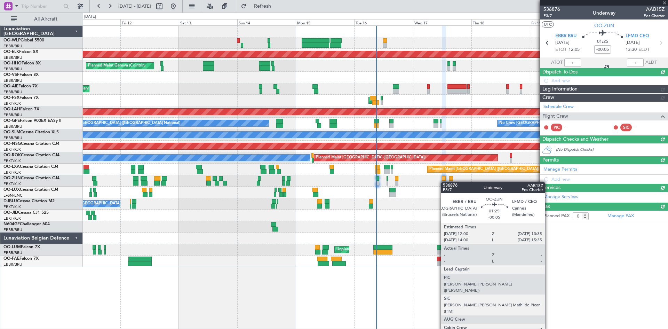
scroll to position [0, 0]
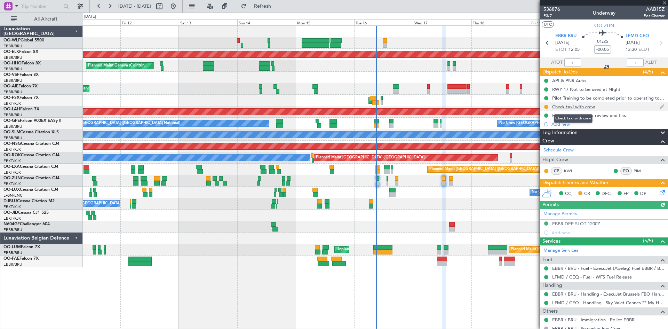
click at [571, 107] on div "Check taxi with crew" at bounding box center [573, 107] width 43 height 6
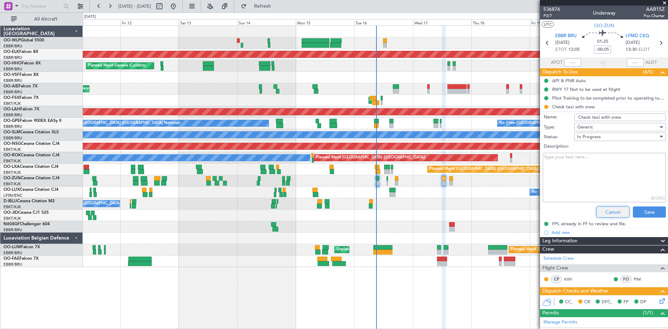
click at [608, 215] on button "Cancel" at bounding box center [612, 211] width 33 height 11
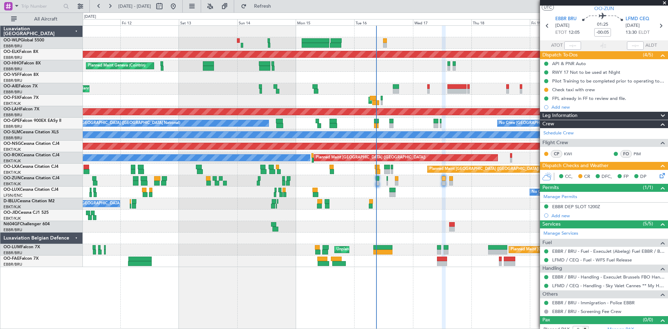
scroll to position [23, 0]
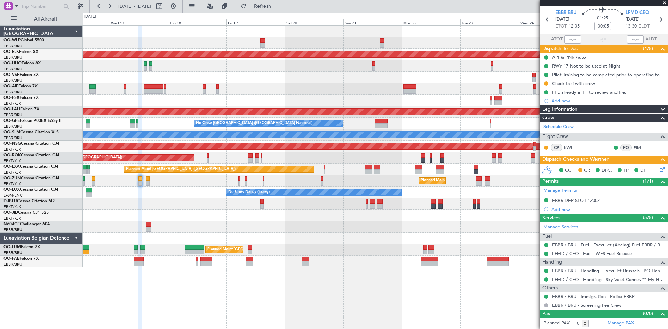
click at [205, 237] on div "Planned Maint Kortrijk-Wevelgem Planned Maint London (Farnborough) AOG Maint Ko…" at bounding box center [375, 146] width 585 height 241
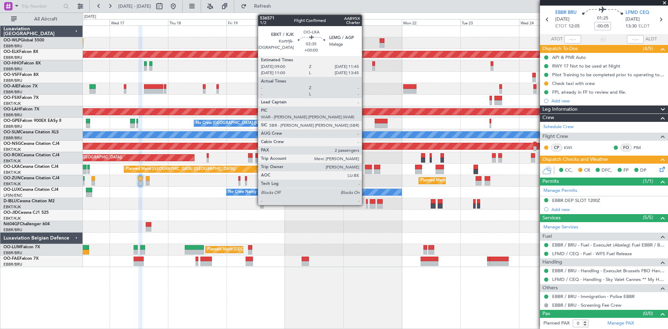
click at [367, 172] on div at bounding box center [368, 171] width 7 height 5
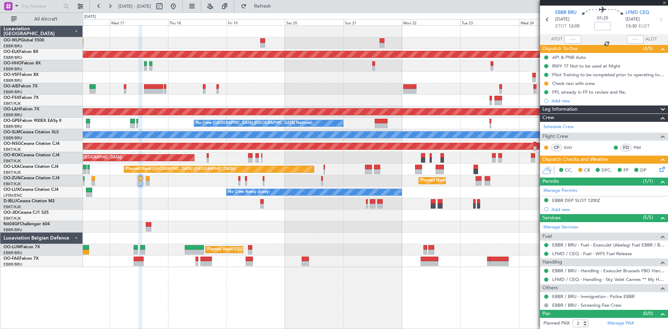
scroll to position [0, 0]
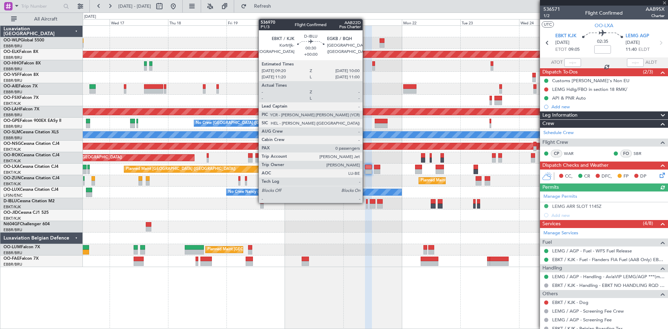
click at [366, 202] on div at bounding box center [367, 201] width 2 height 5
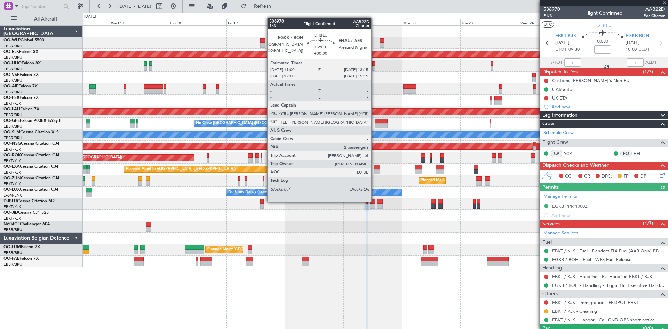
click at [374, 201] on div at bounding box center [373, 201] width 6 height 5
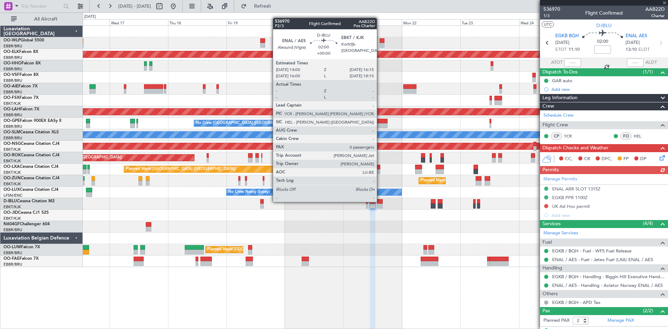
click at [380, 201] on div at bounding box center [380, 201] width 6 height 5
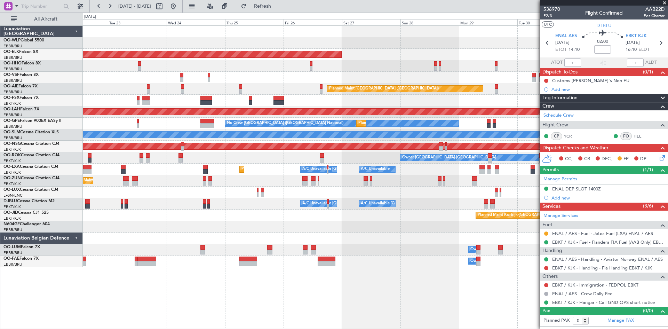
click at [370, 224] on div "Planned Maint Kortrijk-Wevelgem Planned Maint London (Farnborough) Planned Main…" at bounding box center [375, 146] width 585 height 241
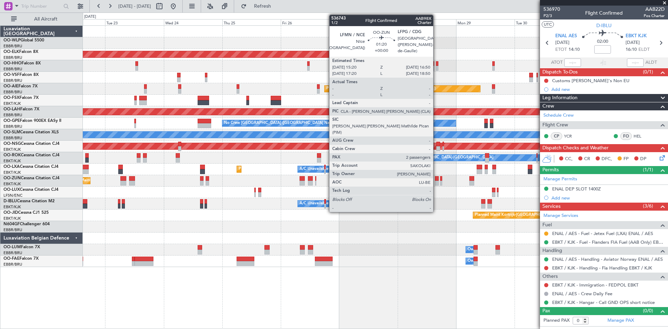
click at [436, 181] on div at bounding box center [437, 183] width 4 height 5
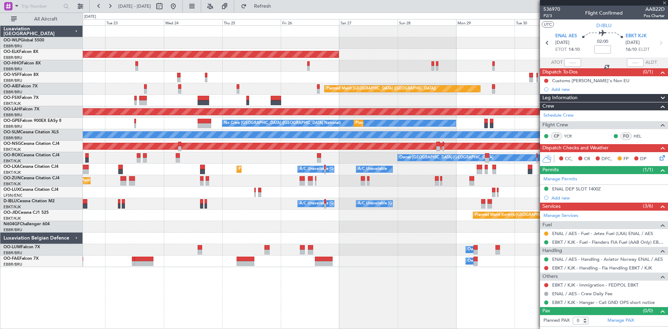
type input "2"
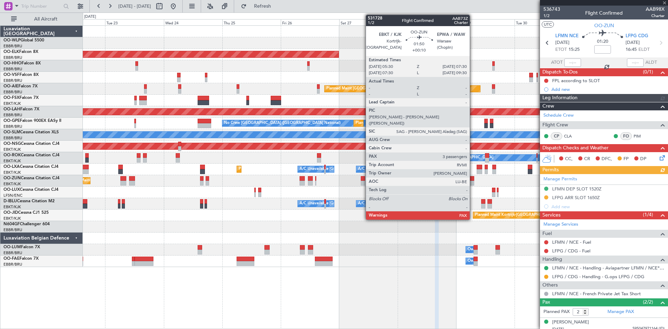
click at [473, 181] on div at bounding box center [471, 183] width 5 height 5
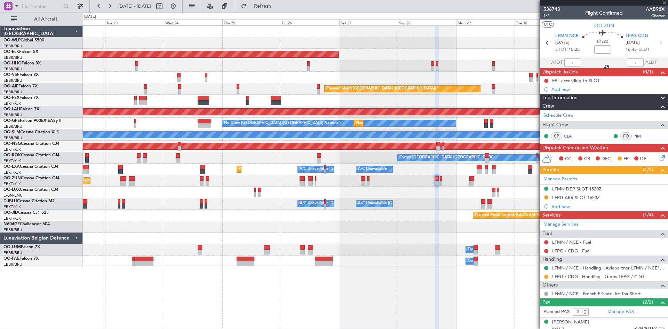
type input "+00:10"
type input "4"
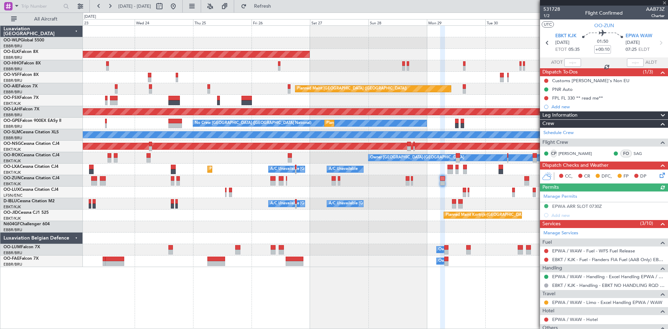
click at [471, 184] on div "Planned Maint Kortrijk-[GEOGRAPHIC_DATA]" at bounding box center [375, 180] width 585 height 11
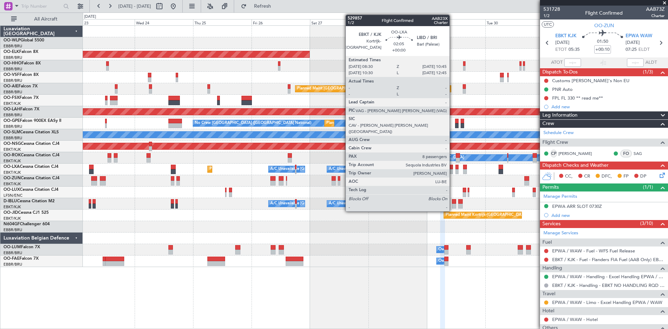
click at [453, 173] on div at bounding box center [450, 171] width 6 height 5
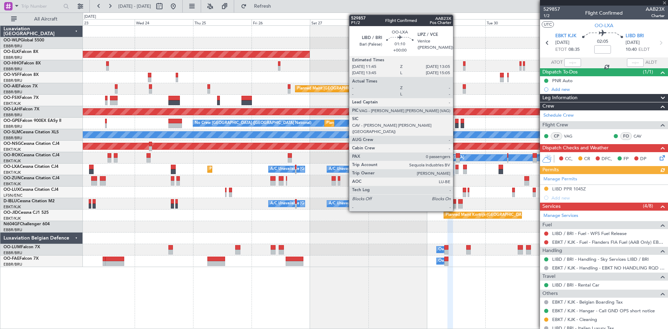
click at [456, 173] on div at bounding box center [456, 171] width 3 height 5
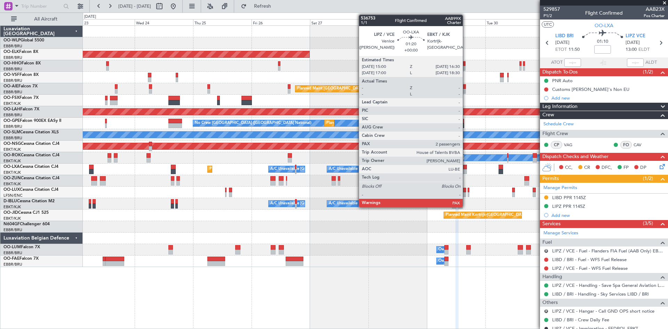
click at [466, 169] on div at bounding box center [465, 171] width 4 height 5
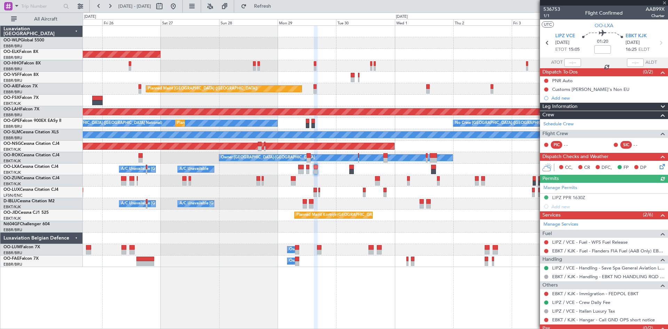
click at [333, 193] on div "Planned Maint Kortrijk-Wevelgem Planned Maint London (Farnborough) Planned Main…" at bounding box center [375, 146] width 585 height 241
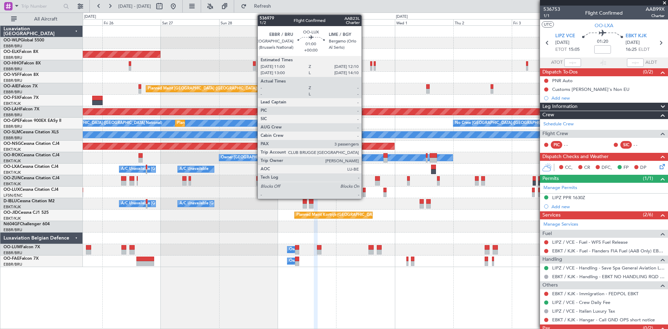
click at [365, 192] on div at bounding box center [364, 194] width 3 height 5
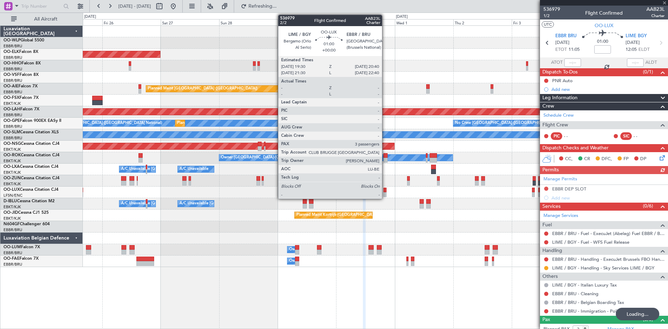
click at [385, 194] on div at bounding box center [384, 194] width 3 height 5
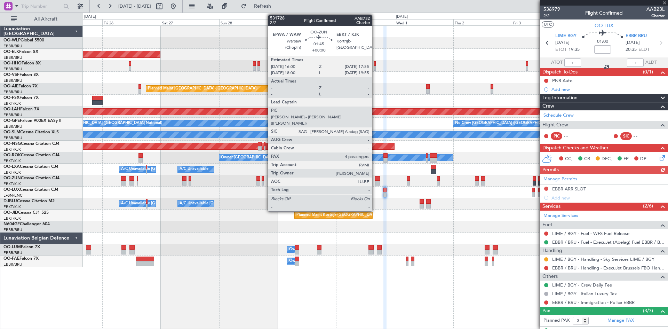
click at [375, 182] on div at bounding box center [377, 183] width 5 height 5
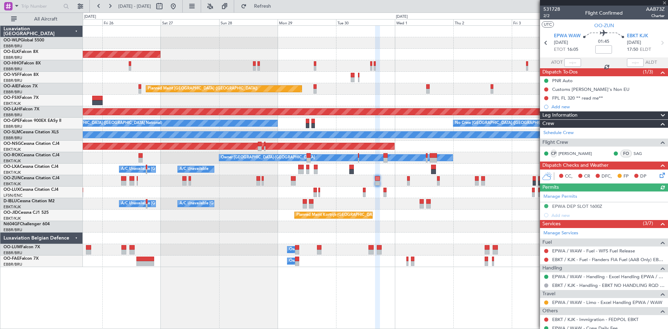
click at [349, 78] on div at bounding box center [375, 77] width 585 height 11
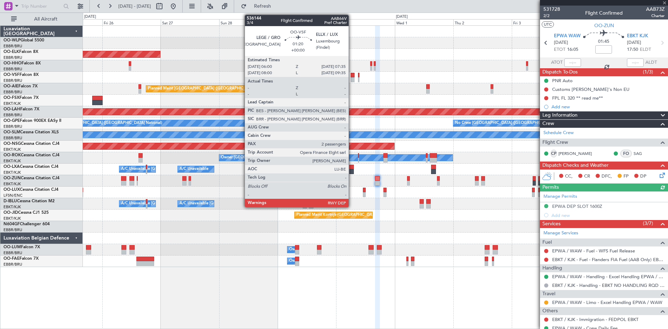
click at [352, 78] on div at bounding box center [353, 79] width 4 height 5
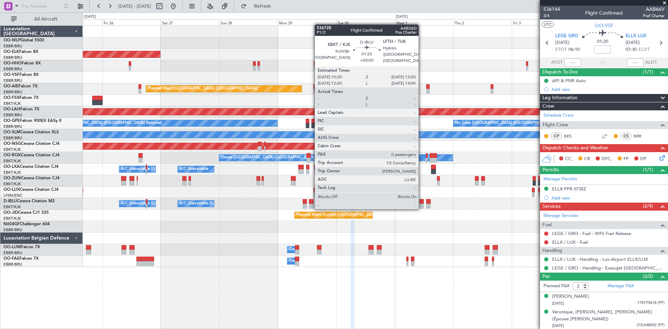
click at [422, 208] on div at bounding box center [422, 206] width 4 height 5
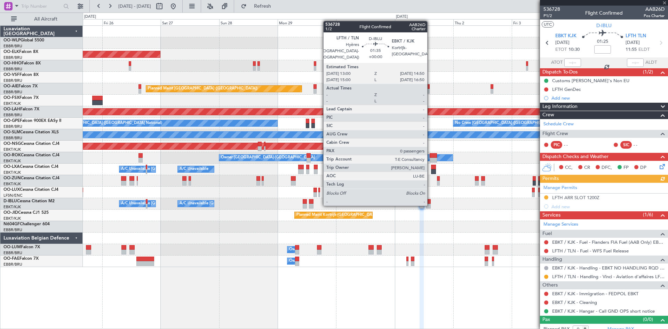
click at [430, 204] on div at bounding box center [428, 206] width 5 height 5
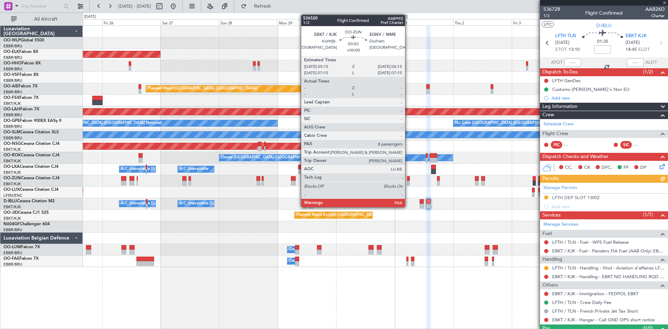
click at [408, 181] on div at bounding box center [408, 183] width 3 height 5
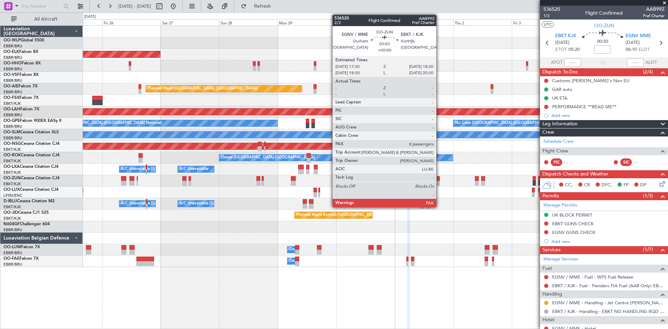
click at [439, 183] on div at bounding box center [438, 183] width 3 height 5
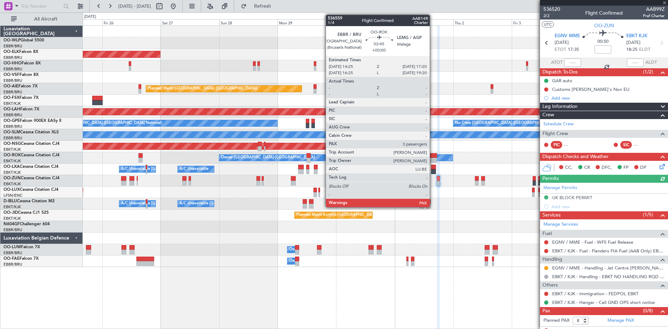
click at [433, 159] on div at bounding box center [433, 160] width 7 height 5
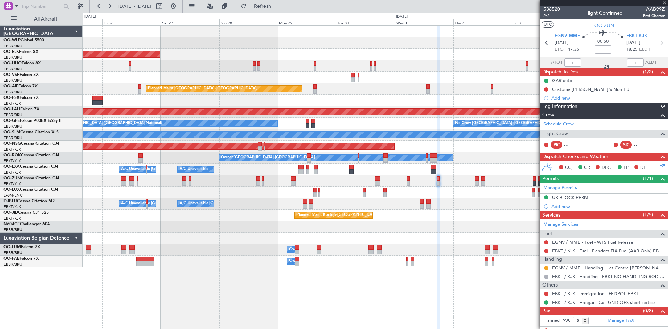
type input "3"
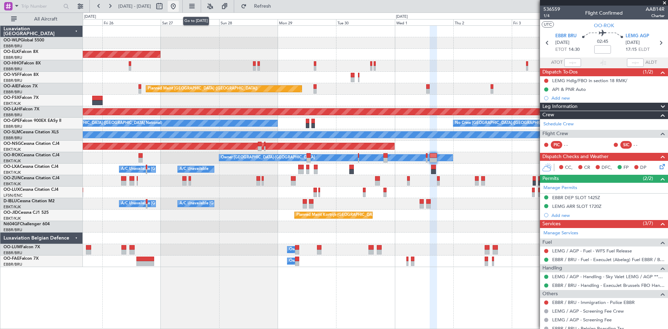
click at [179, 7] on button at bounding box center [173, 6] width 11 height 11
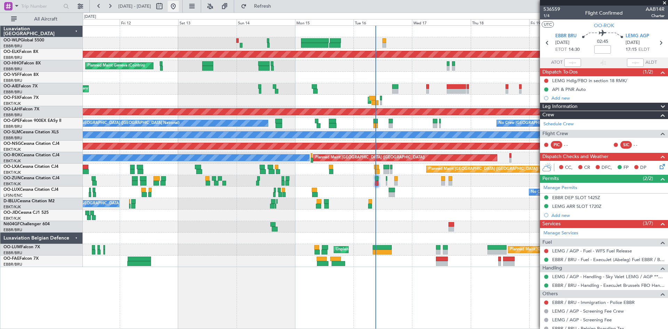
click at [179, 10] on button at bounding box center [173, 6] width 11 height 11
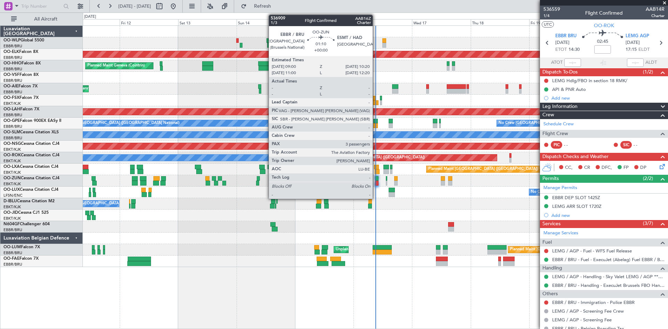
click at [376, 179] on div at bounding box center [376, 178] width 3 height 5
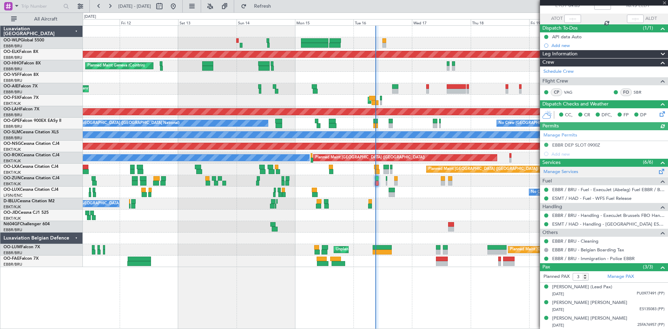
scroll to position [44, 0]
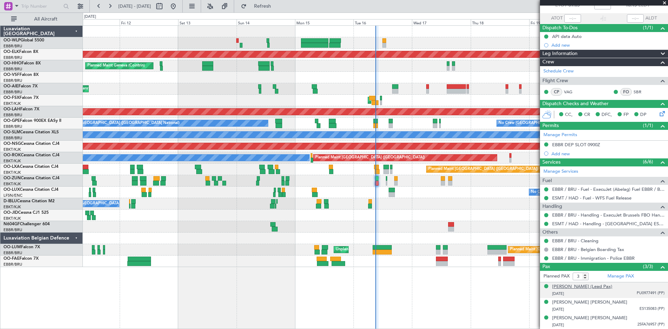
click at [604, 284] on div "Cian Karl O'Connor (Lead Pax)" at bounding box center [582, 286] width 60 height 7
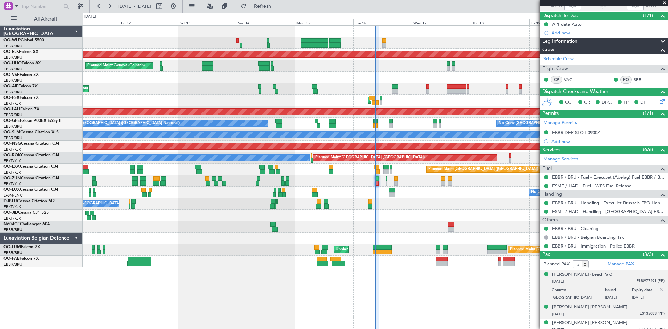
scroll to position [61, 0]
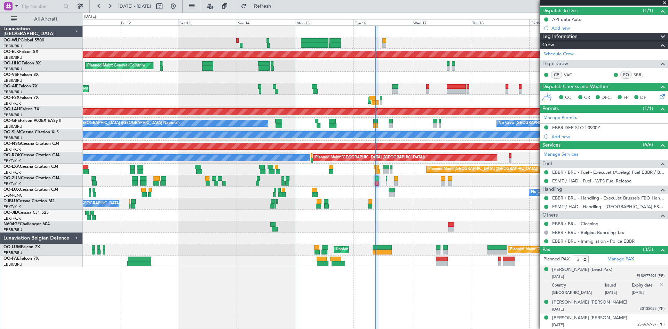
click at [588, 305] on div "Charlotte Edda P Seifert" at bounding box center [589, 302] width 75 height 7
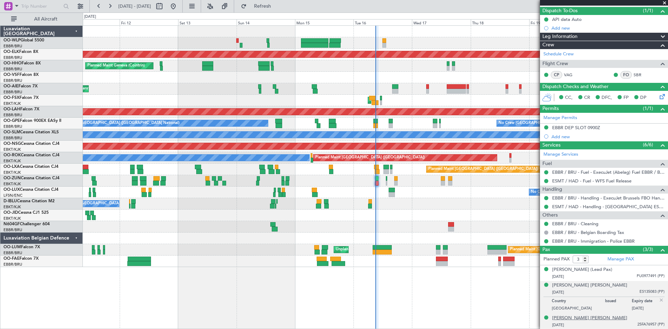
click at [594, 317] on div "Jean-Charles Maurice Pirot" at bounding box center [589, 318] width 75 height 7
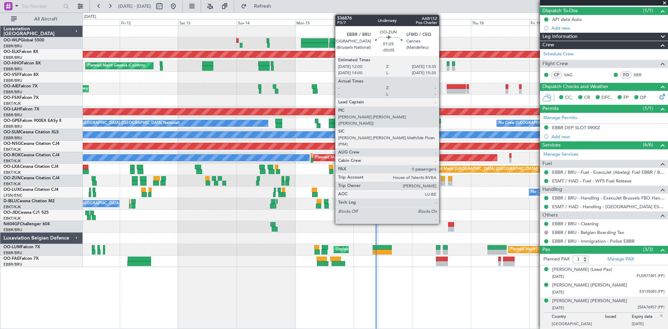
click at [442, 181] on div at bounding box center [443, 183] width 4 height 5
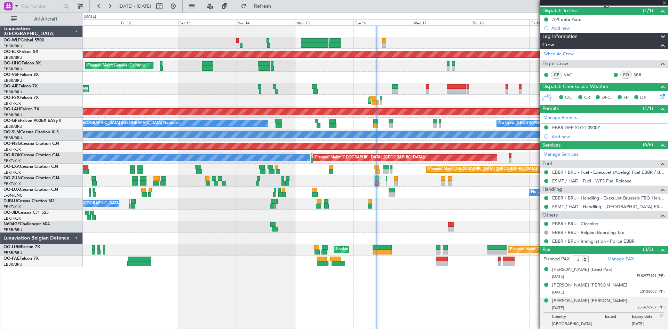
type input "-00:05"
type input "0"
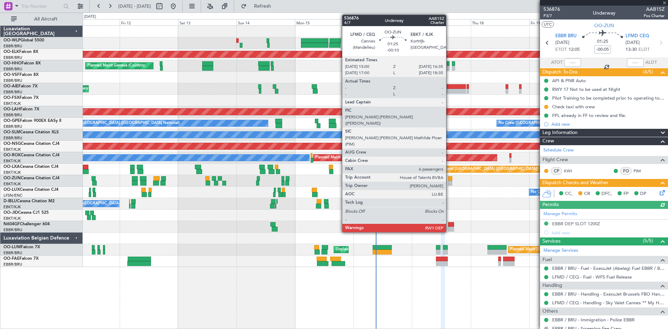
click at [449, 178] on div at bounding box center [450, 178] width 4 height 5
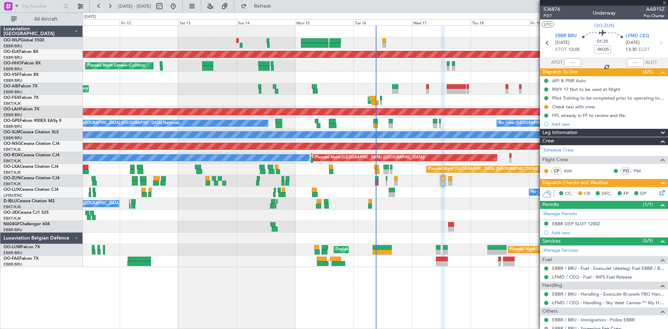
type input "-00:10"
type input "6"
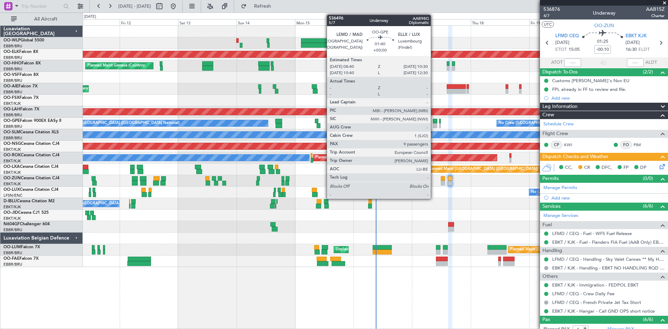
click at [434, 124] on div at bounding box center [435, 125] width 5 height 5
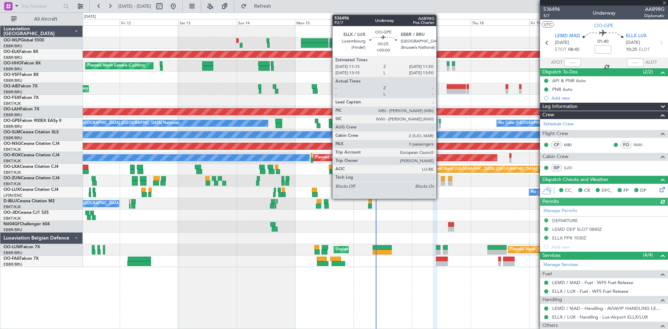
click at [439, 124] on div at bounding box center [440, 125] width 2 height 5
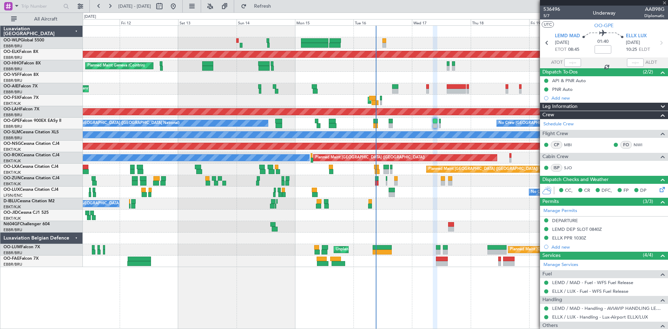
type input "0"
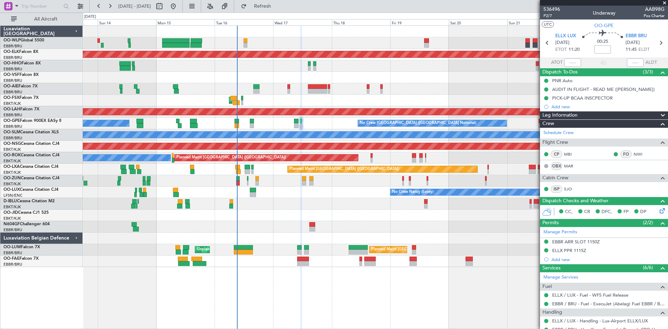
click at [349, 216] on div "Planned Maint Kortrijk-[GEOGRAPHIC_DATA] Planned Maint Geneva ([GEOGRAPHIC_DATA…" at bounding box center [375, 146] width 585 height 241
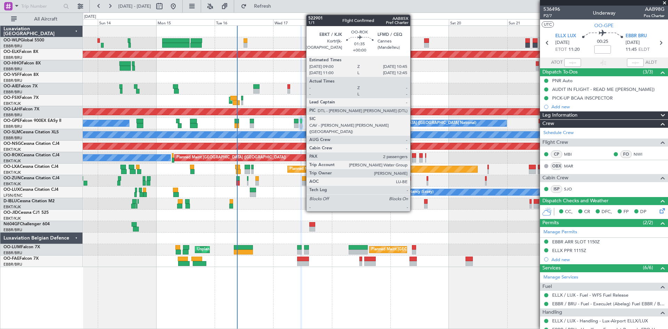
click at [413, 161] on div at bounding box center [414, 160] width 5 height 5
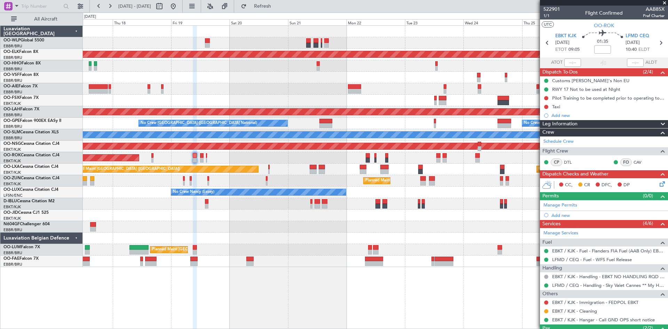
click at [210, 255] on div "Planned Maint Kortrijk-[GEOGRAPHIC_DATA] Planned Maint [GEOGRAPHIC_DATA] ([GEOG…" at bounding box center [375, 146] width 585 height 241
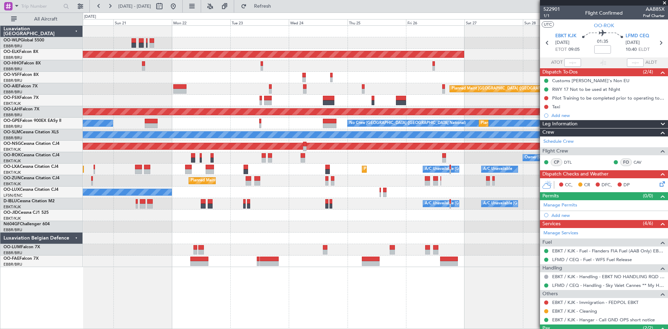
click at [313, 229] on div "Planned Maint Kortrijk-[GEOGRAPHIC_DATA] Planned Maint [GEOGRAPHIC_DATA] ([GEOG…" at bounding box center [375, 146] width 585 height 241
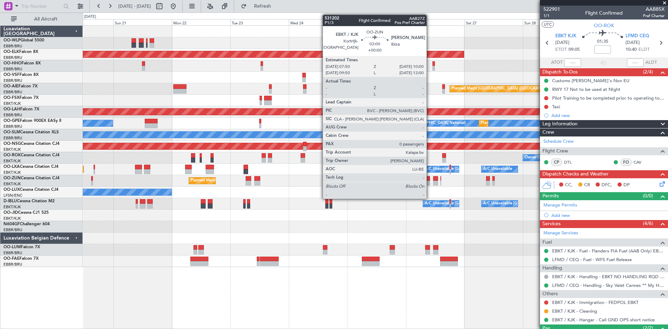
click at [430, 183] on div at bounding box center [428, 183] width 6 height 5
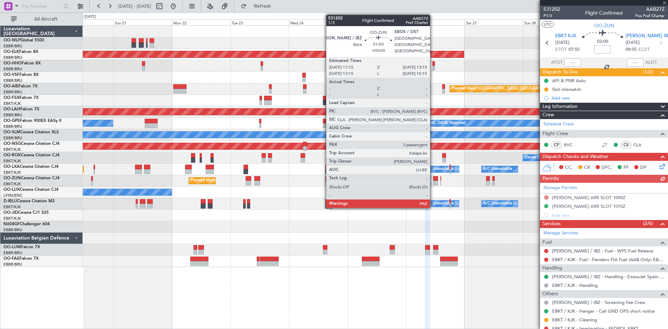
click at [433, 183] on div at bounding box center [435, 183] width 5 height 5
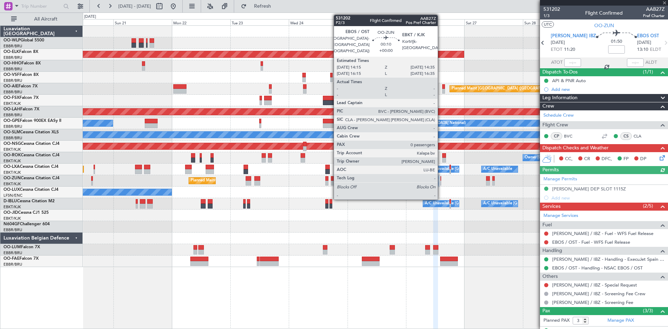
click at [441, 183] on div at bounding box center [440, 183] width 1 height 5
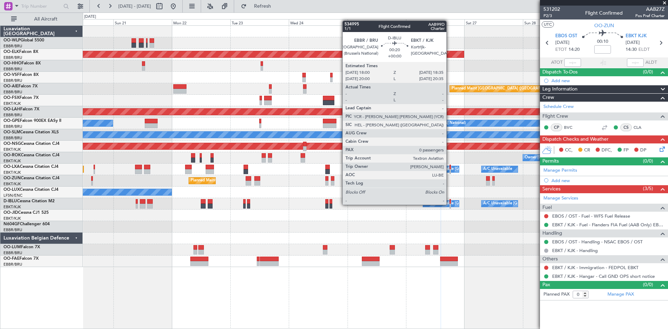
click at [450, 205] on div at bounding box center [451, 206] width 2 height 5
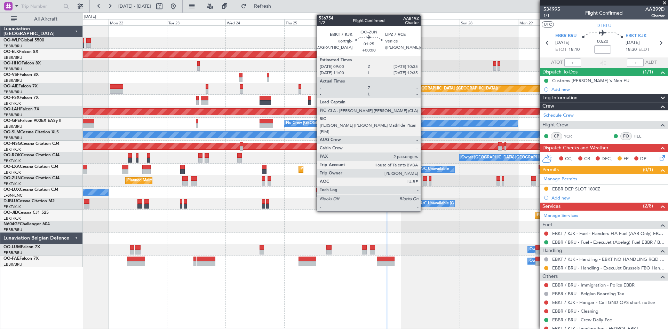
click at [424, 183] on div at bounding box center [425, 183] width 4 height 5
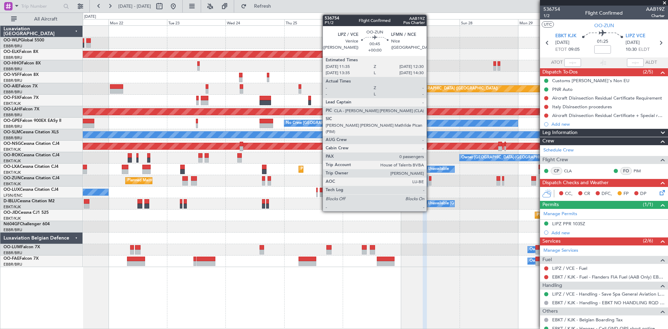
click at [430, 181] on div at bounding box center [430, 183] width 2 height 5
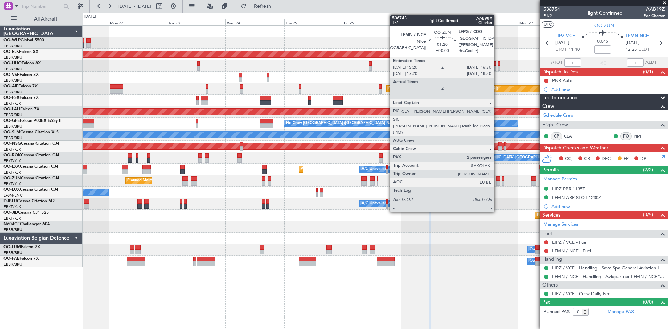
click at [497, 179] on div at bounding box center [498, 178] width 4 height 5
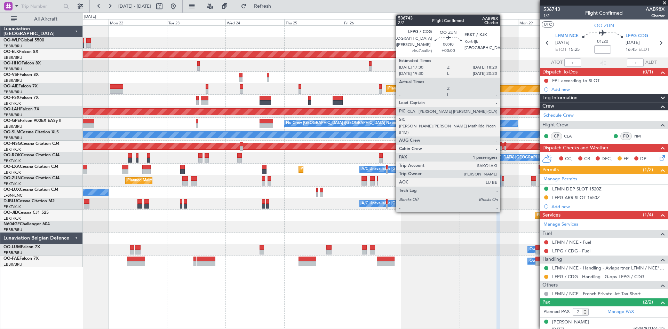
click at [503, 180] on div at bounding box center [503, 178] width 2 height 5
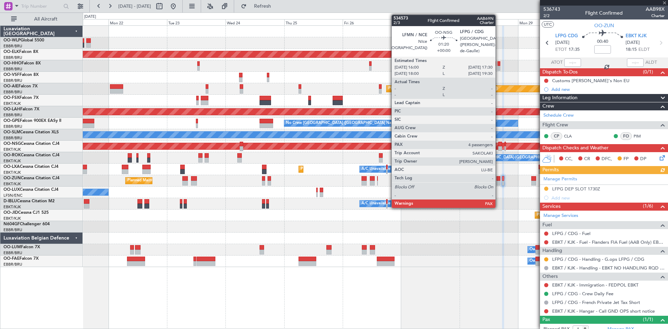
click at [499, 148] on div at bounding box center [500, 148] width 4 height 5
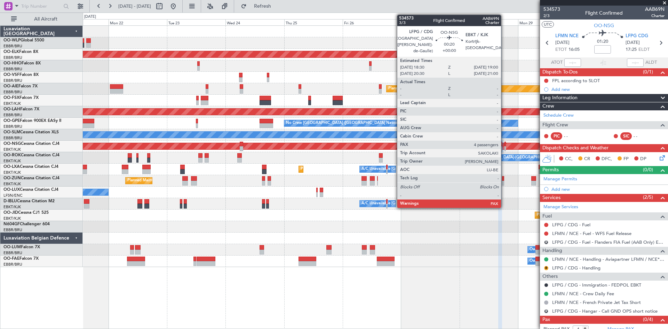
click at [504, 148] on div at bounding box center [504, 148] width 1 height 5
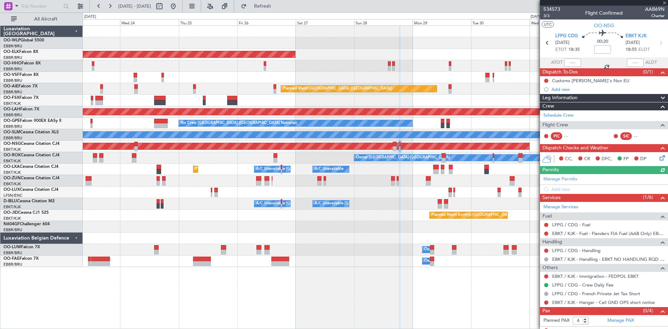
click at [390, 214] on div "Planned Maint Kortrijk-[GEOGRAPHIC_DATA] Planned Maint [GEOGRAPHIC_DATA] ([GEOG…" at bounding box center [375, 146] width 585 height 241
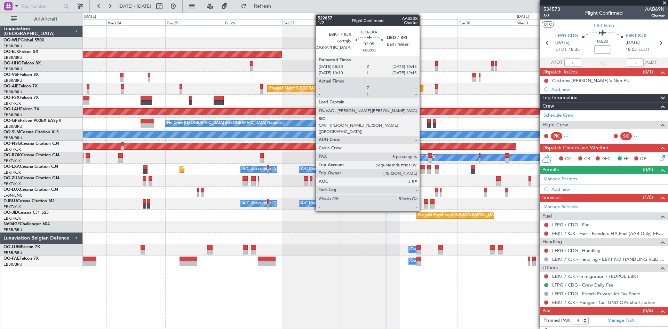
click at [423, 168] on div at bounding box center [423, 167] width 6 height 5
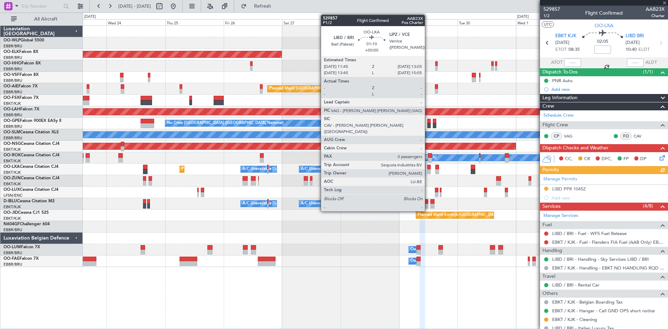
click at [428, 169] on div at bounding box center [428, 167] width 3 height 5
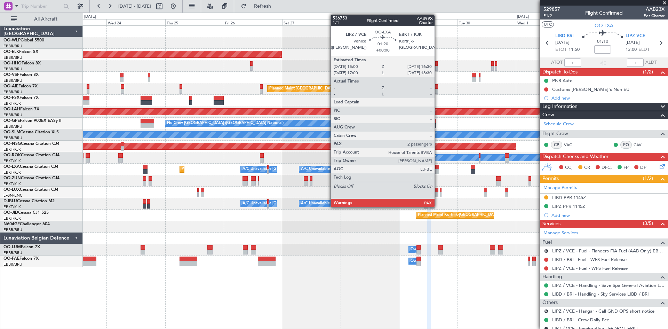
click at [438, 172] on div at bounding box center [437, 171] width 4 height 5
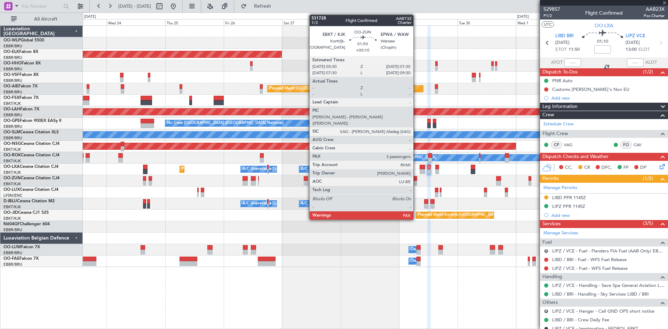
type input "2"
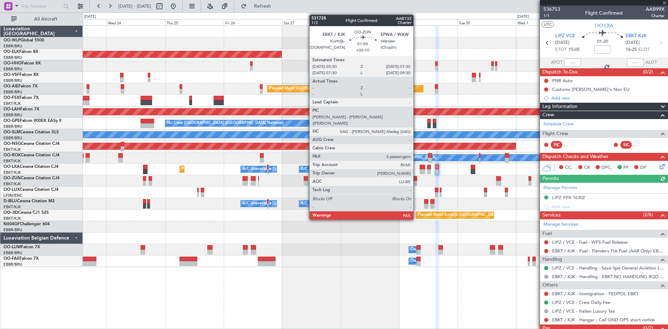
click at [416, 184] on div at bounding box center [414, 183] width 5 height 5
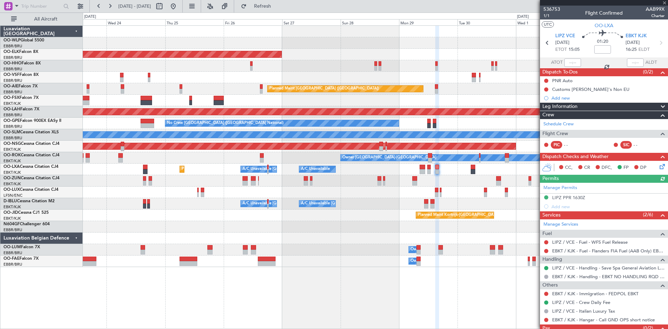
type input "+00:10"
type input "4"
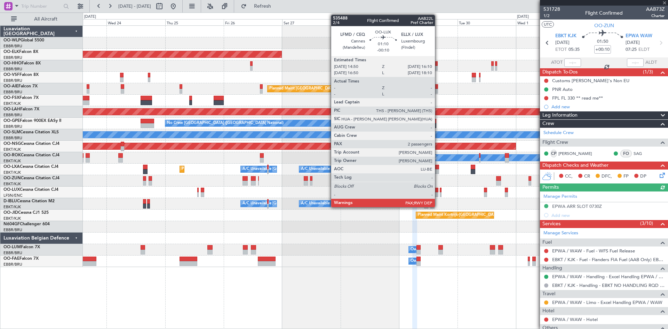
click at [438, 189] on div at bounding box center [436, 190] width 3 height 5
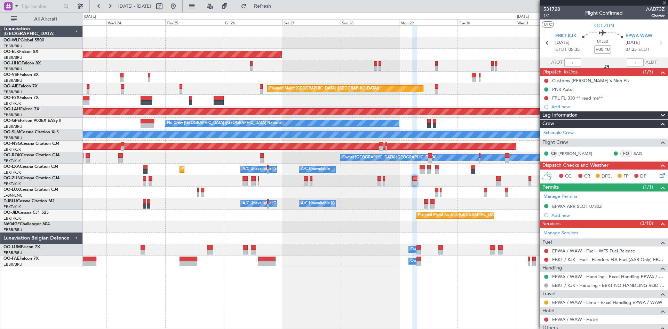
type input "-00:10"
type input "2"
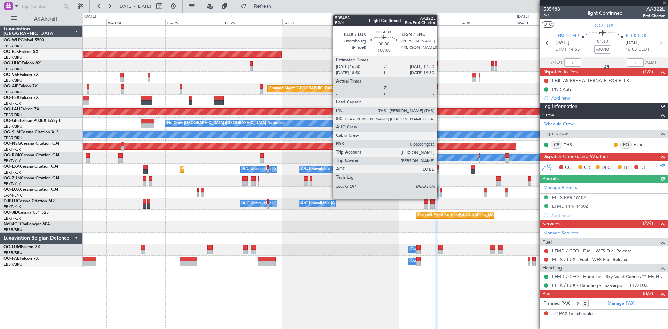
click at [440, 192] on div at bounding box center [441, 194] width 2 height 5
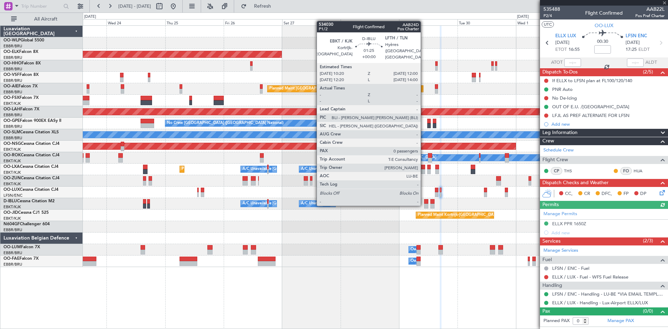
click at [424, 204] on div at bounding box center [426, 206] width 4 height 5
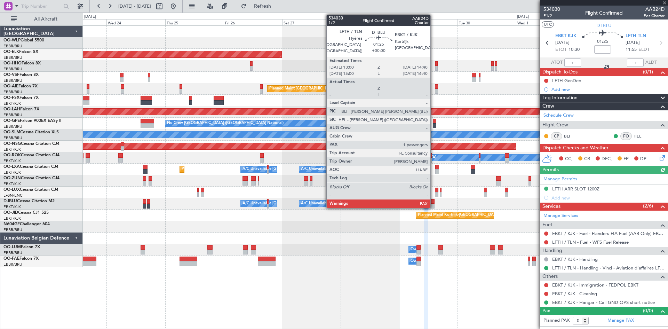
click at [434, 204] on div at bounding box center [432, 206] width 4 height 5
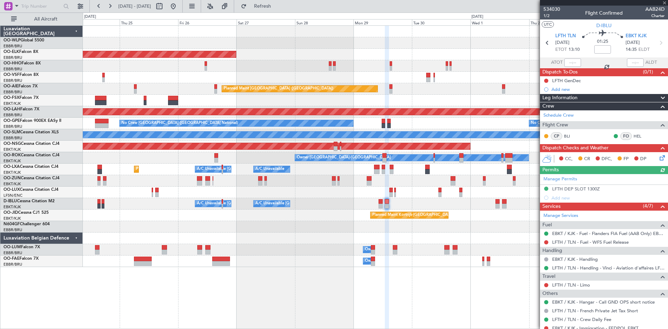
click at [469, 235] on div "Planned Maint Kortrijk-[GEOGRAPHIC_DATA] Planned Maint [GEOGRAPHIC_DATA] ([GEOG…" at bounding box center [375, 146] width 585 height 241
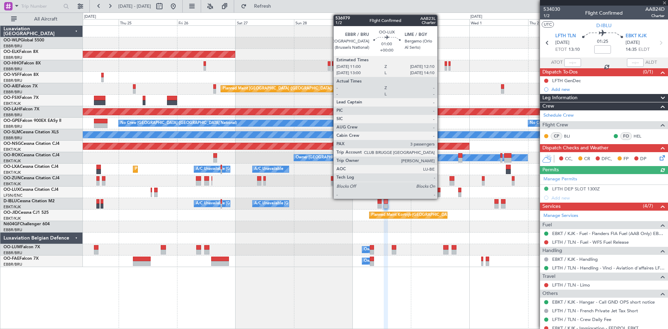
click at [440, 196] on div at bounding box center [438, 194] width 3 height 5
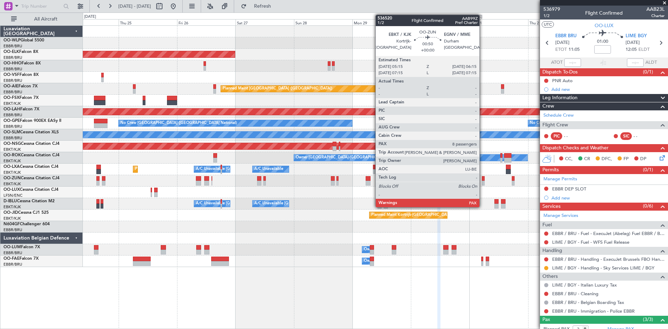
click at [483, 182] on div at bounding box center [483, 183] width 3 height 5
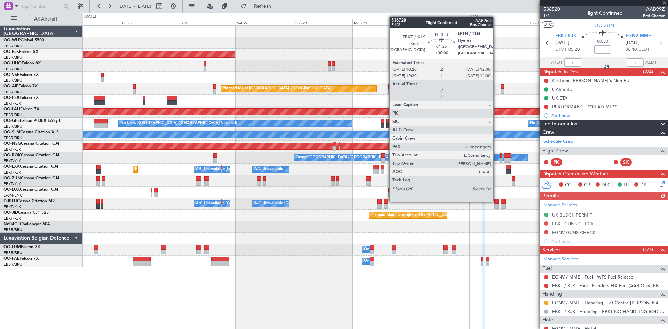
click at [496, 200] on div at bounding box center [496, 201] width 4 height 5
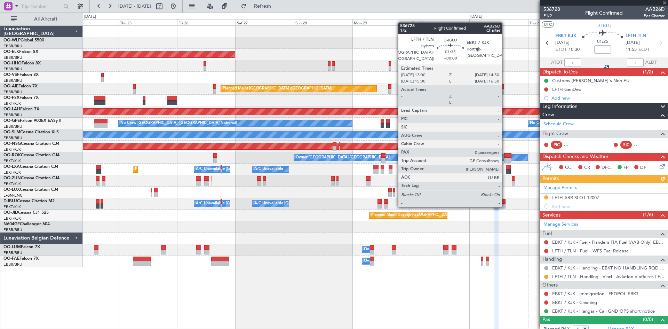
click at [505, 206] on div at bounding box center [503, 206] width 5 height 5
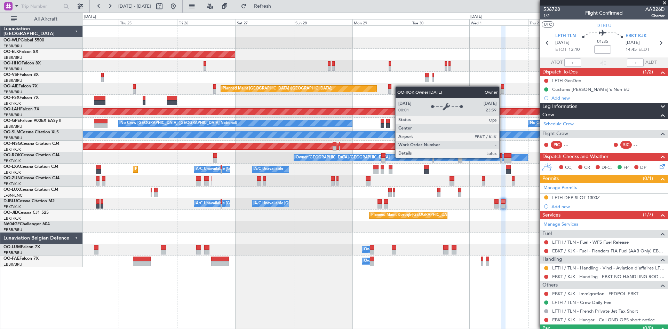
click at [502, 157] on div "Owner [GEOGRAPHIC_DATA]-[GEOGRAPHIC_DATA]" at bounding box center [410, 157] width 233 height 6
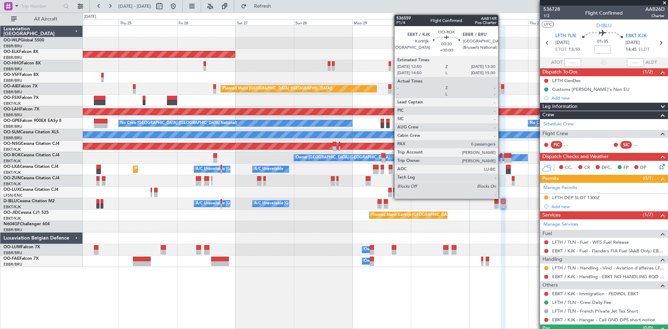
click at [501, 158] on div at bounding box center [501, 160] width 2 height 5
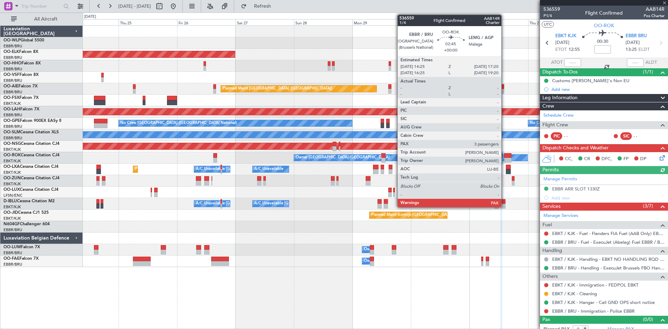
click at [504, 159] on div at bounding box center [507, 160] width 7 height 5
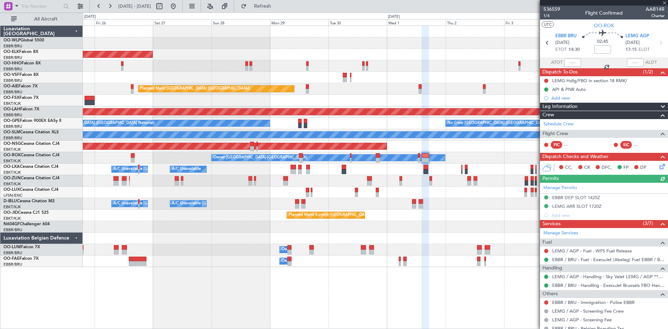
click at [439, 191] on div "Planned Maint Kortrijk-[GEOGRAPHIC_DATA] Planned Maint [GEOGRAPHIC_DATA] ([GEOG…" at bounding box center [375, 146] width 585 height 241
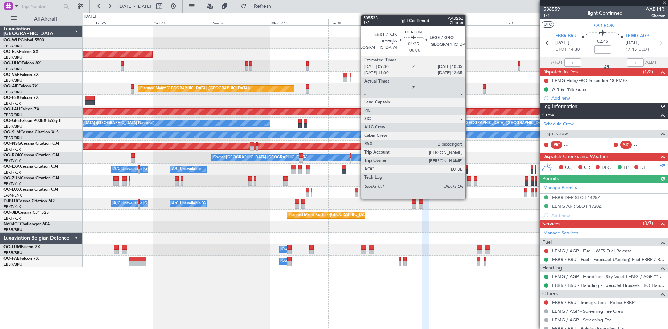
click at [468, 178] on div at bounding box center [469, 178] width 4 height 5
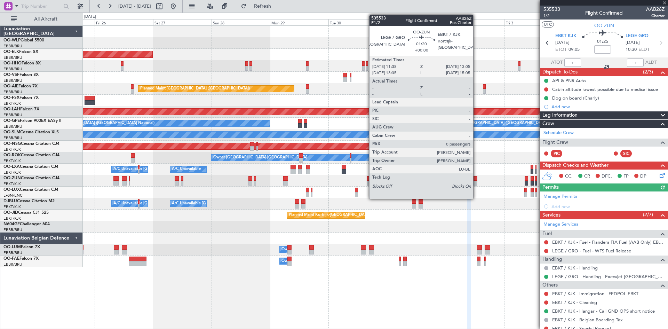
click at [476, 180] on div at bounding box center [476, 178] width 4 height 5
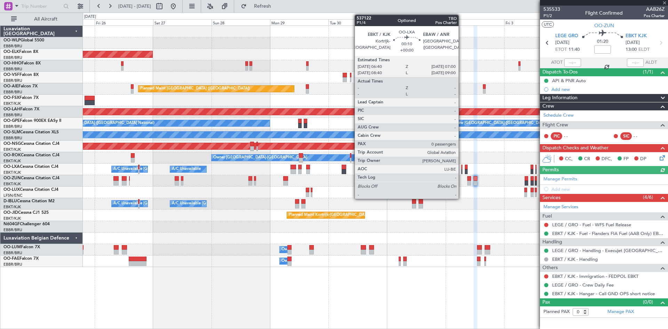
click at [462, 172] on div at bounding box center [461, 171] width 1 height 5
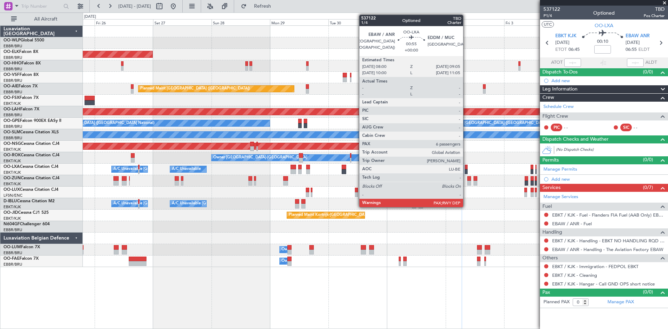
click at [466, 171] on div at bounding box center [466, 171] width 3 height 5
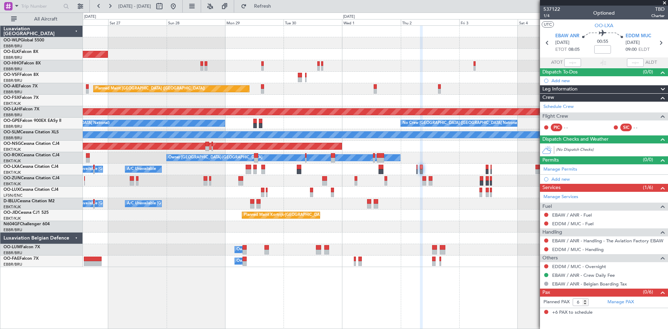
click at [438, 212] on div "Planned Maint Kortrijk-Wevelgem Planned Maint London (Farnborough) Planned Main…" at bounding box center [375, 146] width 585 height 241
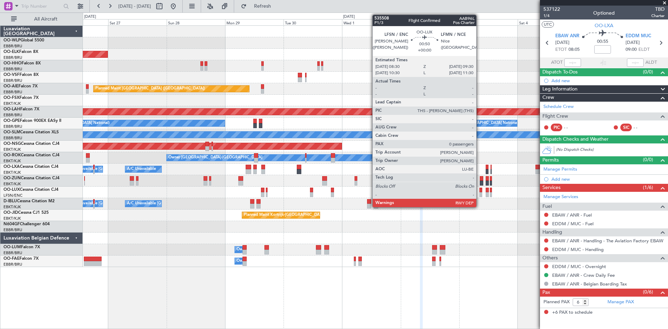
click at [479, 190] on div at bounding box center [480, 190] width 3 height 5
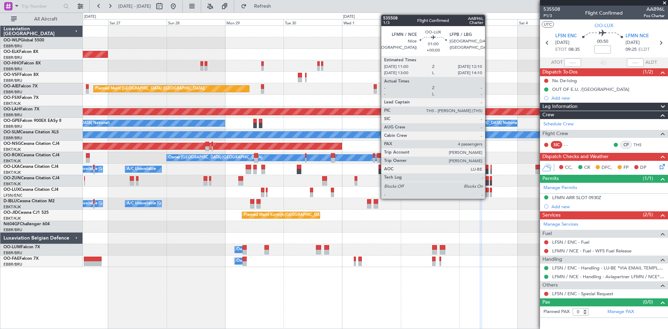
click at [488, 192] on div at bounding box center [487, 194] width 3 height 5
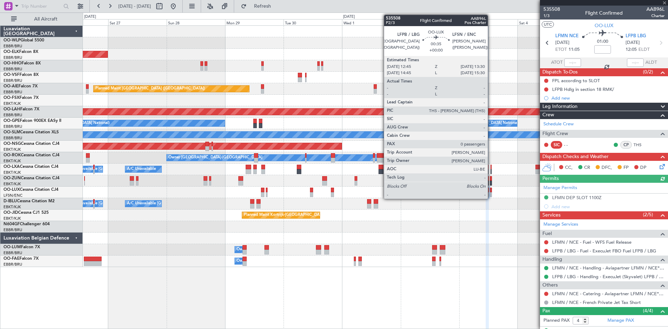
click at [491, 192] on div at bounding box center [491, 194] width 2 height 5
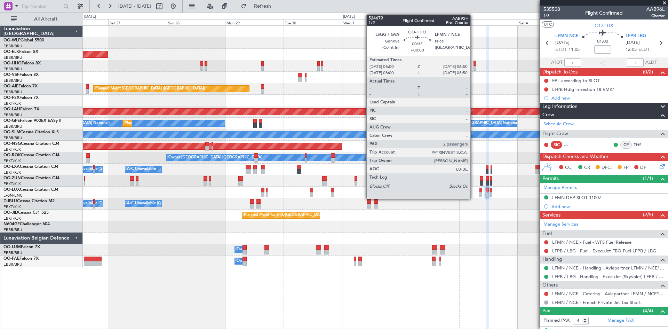
click at [474, 66] on div at bounding box center [475, 68] width 2 height 5
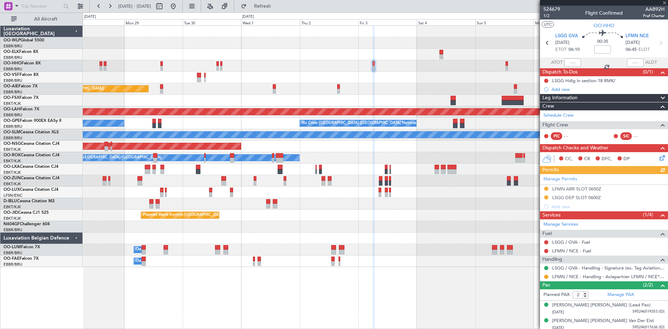
click at [413, 252] on div "Planned Maint Kortrijk-Wevelgem Planned Maint London (Farnborough) Planned Main…" at bounding box center [375, 146] width 585 height 241
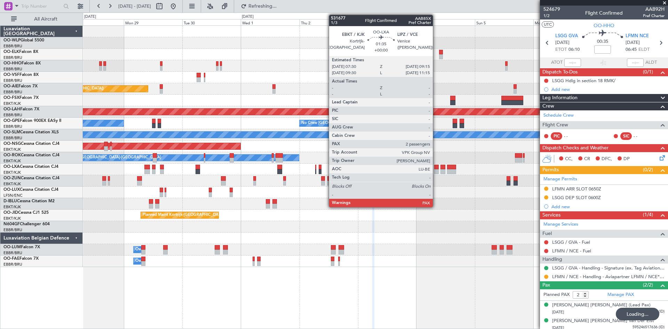
click at [436, 172] on div at bounding box center [436, 171] width 5 height 5
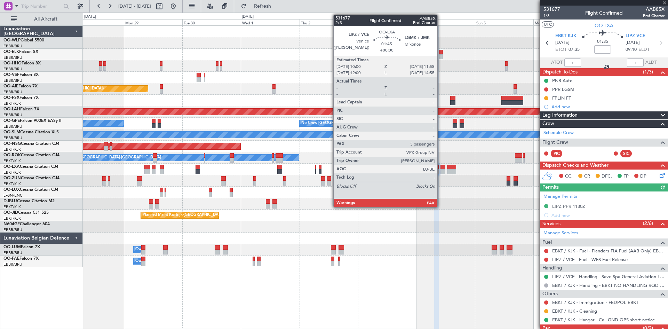
click at [440, 169] on div at bounding box center [442, 171] width 5 height 5
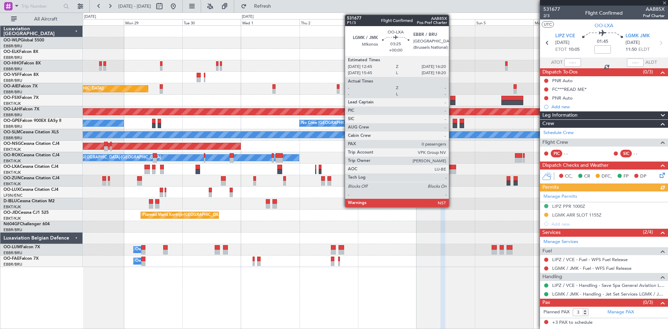
click at [452, 169] on div at bounding box center [451, 171] width 9 height 5
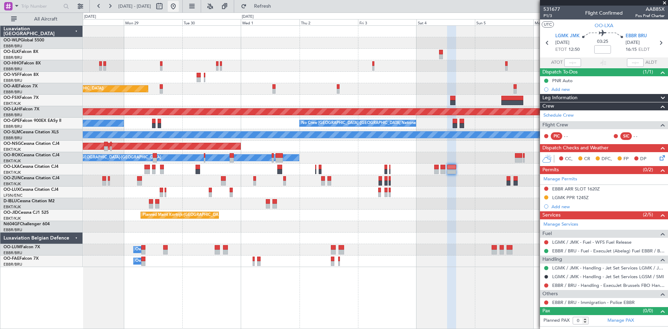
click at [179, 5] on button at bounding box center [173, 6] width 11 height 11
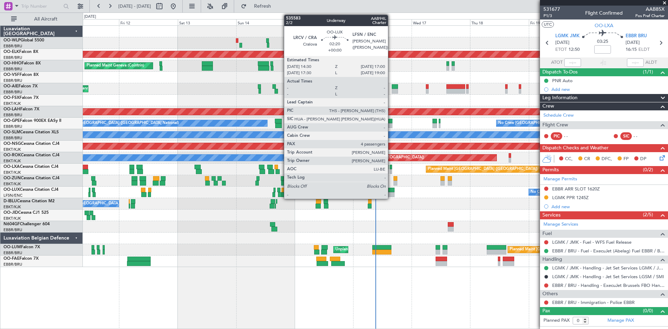
click at [391, 191] on div at bounding box center [391, 190] width 6 height 5
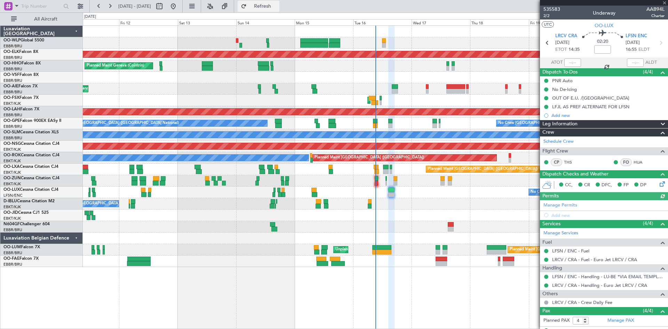
click at [277, 7] on span "Refresh" at bounding box center [262, 6] width 29 height 5
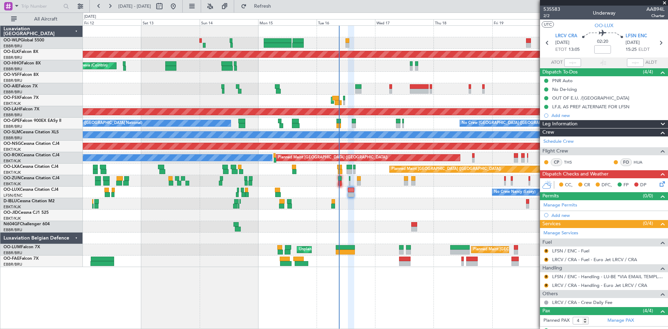
click at [430, 226] on div "Planned Maint Liege Planned Maint Kortrijk-Wevelgem Planned Maint Geneva (Coint…" at bounding box center [375, 146] width 585 height 241
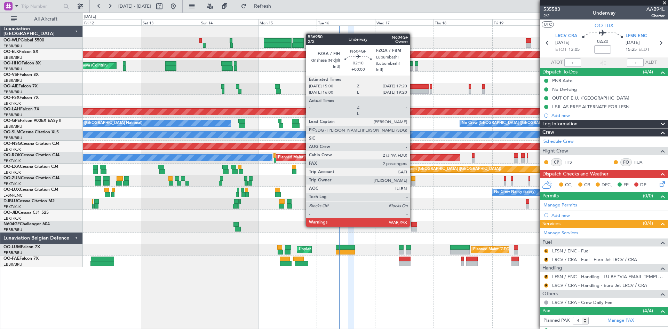
click at [413, 226] on div at bounding box center [414, 224] width 6 height 5
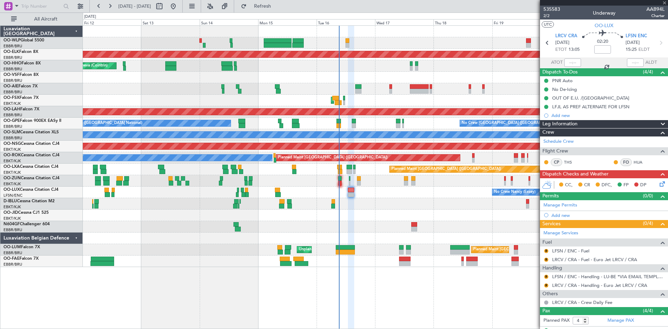
type input "2"
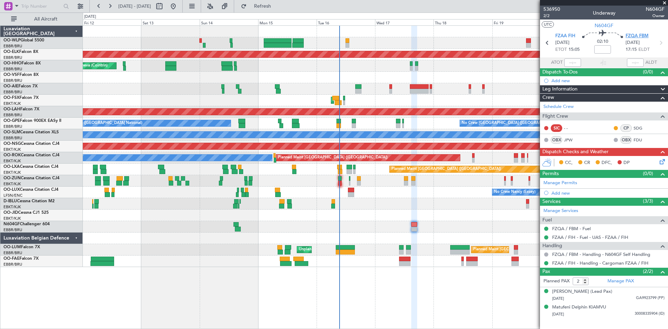
click at [631, 35] on span "FZQA FBM" at bounding box center [637, 36] width 23 height 7
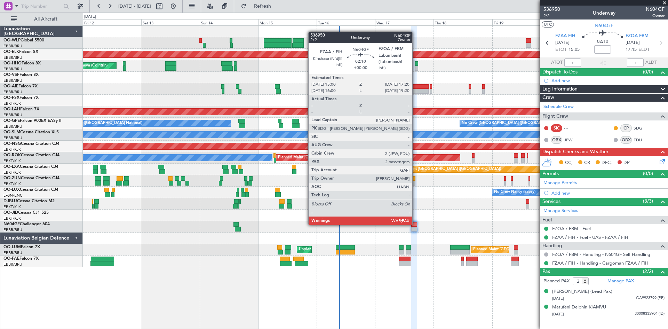
click at [415, 224] on div at bounding box center [414, 224] width 6 height 5
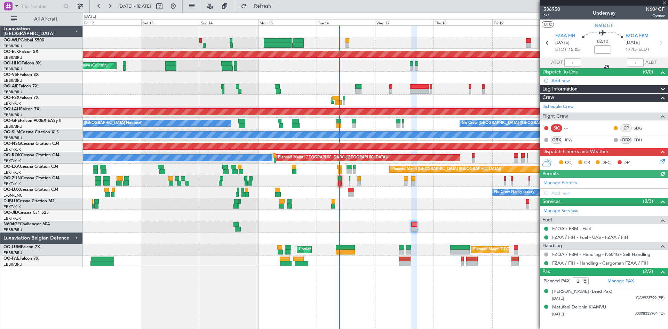
click at [661, 162] on icon at bounding box center [661, 161] width 6 height 6
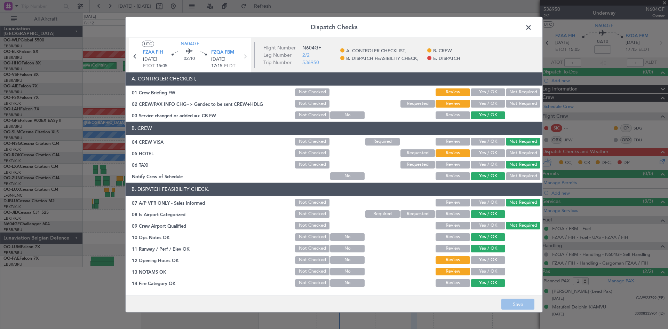
click at [535, 88] on div "01 Crew Briefing FW Not Checked Review Yes / OK Not Required" at bounding box center [334, 92] width 417 height 10
click at [519, 93] on button "Not Required" at bounding box center [523, 92] width 34 height 8
click at [515, 100] on button "Not Required" at bounding box center [523, 104] width 34 height 8
click at [510, 156] on button "Not Required" at bounding box center [523, 153] width 34 height 8
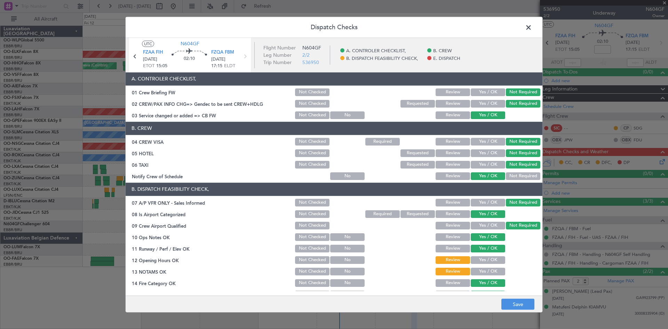
click at [511, 167] on button "Not Required" at bounding box center [523, 165] width 34 height 8
click at [512, 177] on button "Not Required" at bounding box center [523, 176] width 34 height 8
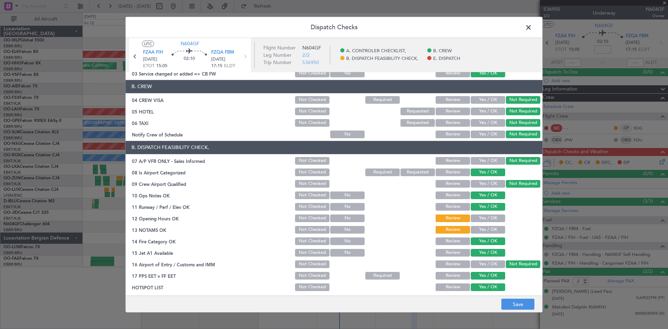
scroll to position [94, 0]
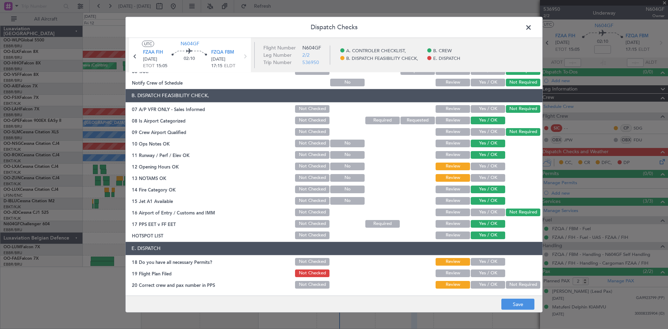
click at [481, 259] on button "Yes / OK" at bounding box center [488, 262] width 34 height 8
click at [484, 272] on button "Yes / OK" at bounding box center [488, 273] width 34 height 8
click at [509, 285] on button "Not Required" at bounding box center [523, 285] width 34 height 8
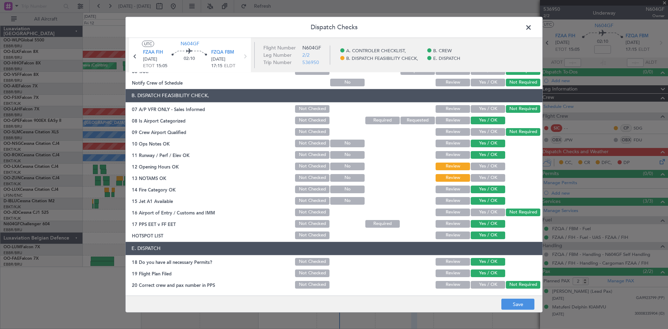
click at [489, 169] on button "Yes / OK" at bounding box center [488, 166] width 34 height 8
click at [488, 173] on div "Yes / OK" at bounding box center [487, 178] width 35 height 10
click at [486, 177] on button "Yes / OK" at bounding box center [488, 178] width 34 height 8
click at [515, 310] on footer "Save" at bounding box center [334, 303] width 417 height 17
click at [516, 303] on button "Save" at bounding box center [517, 304] width 33 height 11
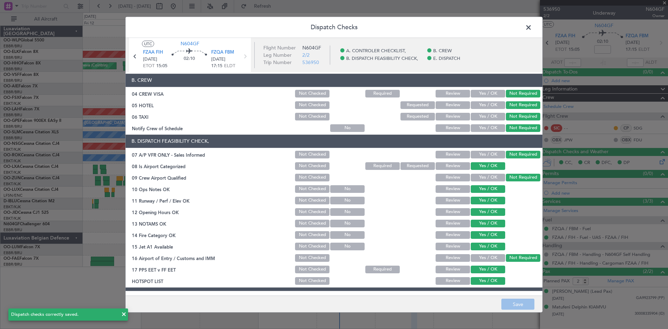
scroll to position [0, 0]
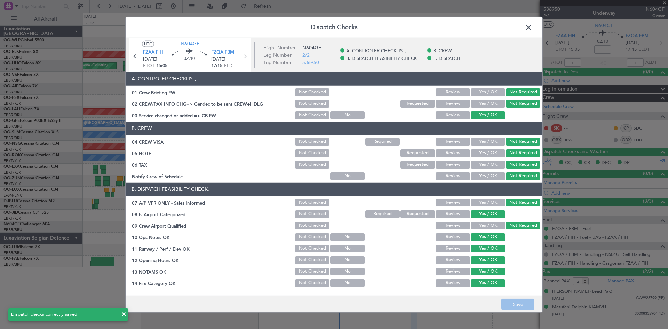
click at [532, 23] on span at bounding box center [532, 29] width 0 height 14
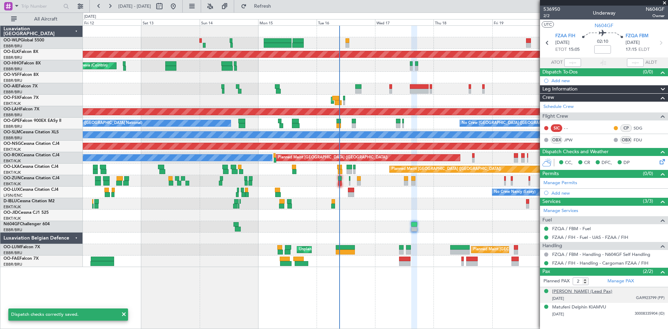
click at [599, 291] on div "George Arthur Forrest (Lead Pax)" at bounding box center [582, 291] width 60 height 7
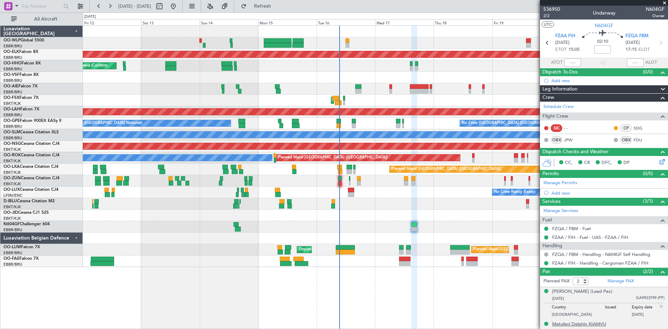
click at [590, 326] on div "Matufeni Delphin KIAMVU" at bounding box center [579, 324] width 54 height 7
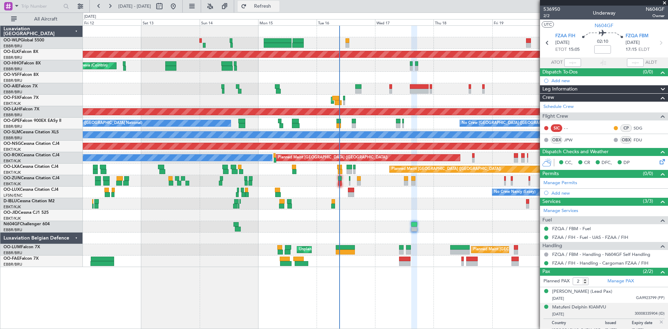
click at [277, 6] on span "Refresh" at bounding box center [262, 6] width 29 height 5
click at [269, 7] on button "Refresh" at bounding box center [259, 6] width 42 height 11
click at [265, 7] on button "Refresh" at bounding box center [259, 6] width 42 height 11
click at [179, 5] on button at bounding box center [173, 6] width 11 height 11
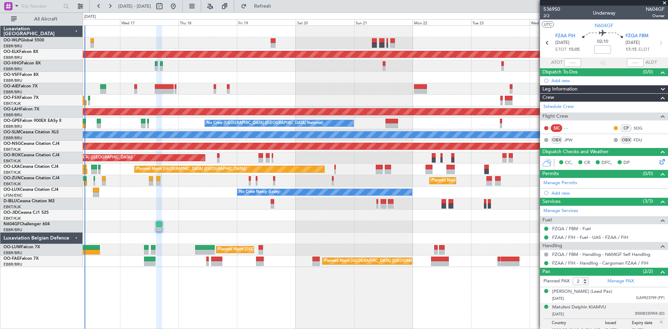
click at [179, 231] on div "Planned Maint Kortrijk-Wevelgem Planned Maint London (Farnborough) AOG Maint Ko…" at bounding box center [375, 146] width 585 height 241
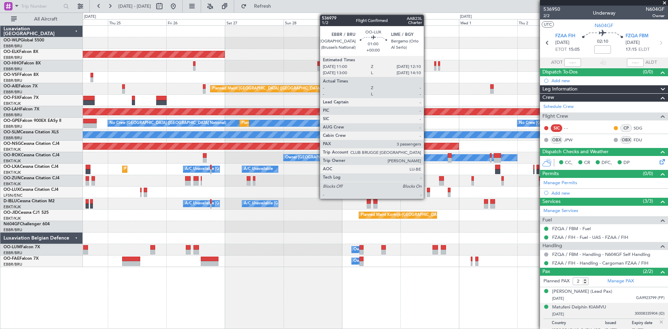
click at [427, 192] on div at bounding box center [428, 190] width 3 height 5
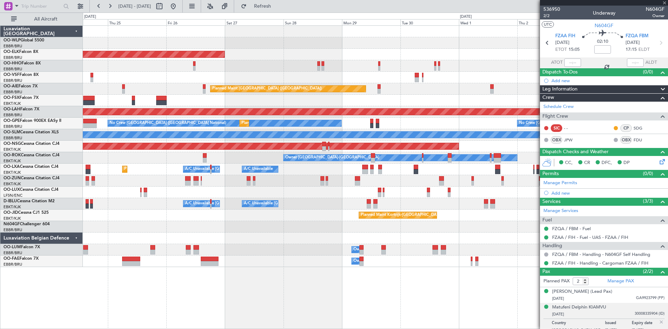
type input "3"
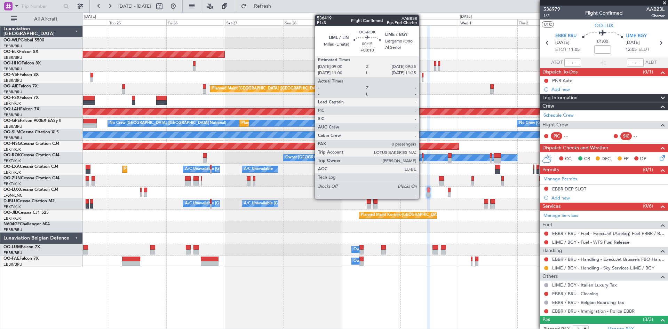
click at [422, 158] on div at bounding box center [422, 160] width 1 height 5
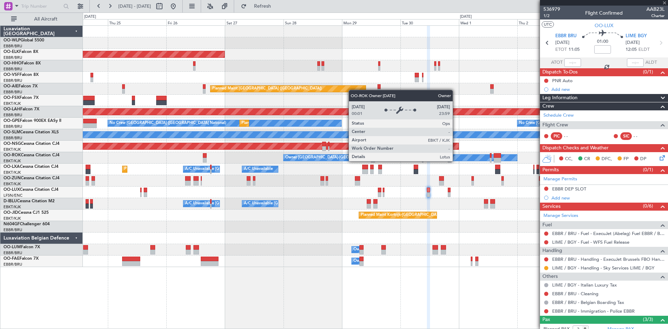
type input "+00:10"
type input "0"
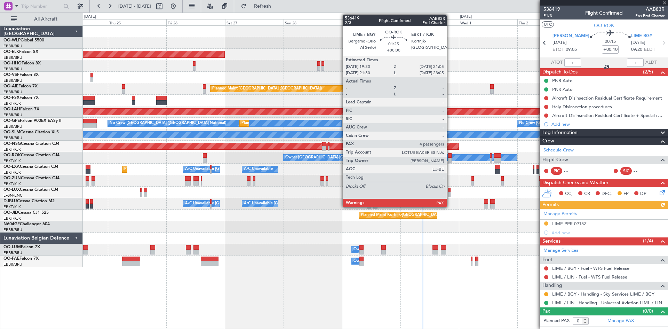
click at [450, 159] on div at bounding box center [450, 160] width 4 height 5
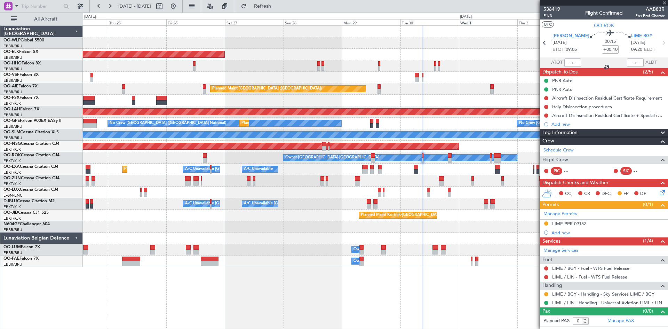
type input "4"
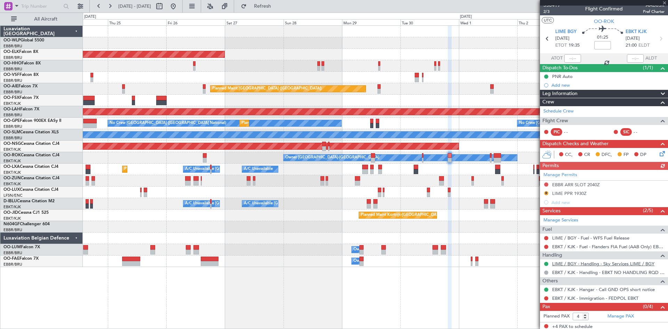
scroll to position [6, 0]
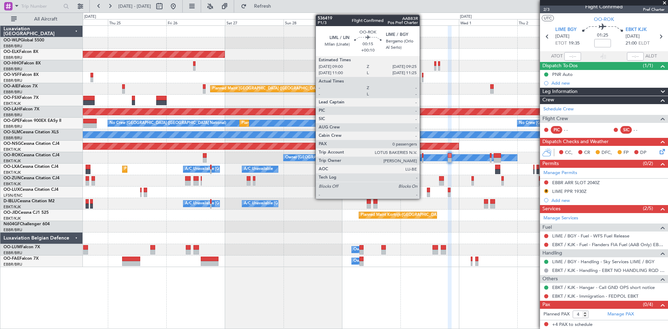
click at [423, 157] on div at bounding box center [422, 155] width 1 height 5
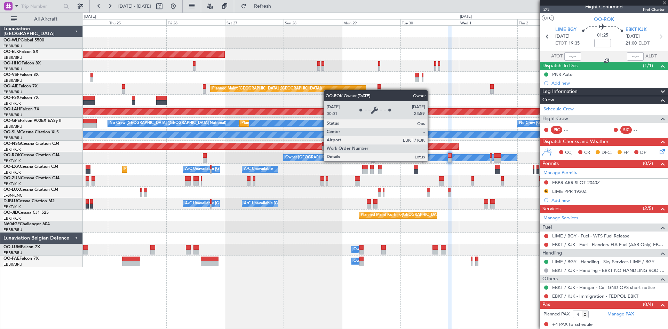
type input "+00:10"
type input "0"
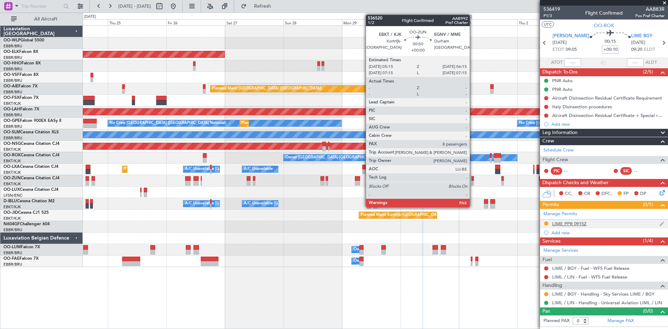
click at [565, 223] on div "LIME PPR 0915Z" at bounding box center [569, 224] width 34 height 6
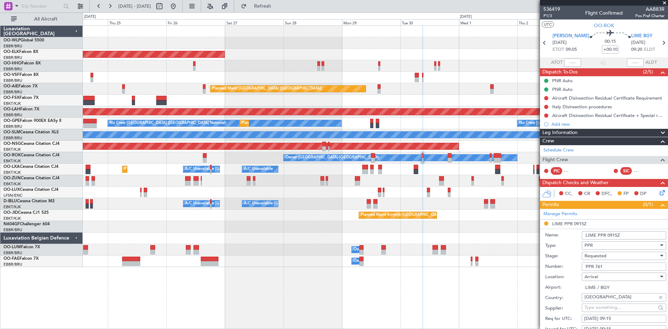
click at [418, 290] on div "Planned Maint Kortrijk-Wevelgem Planned Maint London (Farnborough) Planned Main…" at bounding box center [375, 176] width 585 height 303
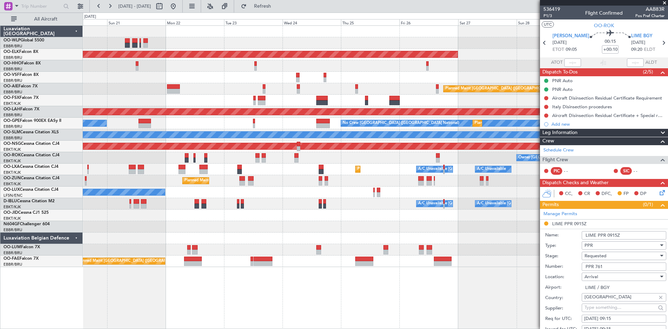
click at [483, 251] on div "Planned Maint Kortrijk-Wevelgem Planned Maint London (Farnborough) Planned Main…" at bounding box center [375, 146] width 585 height 241
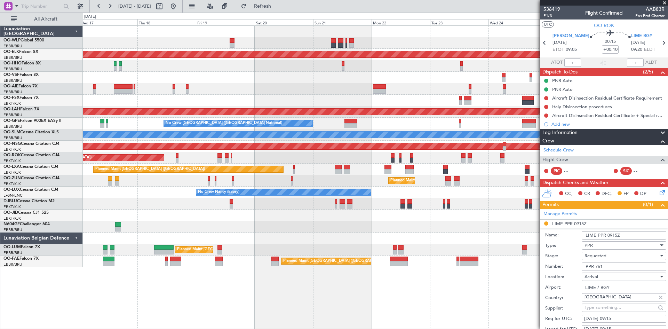
click at [413, 236] on div "Planned Maint Kortrijk-Wevelgem Planned Maint London (Farnborough) AOG Maint Ko…" at bounding box center [375, 146] width 585 height 241
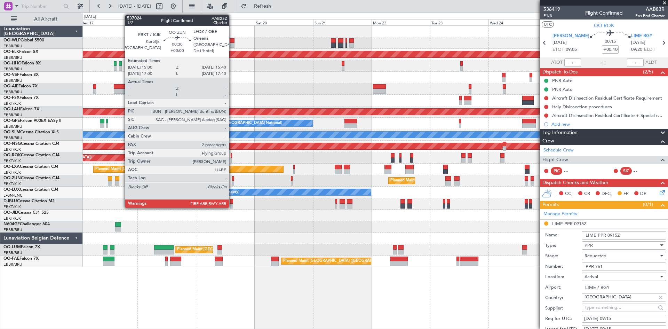
click at [232, 180] on div at bounding box center [233, 178] width 2 height 5
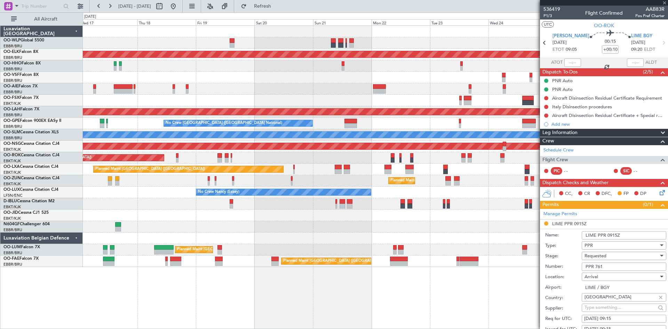
type input "2"
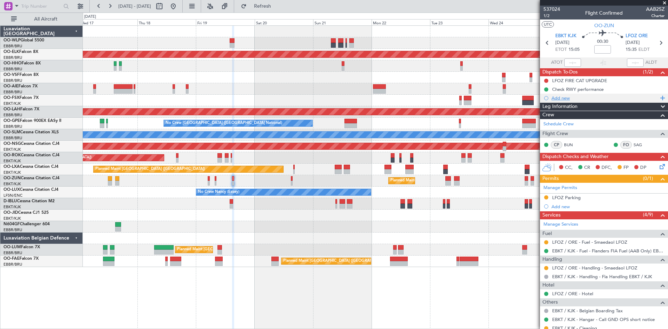
click at [560, 98] on div "Add new" at bounding box center [604, 98] width 107 height 6
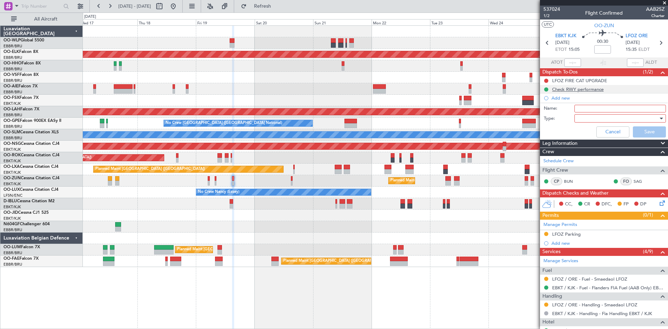
click at [569, 87] on div "Check RWY performance" at bounding box center [577, 89] width 51 height 6
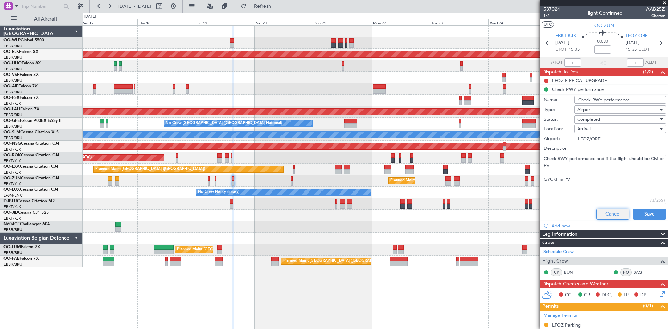
click at [613, 214] on button "Cancel" at bounding box center [612, 213] width 33 height 11
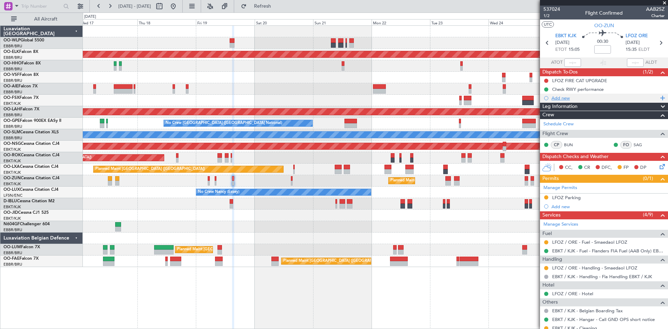
click at [566, 98] on div "Add new" at bounding box center [604, 98] width 107 height 6
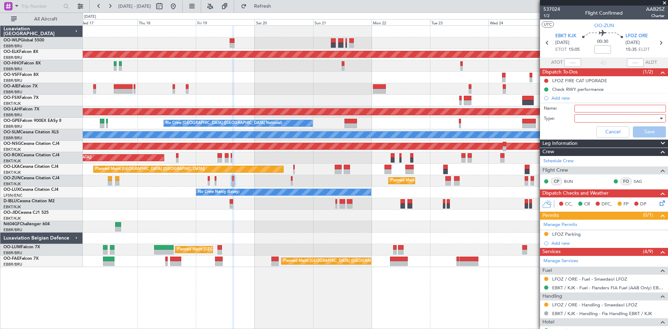
click at [582, 108] on input "Name:" at bounding box center [620, 109] width 92 height 8
click at [577, 108] on input "LIBG FUEL by handler payement card" at bounding box center [620, 109] width 92 height 8
type input "LFOZ FUEL by handler payement card"
click at [594, 116] on div at bounding box center [617, 118] width 81 height 10
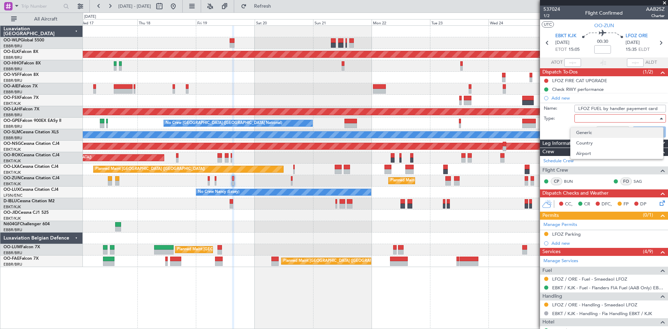
click at [594, 134] on span "Generic" at bounding box center [616, 132] width 81 height 10
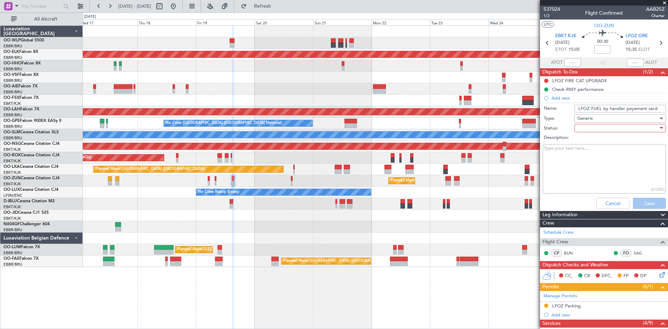
click at [610, 177] on textarea "Description:" at bounding box center [604, 169] width 123 height 50
click at [599, 126] on div at bounding box center [617, 128] width 81 height 10
click at [595, 156] on span "In Progress" at bounding box center [616, 152] width 81 height 10
click at [634, 202] on button "Save" at bounding box center [649, 203] width 33 height 11
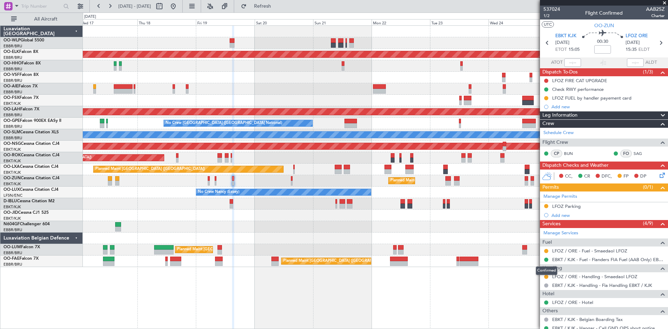
click at [545, 276] on mat-tooltip-component "Confirmed" at bounding box center [546, 270] width 31 height 18
click at [547, 277] on button at bounding box center [546, 277] width 4 height 4
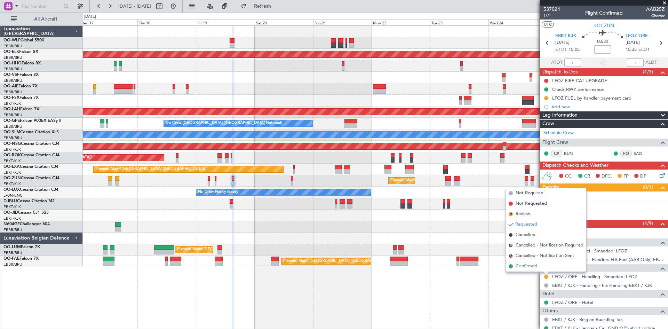
click at [536, 267] on span "Confirmed" at bounding box center [527, 266] width 22 height 7
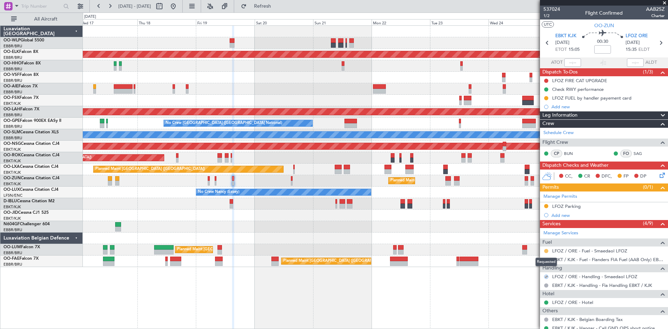
click at [545, 250] on button at bounding box center [546, 251] width 4 height 4
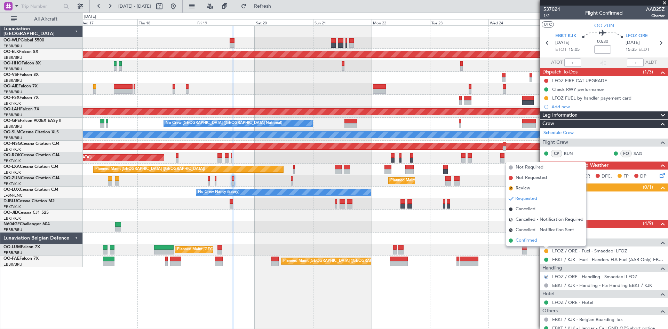
click at [537, 237] on span "Confirmed" at bounding box center [527, 240] width 22 height 7
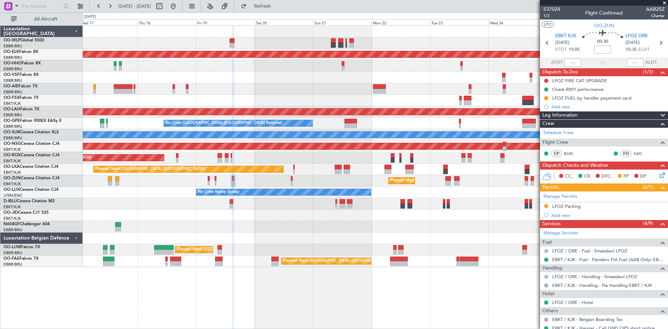
click at [587, 77] on mat-tooltip-component "Incomplete" at bounding box center [601, 85] width 32 height 18
click at [586, 81] on mat-tooltip-component "Incomplete" at bounding box center [601, 85] width 32 height 18
click at [590, 79] on div "LFOZ FIRE CAT UPGRADE" at bounding box center [579, 81] width 55 height 6
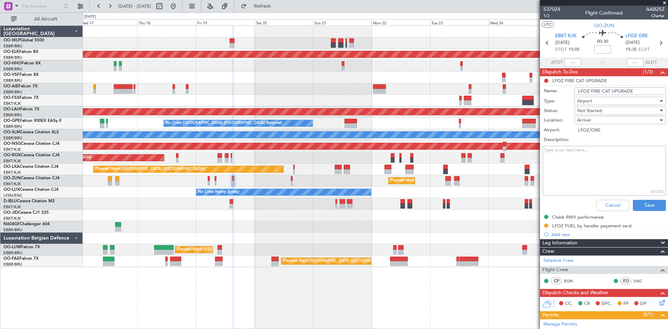
click at [564, 168] on textarea "Description:" at bounding box center [604, 171] width 123 height 50
click at [585, 150] on textarea "Cat 4 Confirmed for" at bounding box center [604, 171] width 123 height 50
type textarea "Cat 4 Confirmed for arrival Departure yet to be confirmed"
click at [633, 208] on button "Save" at bounding box center [649, 205] width 33 height 11
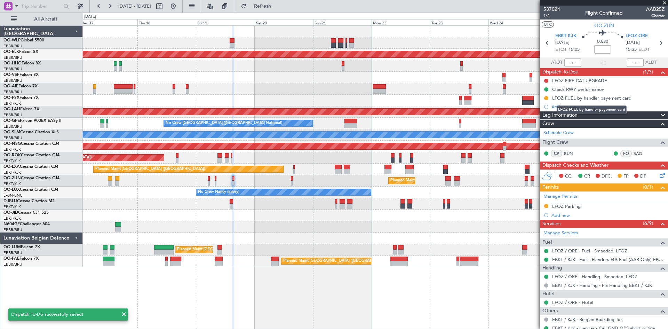
click at [569, 104] on mat-tooltip-component "LFOZ FUEL by handler payement card" at bounding box center [592, 110] width 80 height 18
click at [559, 105] on div "Add new" at bounding box center [604, 107] width 107 height 6
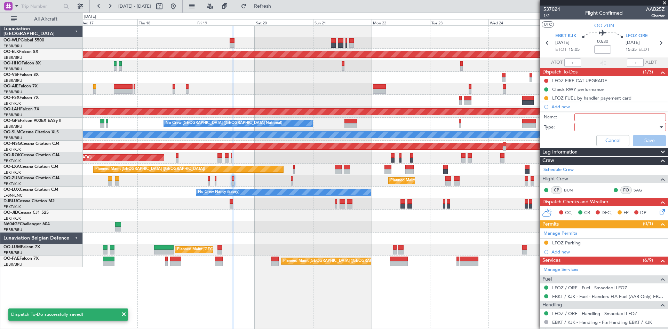
click at [583, 116] on input "Name:" at bounding box center [620, 117] width 92 height 8
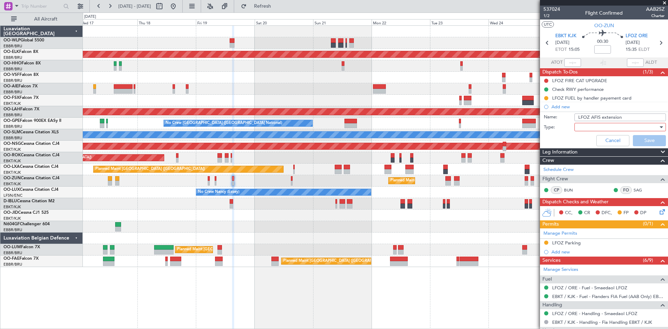
type input "LFOZ AFIS extension"
click at [588, 129] on div at bounding box center [617, 127] width 81 height 10
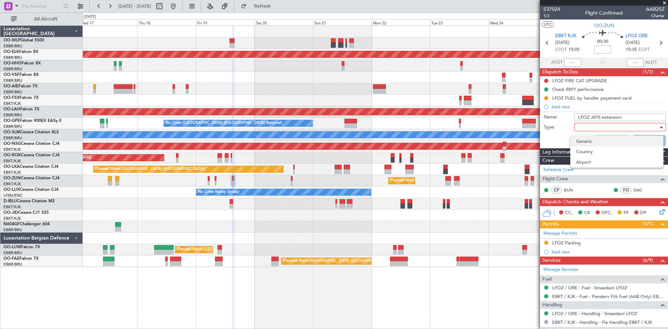
click at [594, 145] on span "Generic" at bounding box center [616, 141] width 81 height 10
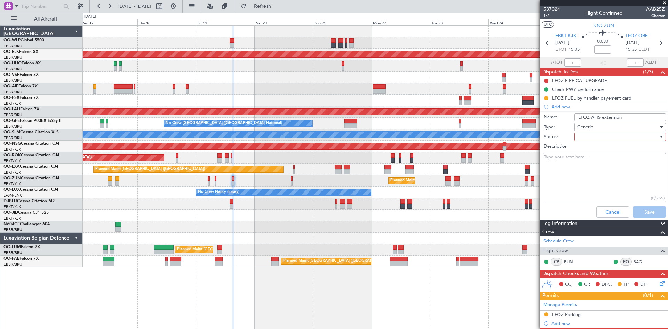
click at [563, 172] on textarea "Description:" at bounding box center [604, 178] width 123 height 50
click at [641, 172] on textarea "AFIS extension in english confirmed" at bounding box center [604, 178] width 123 height 50
type textarea "AFIS extension in english confirmed"
click at [594, 139] on div at bounding box center [617, 137] width 81 height 10
click at [596, 175] on span "Completed" at bounding box center [616, 171] width 81 height 10
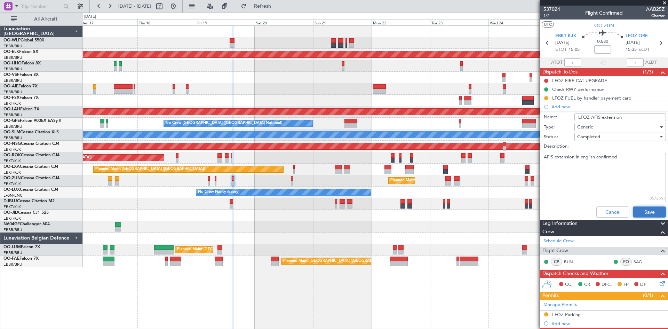
click at [643, 213] on button "Save" at bounding box center [649, 211] width 33 height 11
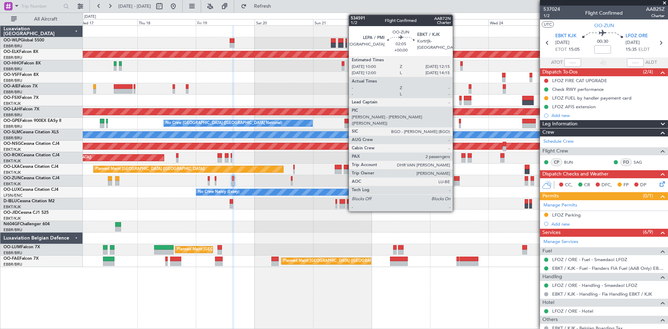
click at [456, 181] on div at bounding box center [457, 183] width 6 height 5
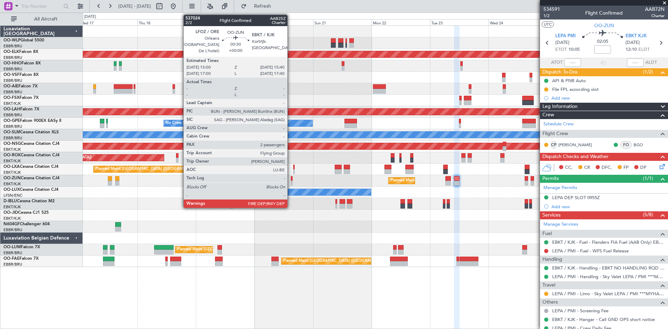
click at [291, 179] on div at bounding box center [292, 178] width 2 height 5
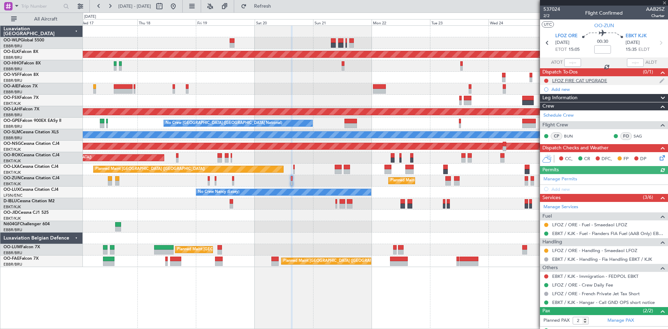
click at [563, 80] on div "LFOZ FIRE CAT UPGRADE" at bounding box center [579, 81] width 55 height 6
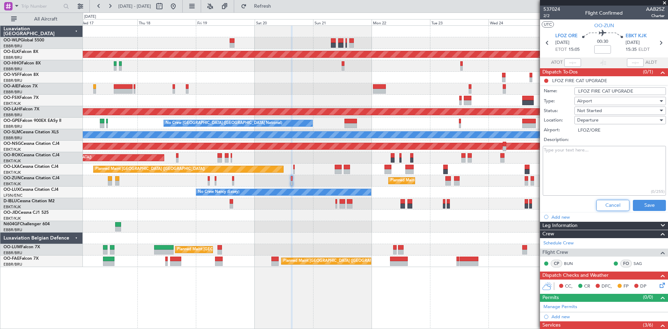
click at [607, 208] on button "Cancel" at bounding box center [612, 205] width 33 height 11
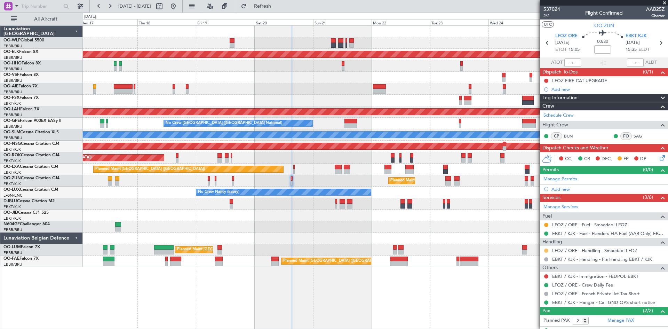
click at [546, 249] on button at bounding box center [546, 250] width 4 height 4
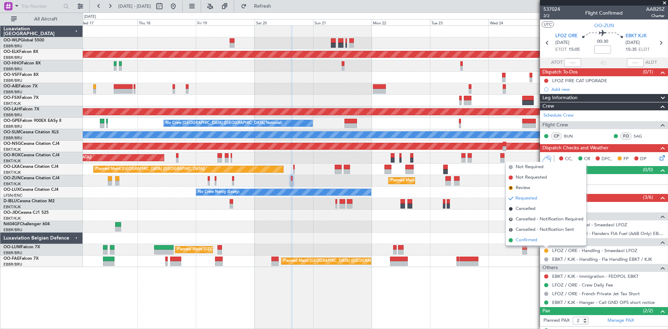
click at [536, 235] on li "Confirmed" at bounding box center [546, 240] width 80 height 10
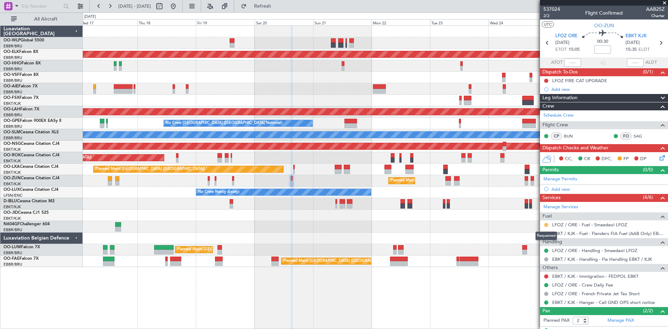
click at [546, 226] on button at bounding box center [546, 225] width 4 height 4
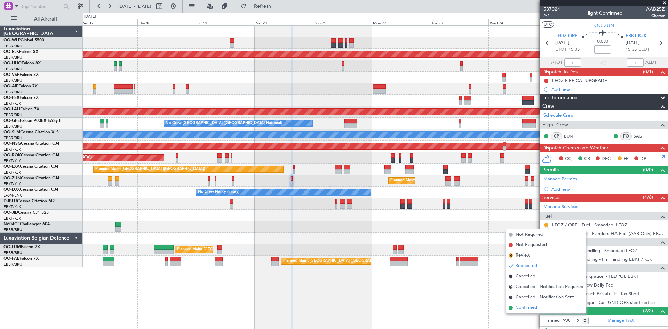
click at [529, 307] on span "Confirmed" at bounding box center [527, 307] width 22 height 7
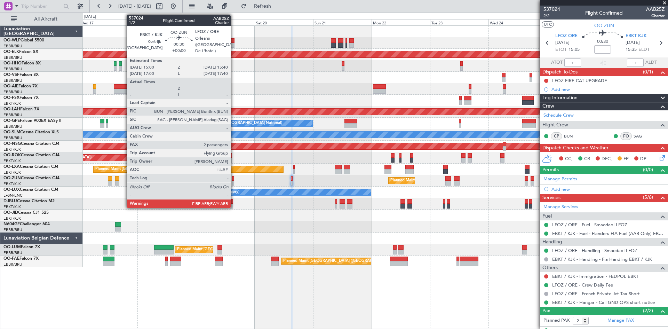
click at [234, 182] on div at bounding box center [233, 183] width 2 height 5
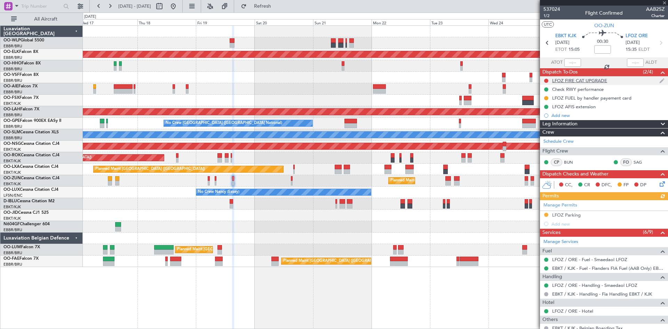
click at [586, 82] on div "LFOZ FIRE CAT UPGRADE" at bounding box center [579, 81] width 55 height 6
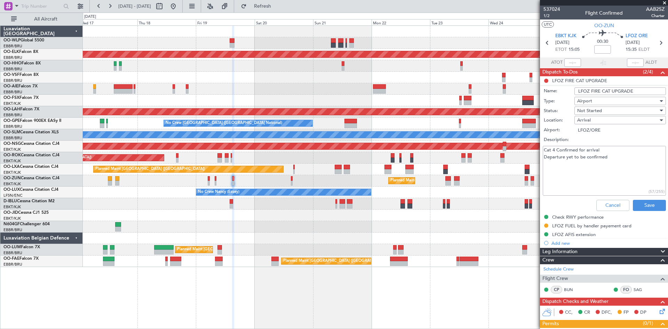
drag, startPoint x: 619, startPoint y: 162, endPoint x: 542, endPoint y: 154, distance: 76.9
click at [542, 154] on div "Cat 4 Confirmed for arrival Departure yet to be confirmed (57/255)" at bounding box center [603, 170] width 135 height 53
drag, startPoint x: 551, startPoint y: 157, endPoint x: 598, endPoint y: 167, distance: 48.4
click at [598, 167] on textarea "Cat 4 Confirmed for arrival Departure yet to be confirmed" at bounding box center [604, 171] width 123 height 50
drag, startPoint x: 584, startPoint y: 151, endPoint x: 549, endPoint y: 147, distance: 35.3
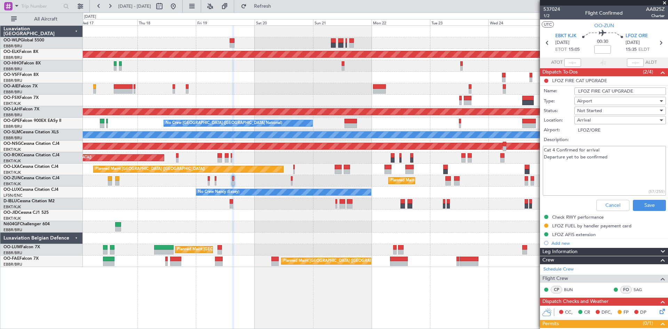
click at [549, 147] on textarea "Cat 4 Confirmed for arrival Departure yet to be confirmed" at bounding box center [604, 171] width 123 height 50
drag, startPoint x: 546, startPoint y: 151, endPoint x: 612, endPoint y: 160, distance: 67.1
click at [612, 160] on textarea "Cat 4 Confirmed for arrival Departure yet to be confirmed" at bounding box center [604, 171] width 123 height 50
click at [615, 160] on textarea "Cat 4 Confirmed for arrival Departure yet to be confirmed" at bounding box center [604, 171] width 123 height 50
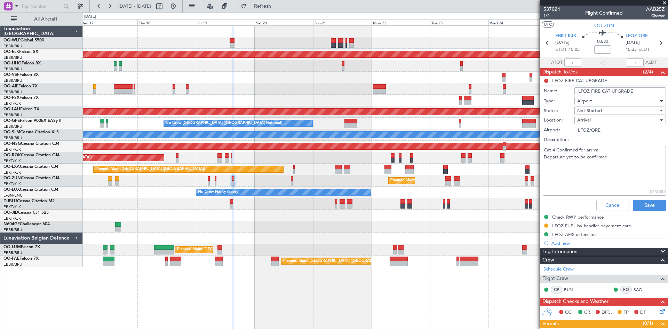
click at [615, 160] on textarea "Cat 4 Confirmed for arrival Departure yet to be confirmed" at bounding box center [604, 171] width 123 height 50
click at [593, 169] on textarea "Cat 4 Confirmed for arrival Departure yet to be confirmed" at bounding box center [604, 171] width 123 height 50
drag, startPoint x: 612, startPoint y: 156, endPoint x: 533, endPoint y: 140, distance: 80.2
click at [533, 140] on fb-app "17 Sep 2025 - 27 Sep 2025 Refresh Quick Links All Aircraft Planned Maint Kortri…" at bounding box center [334, 167] width 668 height 324
click at [656, 42] on icon at bounding box center [660, 42] width 9 height 9
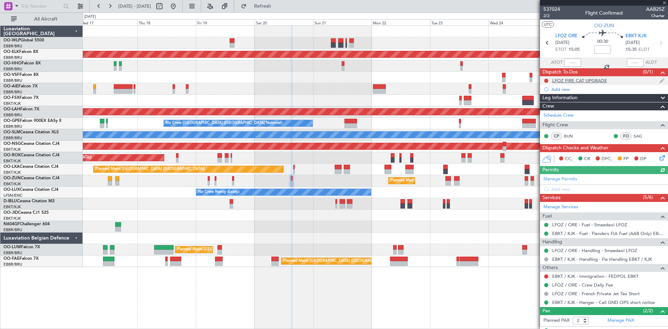
click at [578, 80] on div "LFOZ FIRE CAT UPGRADE" at bounding box center [579, 81] width 55 height 6
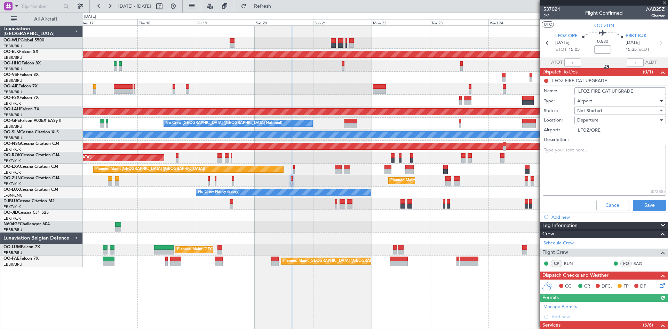
click at [575, 161] on textarea "Description:" at bounding box center [604, 171] width 123 height 50
paste textarea "Cat 4 Confirmed for arrival Departure yet to be confirmed"
type textarea "Cat 4 Confirmed for arrival Departure yet to be confirmed"
click at [646, 209] on button "Save" at bounding box center [649, 205] width 33 height 11
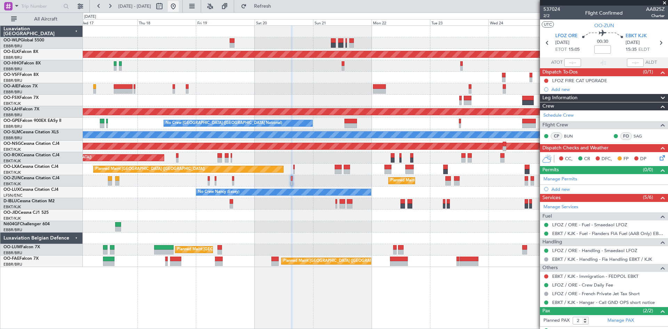
click at [179, 3] on button at bounding box center [173, 6] width 11 height 11
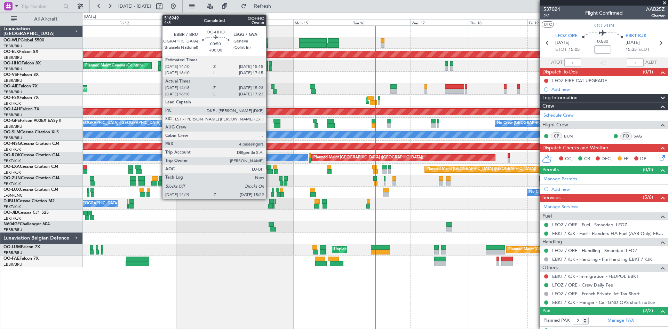
click at [269, 66] on div "Planned Maint Geneva (Cointrin) AOG Maint New York (Teterboro)" at bounding box center [375, 65] width 585 height 11
click at [272, 66] on div at bounding box center [270, 68] width 3 height 5
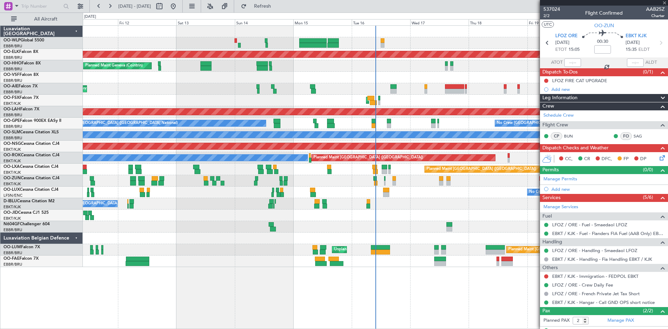
type input "14:28"
type input "15:18"
type input "4"
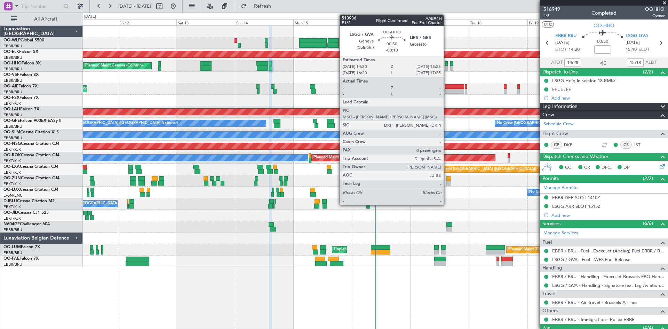
click at [447, 64] on div at bounding box center [446, 63] width 3 height 5
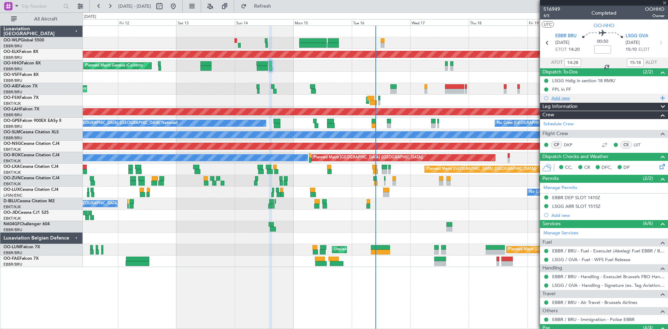
type input "-00:10"
type input "0"
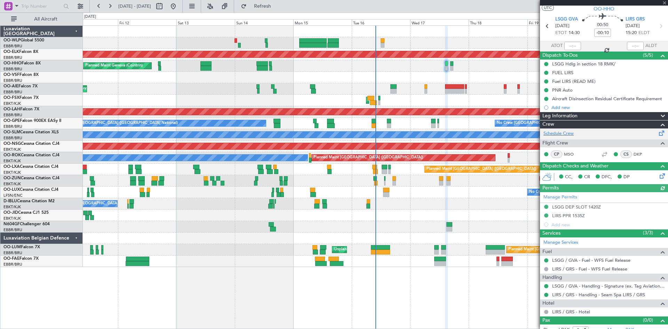
scroll to position [23, 0]
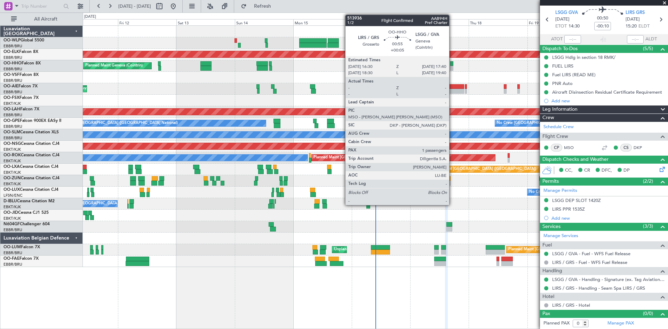
click at [452, 68] on div at bounding box center [451, 68] width 3 height 5
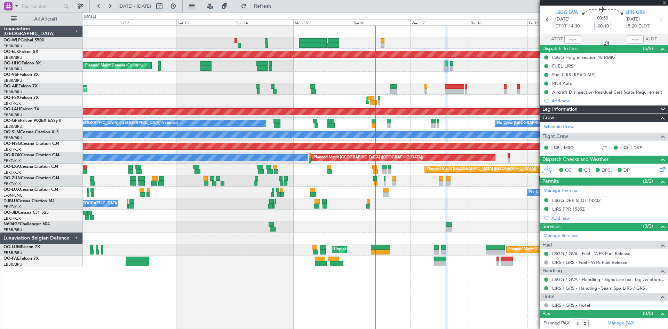
type input "+00:05"
type input "1"
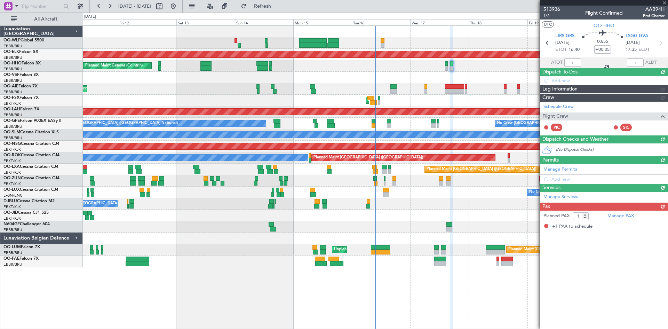
scroll to position [0, 0]
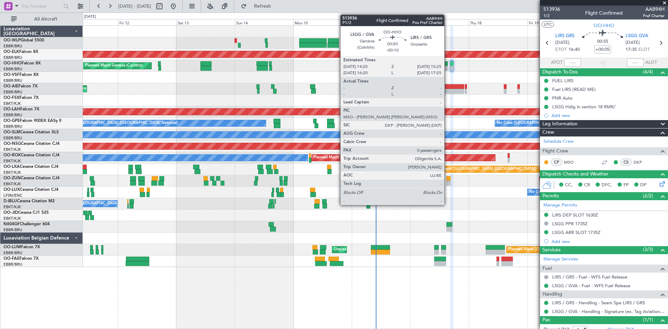
click at [447, 63] on div at bounding box center [446, 63] width 3 height 5
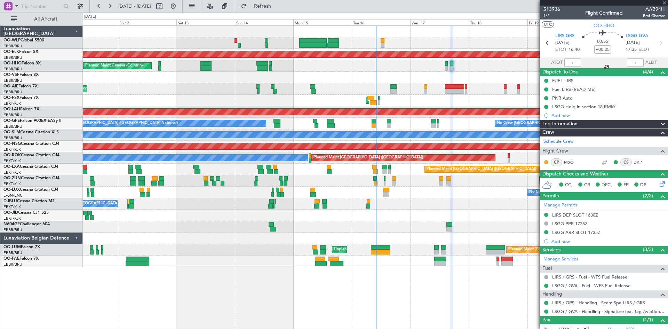
type input "-00:10"
type input "0"
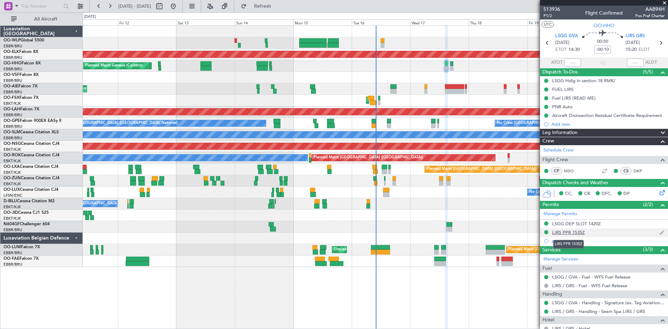
click at [571, 232] on div "LIRS PPR 1535Z" at bounding box center [568, 232] width 33 height 6
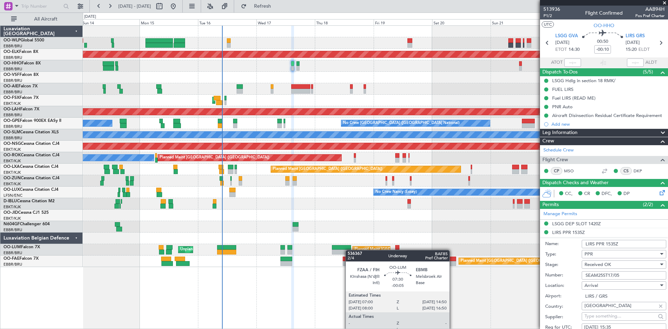
click at [347, 251] on div "Planned Maint Kortrijk-Wevelgem Planned Maint Geneva (Cointrin) AOG Maint Kortr…" at bounding box center [375, 146] width 585 height 241
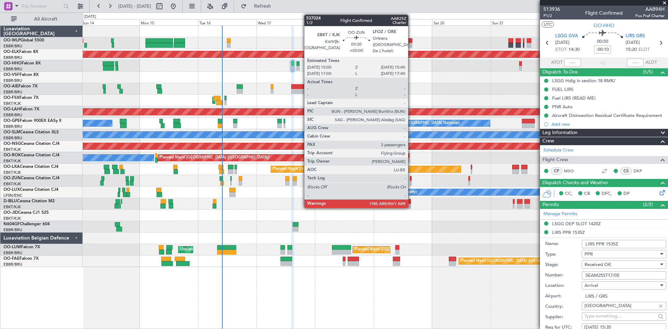
click at [411, 182] on div at bounding box center [411, 183] width 2 height 5
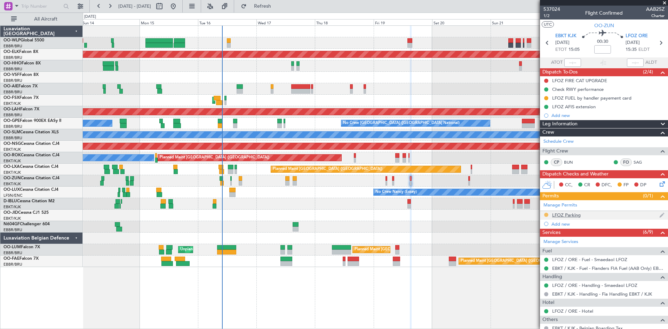
click at [546, 215] on button at bounding box center [546, 215] width 4 height 4
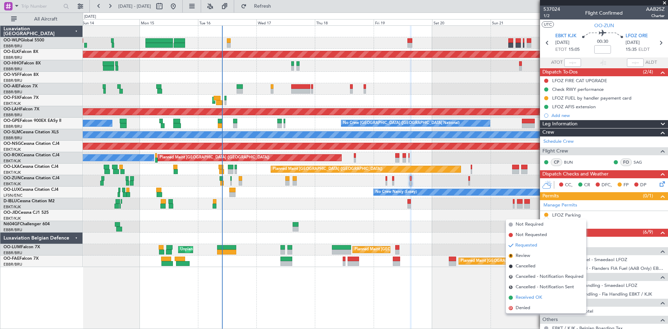
click at [523, 298] on span "Received OK" at bounding box center [529, 297] width 26 height 7
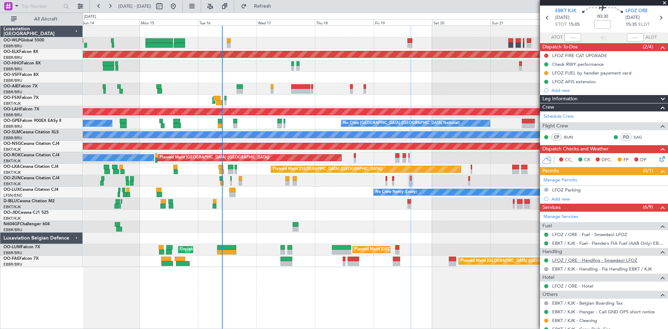
scroll to position [35, 0]
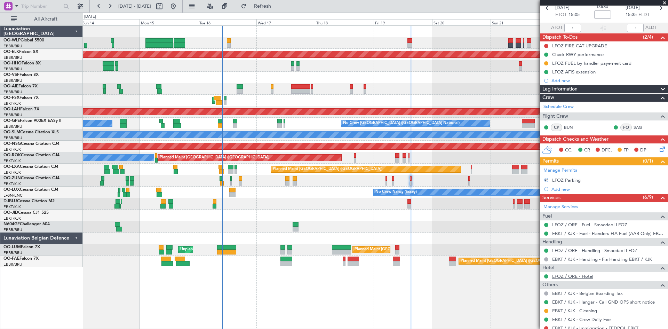
click at [580, 273] on link "LFOZ / ORE - Hotel" at bounding box center [572, 276] width 41 height 6
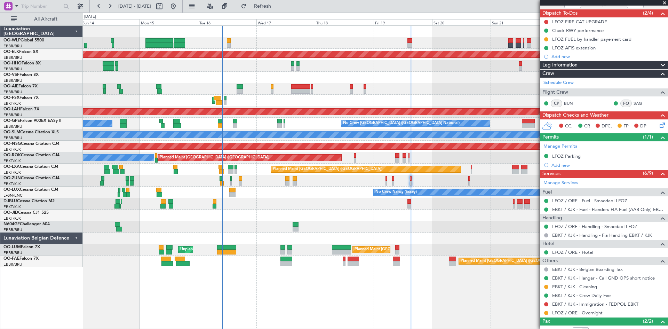
scroll to position [70, 0]
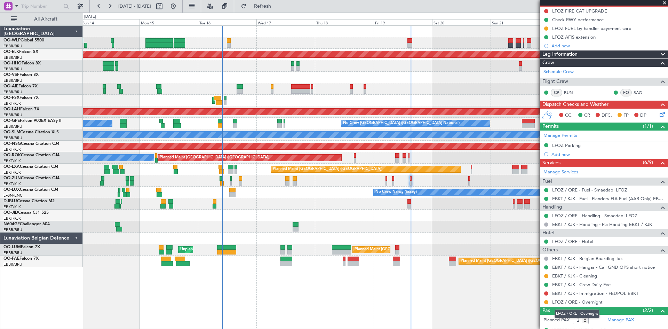
click at [581, 302] on link "LFOZ / ORE - Overnight" at bounding box center [577, 302] width 50 height 6
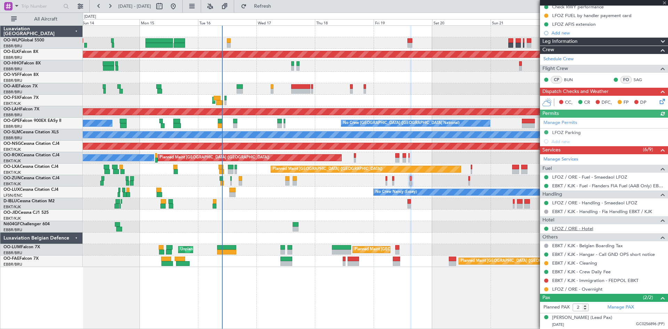
scroll to position [98, 0]
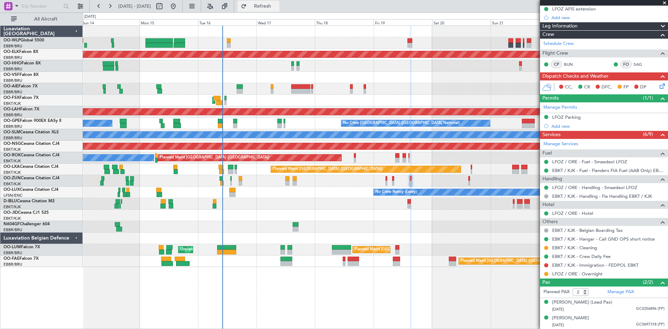
click at [269, 3] on button "Refresh" at bounding box center [259, 6] width 42 height 11
click at [261, 0] on fb-refresh-button "Refresh" at bounding box center [258, 6] width 49 height 13
click at [263, 2] on button "Refresh" at bounding box center [259, 6] width 42 height 11
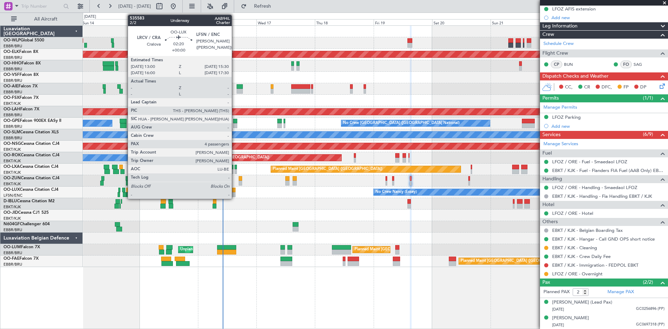
click at [235, 194] on div at bounding box center [232, 194] width 6 height 5
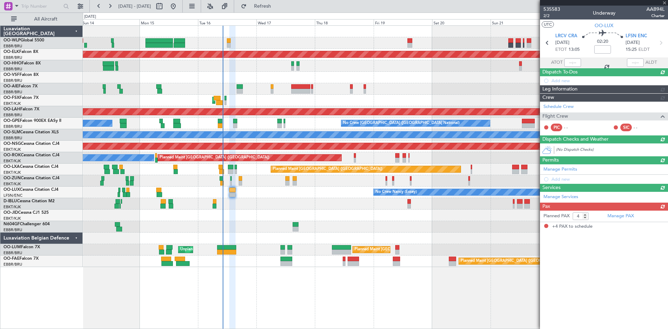
scroll to position [0, 0]
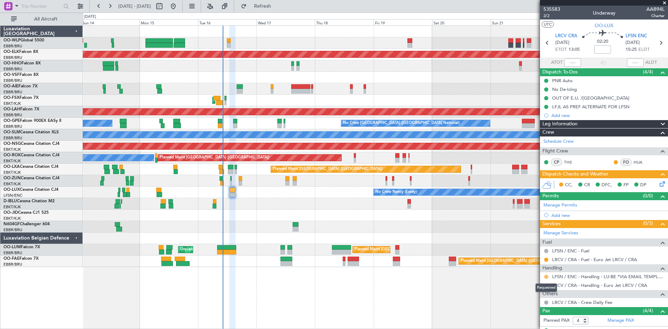
click at [546, 276] on button at bounding box center [546, 277] width 4 height 4
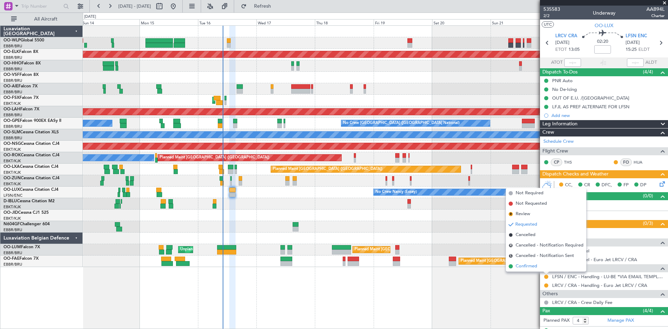
click at [543, 269] on li "Confirmed" at bounding box center [546, 266] width 80 height 10
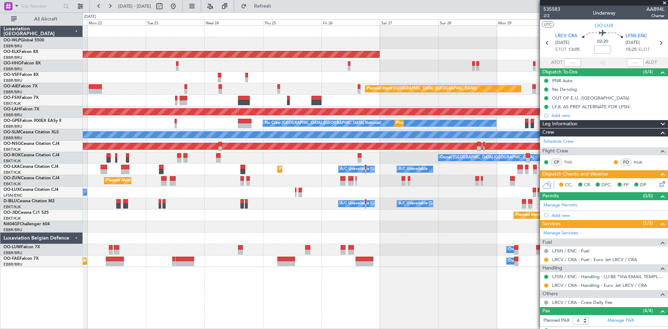
click at [15, 208] on div "Planned Maint Kortrijk-Wevelgem Planned Maint London (Farnborough) Planned Main…" at bounding box center [334, 171] width 668 height 316
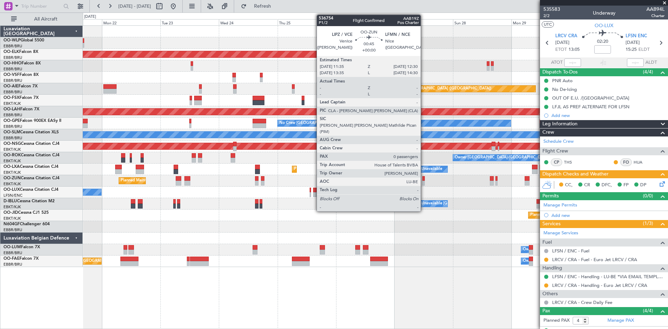
click at [424, 180] on div at bounding box center [423, 178] width 2 height 5
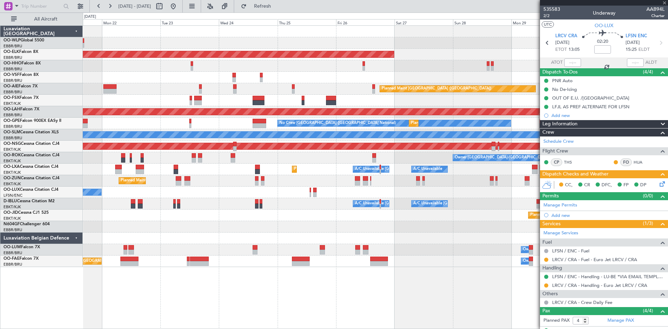
type input "0"
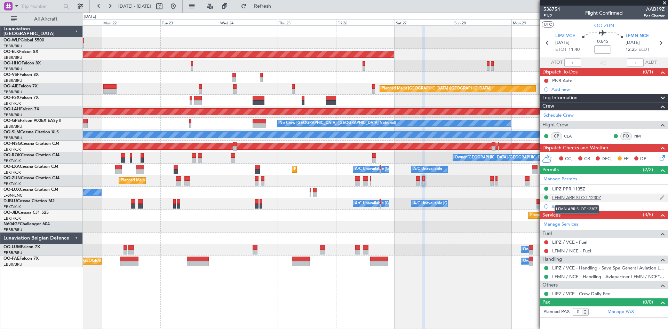
click at [595, 197] on div "LFMN ARR SLOT 1230Z" at bounding box center [576, 197] width 49 height 6
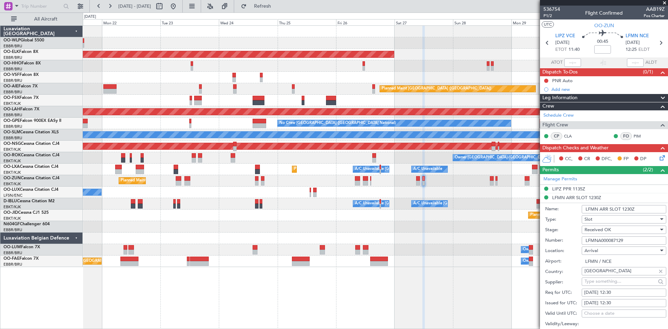
click at [562, 198] on li "LFMN ARR SLOT 1230Z Name: LFMN ARR SLOT 1230Z Type: Slot Stage: Received OK Num…" at bounding box center [604, 301] width 128 height 216
click at [576, 257] on div "Airport: LFMN / NCE" at bounding box center [605, 261] width 121 height 10
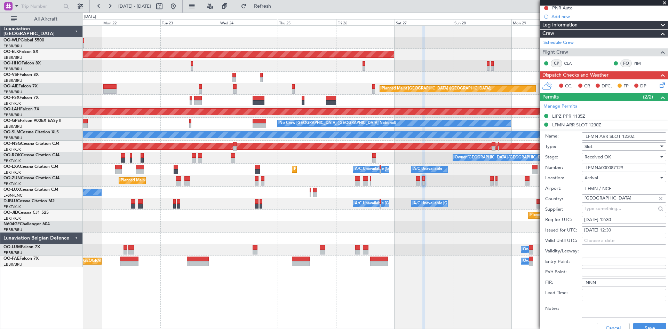
scroll to position [139, 0]
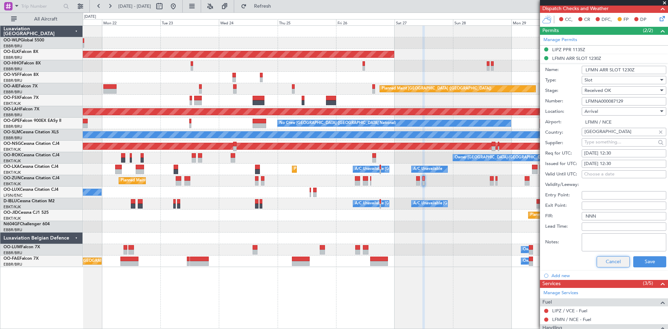
click at [611, 265] on button "Cancel" at bounding box center [613, 261] width 33 height 11
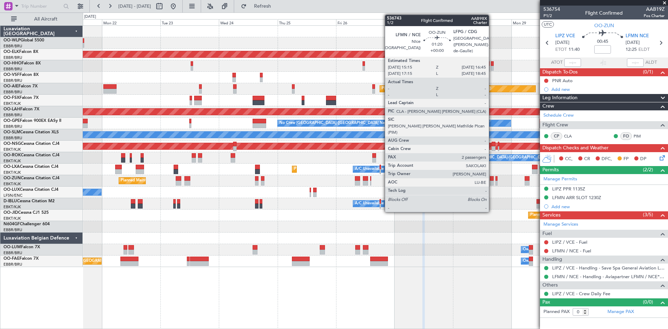
click at [492, 182] on div at bounding box center [492, 183] width 4 height 5
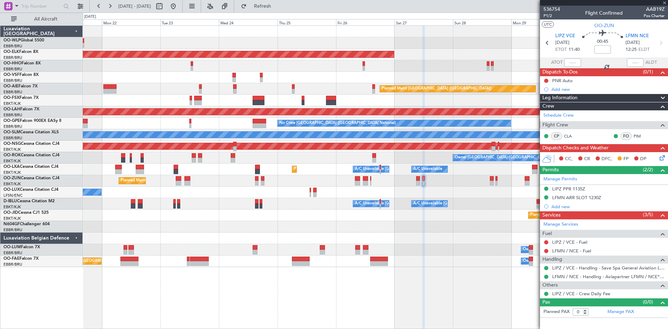
type input "2"
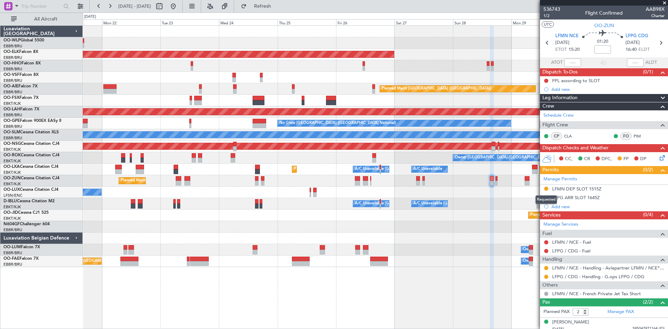
click at [546, 189] on button at bounding box center [546, 188] width 4 height 4
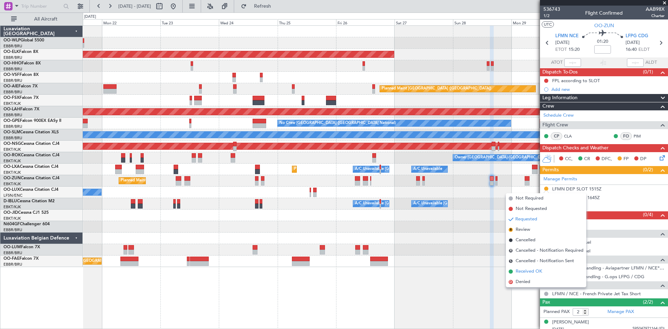
click at [533, 272] on span "Received OK" at bounding box center [529, 271] width 26 height 7
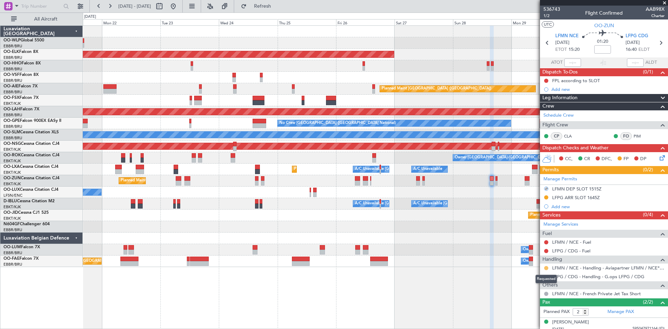
click at [546, 269] on button at bounding box center [546, 268] width 4 height 4
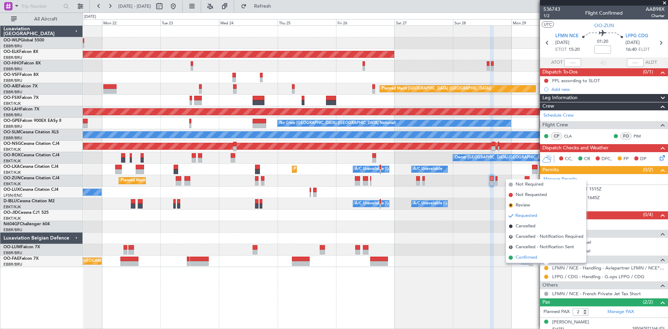
click at [547, 255] on li "Confirmed" at bounding box center [546, 257] width 80 height 10
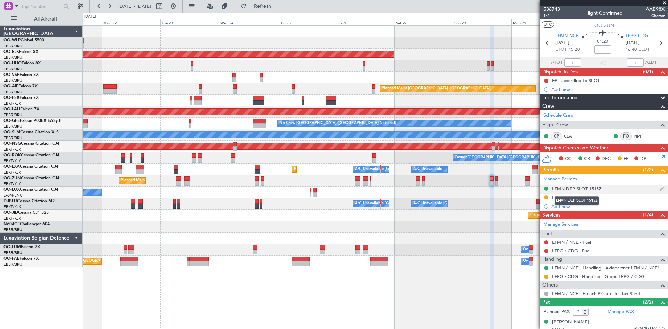
click at [571, 189] on div "LFMN DEP SLOT 1515Z" at bounding box center [576, 189] width 49 height 6
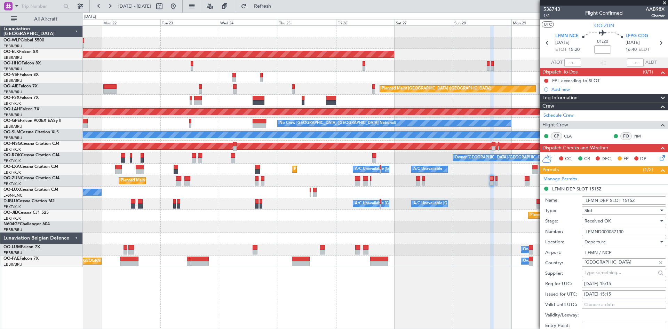
drag, startPoint x: 626, startPoint y: 233, endPoint x: 553, endPoint y: 235, distance: 72.7
click at [553, 235] on div "Number: LFMND000087130" at bounding box center [605, 231] width 121 height 10
paste input "text"
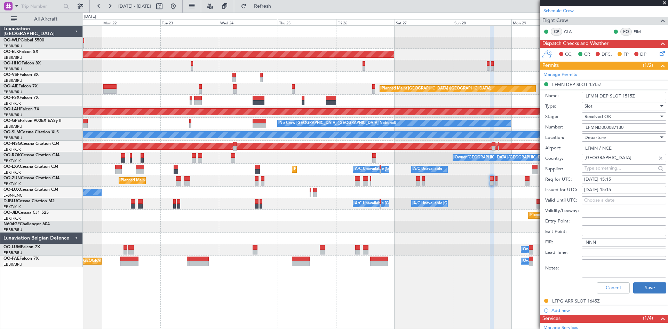
type input "LFMND000087130"
click at [641, 285] on button "Save" at bounding box center [649, 287] width 33 height 11
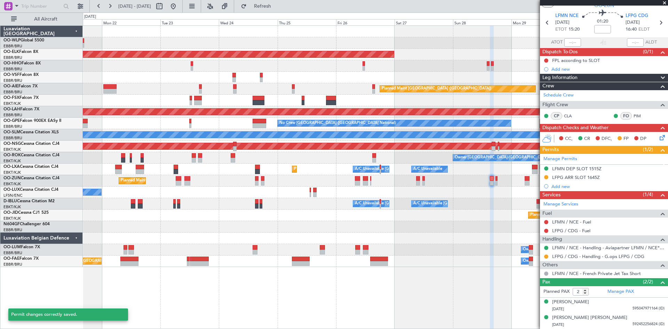
scroll to position [20, 0]
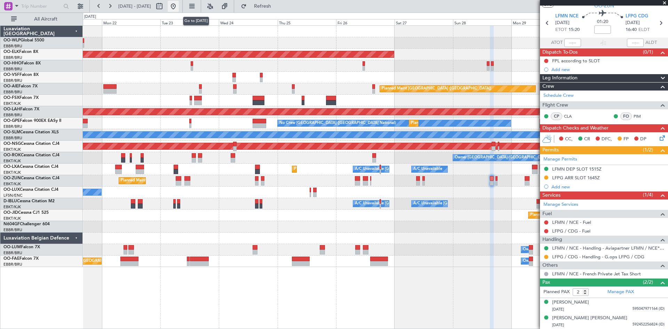
click at [179, 9] on button at bounding box center [173, 6] width 11 height 11
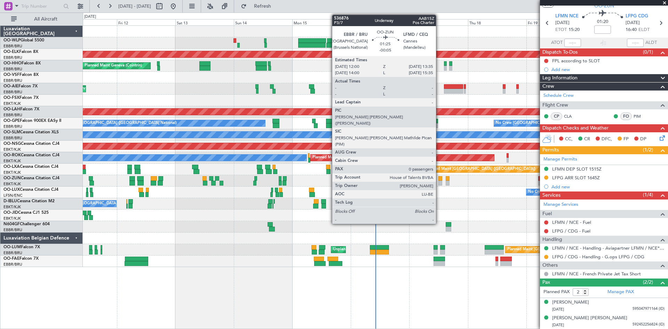
click at [439, 183] on div at bounding box center [440, 183] width 4 height 5
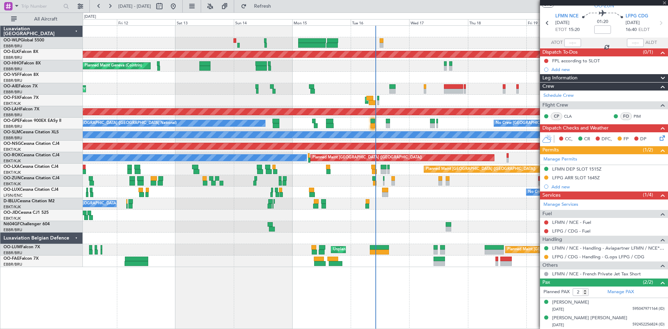
type input "-00:05"
type input "0"
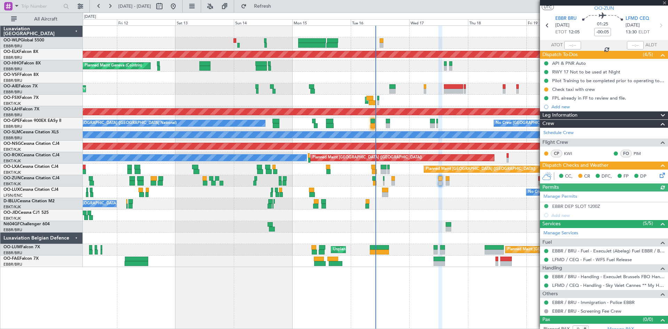
scroll to position [23, 0]
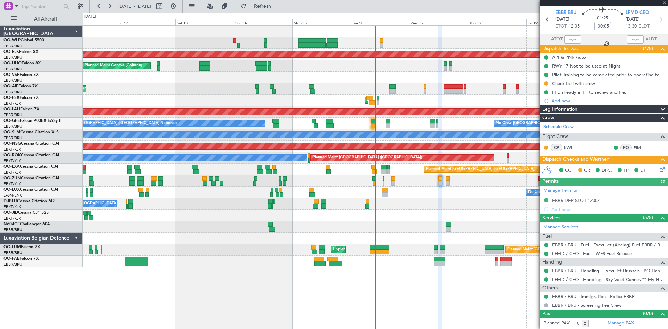
click at [447, 180] on div at bounding box center [448, 178] width 4 height 5
type input "-00:10"
type input "6"
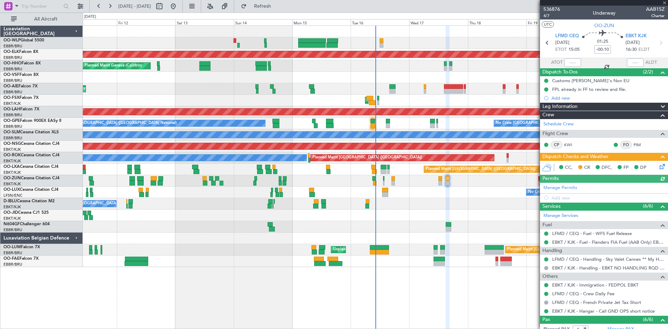
click at [658, 168] on icon at bounding box center [661, 165] width 6 height 6
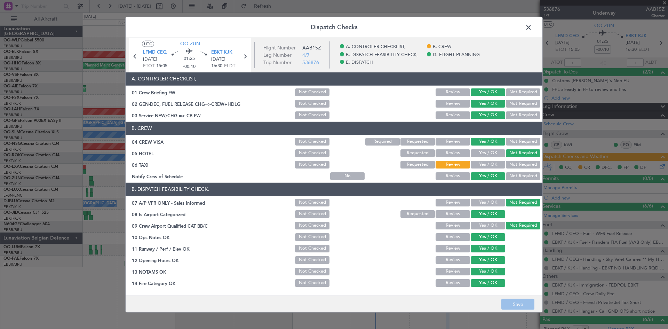
click at [532, 30] on span at bounding box center [532, 29] width 0 height 14
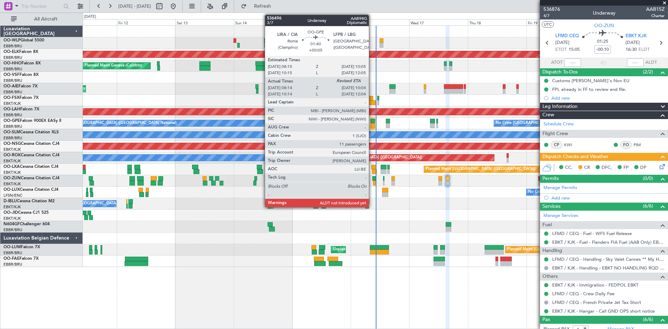
click at [372, 125] on div at bounding box center [373, 125] width 5 height 5
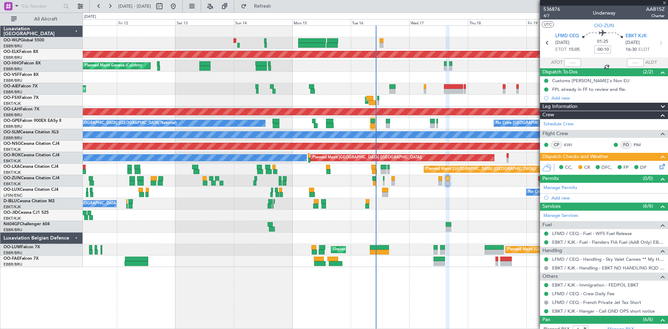
type input "+00:05"
type input "08:19"
type input "11"
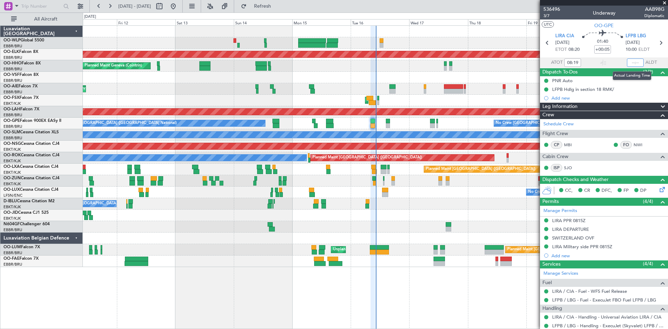
click at [627, 62] on input "text" at bounding box center [635, 62] width 17 height 8
type input "10:10"
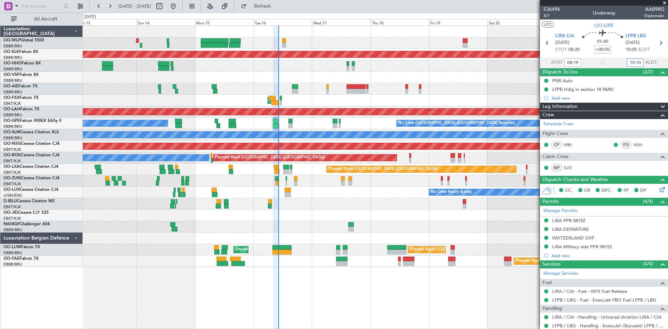
click at [421, 227] on div "Planned Maint Kortrijk-[GEOGRAPHIC_DATA] Planned Maint Geneva ([GEOGRAPHIC_DATA…" at bounding box center [375, 146] width 585 height 241
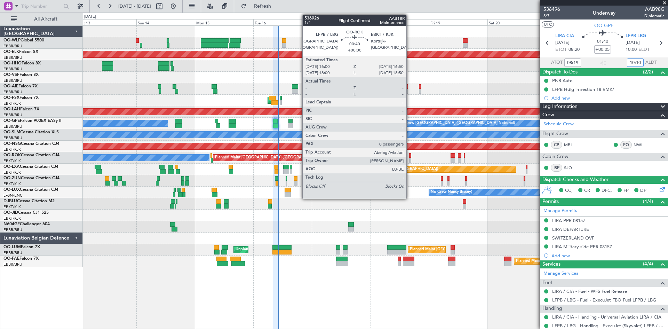
click at [410, 162] on div at bounding box center [410, 160] width 2 height 5
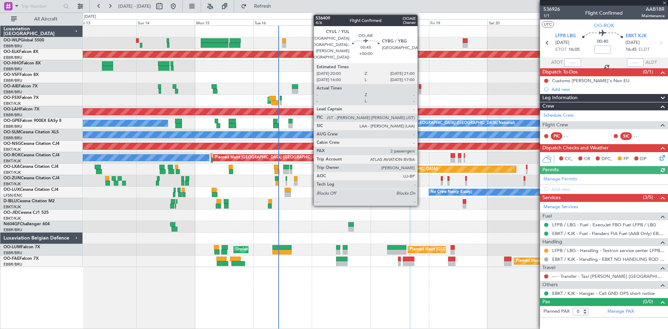
click at [421, 87] on div at bounding box center [420, 86] width 3 height 5
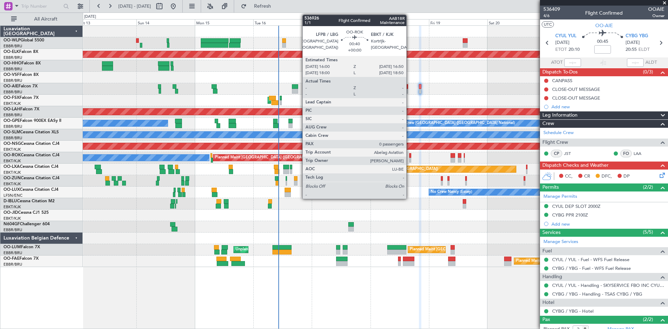
click at [410, 159] on div at bounding box center [410, 160] width 2 height 5
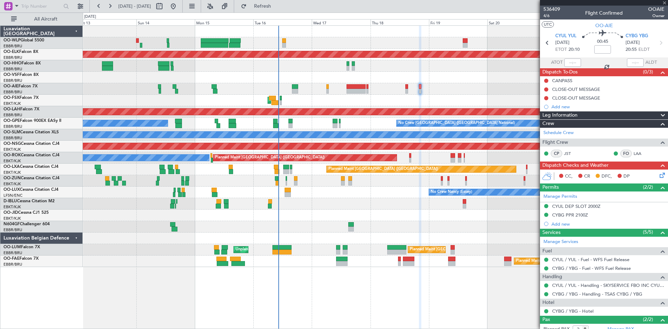
type input "0"
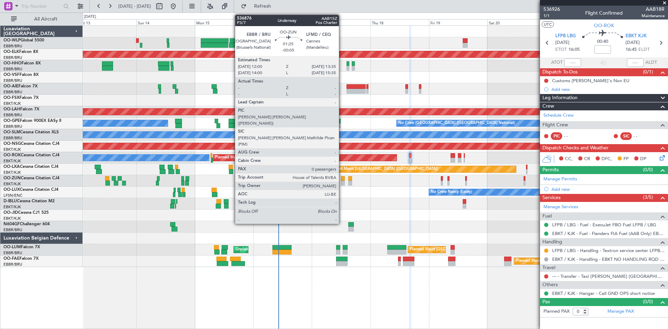
click at [342, 181] on div at bounding box center [343, 183] width 4 height 5
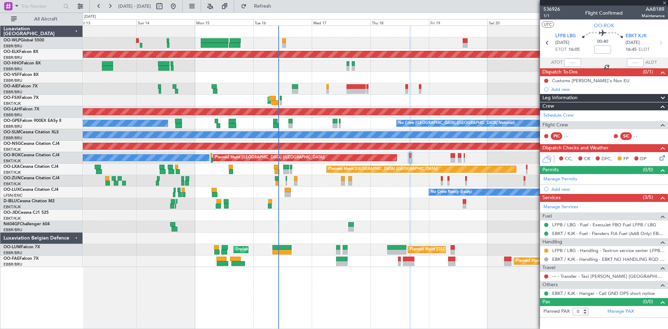
type input "-00:05"
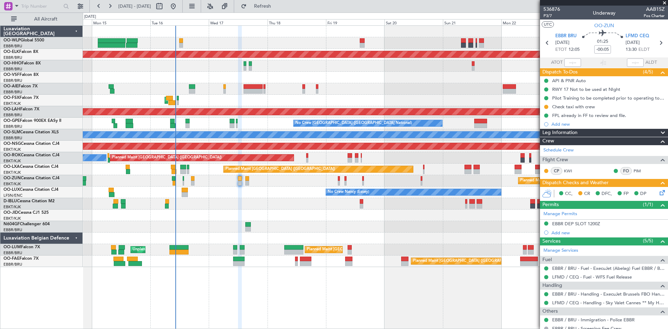
click at [365, 248] on div "Planned Maint Kortrijk-[GEOGRAPHIC_DATA] Planned Maint Geneva ([GEOGRAPHIC_DATA…" at bounding box center [375, 146] width 585 height 241
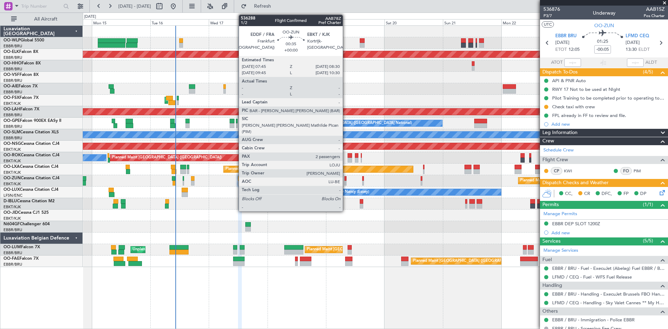
click at [346, 180] on div at bounding box center [345, 178] width 2 height 5
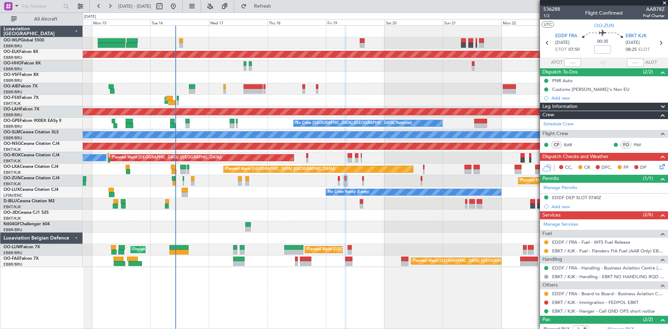
click at [310, 160] on div "Planned Maint [GEOGRAPHIC_DATA] ([GEOGRAPHIC_DATA]) A/C Unavailable [GEOGRAPHIC…" at bounding box center [375, 157] width 585 height 11
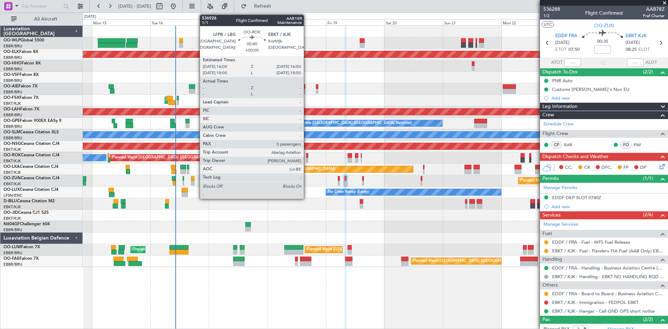
click at [307, 160] on div at bounding box center [307, 160] width 2 height 5
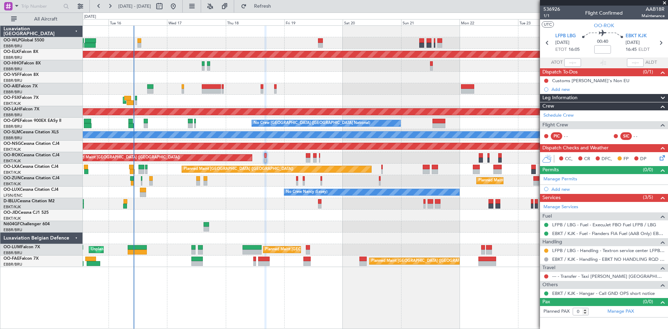
click at [399, 213] on div "Planned Maint Kortrijk-[GEOGRAPHIC_DATA] Planned Maint [GEOGRAPHIC_DATA] ([GEOG…" at bounding box center [375, 146] width 585 height 241
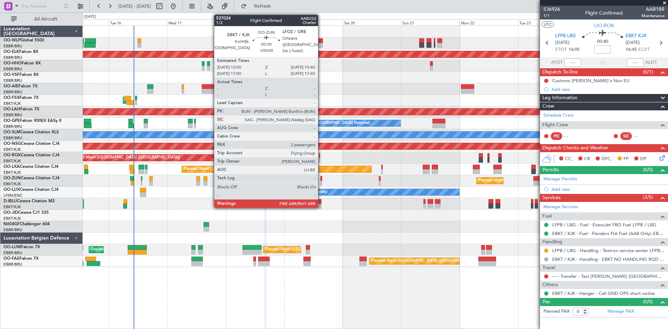
click at [321, 184] on div at bounding box center [321, 183] width 2 height 5
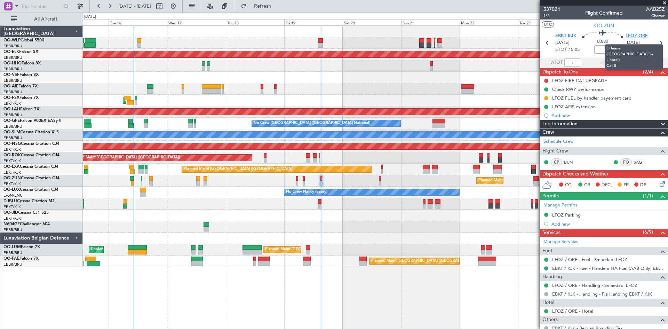
click at [636, 35] on span "LFOZ ORE" at bounding box center [637, 36] width 22 height 7
click at [271, 7] on span "Refresh" at bounding box center [262, 6] width 29 height 5
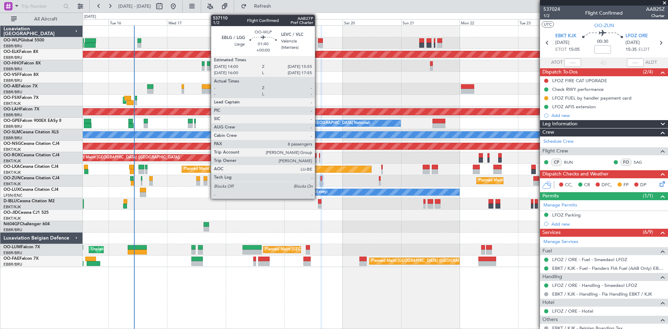
click at [318, 42] on div at bounding box center [320, 40] width 5 height 5
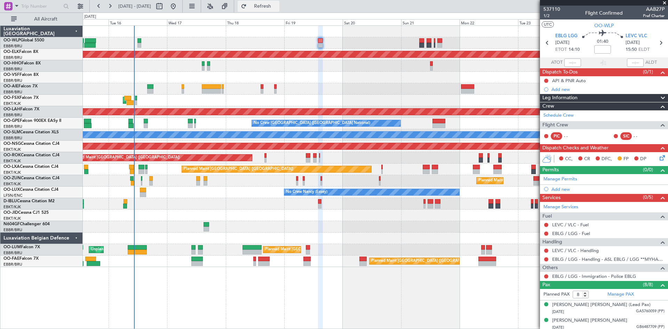
click at [277, 7] on span "Refresh" at bounding box center [262, 6] width 29 height 5
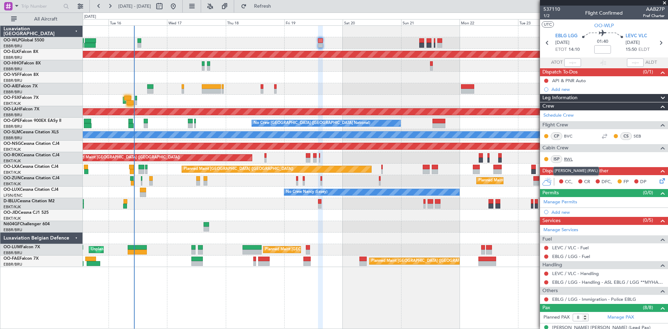
click at [571, 159] on link "RWL" at bounding box center [572, 159] width 16 height 6
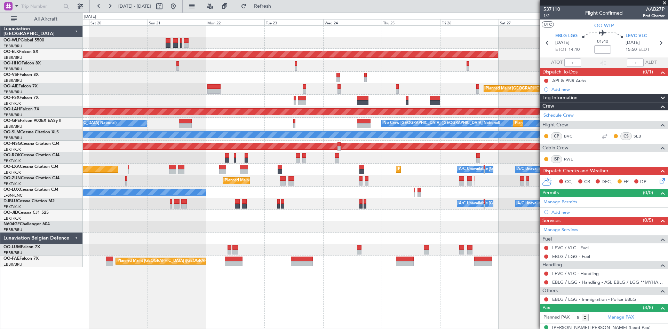
click at [231, 124] on div "Planned Maint Kortrijk-[GEOGRAPHIC_DATA] Planned Maint [GEOGRAPHIC_DATA] ([GEOG…" at bounding box center [375, 146] width 585 height 241
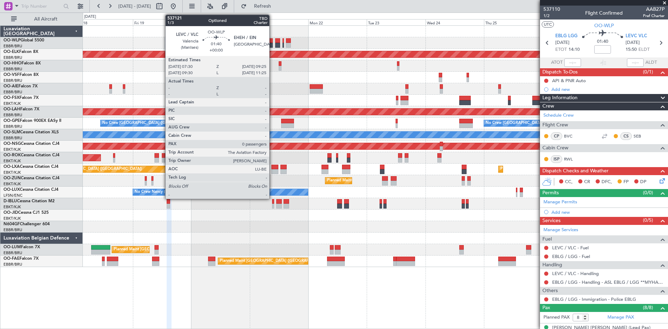
click at [272, 41] on div at bounding box center [270, 40] width 5 height 5
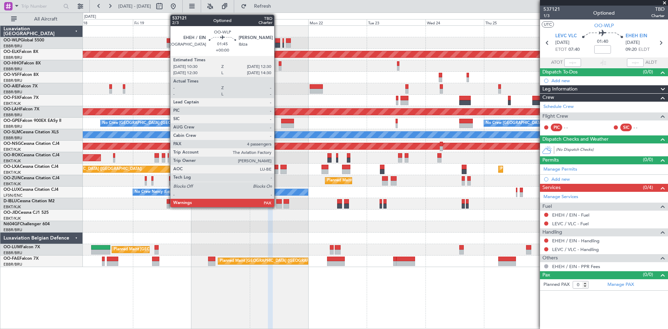
click at [277, 41] on div at bounding box center [277, 40] width 5 height 5
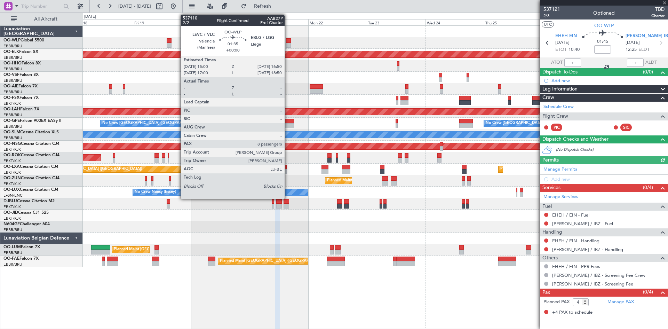
click at [288, 43] on div at bounding box center [288, 45] width 5 height 5
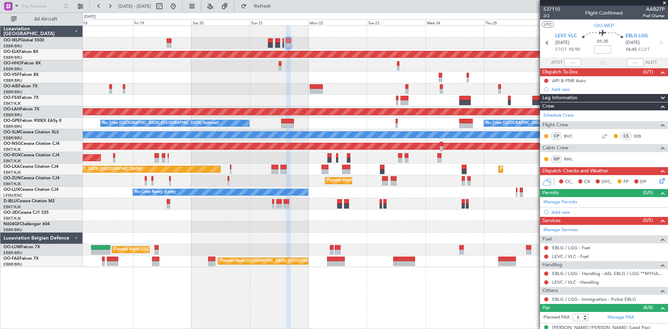
click at [212, 85] on div "Planned Maint [GEOGRAPHIC_DATA] ([GEOGRAPHIC_DATA])" at bounding box center [375, 88] width 585 height 11
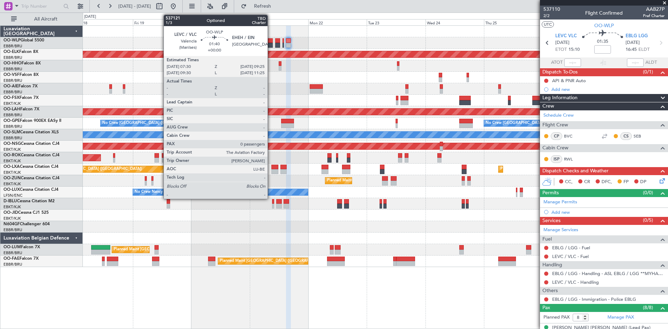
click at [271, 45] on div at bounding box center [270, 45] width 5 height 5
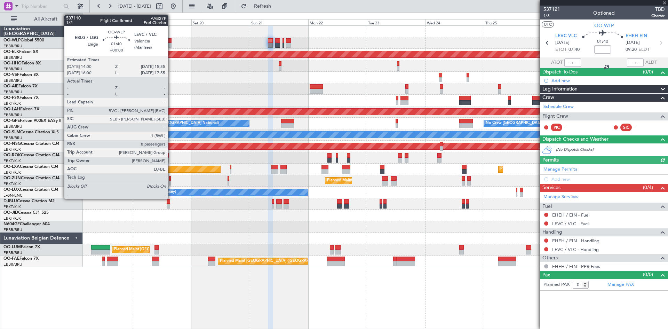
click at [171, 46] on div at bounding box center [169, 45] width 5 height 5
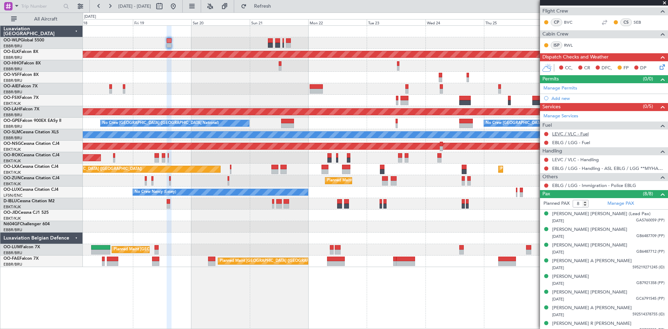
scroll to position [119, 0]
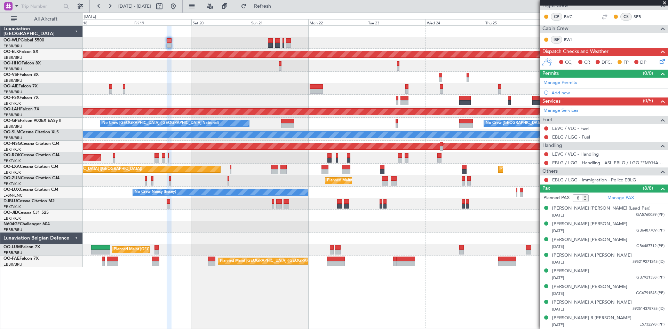
click at [522, 302] on div "Planned Maint Kortrijk-[GEOGRAPHIC_DATA] Planned Maint [GEOGRAPHIC_DATA] ([GEOG…" at bounding box center [375, 176] width 585 height 303
click at [663, 1] on span at bounding box center [664, 3] width 7 height 6
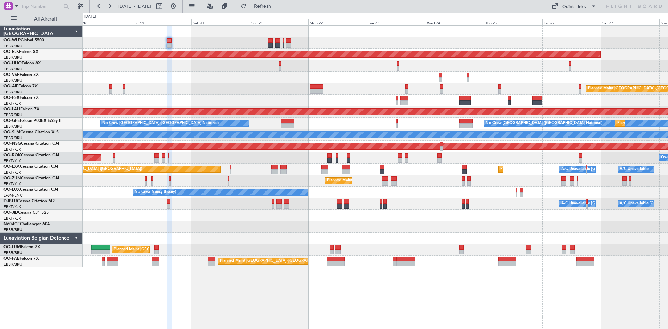
type input "0"
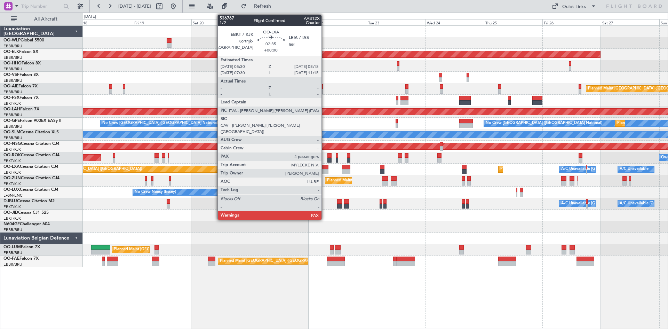
click at [325, 169] on div at bounding box center [324, 167] width 7 height 5
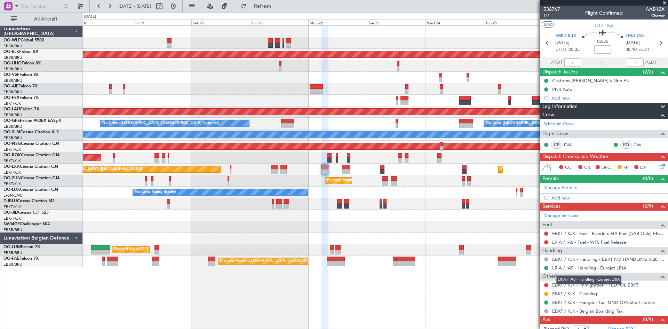
click at [587, 268] on link "LRIA / IAS - Handling - Eurojet LRIA" at bounding box center [589, 268] width 74 height 6
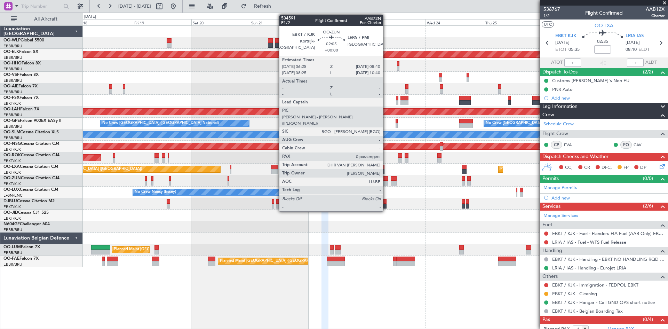
click at [386, 180] on div at bounding box center [385, 178] width 6 height 5
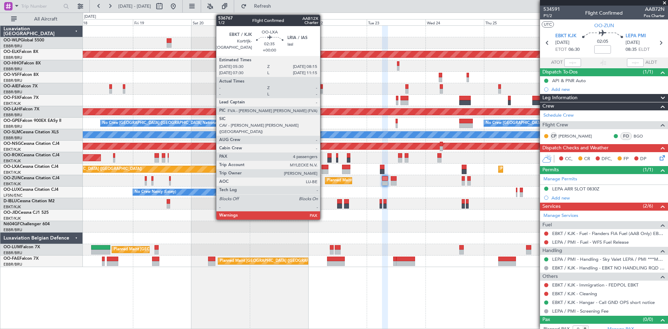
click at [323, 169] on div at bounding box center [324, 171] width 7 height 5
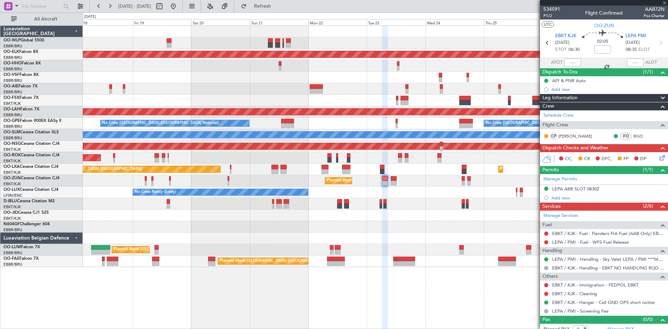
type input "4"
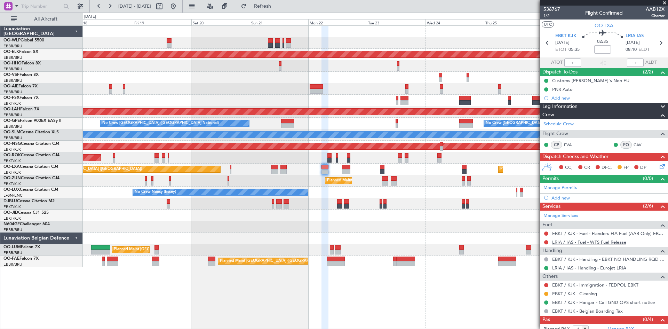
click at [614, 243] on link "LRIA / IAS - Fuel - WFS Fuel Release" at bounding box center [589, 242] width 74 height 6
click at [179, 5] on button at bounding box center [173, 6] width 11 height 11
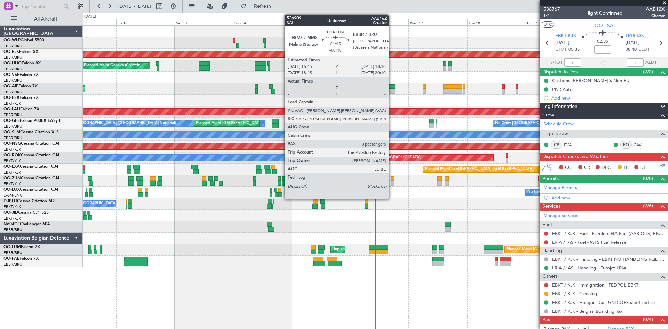
click at [392, 178] on div at bounding box center [392, 178] width 3 height 5
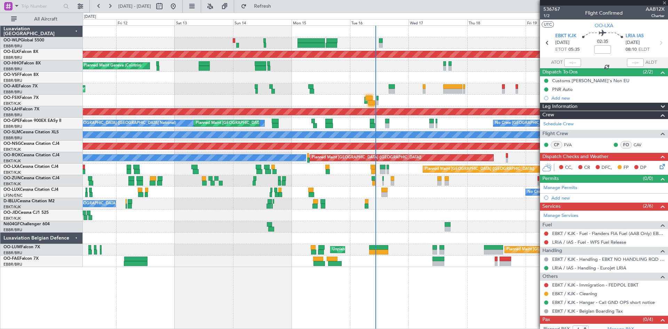
type input "-00:10"
type input "3"
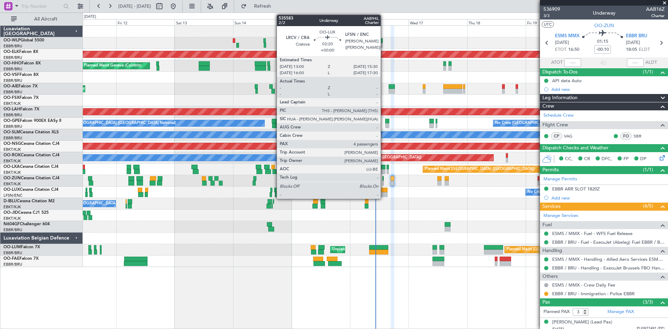
click at [384, 194] on div at bounding box center [384, 194] width 6 height 5
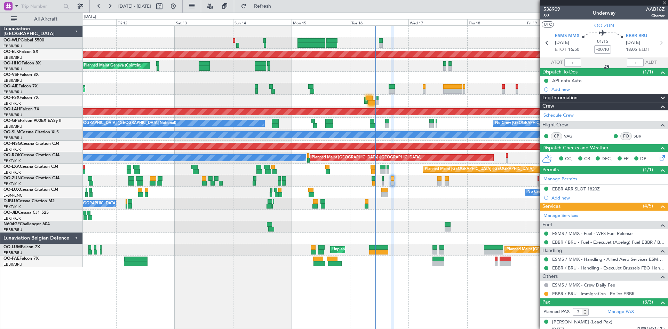
type input "4"
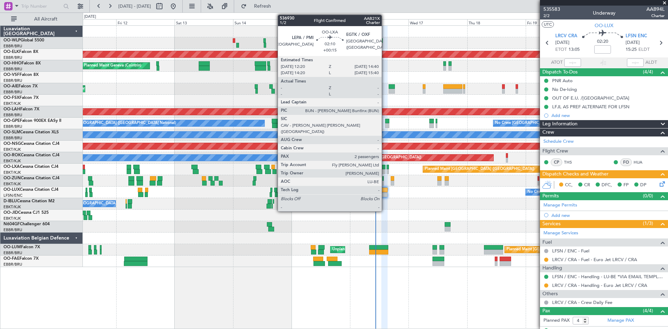
click at [385, 170] on div at bounding box center [383, 171] width 6 height 5
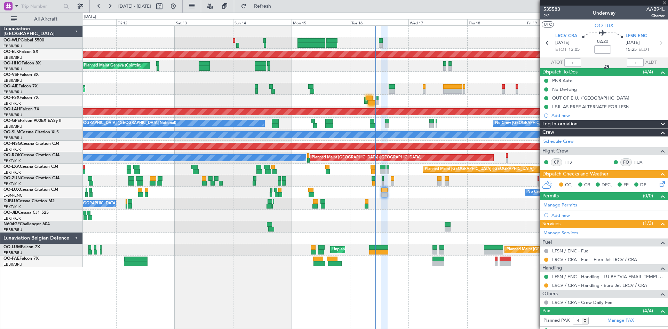
type input "+00:15"
type input "2"
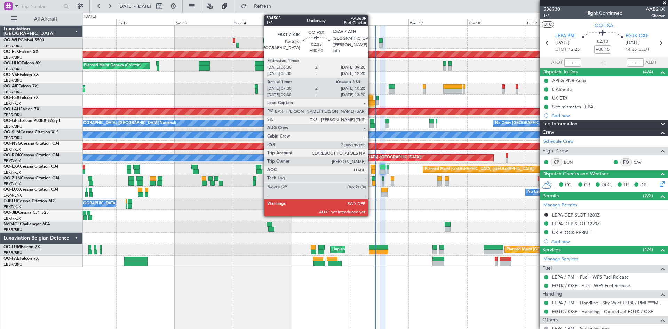
click at [371, 102] on div at bounding box center [371, 102] width 7 height 5
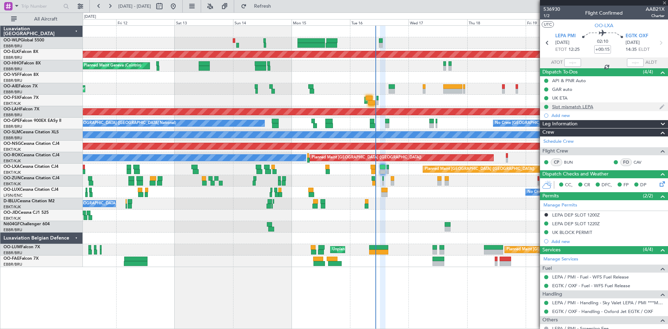
type input "07:40"
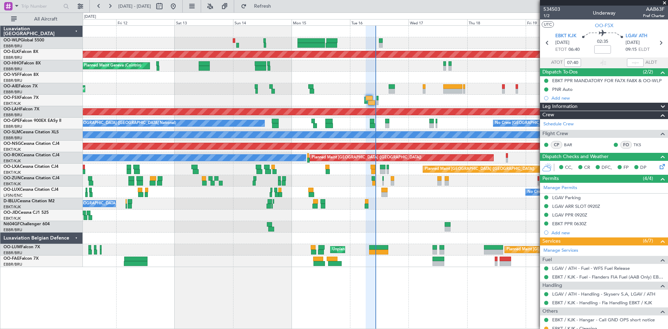
click at [373, 100] on div "AOG Maint Kortrijk-Wevelgem Planned Maint Kortrijk-Wevelgem" at bounding box center [375, 100] width 585 height 11
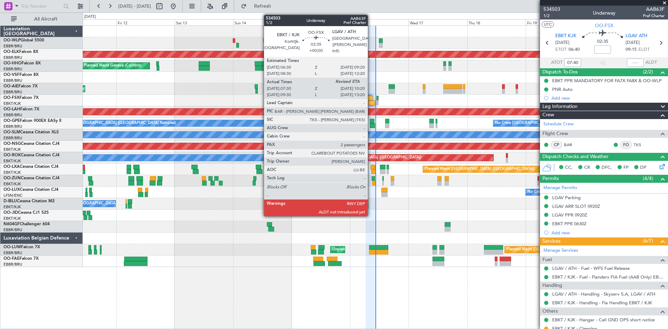
click at [371, 101] on div at bounding box center [371, 102] width 7 height 5
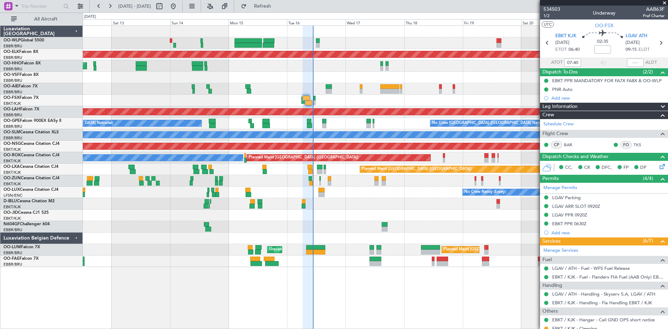
click at [388, 223] on div "Planned Maint Kortrijk-Wevelgem Planned Maint Geneva (Cointrin) AOG Maint New Y…" at bounding box center [375, 146] width 585 height 241
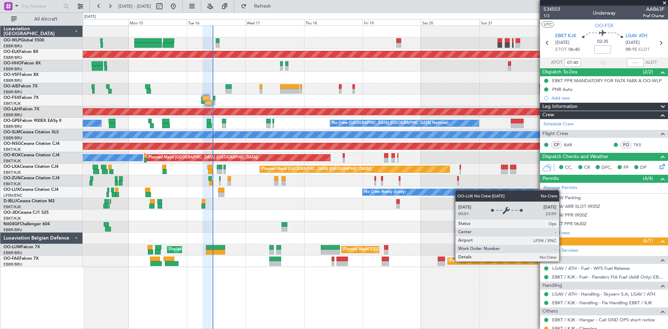
click at [411, 194] on div "Planned Maint Kortrijk-Wevelgem Planned Maint Geneva (Cointrin) AOG Maint Kortr…" at bounding box center [375, 146] width 585 height 241
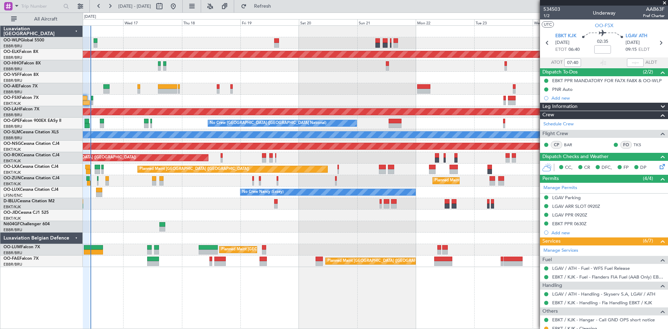
click at [404, 203] on div "Planned Maint Kortrijk-Wevelgem Planned Maint London (Farnborough) AOG Maint Ko…" at bounding box center [375, 146] width 585 height 241
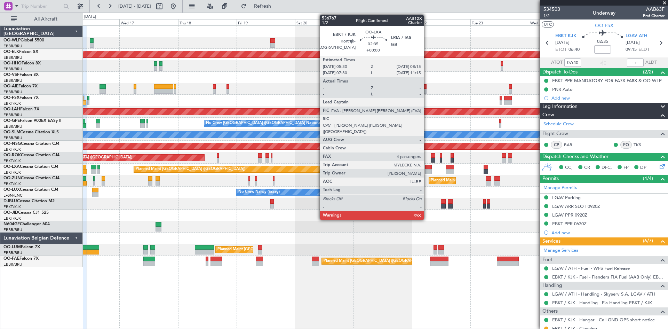
click at [427, 169] on div at bounding box center [428, 167] width 7 height 5
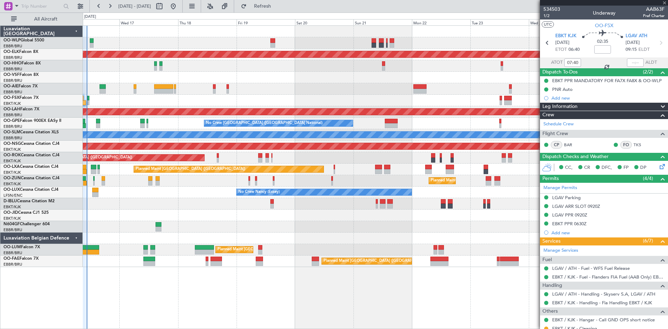
type input "4"
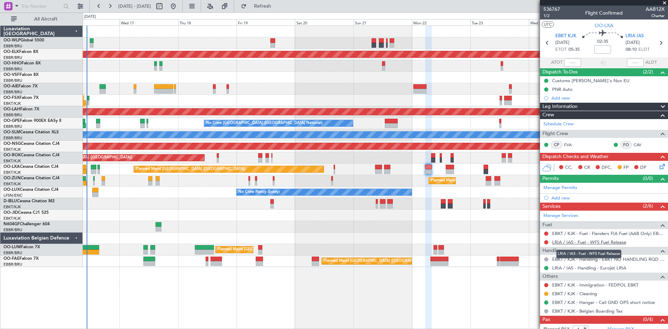
click at [612, 241] on link "LRIA / IAS - Fuel - WFS Fuel Release" at bounding box center [589, 242] width 74 height 6
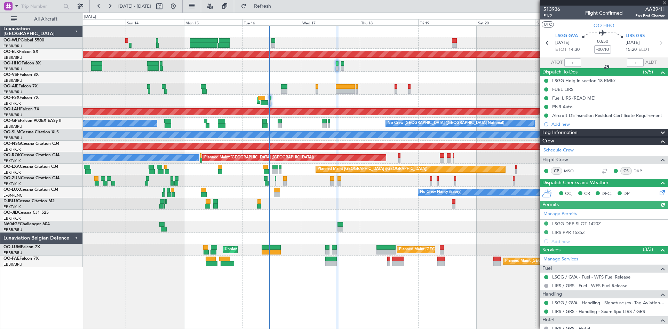
scroll to position [23, 0]
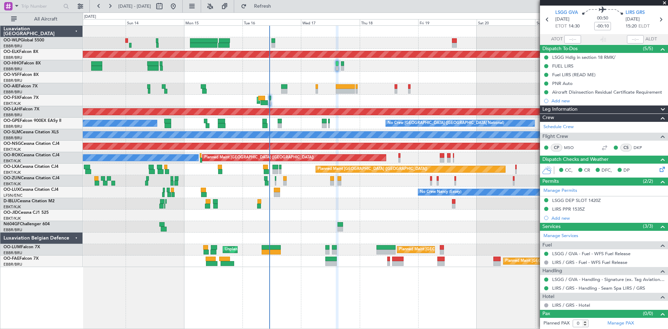
click at [344, 70] on div "Planned Maint Geneva (Cointrin)" at bounding box center [375, 65] width 585 height 11
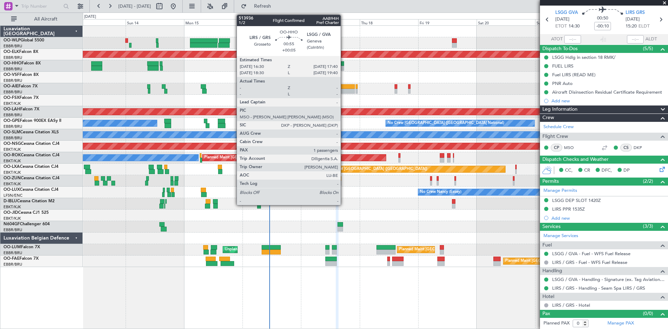
click at [344, 69] on div at bounding box center [342, 68] width 3 height 5
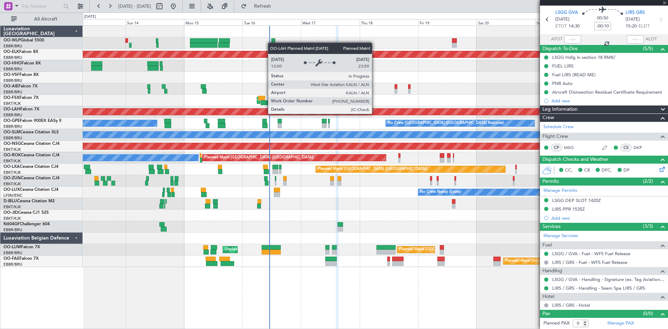
type input "+00:05"
type input "1"
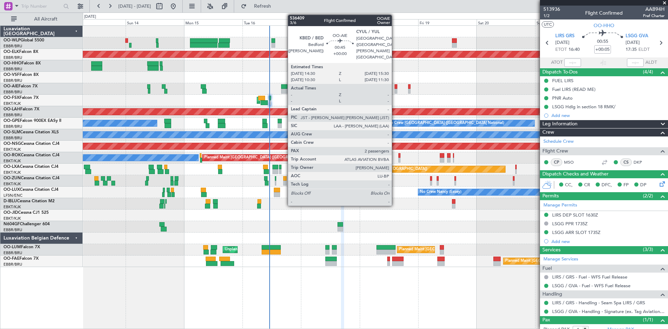
click at [395, 88] on div at bounding box center [396, 86] width 3 height 5
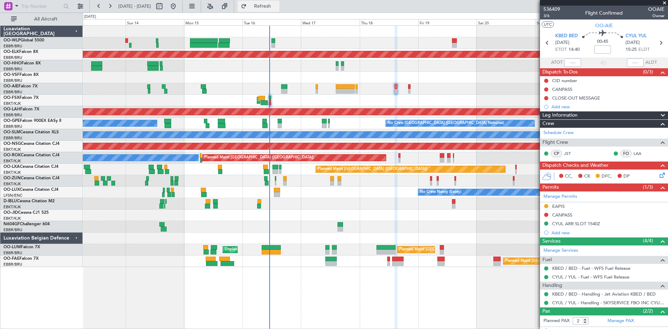
click at [275, 6] on span "Refresh" at bounding box center [262, 6] width 29 height 5
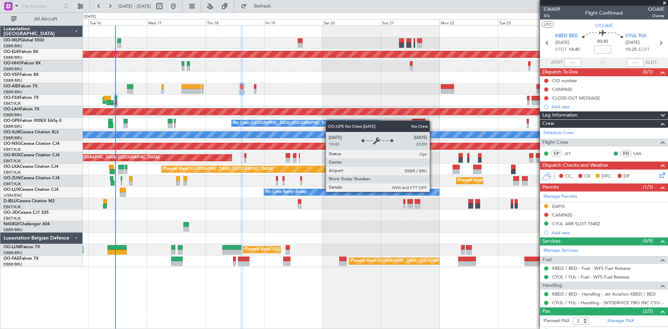
click at [318, 122] on div "Planned Maint Kortrijk-[GEOGRAPHIC_DATA] Planned Maint [GEOGRAPHIC_DATA] ([GEOG…" at bounding box center [375, 146] width 585 height 241
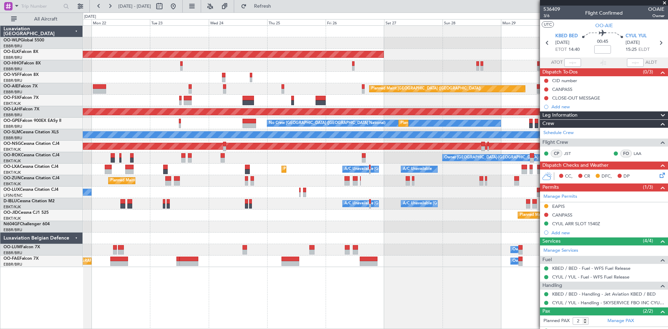
click at [242, 275] on div "Planned Maint Kortrijk-[GEOGRAPHIC_DATA] Planned Maint [GEOGRAPHIC_DATA] ([GEOG…" at bounding box center [375, 176] width 585 height 303
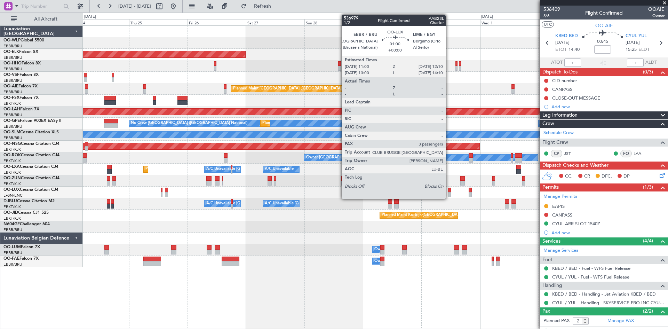
click at [449, 192] on div at bounding box center [449, 190] width 3 height 5
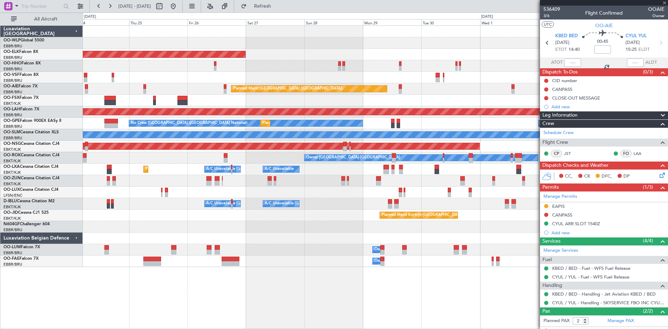
type input "3"
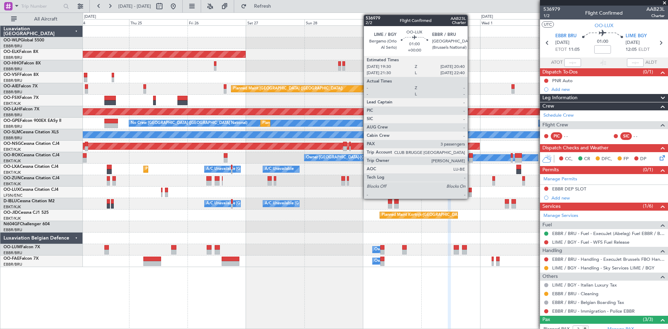
click at [471, 192] on div at bounding box center [470, 190] width 3 height 5
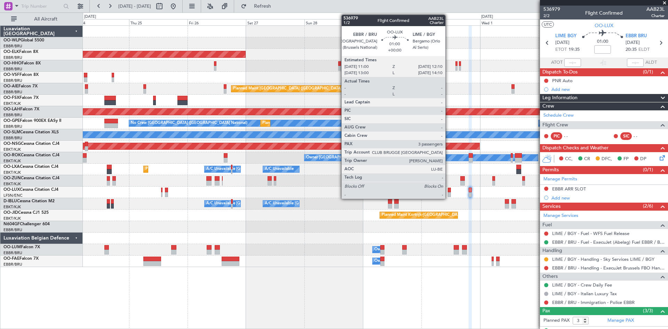
click at [448, 193] on div at bounding box center [449, 194] width 3 height 5
click at [451, 190] on div at bounding box center [449, 190] width 3 height 5
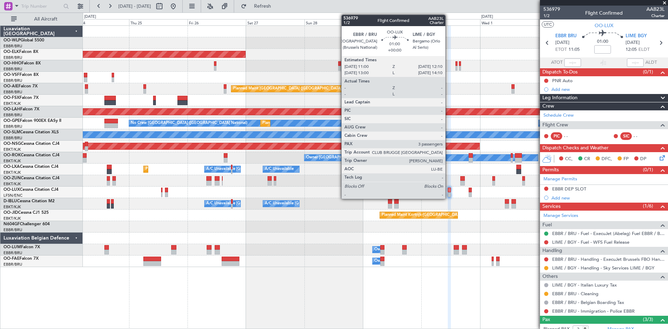
click at [448, 194] on div at bounding box center [449, 194] width 3 height 5
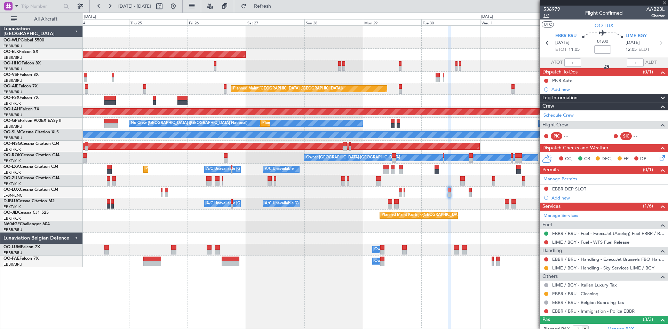
click at [549, 15] on span "1/2" at bounding box center [551, 16] width 17 height 6
click at [266, 5] on button "Refresh" at bounding box center [259, 6] width 42 height 11
click at [179, 7] on button at bounding box center [173, 6] width 11 height 11
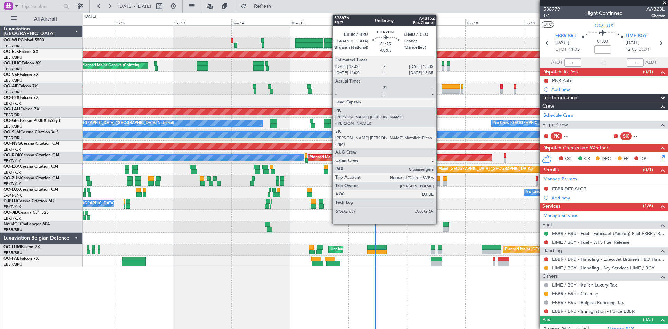
click at [439, 178] on div at bounding box center [438, 178] width 4 height 5
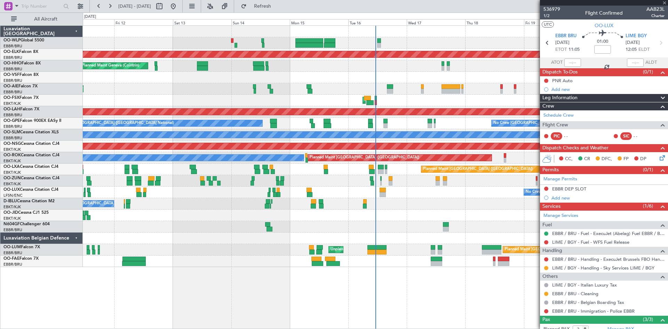
type input "-00:05"
type input "0"
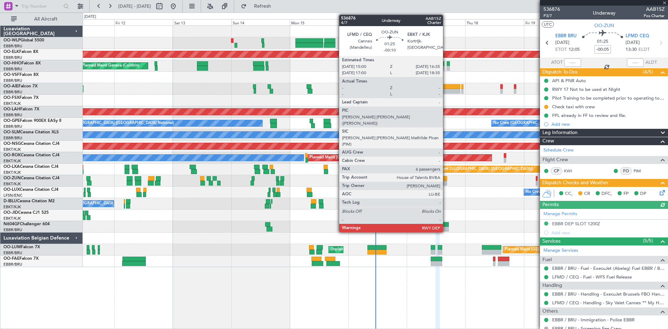
click at [446, 180] on div at bounding box center [445, 178] width 4 height 5
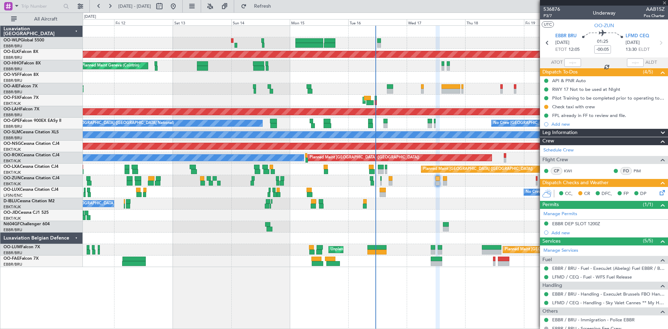
type input "-00:10"
type input "6"
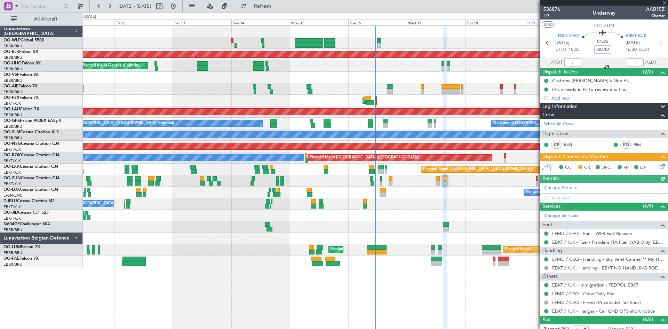
scroll to position [100, 0]
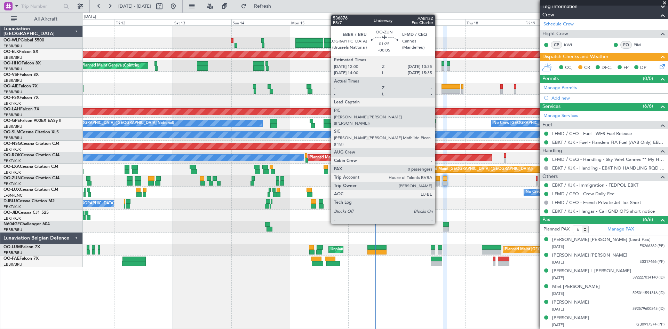
click at [438, 177] on div at bounding box center [438, 178] width 4 height 5
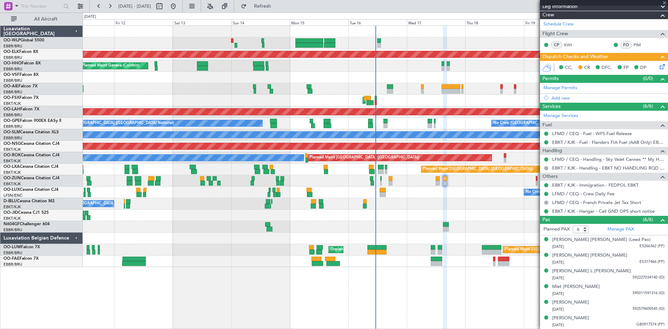
type input "-00:05"
type input "0"
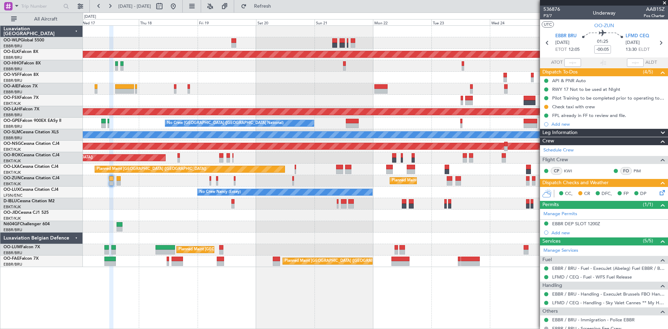
click at [134, 221] on div "Planned Maint Kortrijk-Wevelgem Planned Maint London (Farnborough) AOG Maint Ko…" at bounding box center [375, 146] width 585 height 241
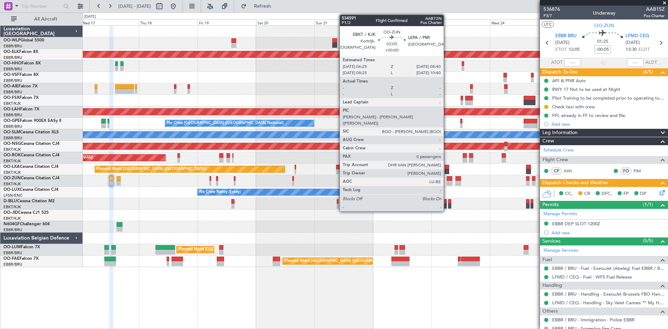
click at [447, 181] on div at bounding box center [450, 183] width 6 height 5
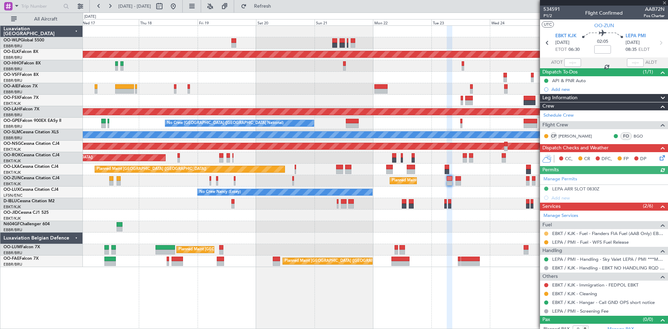
click at [547, 234] on button at bounding box center [546, 233] width 4 height 4
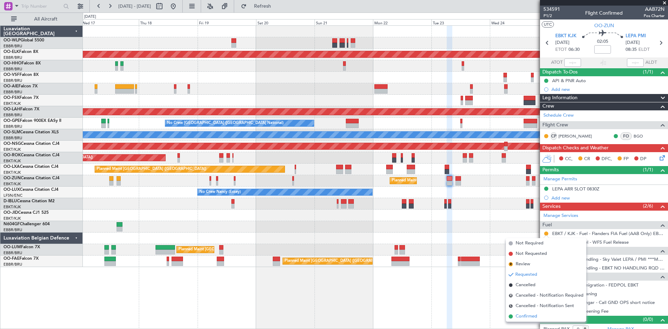
click at [524, 315] on span "Confirmed" at bounding box center [527, 316] width 22 height 7
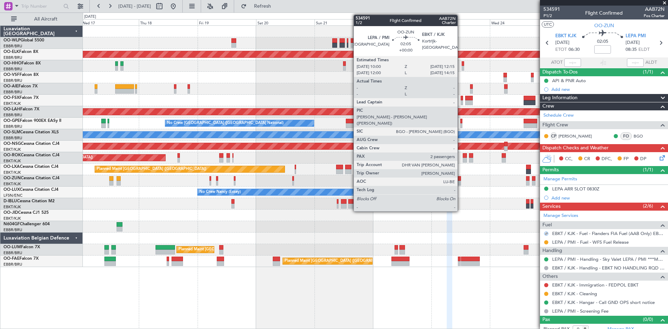
click at [461, 181] on div at bounding box center [458, 183] width 6 height 5
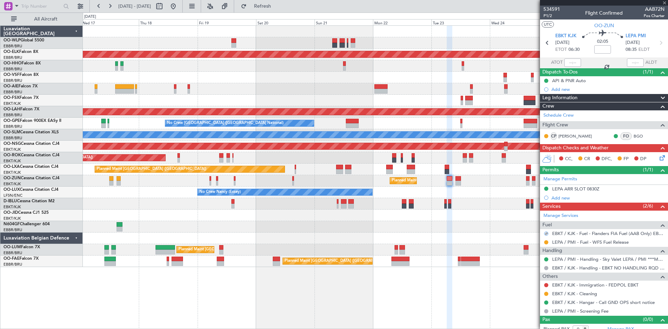
type input "2"
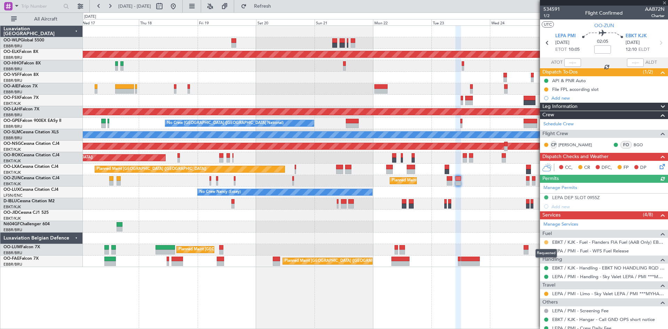
click at [547, 243] on button at bounding box center [546, 242] width 4 height 4
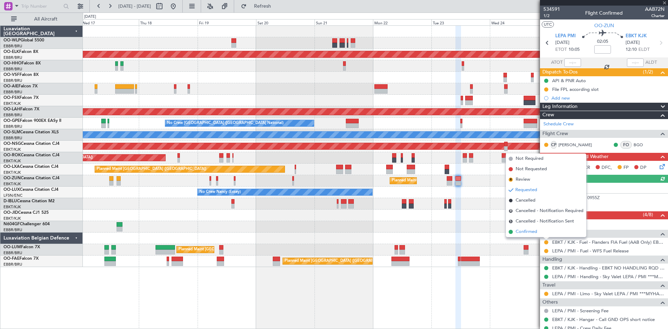
click at [536, 229] on span "Confirmed" at bounding box center [527, 231] width 22 height 7
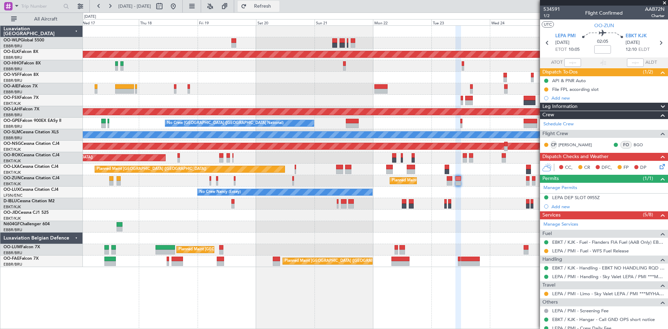
click at [264, 5] on button "Refresh" at bounding box center [259, 6] width 42 height 11
click at [179, 6] on button at bounding box center [173, 6] width 11 height 11
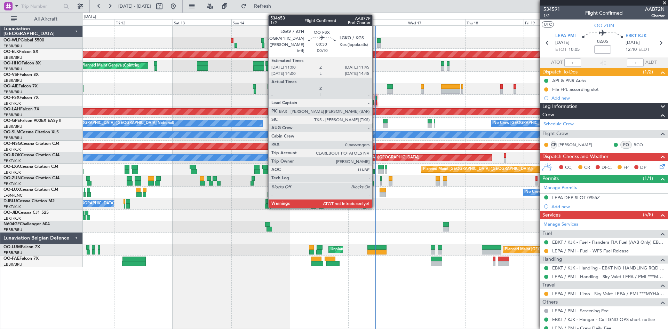
click at [375, 101] on div at bounding box center [376, 102] width 2 height 5
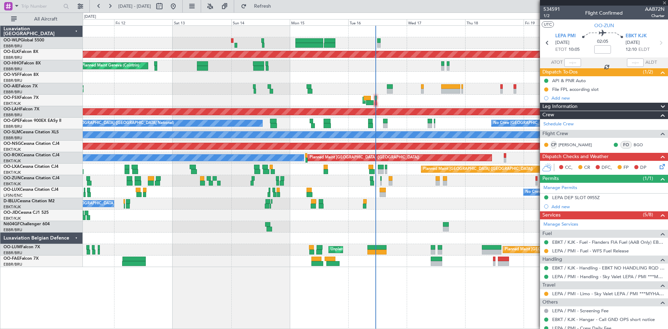
type input "-00:10"
type input "0"
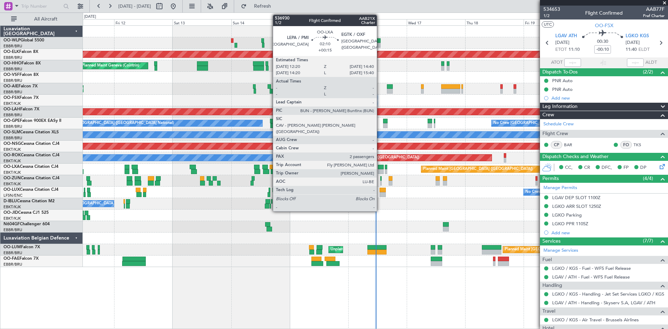
click at [380, 170] on div at bounding box center [381, 171] width 6 height 5
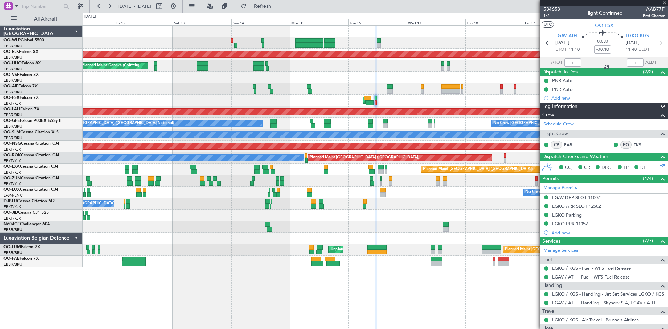
type input "+00:15"
type input "2"
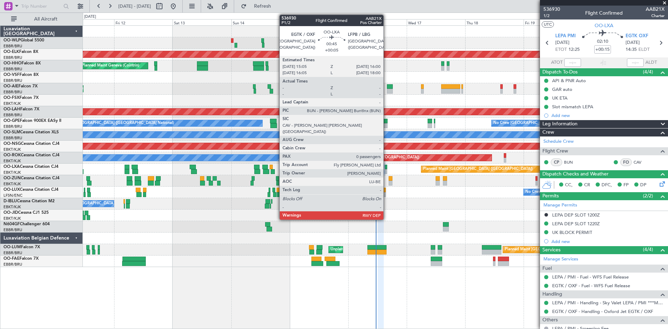
click at [387, 169] on div at bounding box center [386, 171] width 2 height 5
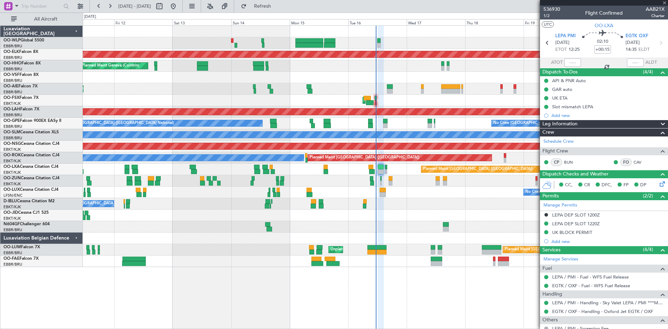
type input "+00:05"
type input "0"
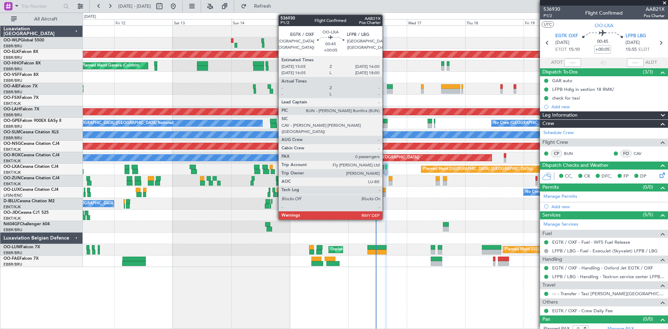
click at [385, 170] on div at bounding box center [386, 171] width 2 height 5
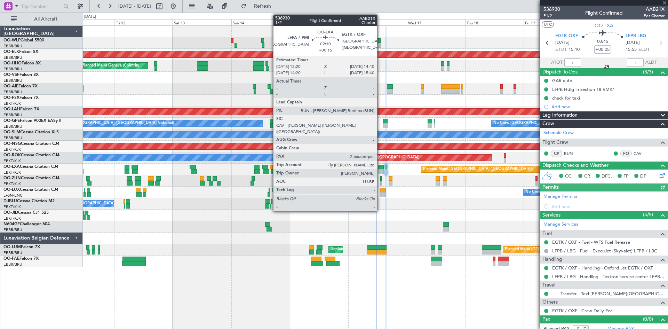
click at [380, 170] on div at bounding box center [381, 171] width 6 height 5
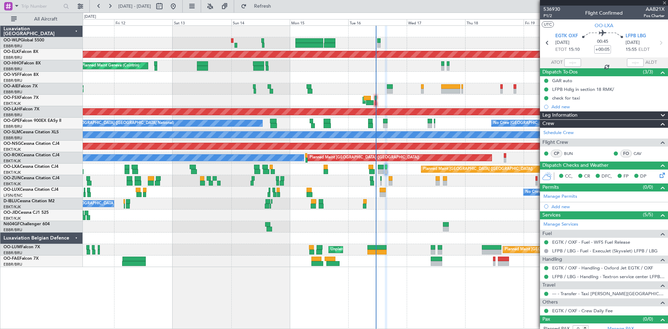
type input "+00:15"
type input "2"
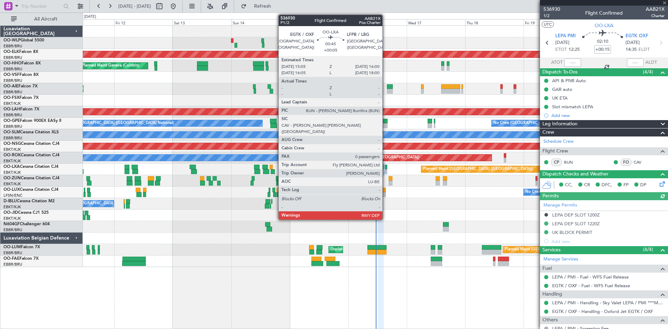
click at [385, 168] on div at bounding box center [386, 167] width 2 height 5
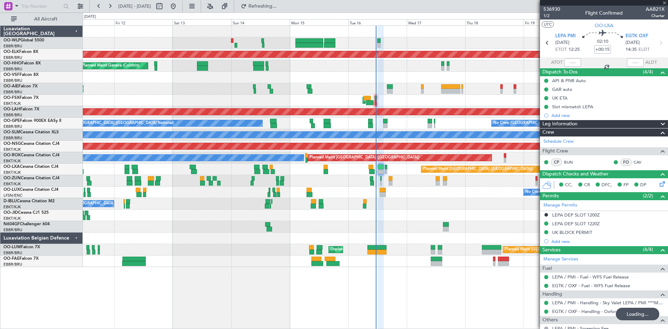
type input "+00:05"
type input "0"
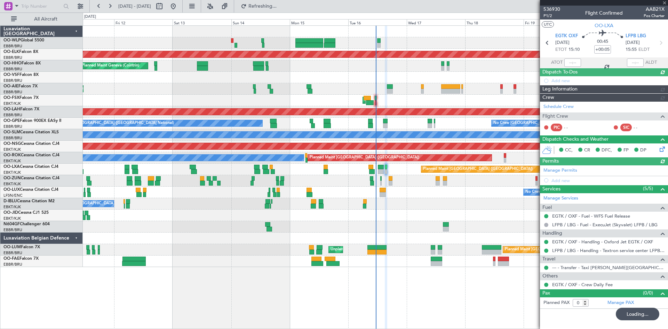
click at [377, 170] on div "Planned Maint Paris (Le Bourget) Planned Maint Brussels (Brussels National)" at bounding box center [375, 169] width 585 height 11
type input "+00:15"
type input "2"
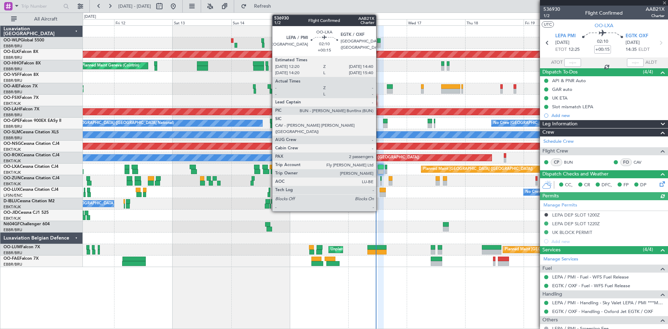
click at [379, 169] on div at bounding box center [381, 171] width 6 height 5
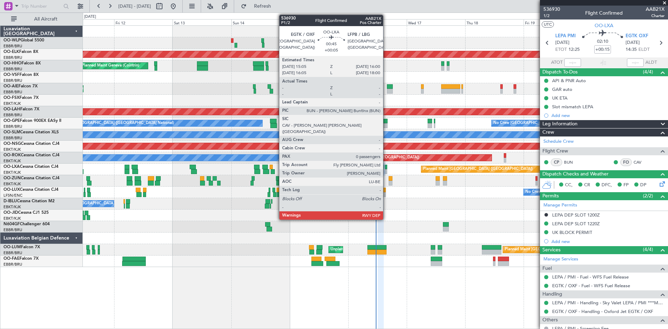
click at [386, 169] on div at bounding box center [386, 167] width 2 height 5
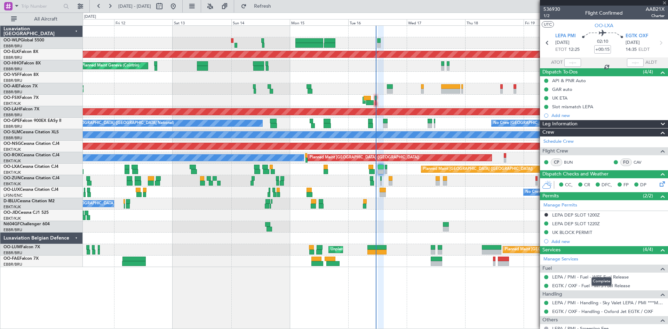
type input "+00:05"
type input "0"
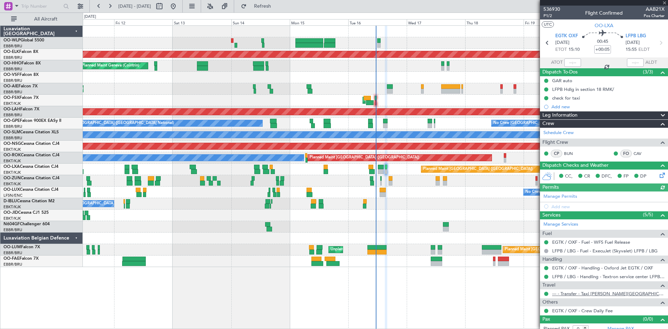
click at [589, 291] on link "--- - Transfer - Taxi [PERSON_NAME][GEOGRAPHIC_DATA]" at bounding box center [608, 294] width 112 height 6
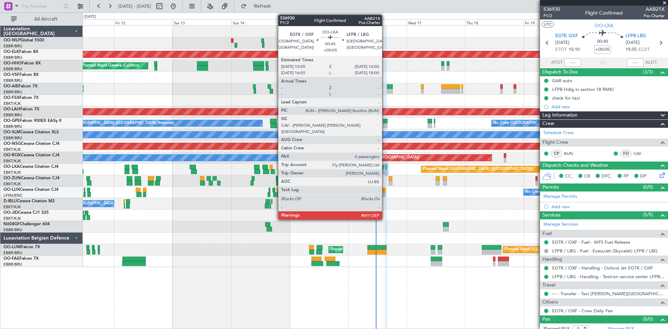
click at [385, 170] on div at bounding box center [386, 171] width 2 height 5
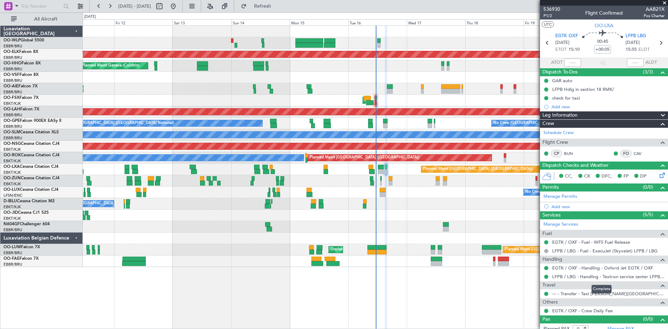
click at [596, 296] on mat-tooltip-component "Complete" at bounding box center [602, 289] width 30 height 18
click at [567, 295] on link "--- - Transfer - Taxi [PERSON_NAME][GEOGRAPHIC_DATA]" at bounding box center [608, 294] width 112 height 6
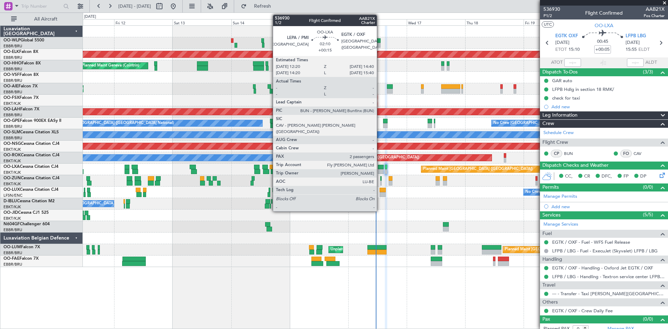
click at [380, 168] on div at bounding box center [381, 167] width 6 height 5
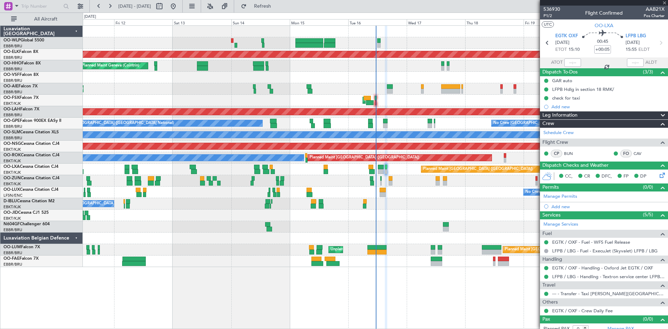
type input "+00:15"
type input "2"
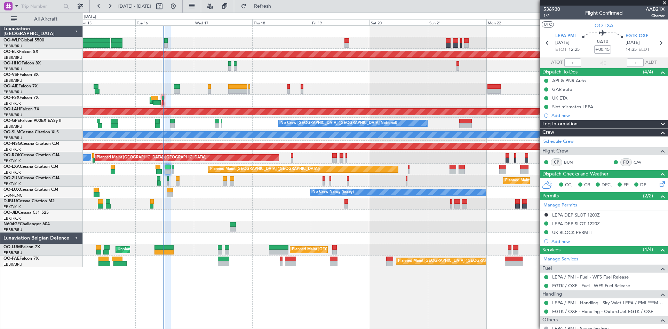
click at [266, 226] on div "Planned Maint Kortrijk-Wevelgem Planned Maint London (Farnborough) AOG Maint Ko…" at bounding box center [375, 146] width 585 height 241
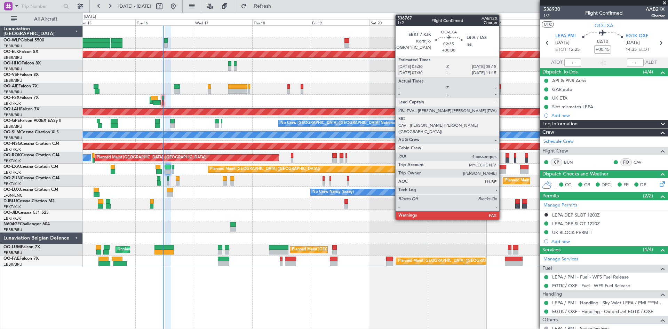
click at [502, 168] on div at bounding box center [502, 167] width 7 height 5
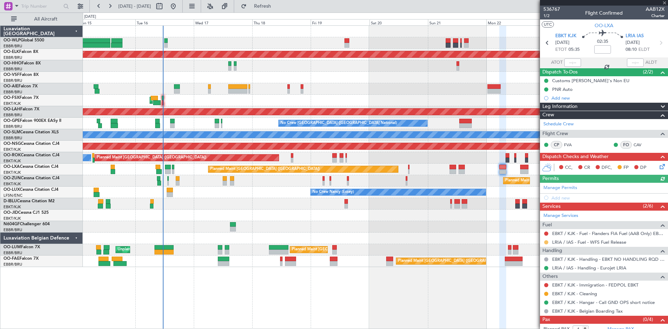
click at [547, 242] on button at bounding box center [546, 242] width 4 height 4
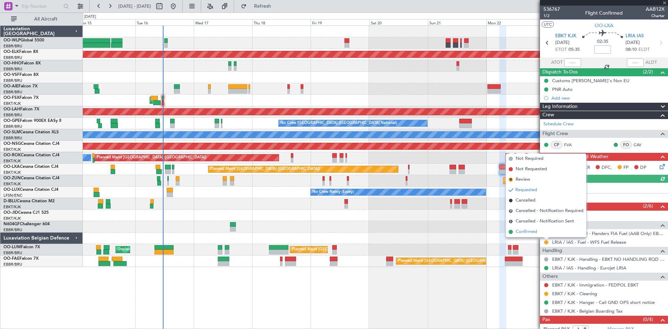
click at [535, 234] on span "Confirmed" at bounding box center [527, 231] width 22 height 7
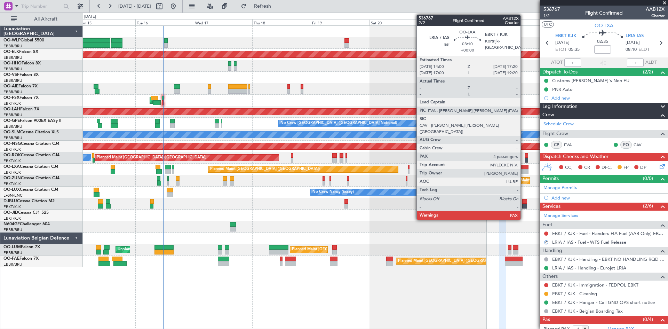
click at [524, 165] on div at bounding box center [524, 167] width 8 height 5
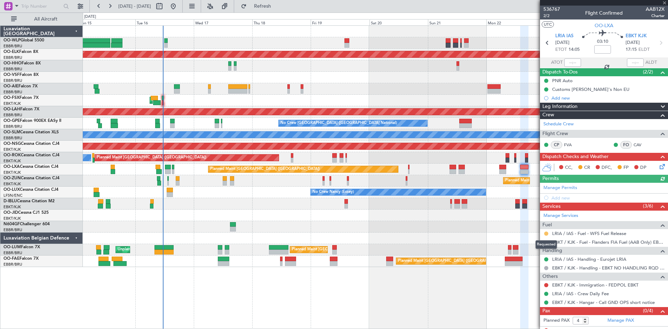
click at [546, 233] on button at bounding box center [546, 233] width 4 height 4
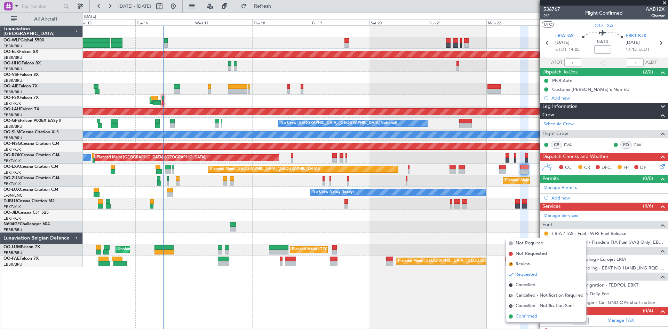
click at [517, 318] on span "Confirmed" at bounding box center [527, 316] width 22 height 7
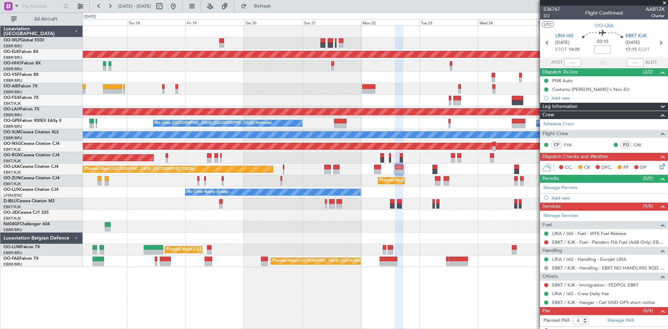
click at [336, 240] on div "Planned Maint Kortrijk-Wevelgem Planned Maint London (Farnborough) AOG Maint Ko…" at bounding box center [375, 146] width 585 height 241
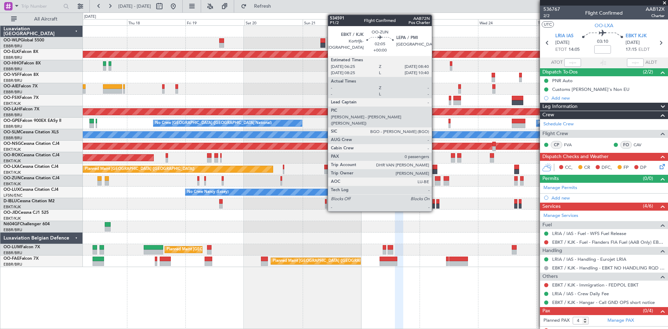
click at [435, 178] on div at bounding box center [438, 178] width 6 height 5
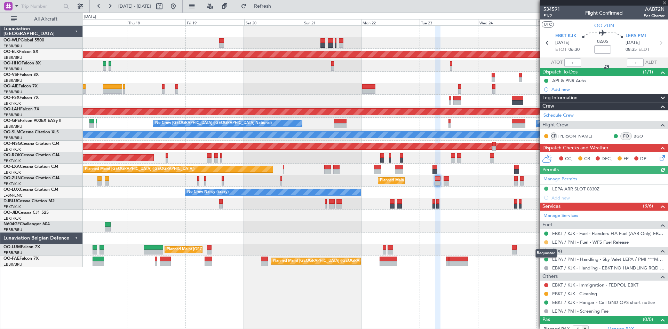
click at [546, 243] on button at bounding box center [546, 242] width 4 height 4
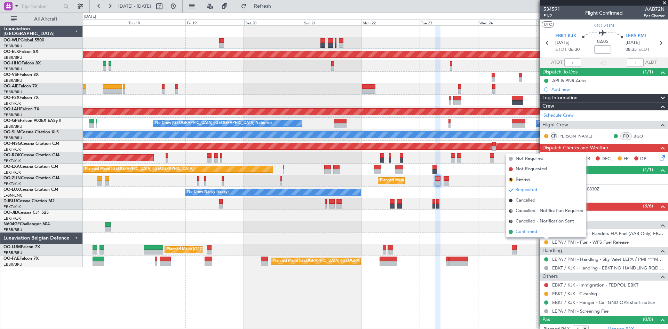
click at [541, 235] on li "Confirmed" at bounding box center [546, 231] width 80 height 10
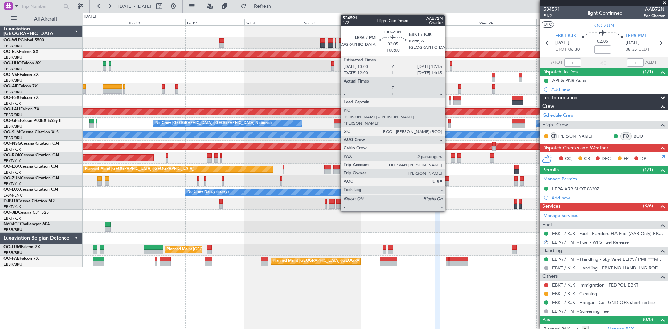
click at [448, 178] on div at bounding box center [447, 178] width 6 height 5
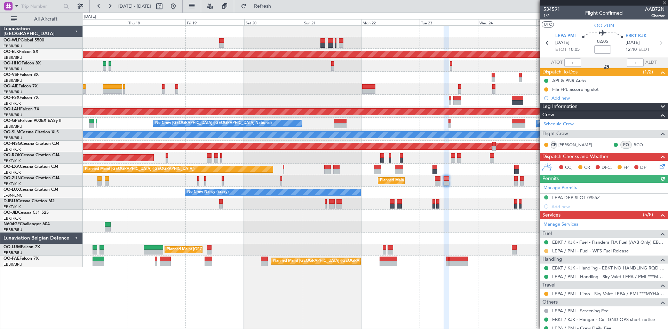
click at [545, 251] on button at bounding box center [546, 251] width 4 height 4
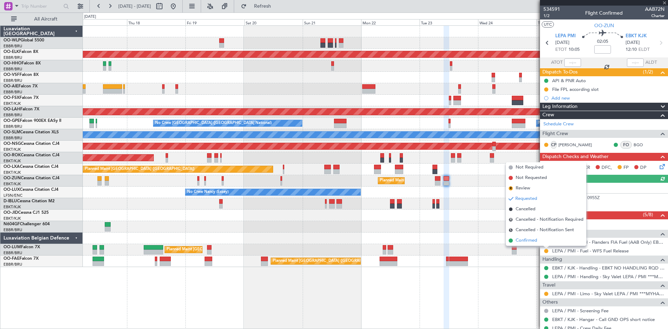
click at [534, 242] on span "Confirmed" at bounding box center [527, 240] width 22 height 7
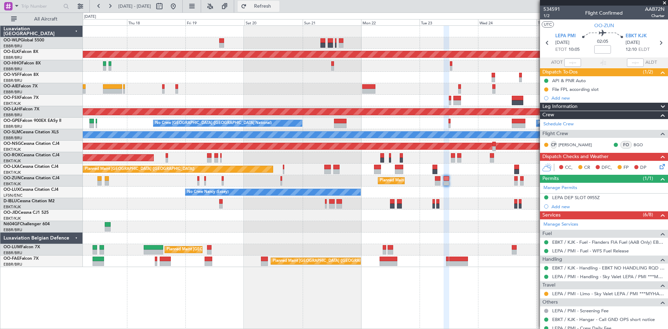
click at [275, 9] on button "Refresh" at bounding box center [259, 6] width 42 height 11
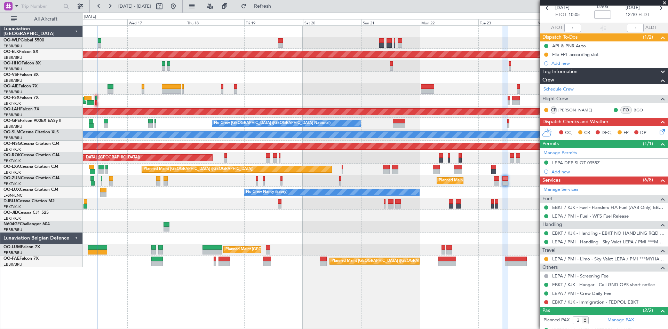
click at [317, 235] on div "Planned Maint Kortrijk-Wevelgem Planned Maint London (Farnborough) AOG Maint Ko…" at bounding box center [375, 146] width 585 height 241
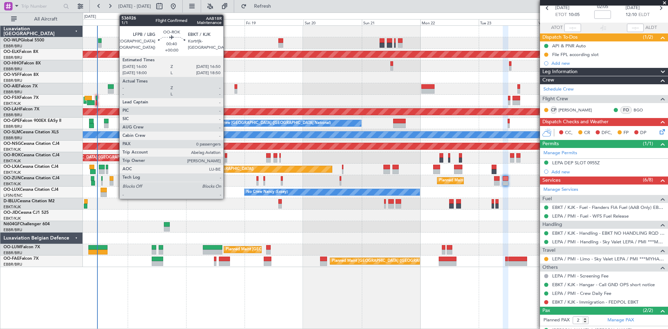
click at [226, 154] on div at bounding box center [226, 155] width 2 height 5
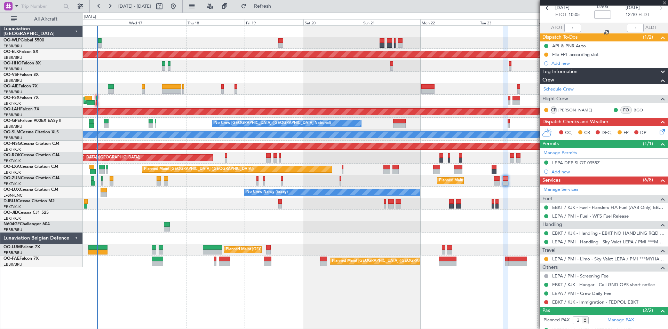
type input "0"
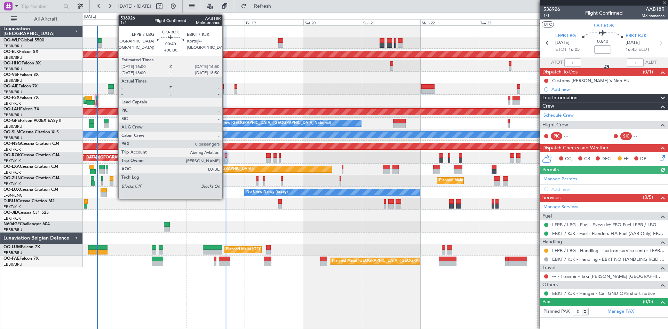
click at [225, 157] on div at bounding box center [226, 155] width 2 height 5
click at [226, 157] on div at bounding box center [226, 155] width 2 height 5
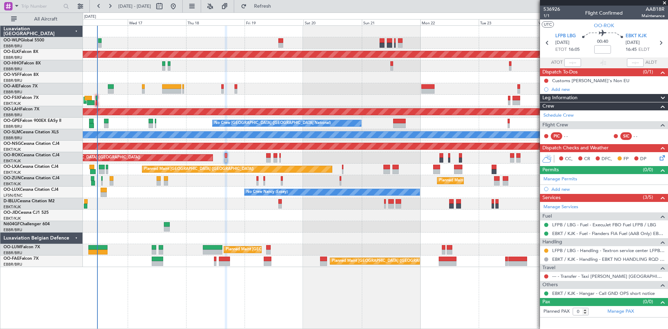
click at [108, 172] on div "Planned Maint Paris (Le Bourget) Planned Maint Kortrijk-Wevelgem A/C Unavailabl…" at bounding box center [375, 169] width 585 height 11
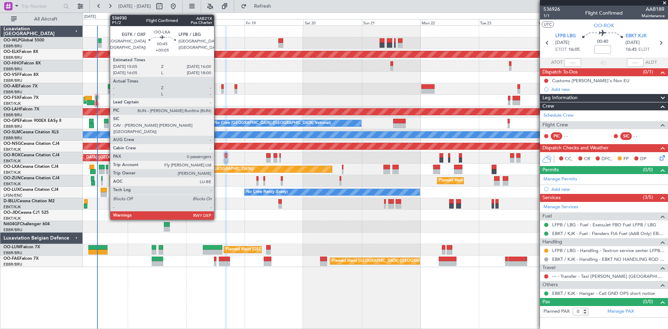
click at [106, 170] on div at bounding box center [107, 171] width 2 height 5
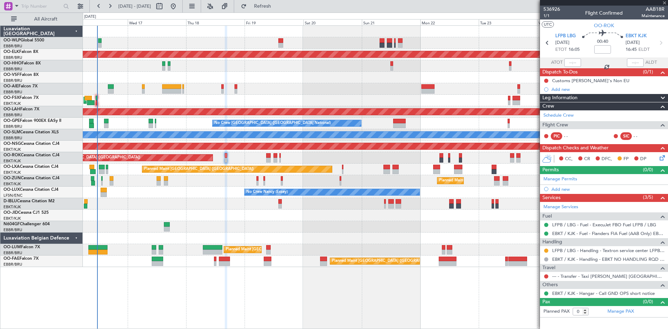
type input "+00:05"
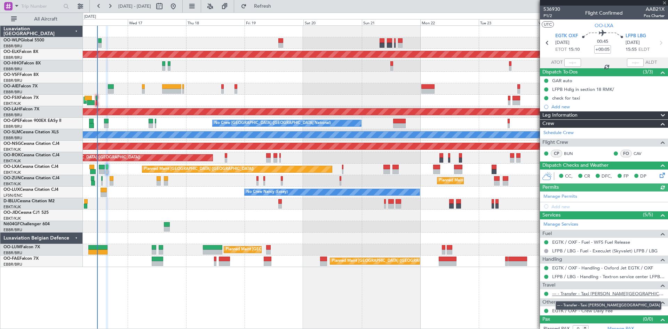
click at [588, 294] on link "--- - Transfer - Taxi [PERSON_NAME][GEOGRAPHIC_DATA]" at bounding box center [608, 294] width 112 height 6
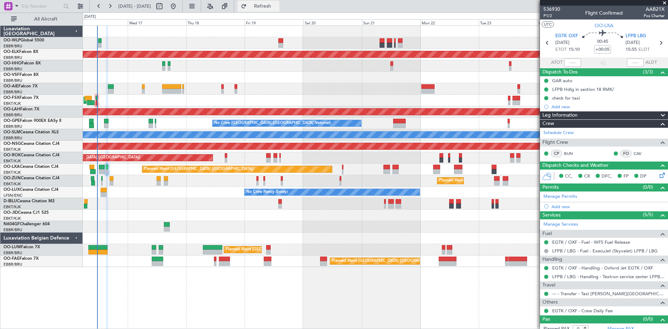
click at [276, 5] on span "Refresh" at bounding box center [262, 6] width 29 height 5
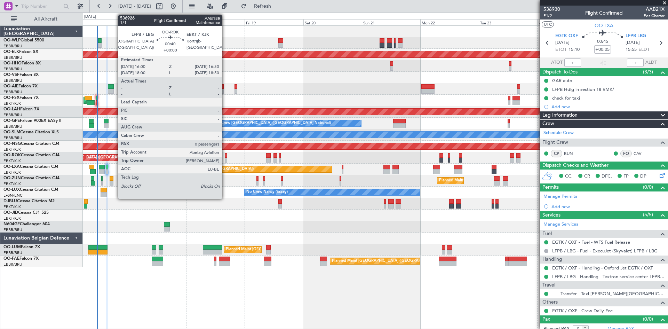
click at [225, 157] on div at bounding box center [226, 155] width 2 height 5
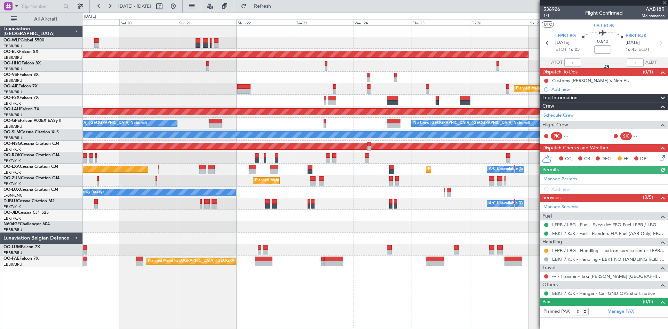
click at [273, 214] on div "Planned Maint Kortrijk-[GEOGRAPHIC_DATA] Planned Maint [GEOGRAPHIC_DATA] ([GEOG…" at bounding box center [375, 146] width 585 height 241
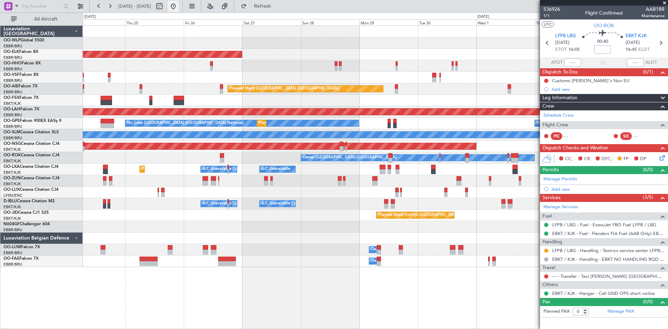
click at [179, 6] on button at bounding box center [173, 6] width 11 height 11
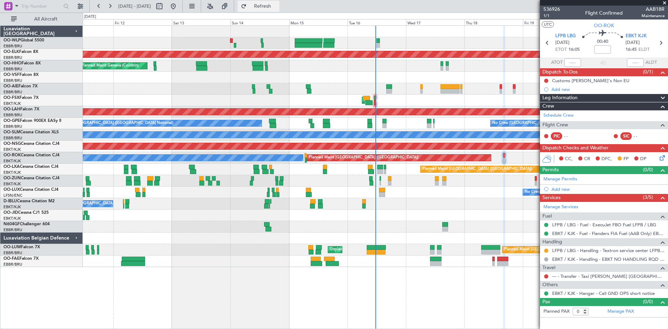
click at [271, 6] on span "Refresh" at bounding box center [262, 6] width 29 height 5
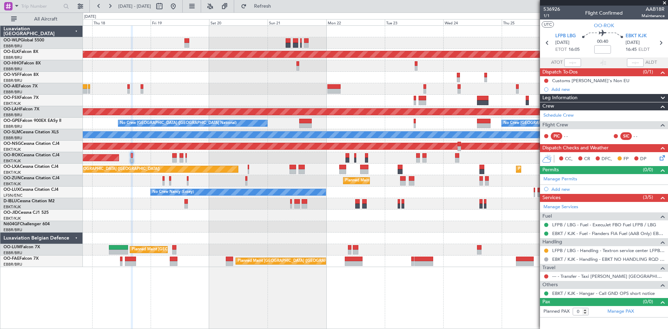
click at [115, 269] on div "Planned Maint Kortrijk-[GEOGRAPHIC_DATA] Planned Maint [GEOGRAPHIC_DATA] ([GEOG…" at bounding box center [375, 176] width 585 height 303
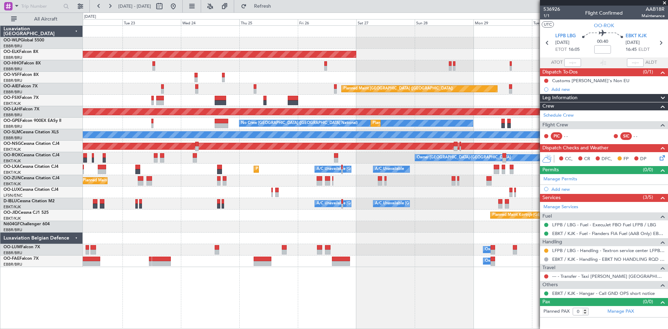
click at [174, 216] on div "Planned Maint Kortrijk-[GEOGRAPHIC_DATA] Planned Maint [GEOGRAPHIC_DATA] ([GEOG…" at bounding box center [375, 146] width 585 height 241
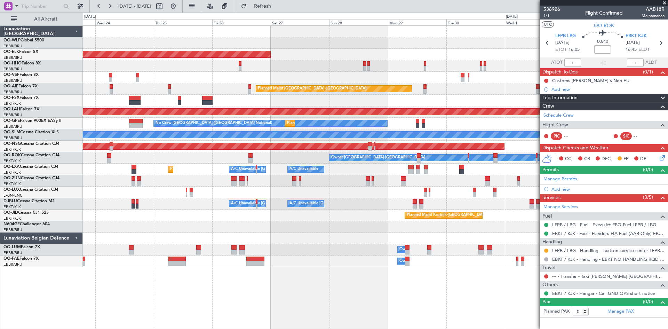
click at [181, 260] on div "Planned Maint Kortrijk-[GEOGRAPHIC_DATA] Planned Maint [GEOGRAPHIC_DATA] ([GEOG…" at bounding box center [375, 146] width 585 height 241
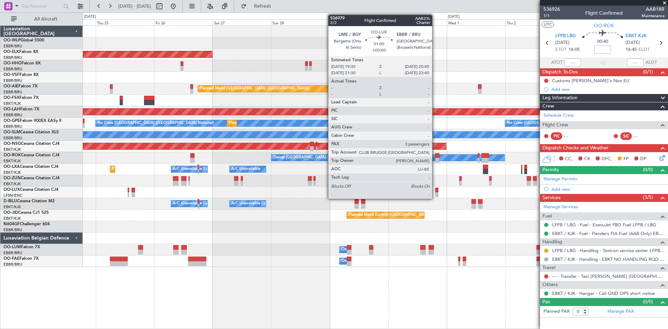
click at [435, 193] on div at bounding box center [436, 194] width 3 height 5
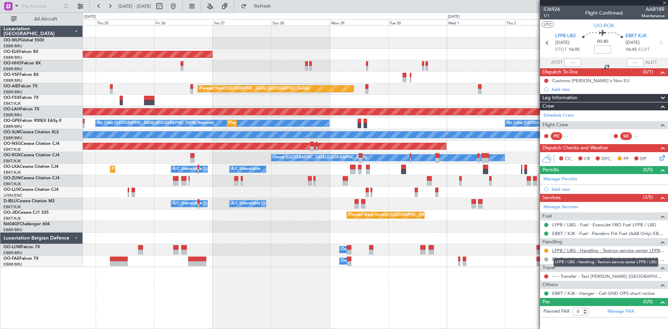
type input "3"
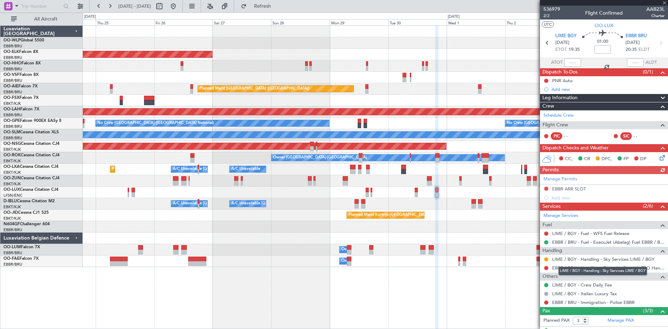
scroll to position [35, 0]
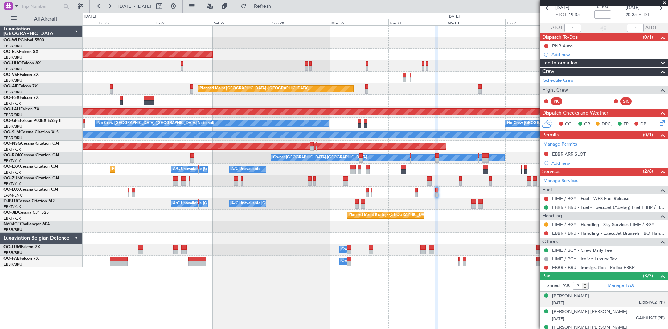
click at [589, 295] on div "[PERSON_NAME]" at bounding box center [570, 296] width 37 height 7
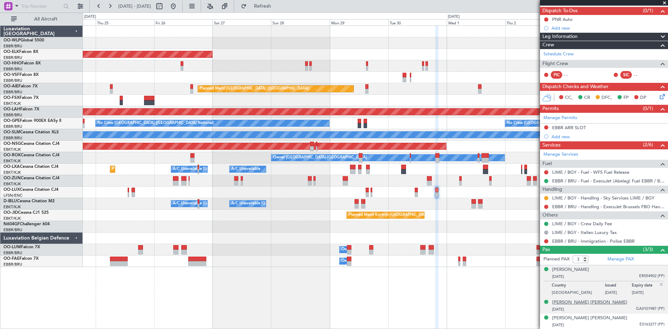
click at [587, 303] on div "[PERSON_NAME] [PERSON_NAME]" at bounding box center [589, 302] width 75 height 7
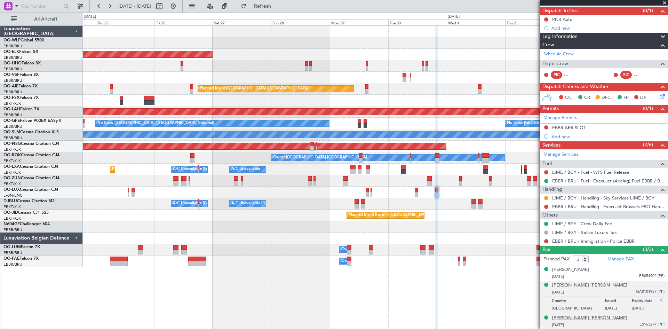
click at [577, 317] on div "[PERSON_NAME] [PERSON_NAME]" at bounding box center [589, 318] width 75 height 7
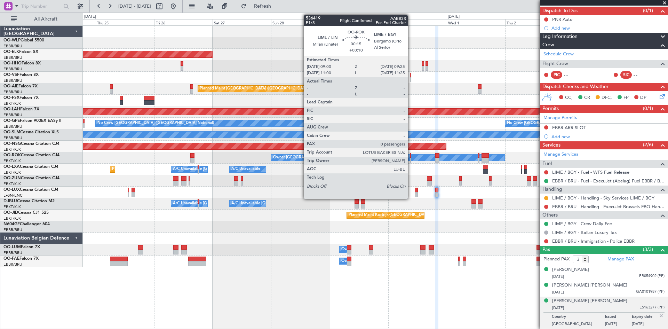
click at [411, 155] on div at bounding box center [410, 155] width 1 height 5
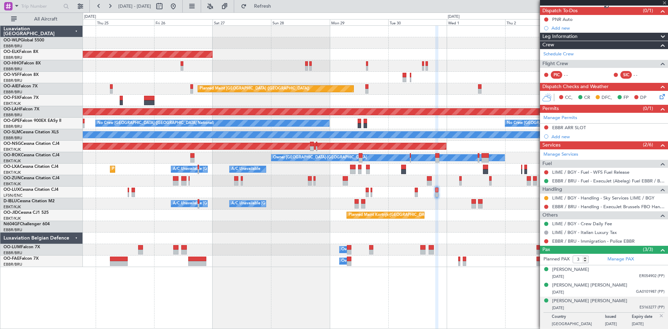
type input "+00:10"
type input "0"
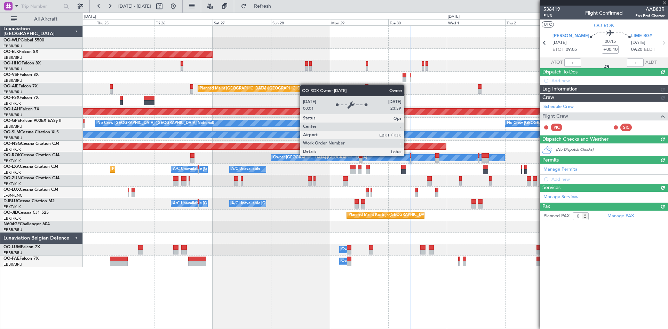
scroll to position [0, 0]
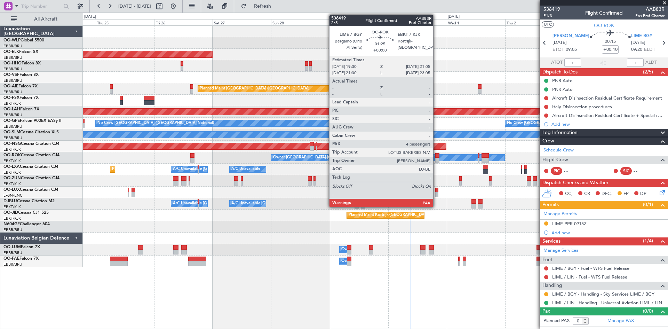
click at [436, 159] on div at bounding box center [437, 160] width 4 height 5
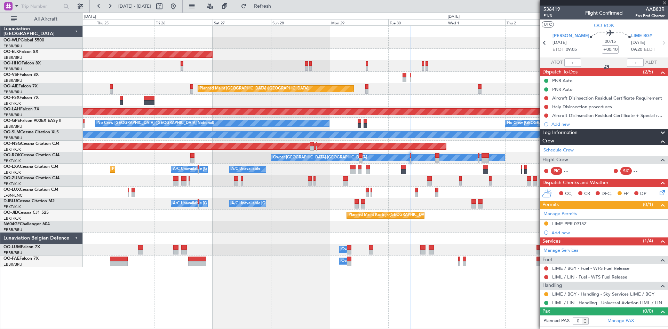
type input "4"
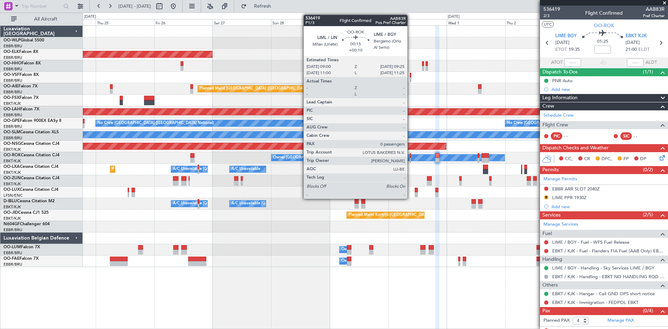
click at [411, 158] on div at bounding box center [410, 160] width 1 height 5
type input "+00:10"
type input "0"
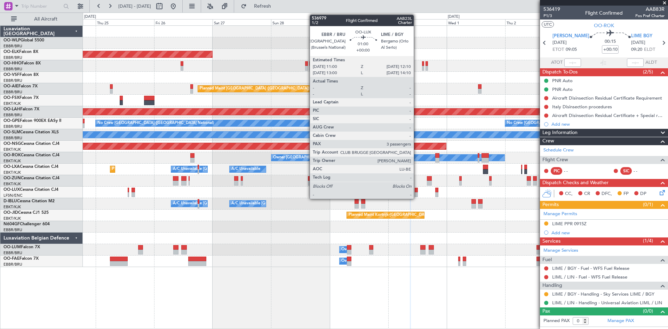
click at [417, 192] on div at bounding box center [416, 194] width 3 height 5
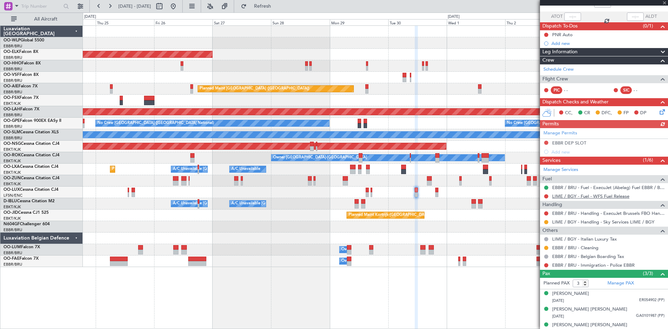
scroll to position [53, 0]
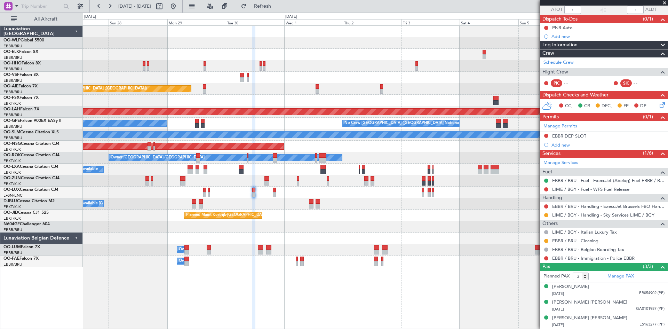
click at [259, 241] on div "Planned Maint Kortrijk-[GEOGRAPHIC_DATA] Planned Maint [GEOGRAPHIC_DATA] ([GEOG…" at bounding box center [375, 146] width 585 height 241
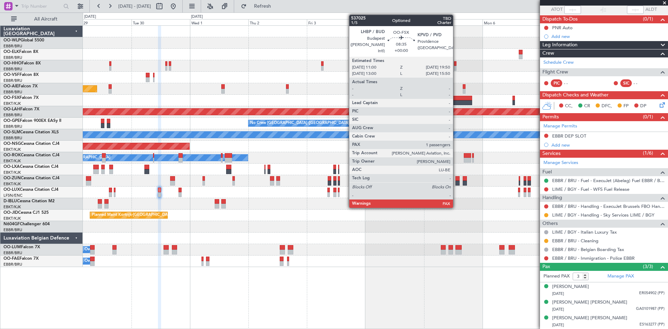
click at [456, 101] on div at bounding box center [462, 102] width 22 height 5
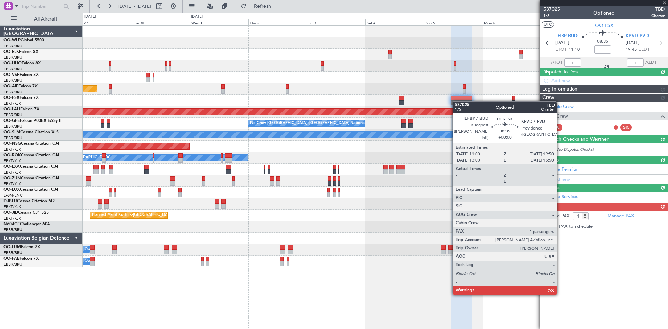
scroll to position [0, 0]
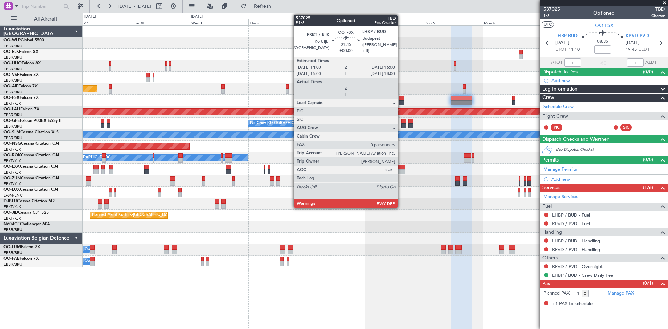
click at [401, 101] on div at bounding box center [401, 102] width 5 height 5
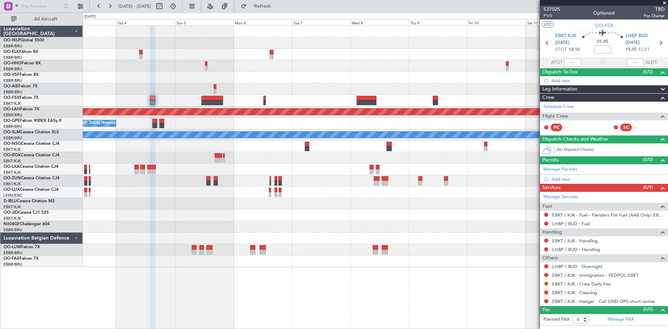
click at [239, 248] on div "Planned Maint [PERSON_NAME]-[GEOGRAPHIC_DATA][PERSON_NAME] ([GEOGRAPHIC_DATA][P…" at bounding box center [375, 146] width 585 height 241
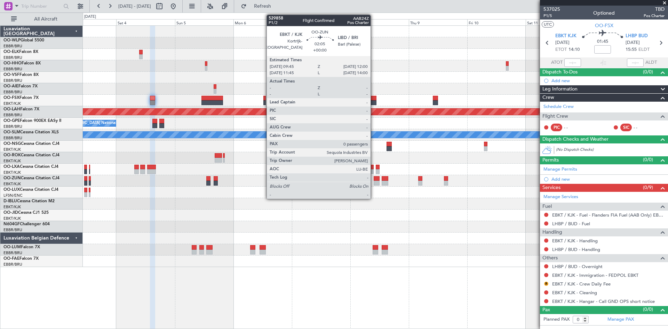
click at [374, 180] on div at bounding box center [377, 178] width 6 height 5
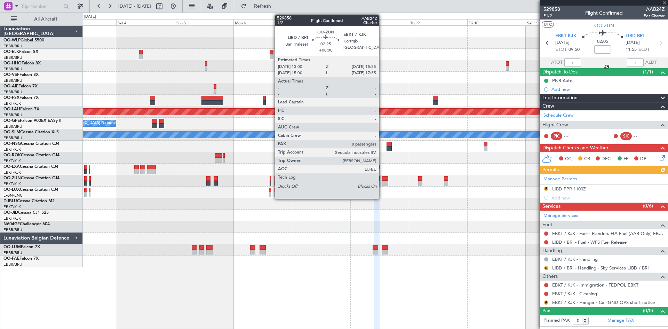
click at [382, 181] on div at bounding box center [385, 183] width 7 height 5
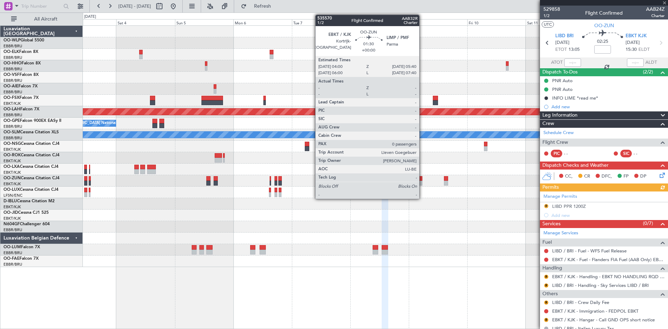
click at [422, 182] on div at bounding box center [420, 183] width 4 height 5
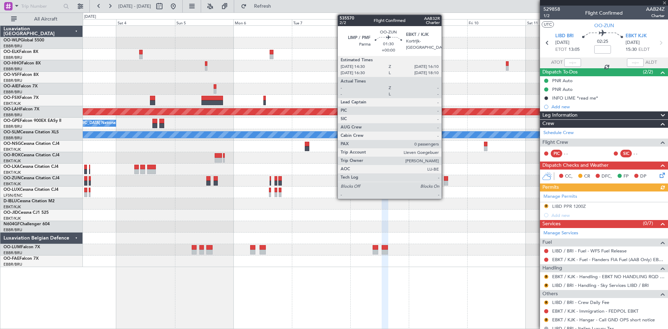
type input "0"
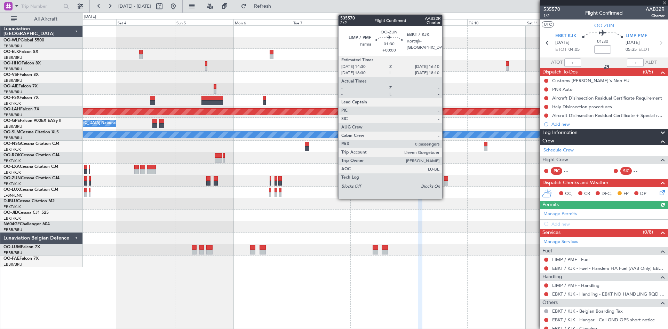
click at [445, 183] on div at bounding box center [446, 183] width 4 height 5
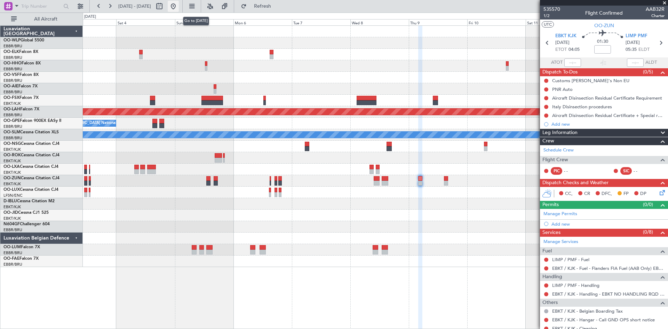
click at [179, 5] on button at bounding box center [173, 6] width 11 height 11
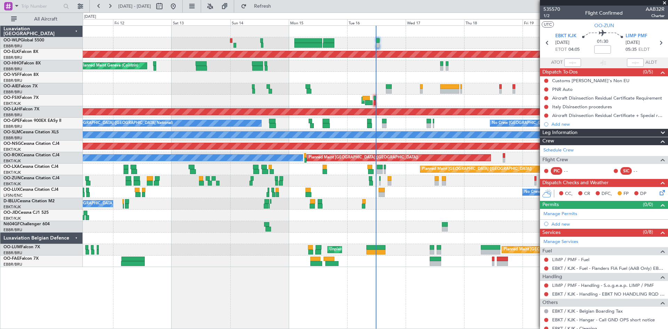
drag, startPoint x: 665, startPoint y: 1, endPoint x: 643, endPoint y: 17, distance: 27.3
click at [665, 1] on span at bounding box center [664, 3] width 7 height 6
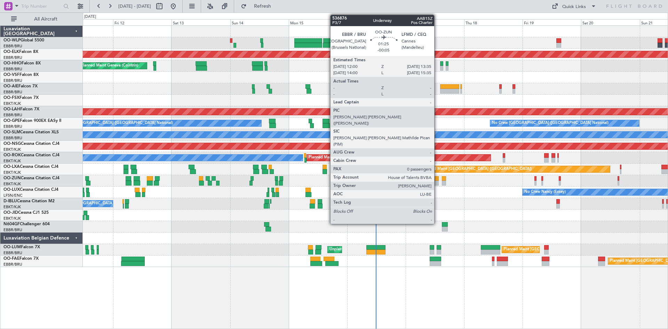
click at [437, 178] on div at bounding box center [437, 178] width 4 height 5
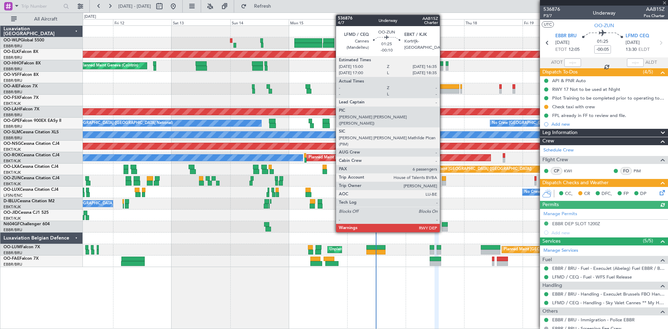
click at [443, 177] on div at bounding box center [444, 178] width 4 height 5
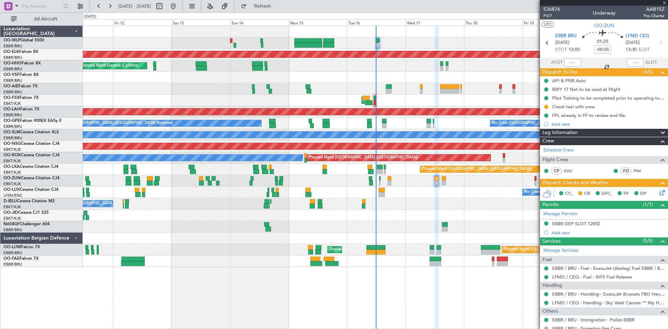
type input "-00:10"
type input "6"
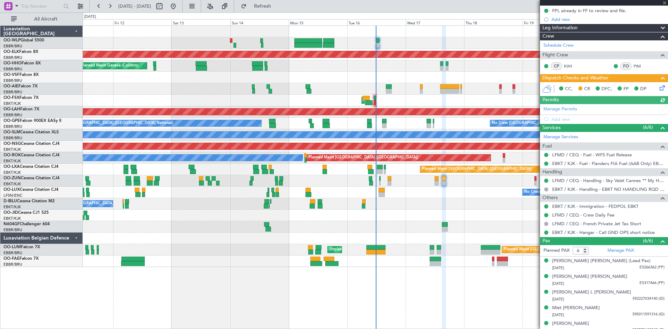
scroll to position [100, 0]
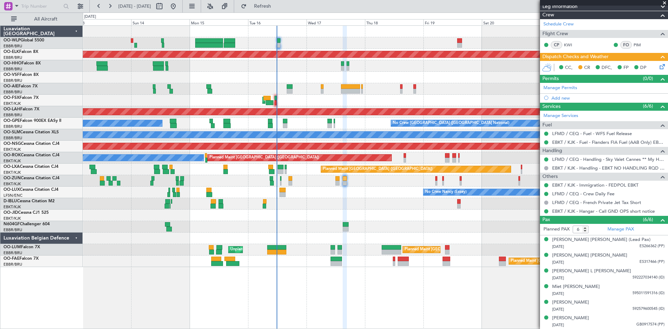
click at [380, 207] on div "No Crew [GEOGRAPHIC_DATA] ([GEOGRAPHIC_DATA] National)" at bounding box center [375, 203] width 585 height 11
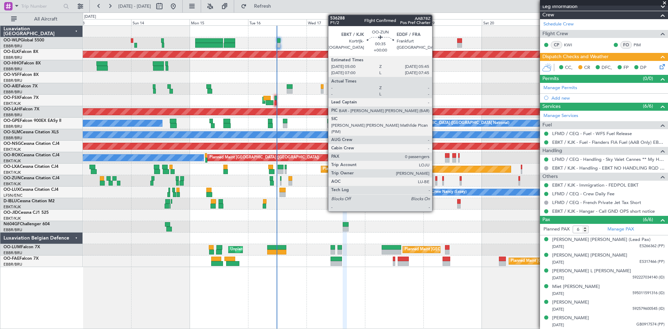
click at [436, 178] on div at bounding box center [436, 178] width 2 height 5
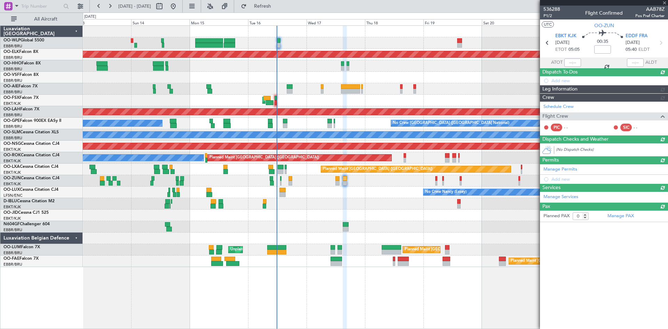
scroll to position [0, 0]
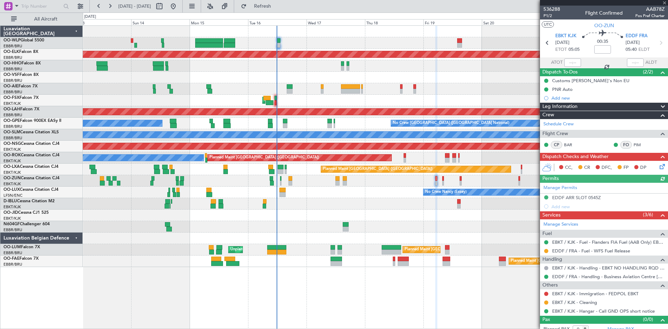
click at [444, 178] on div "Planned Maint Kortrijk-[GEOGRAPHIC_DATA]" at bounding box center [375, 180] width 585 height 11
click at [441, 181] on div "Planned Maint Kortrijk-[GEOGRAPHIC_DATA]" at bounding box center [375, 180] width 585 height 11
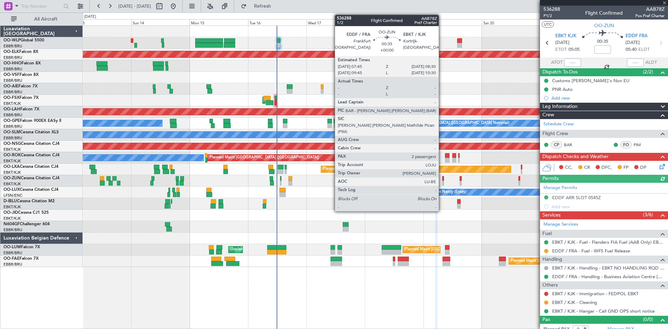
click at [442, 181] on div at bounding box center [443, 183] width 2 height 5
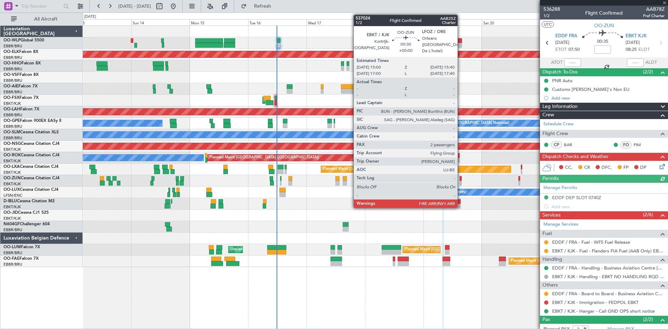
click at [461, 181] on div at bounding box center [461, 183] width 2 height 5
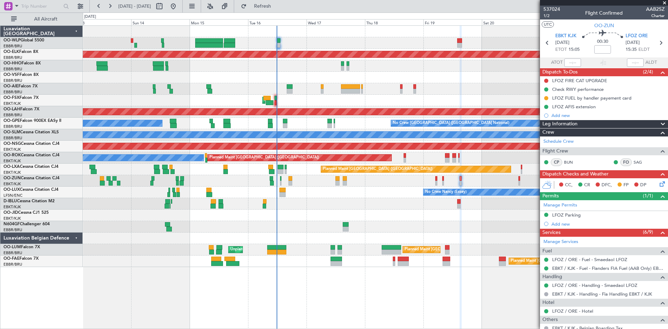
click at [666, 4] on span at bounding box center [664, 3] width 7 height 6
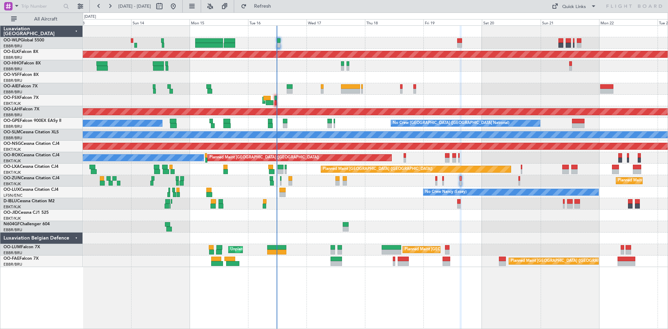
type input "0"
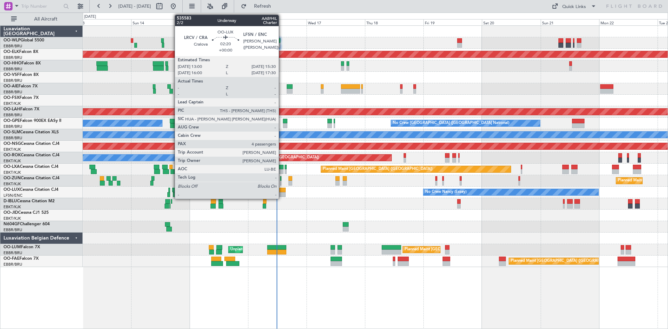
click at [282, 191] on div at bounding box center [282, 190] width 6 height 5
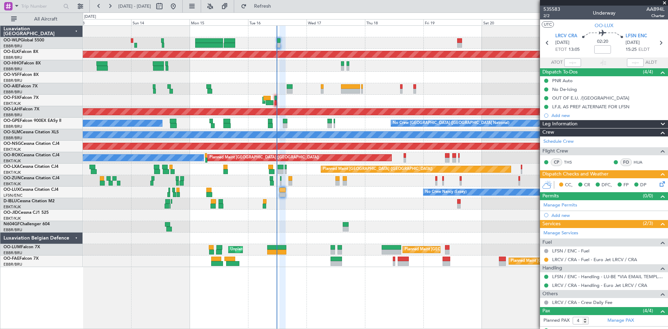
click at [664, 0] on span at bounding box center [664, 3] width 7 height 6
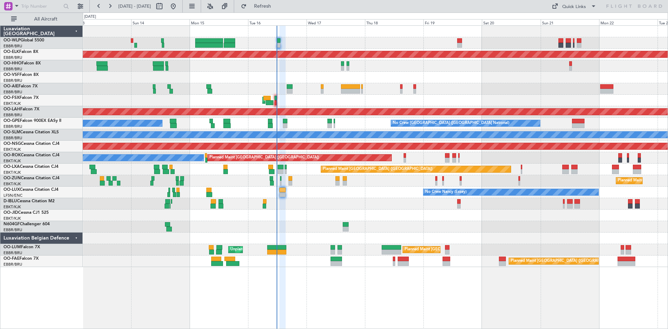
type input "0"
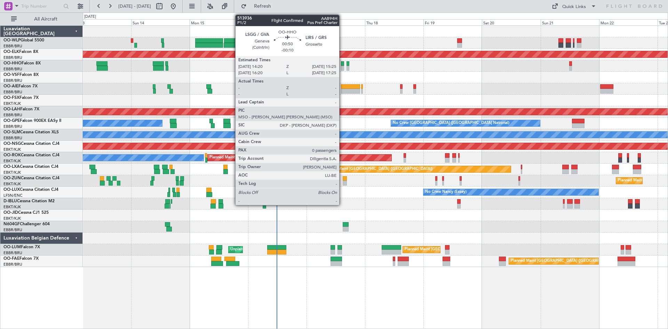
click at [342, 63] on div at bounding box center [342, 63] width 3 height 5
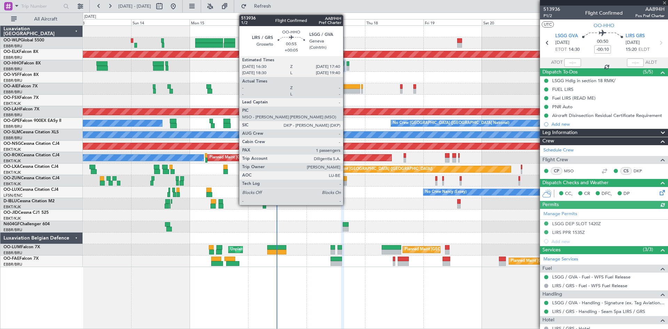
click at [347, 68] on div at bounding box center [348, 68] width 3 height 5
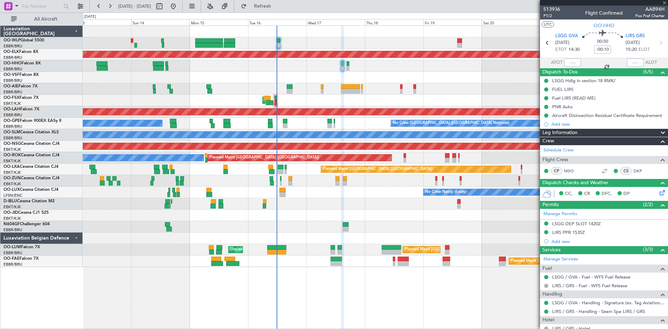
type input "+00:05"
type input "1"
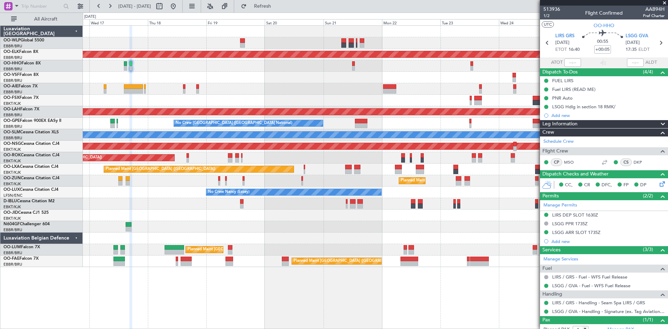
click at [226, 266] on div "Planned Maint Kortrijk-[GEOGRAPHIC_DATA] Planned Maint [GEOGRAPHIC_DATA] ([GEOG…" at bounding box center [375, 146] width 585 height 241
